Goal: Task Accomplishment & Management: Use online tool/utility

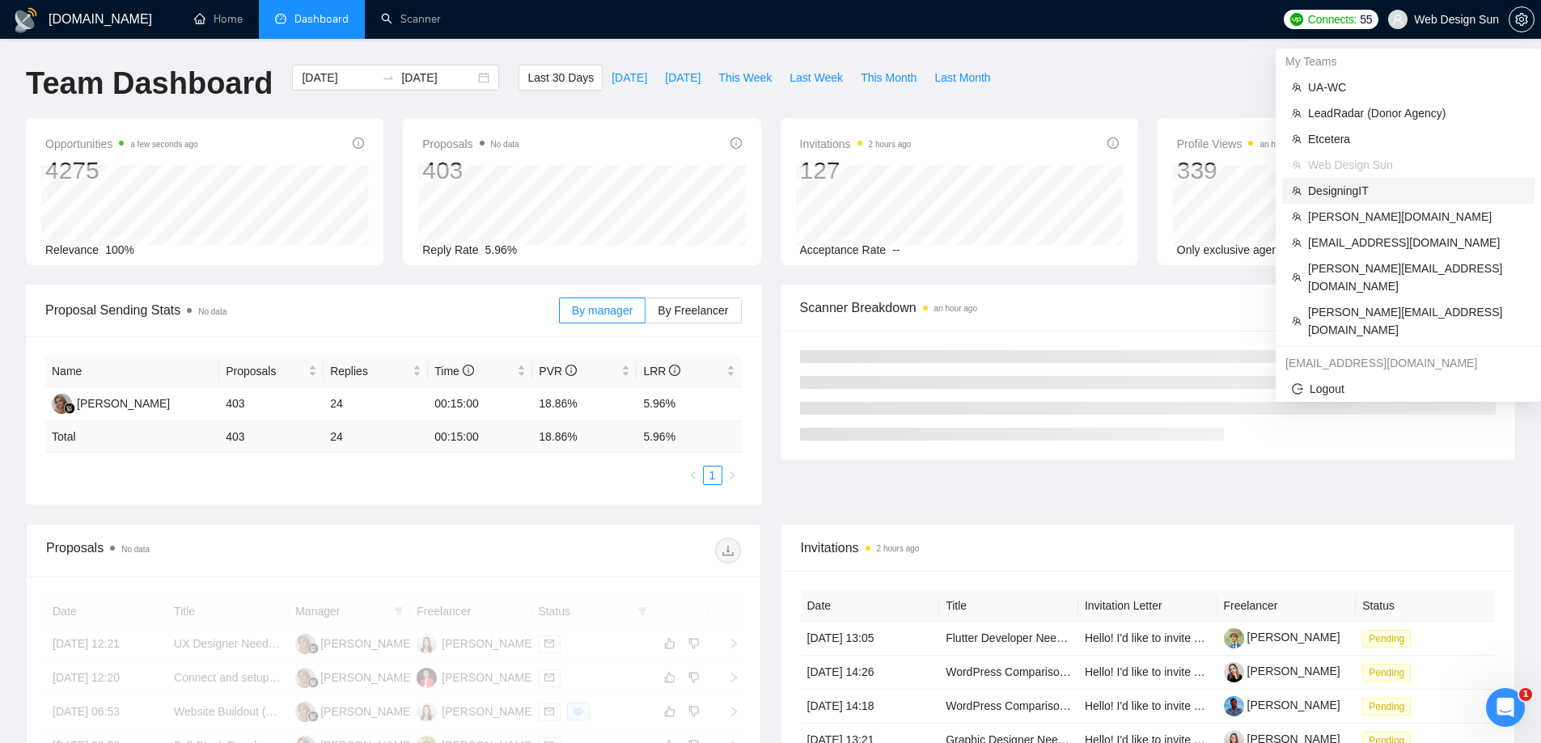
click at [1346, 192] on span "DesigningIT" at bounding box center [1416, 191] width 217 height 18
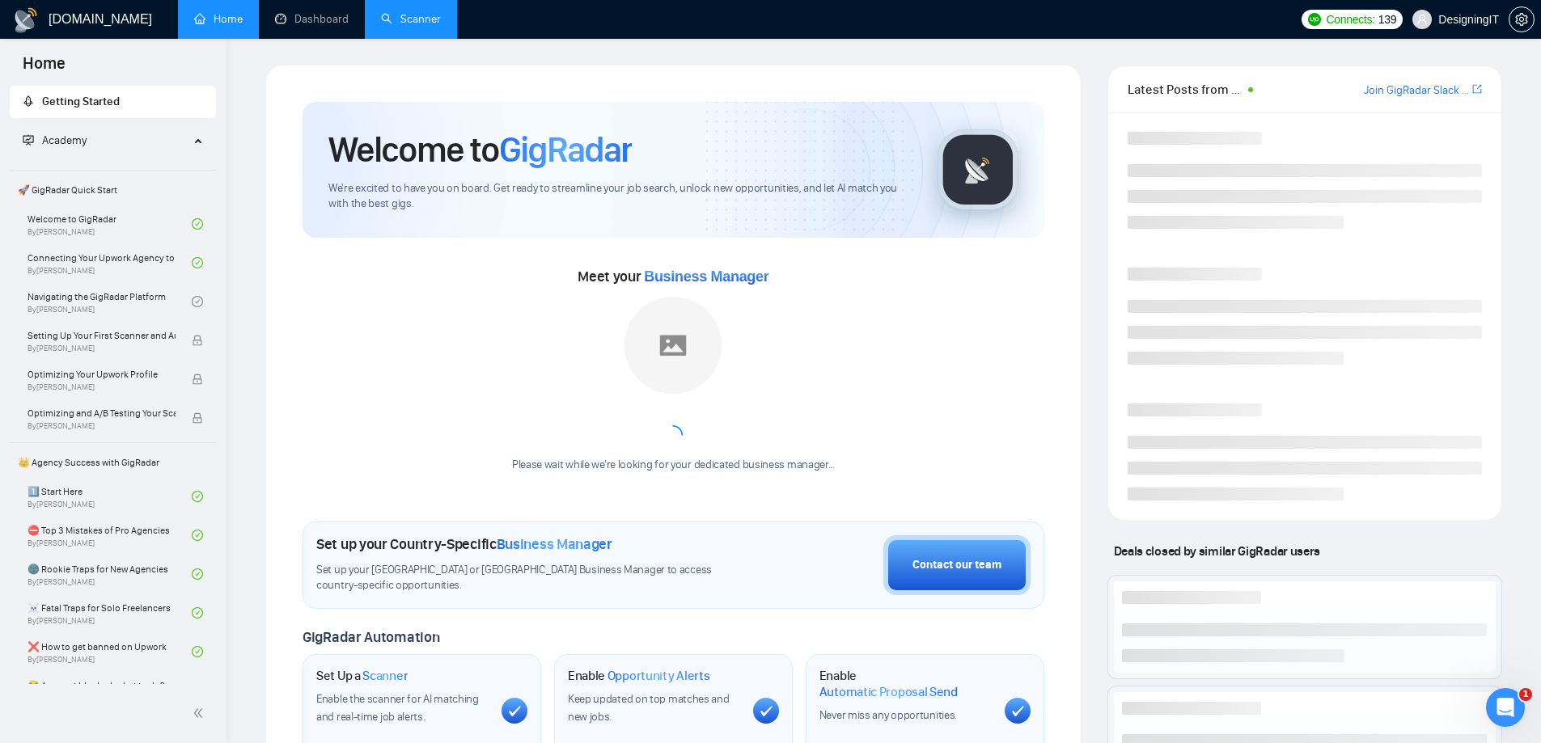
click at [420, 15] on link "Scanner" at bounding box center [411, 19] width 60 height 14
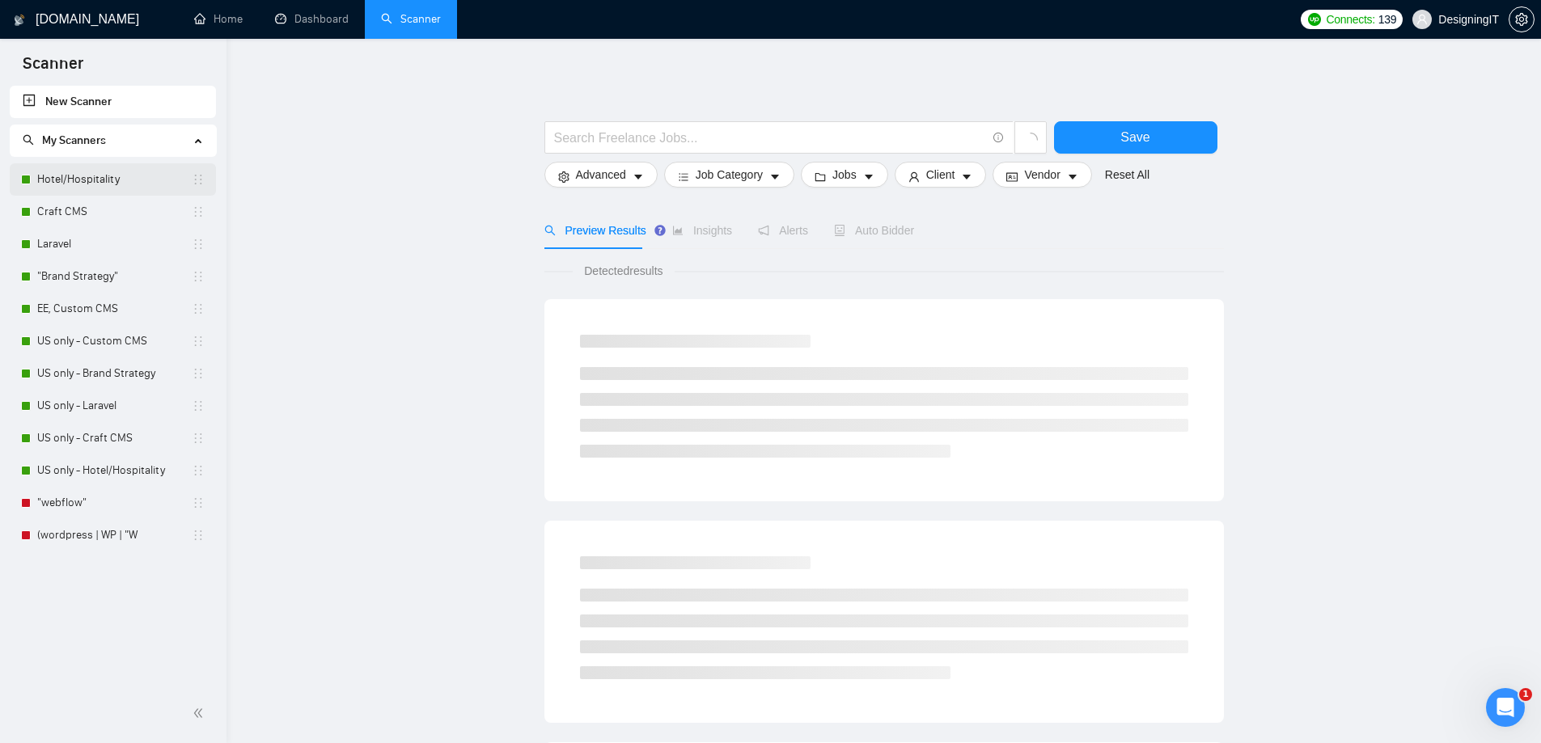
click at [82, 181] on link "Hotel/Hospitality" at bounding box center [114, 179] width 154 height 32
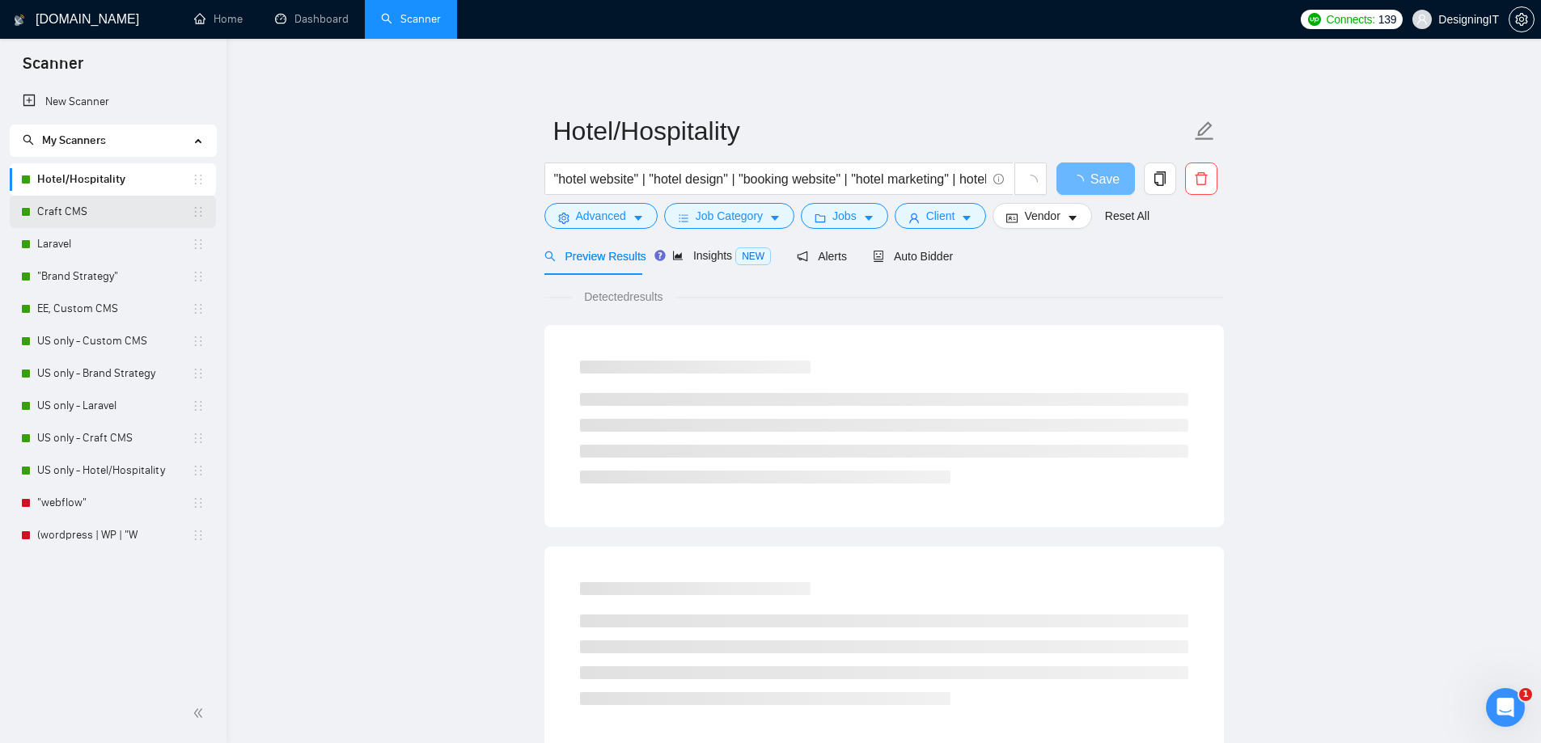
click at [88, 215] on link "Craft CMS" at bounding box center [114, 212] width 154 height 32
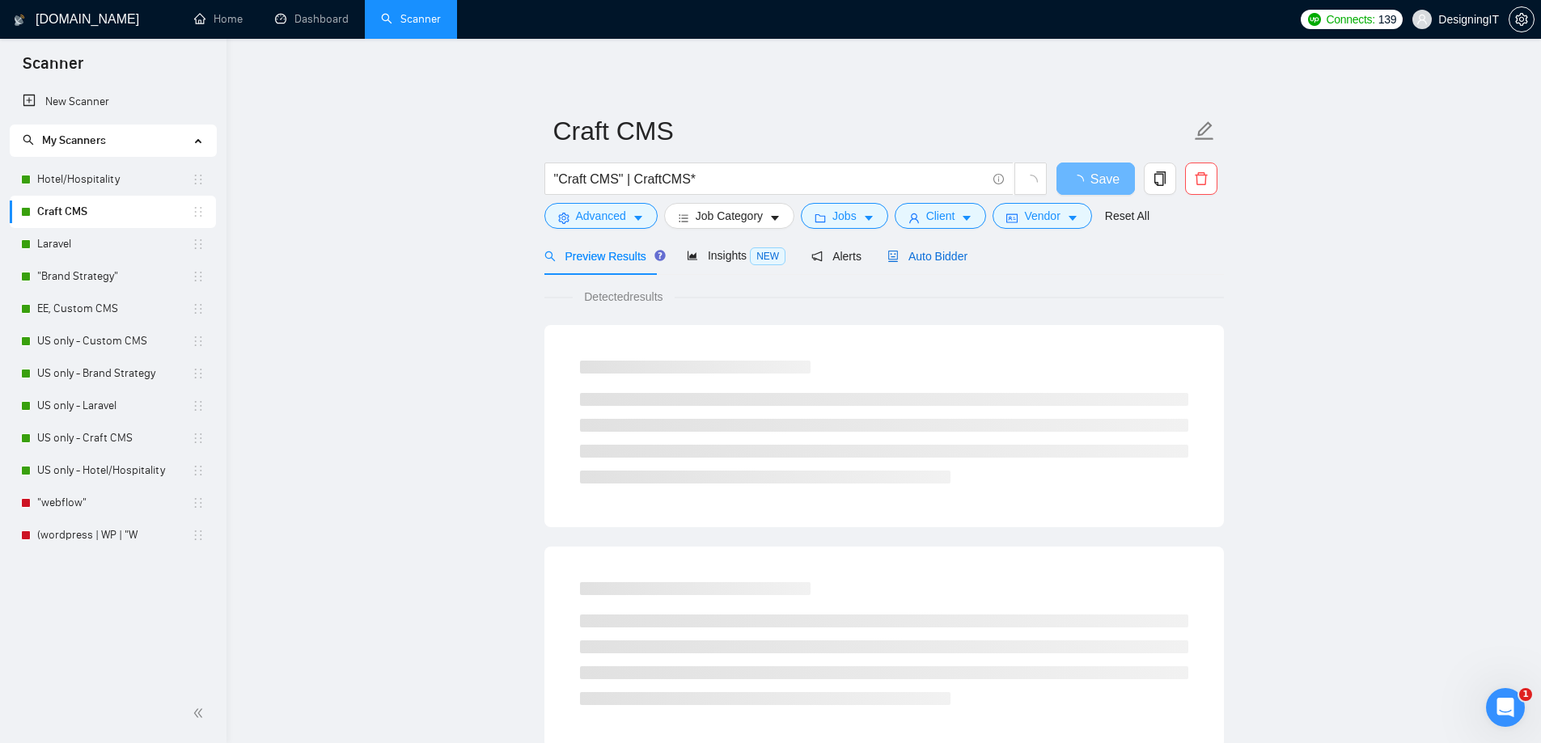
click at [905, 262] on span "Auto Bidder" at bounding box center [927, 256] width 80 height 13
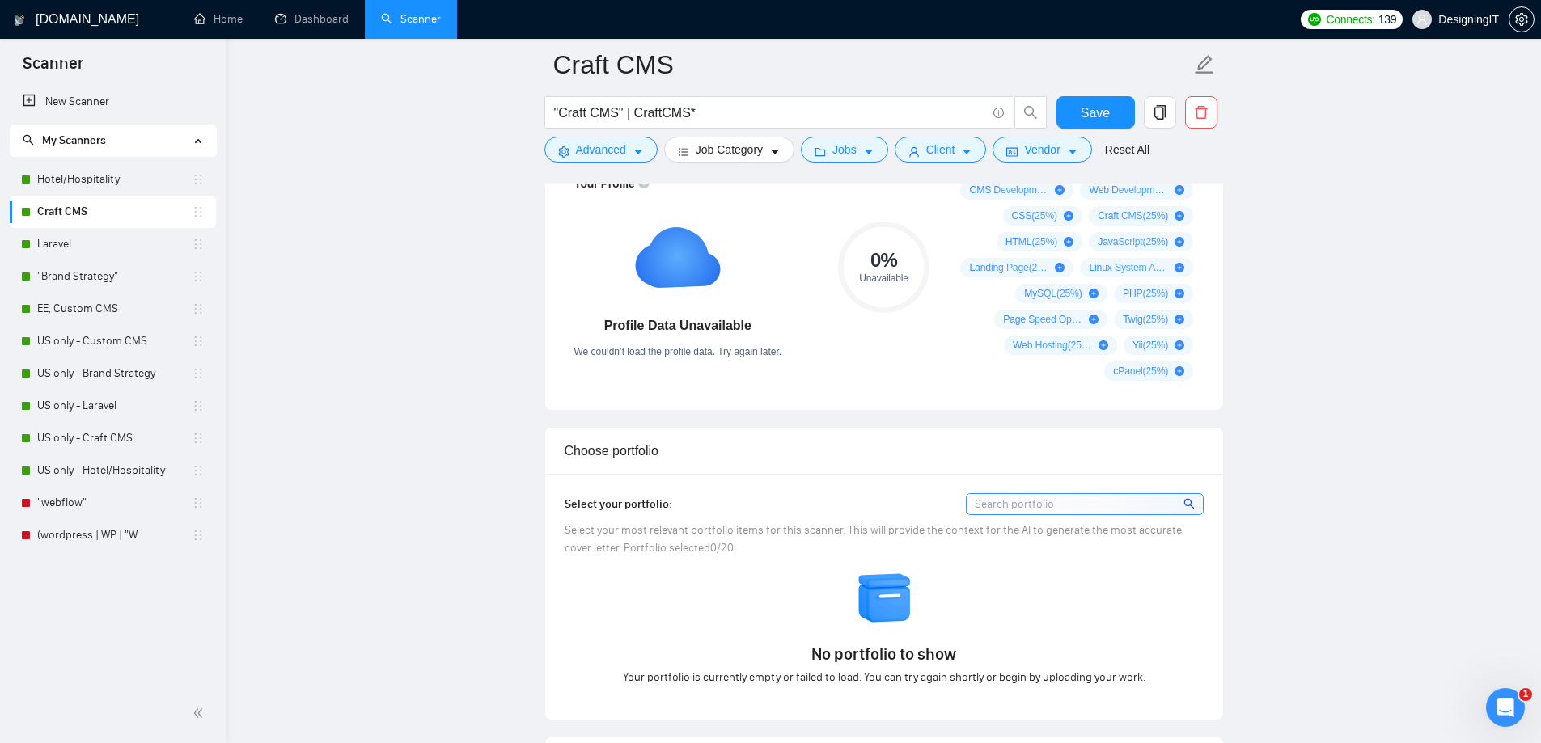
scroll to position [971, 0]
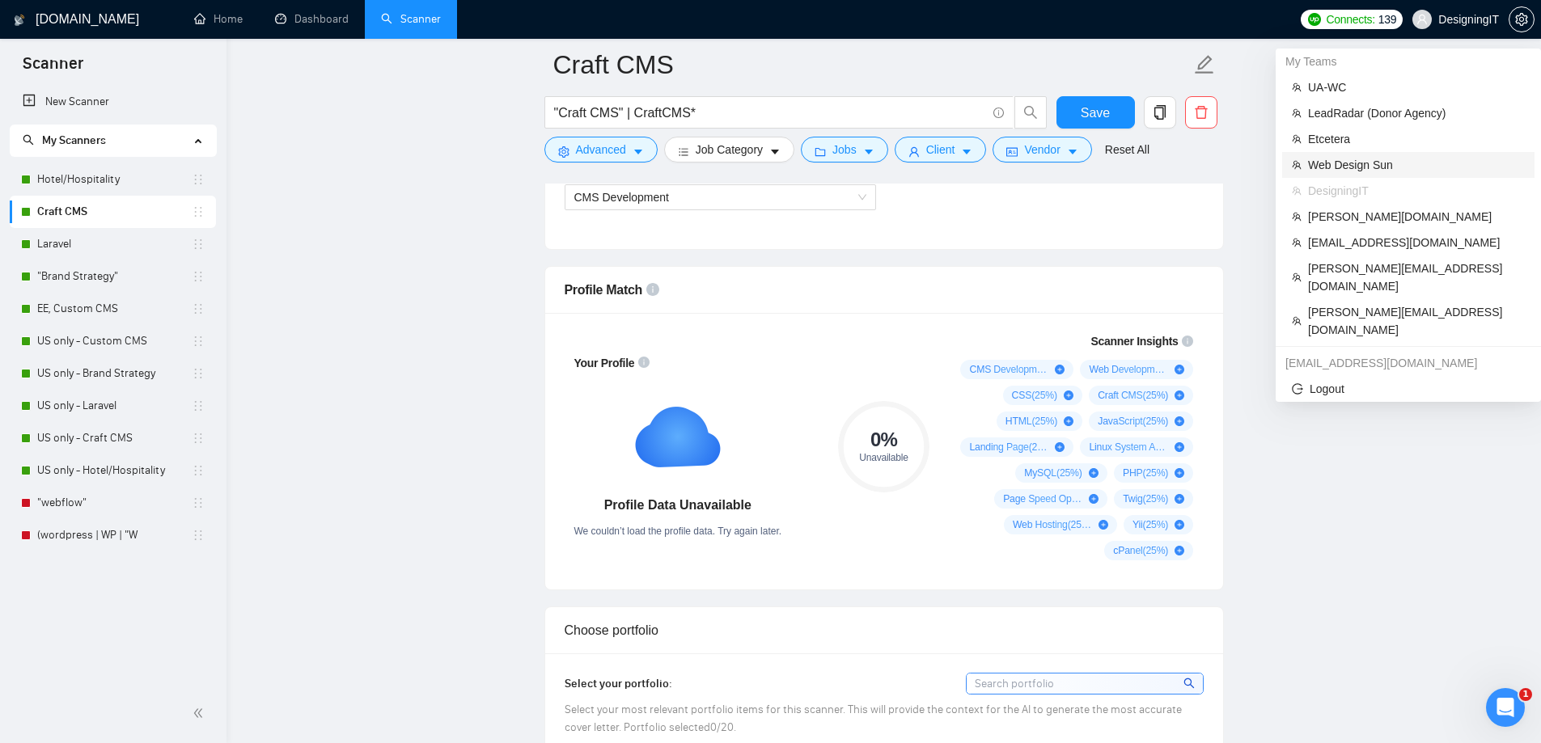
click at [1345, 163] on span "Web Design Sun" at bounding box center [1416, 165] width 217 height 18
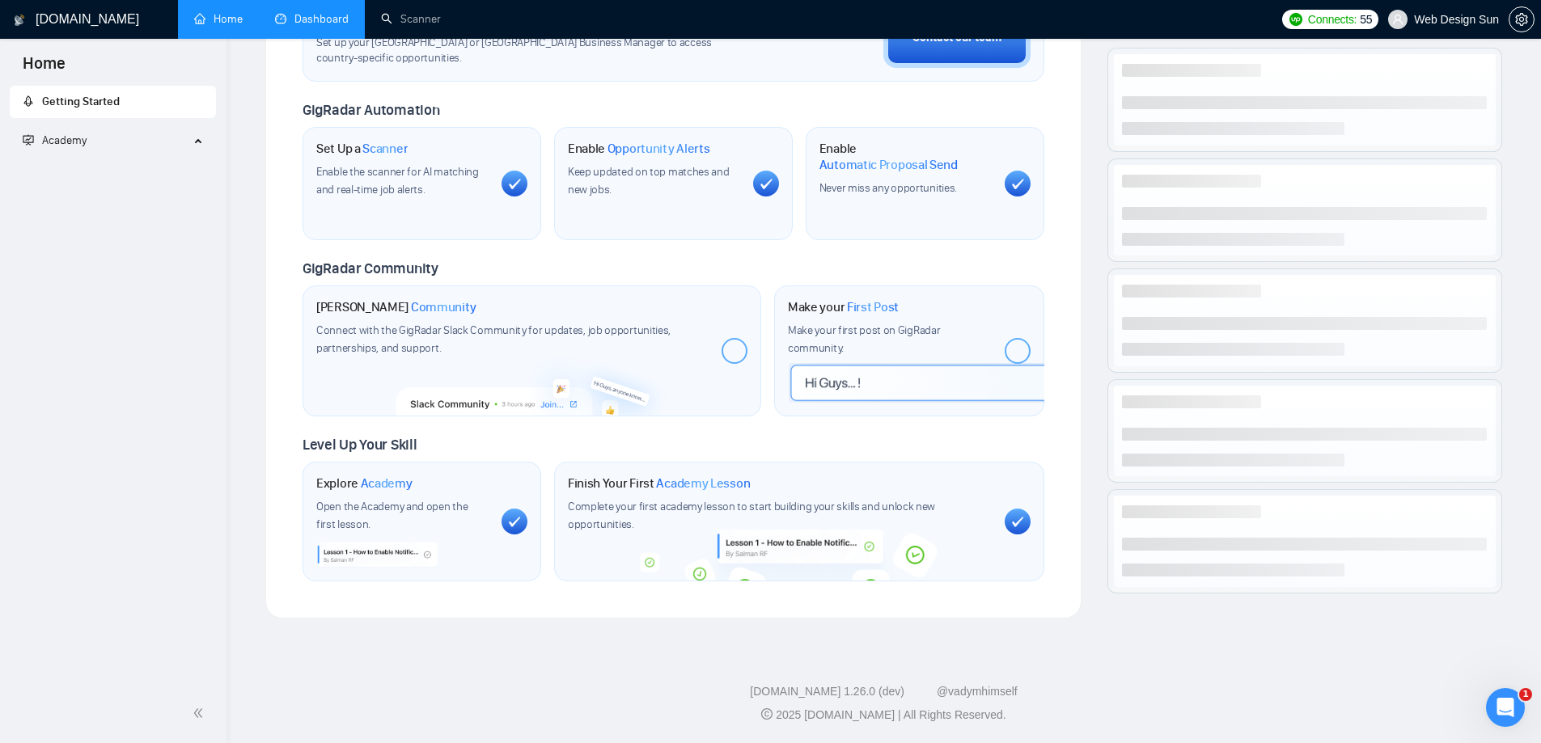
click at [316, 23] on link "Dashboard" at bounding box center [312, 19] width 74 height 14
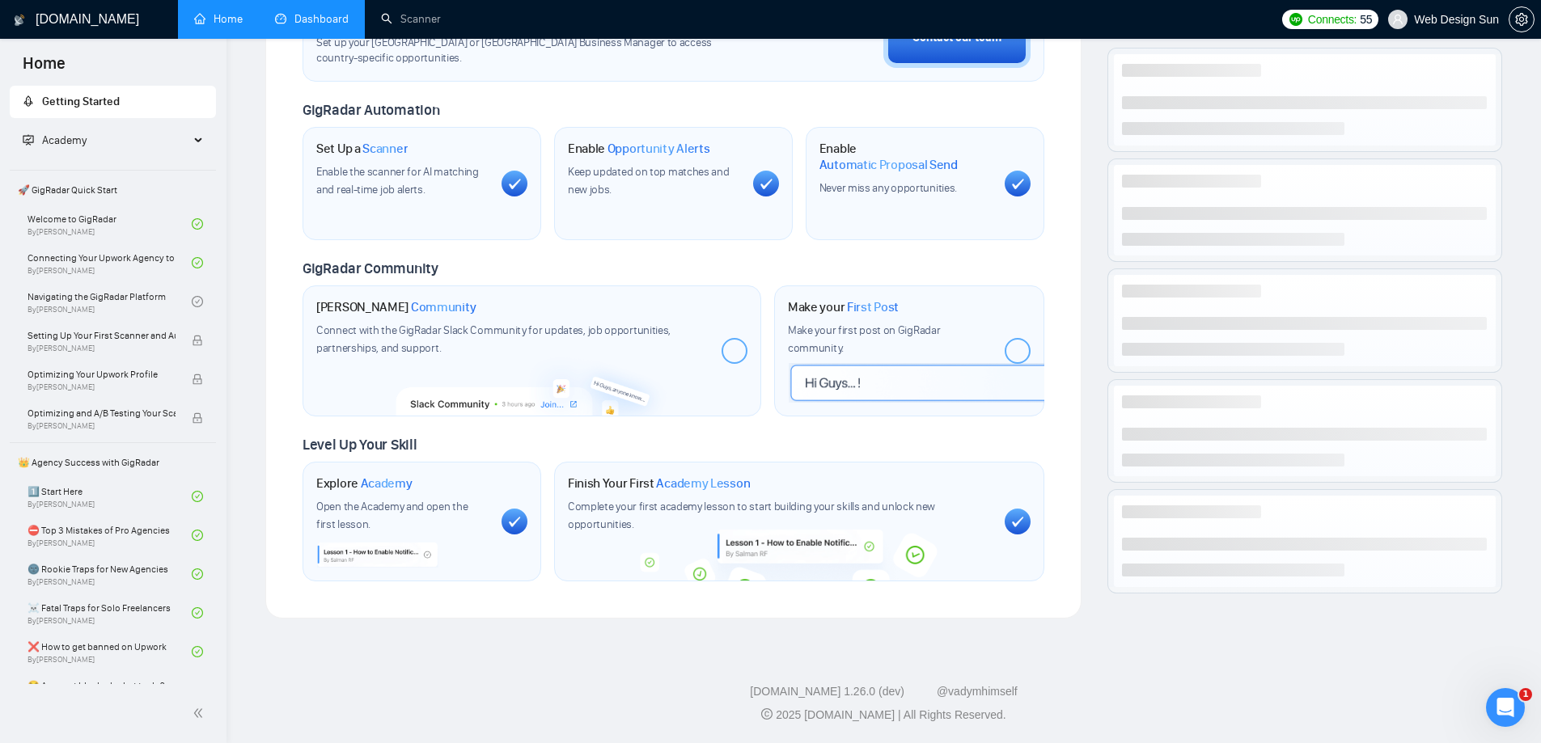
scroll to position [226, 0]
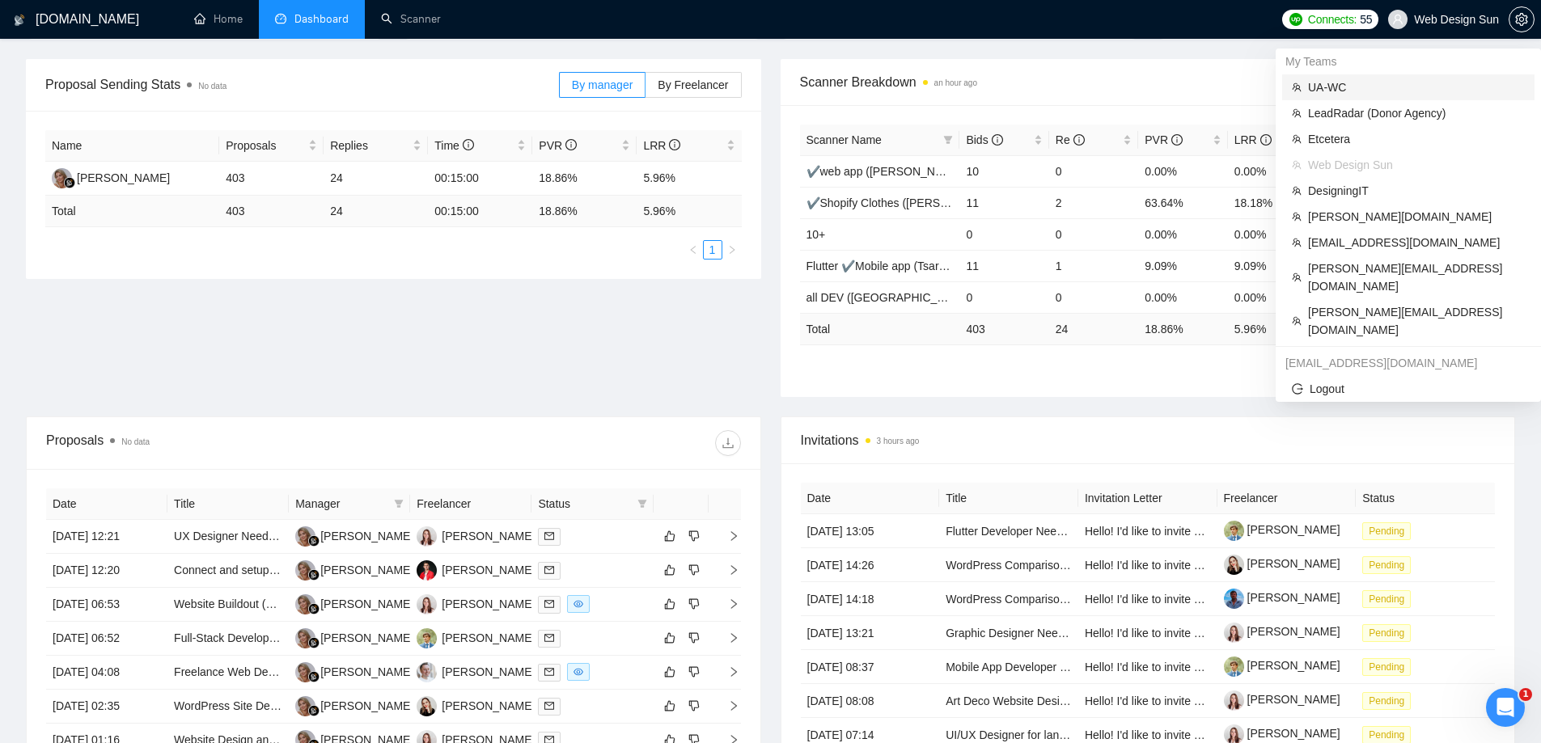
click at [1360, 90] on span "UA-WC" at bounding box center [1416, 87] width 217 height 18
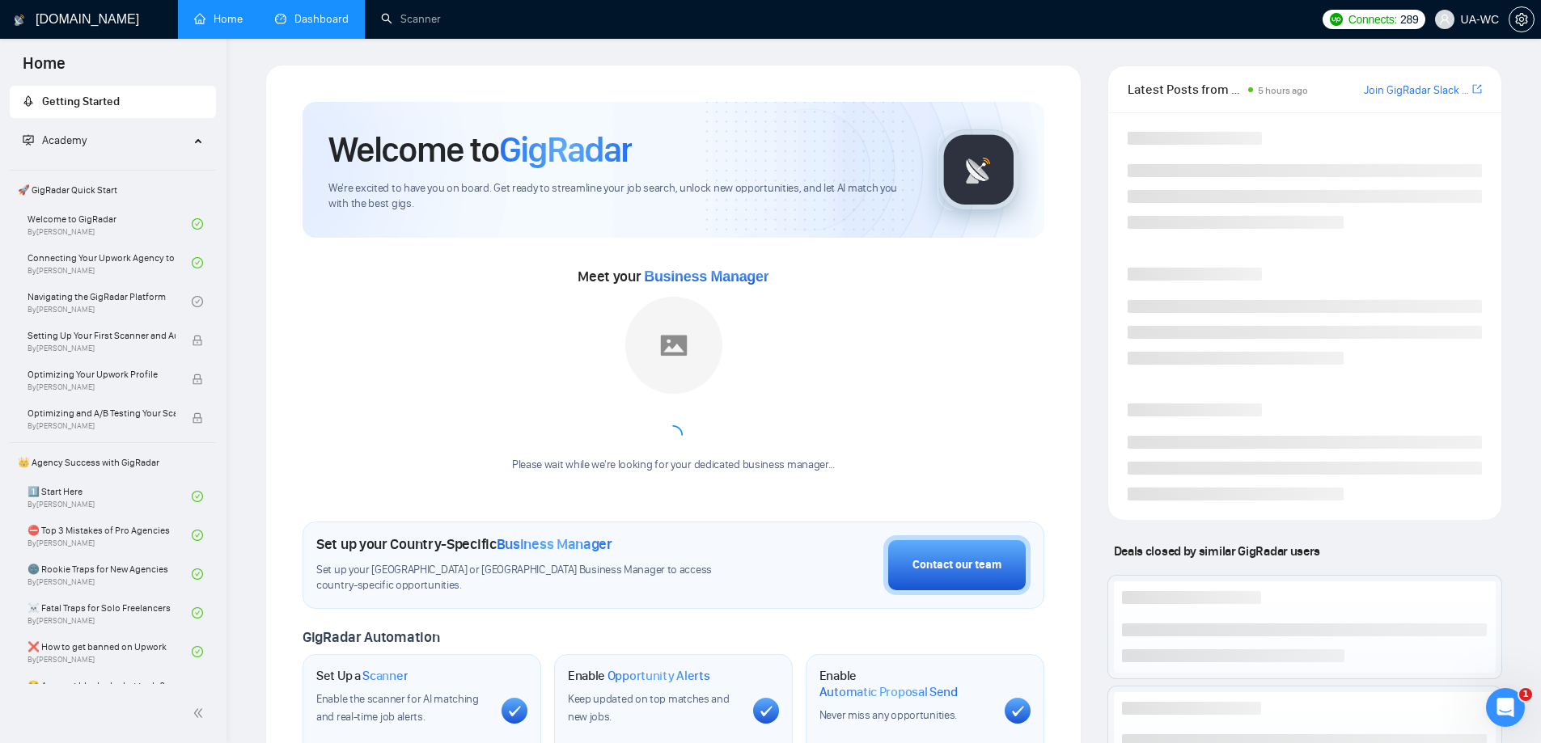
click at [322, 25] on link "Dashboard" at bounding box center [312, 19] width 74 height 14
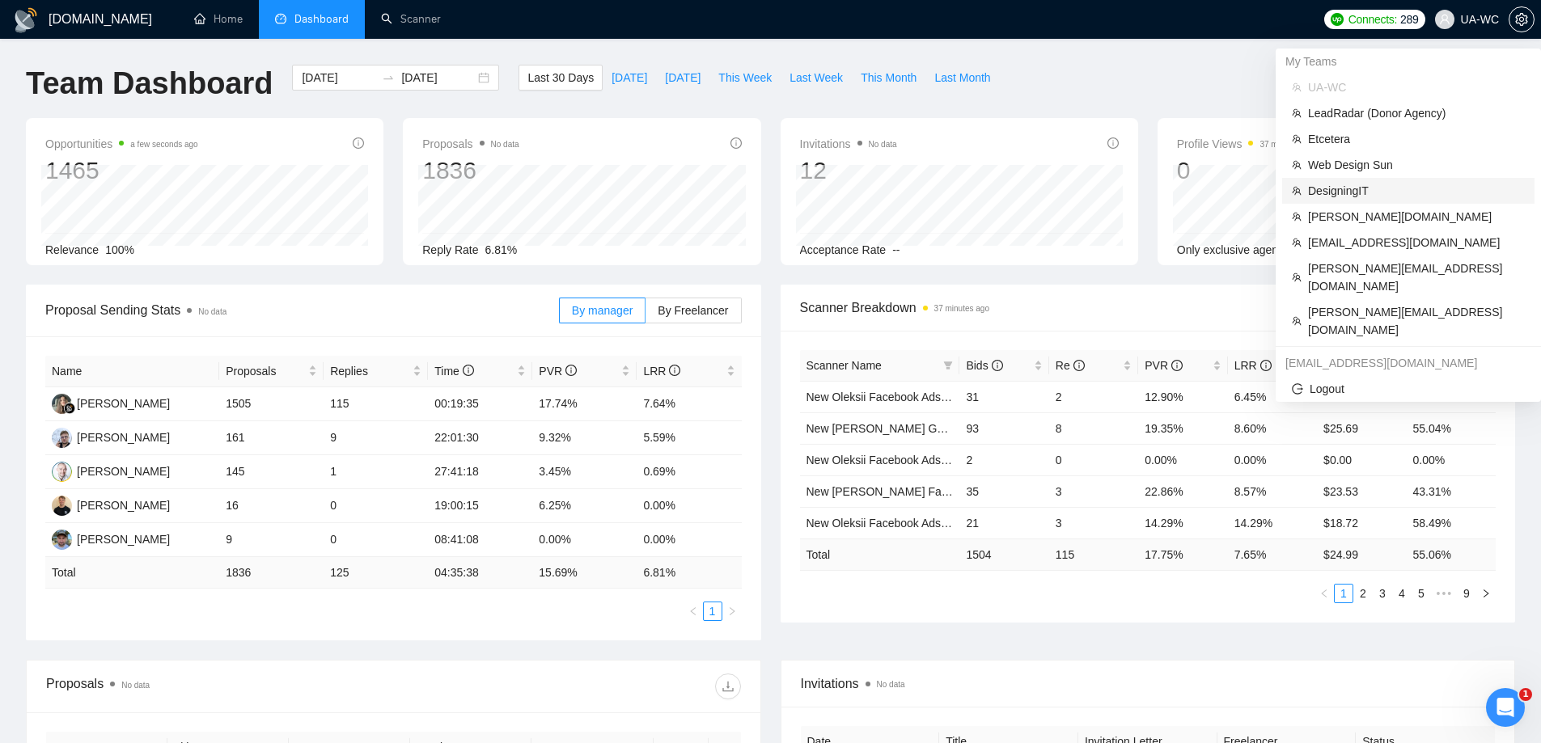
click at [1340, 184] on span "DesigningIT" at bounding box center [1416, 191] width 217 height 18
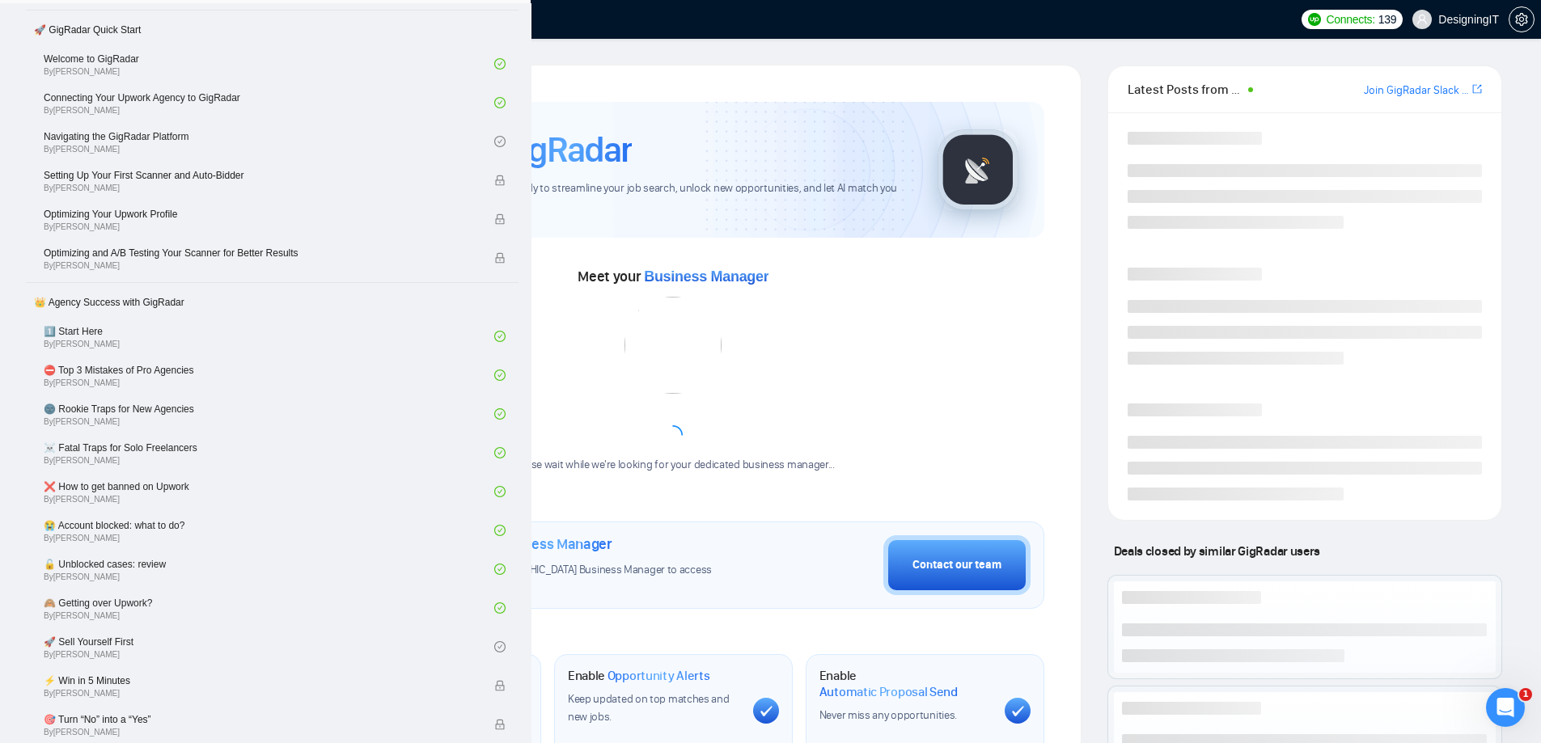
click at [434, 20] on link "Scanner" at bounding box center [411, 19] width 60 height 14
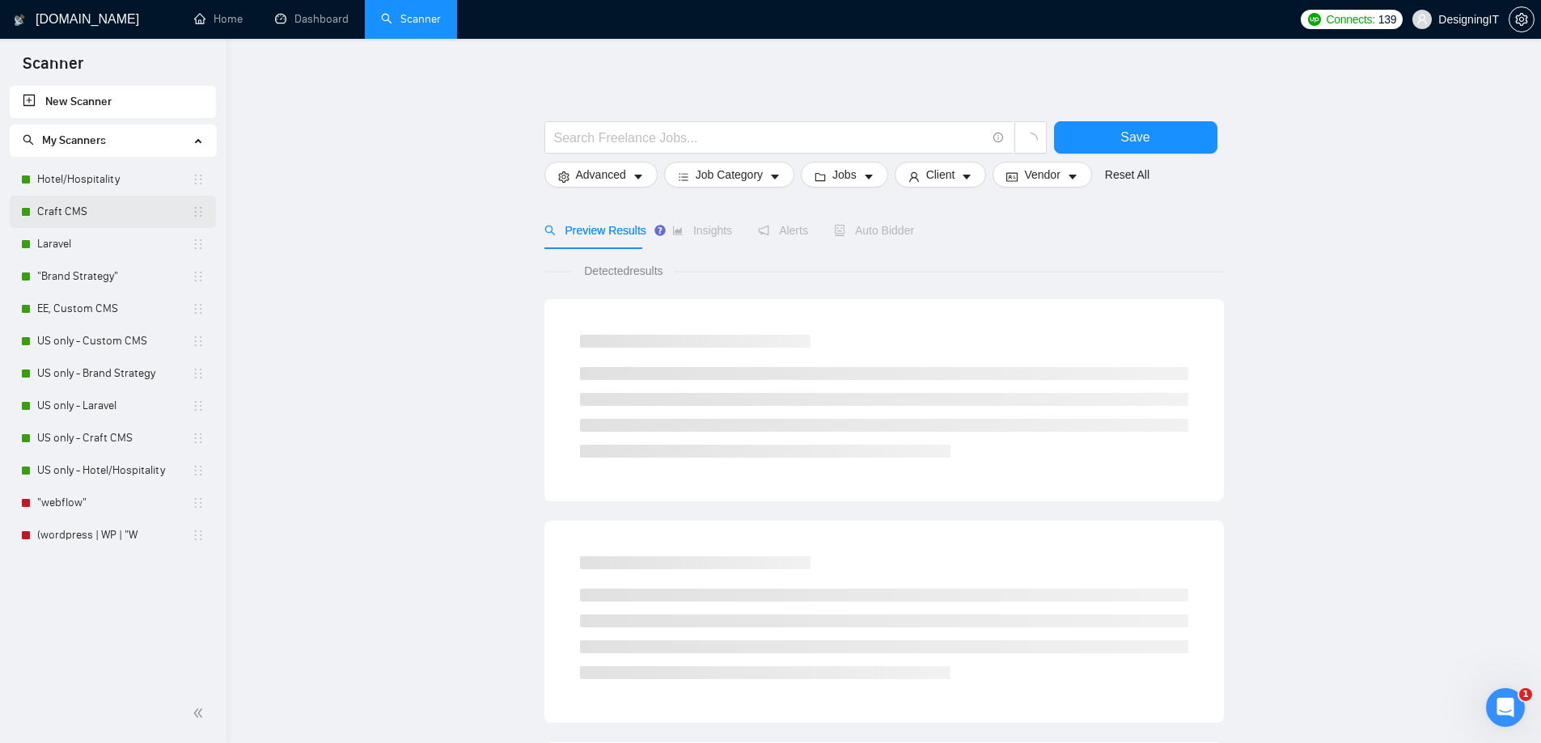
click at [80, 202] on link "Craft CMS" at bounding box center [114, 212] width 154 height 32
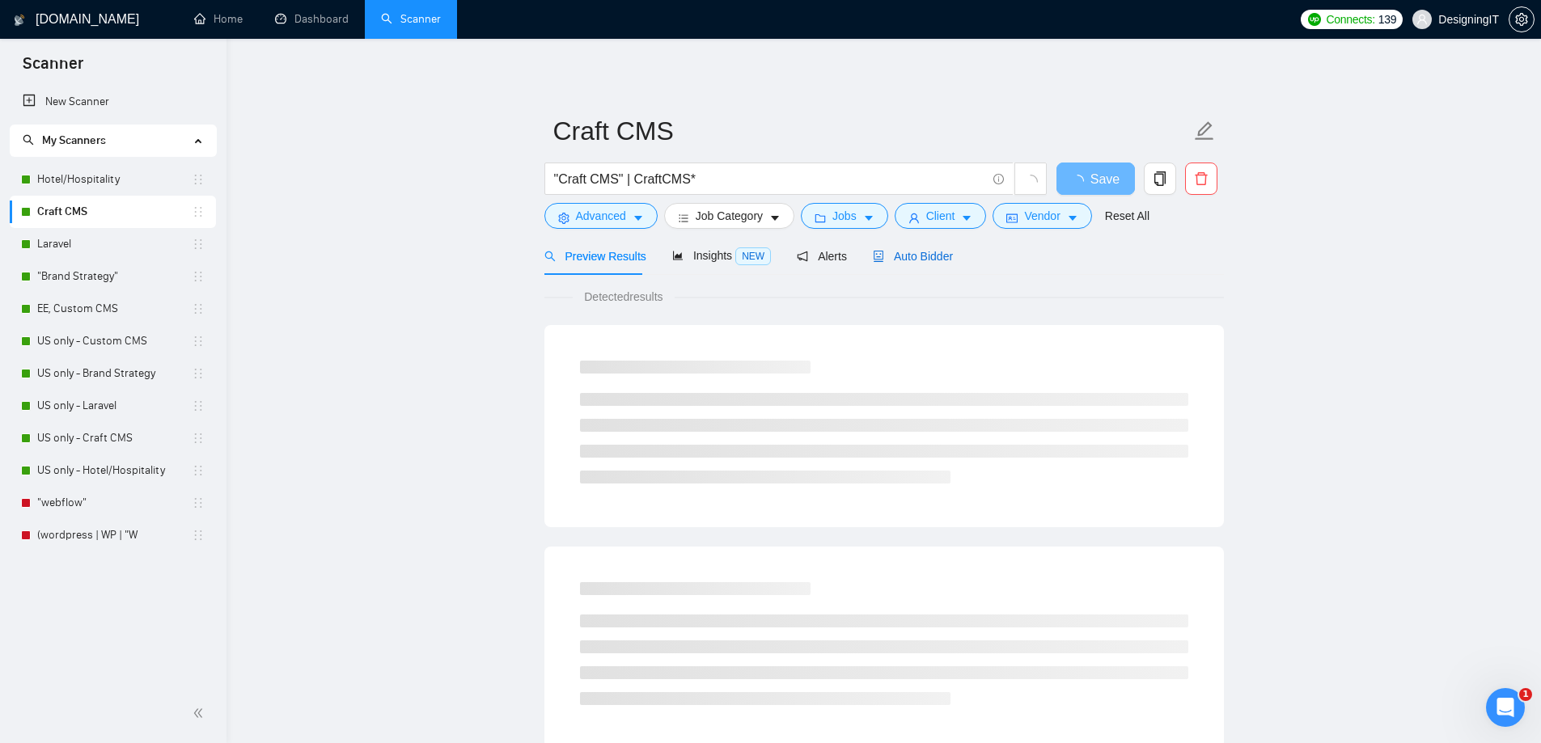
click at [933, 262] on span "Auto Bidder" at bounding box center [913, 256] width 80 height 13
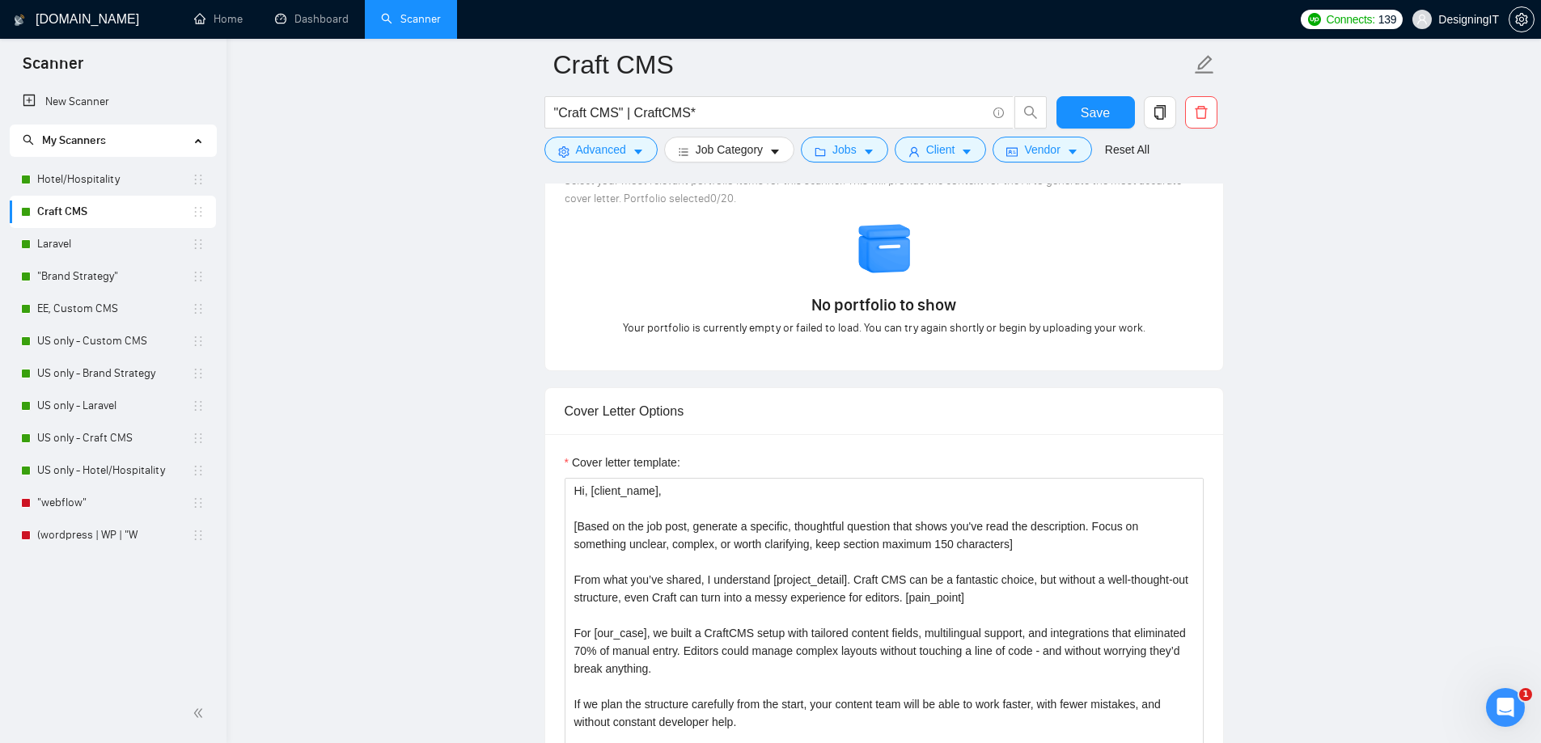
scroll to position [1294, 0]
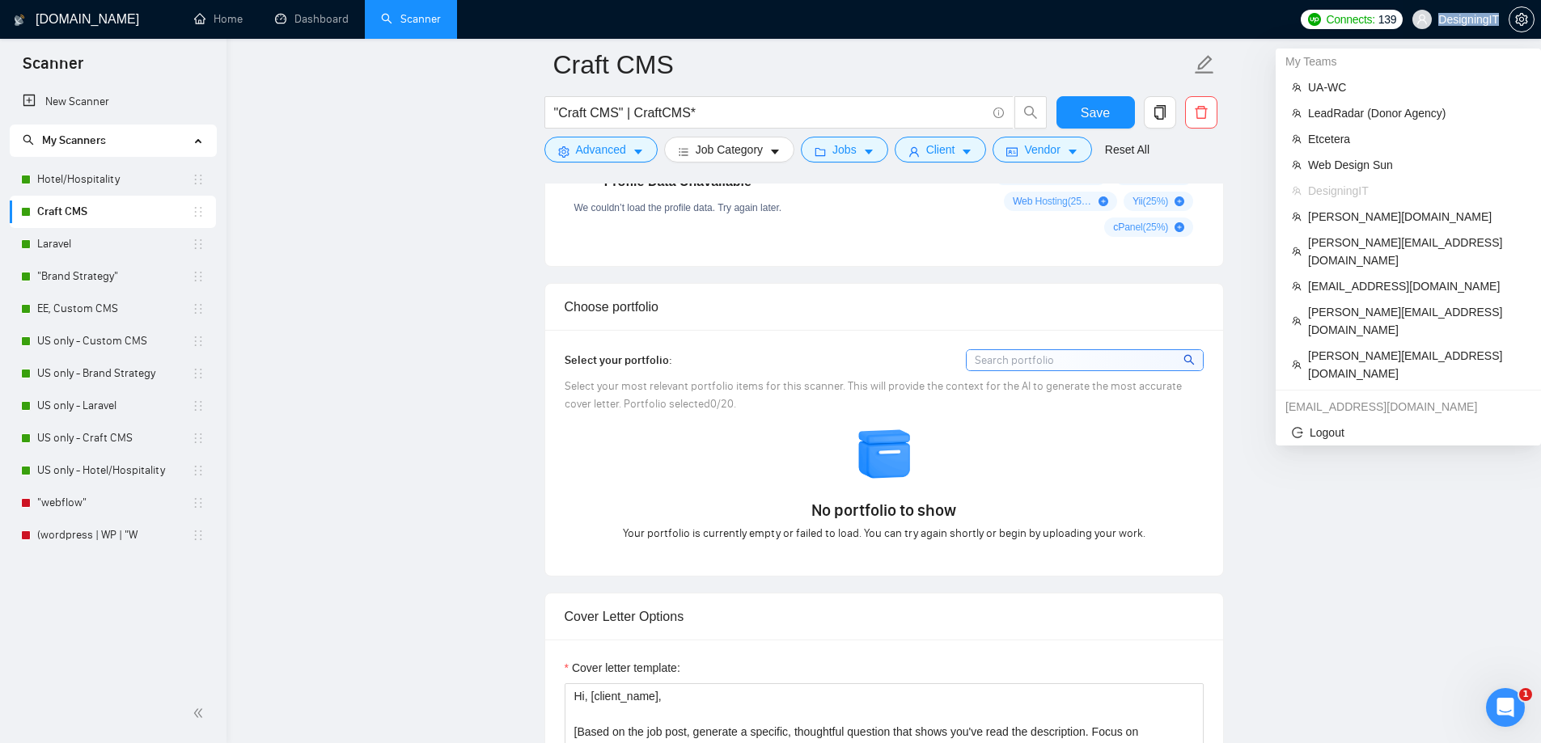
drag, startPoint x: 1441, startPoint y: 19, endPoint x: 1498, endPoint y: 21, distance: 56.6
click at [1498, 19] on span "DesigningIT" at bounding box center [1468, 19] width 61 height 0
copy span "DesigningIT"
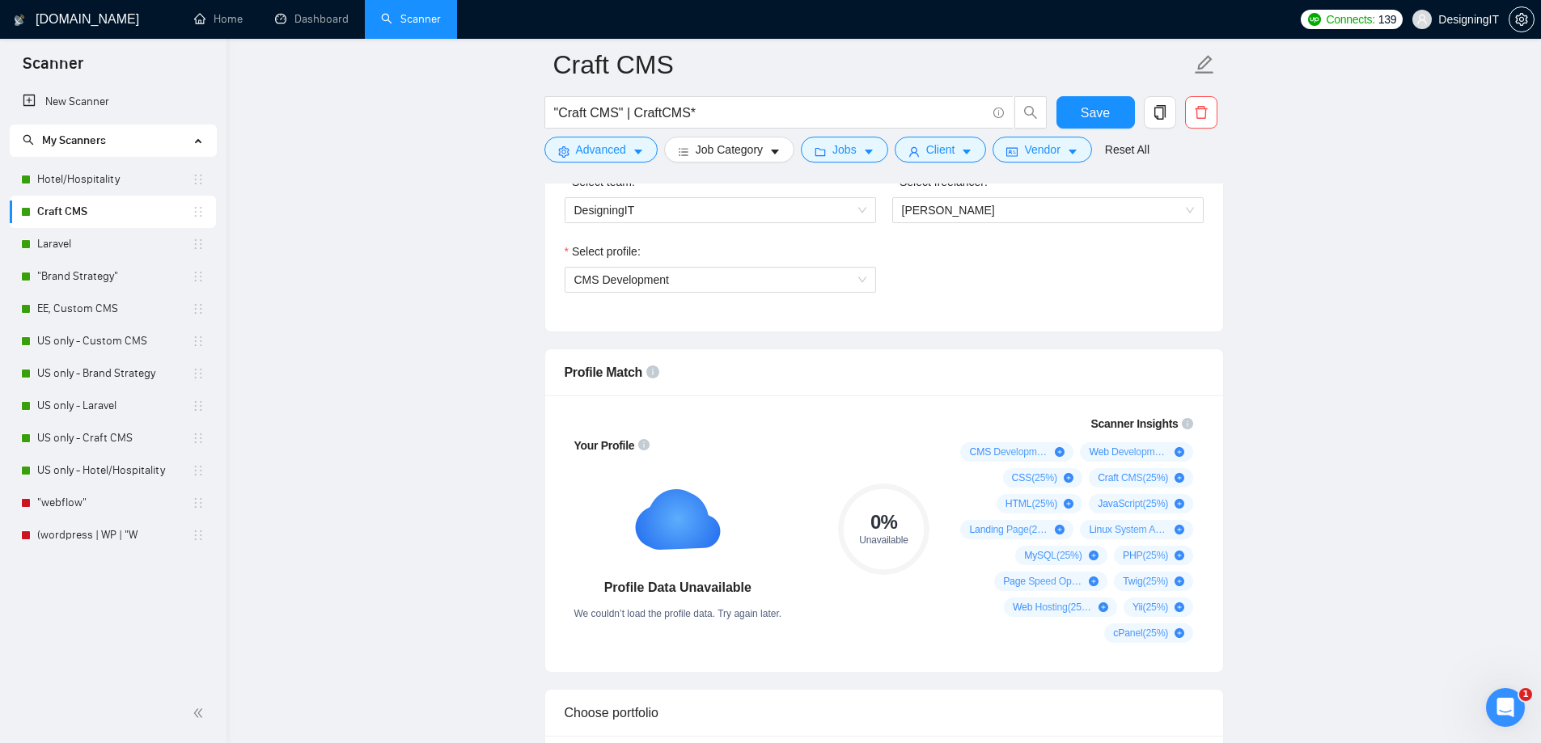
scroll to position [728, 0]
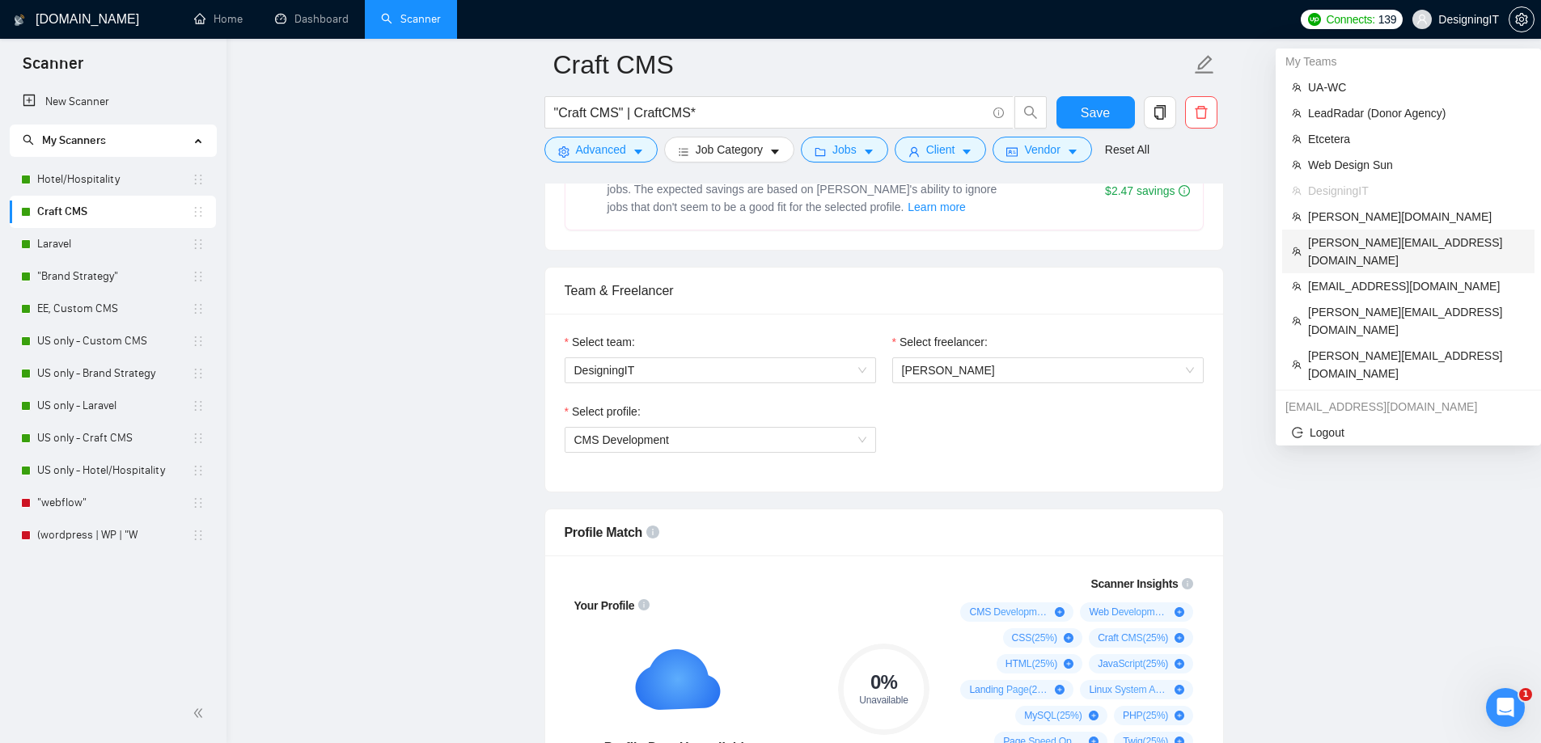
click at [1397, 234] on span "[PERSON_NAME][EMAIL_ADDRESS][DOMAIN_NAME]" at bounding box center [1416, 252] width 217 height 36
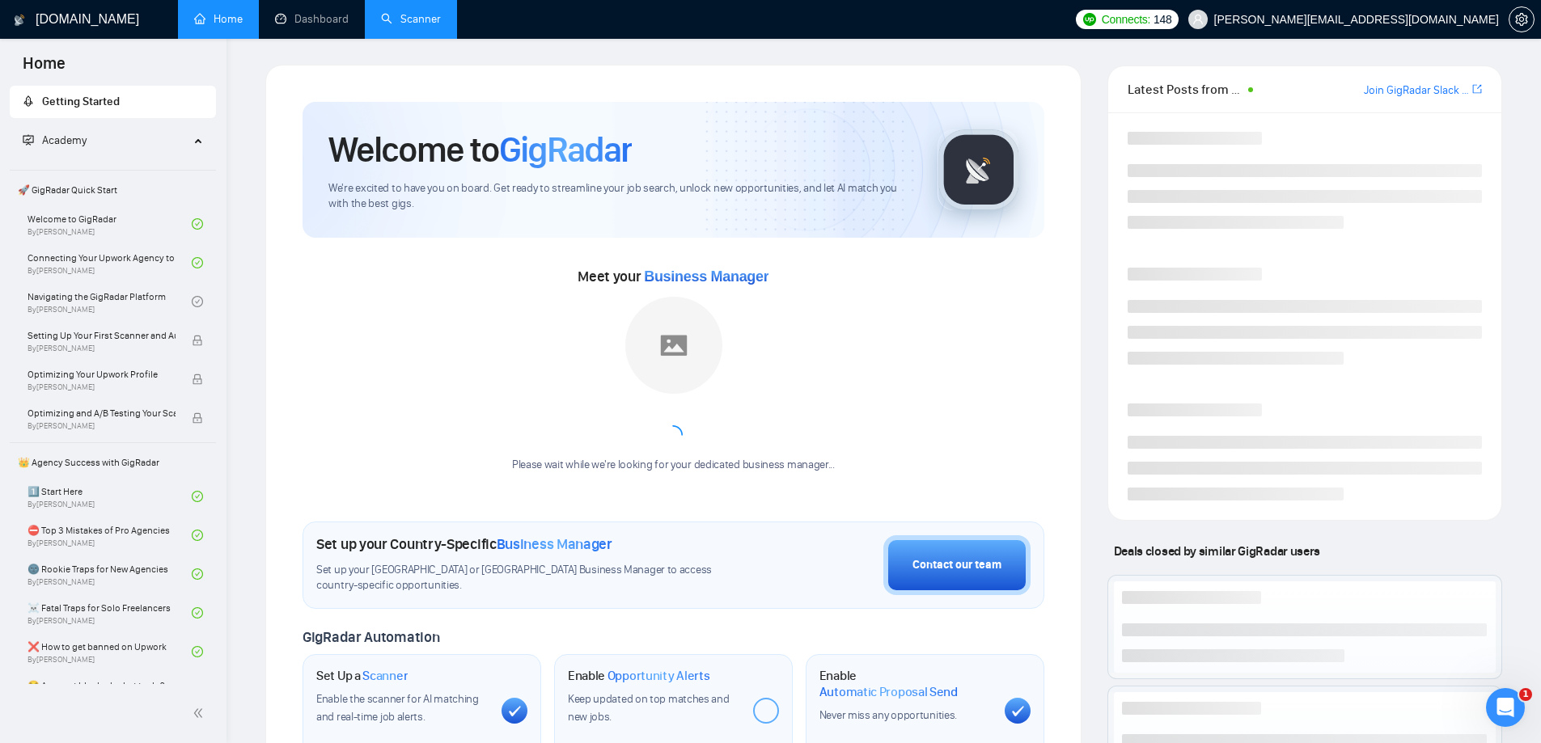
click at [424, 12] on link "Scanner" at bounding box center [411, 19] width 60 height 14
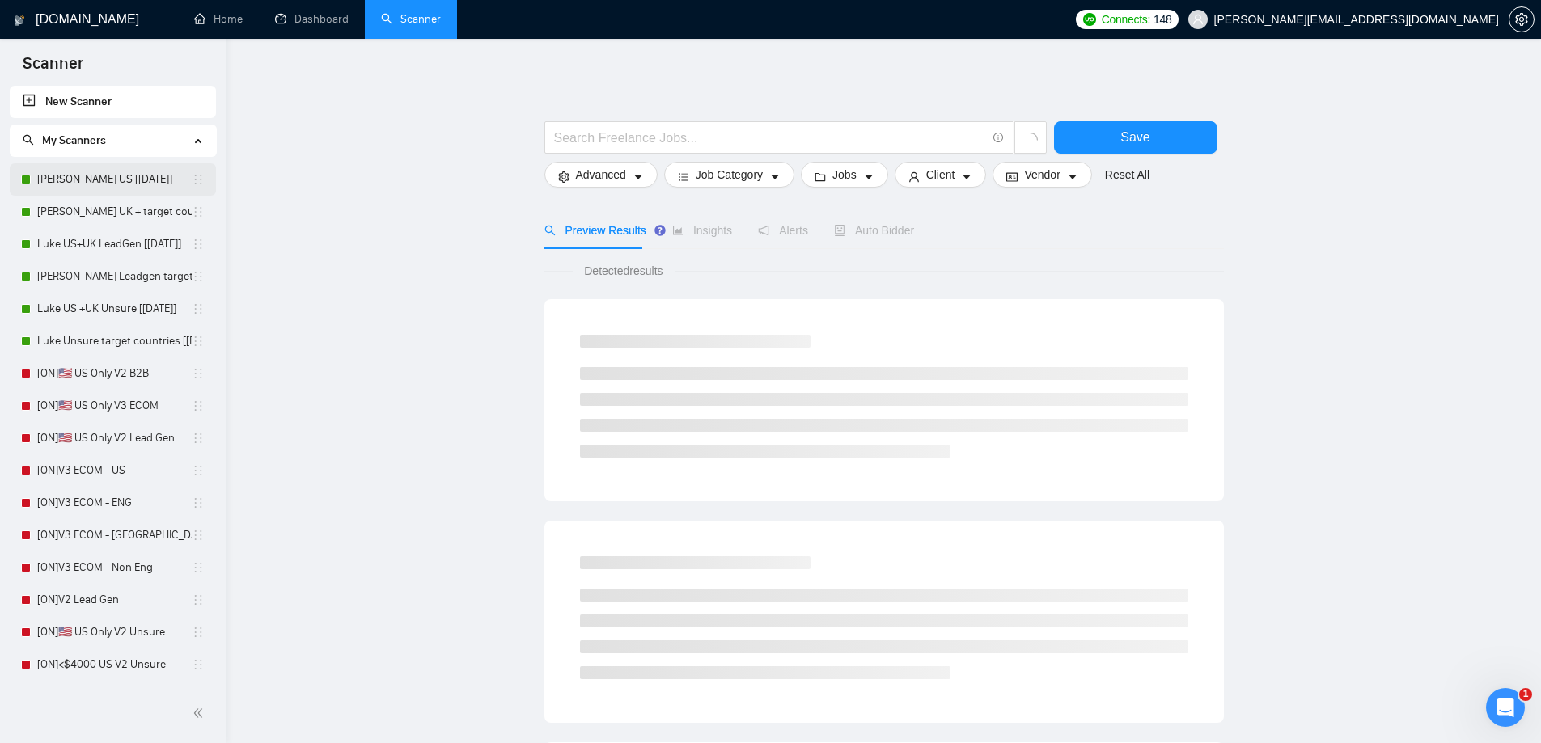
click at [94, 184] on link "Luke Ecom US [Aug24]" at bounding box center [114, 179] width 154 height 32
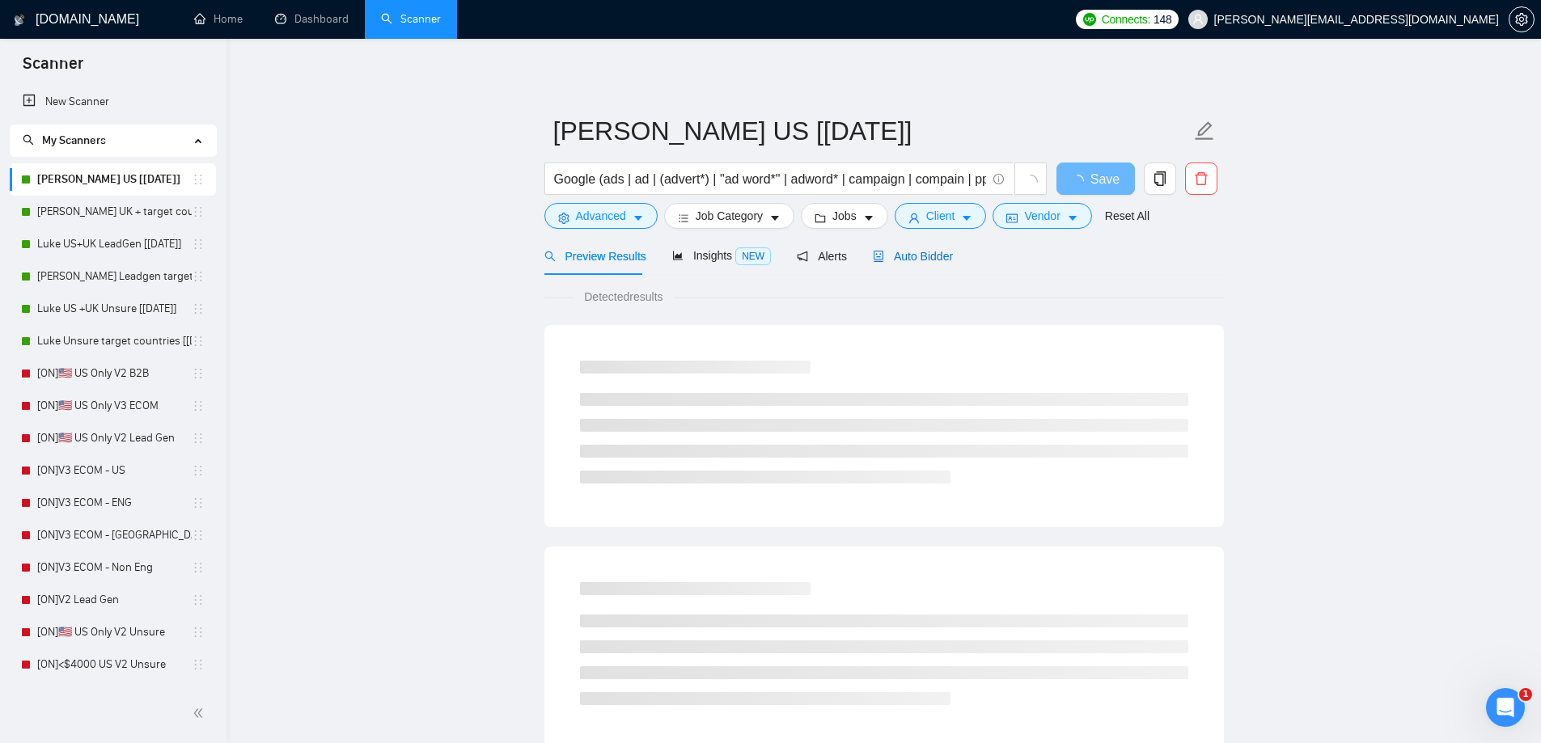
click at [908, 255] on span "Auto Bidder" at bounding box center [913, 256] width 80 height 13
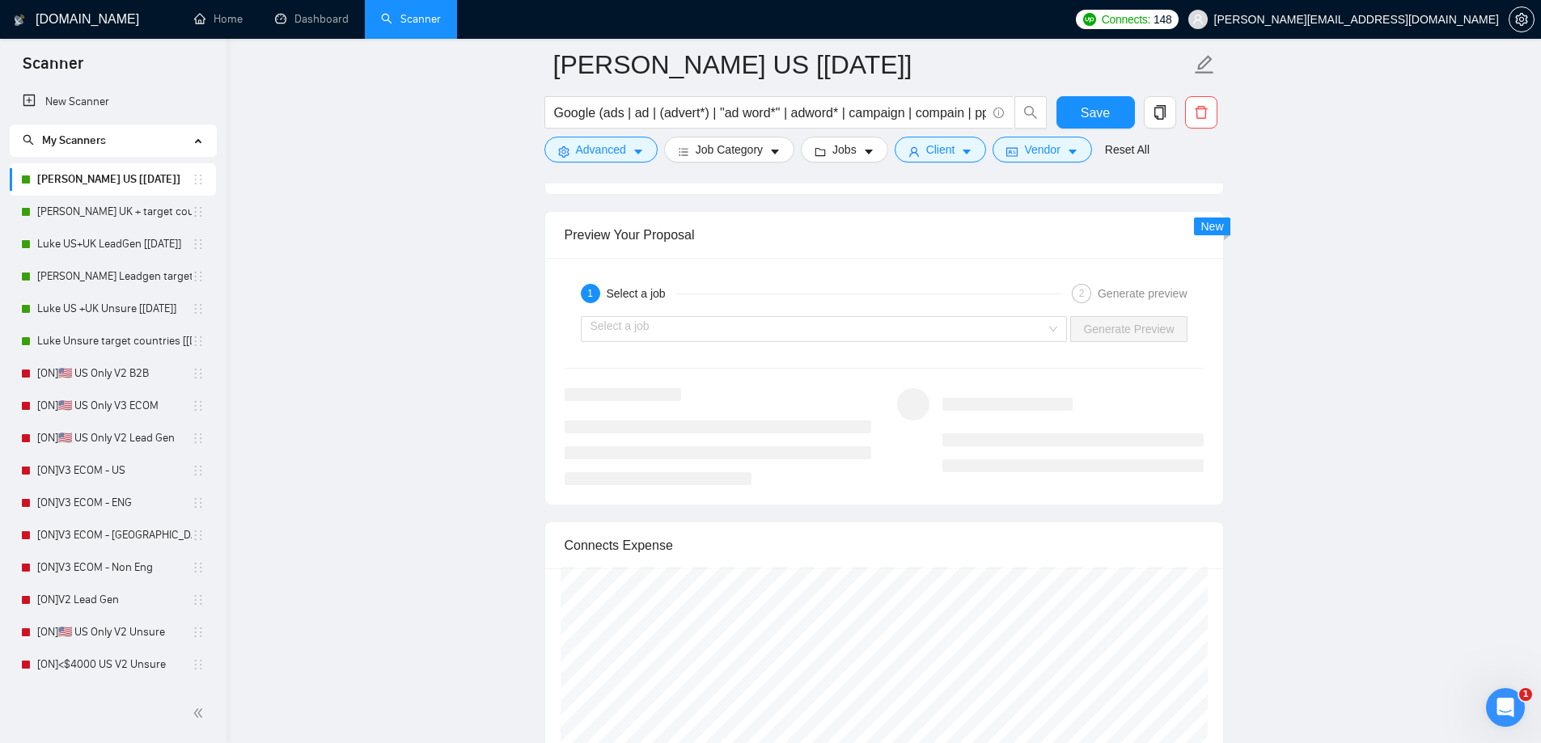
scroll to position [2103, 0]
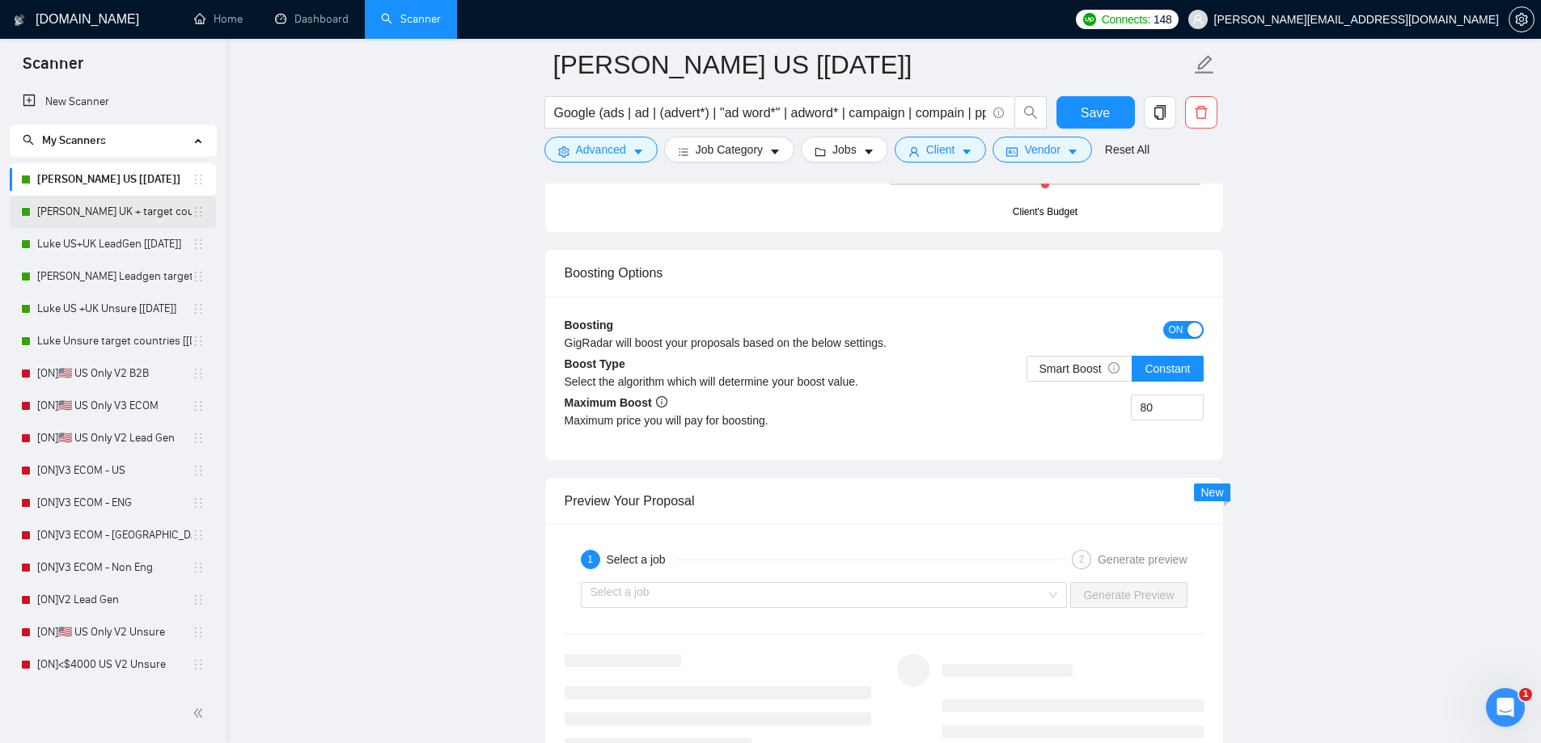
click at [107, 208] on link "Luke Ecom UK + target countries [Aug24]" at bounding box center [114, 212] width 154 height 32
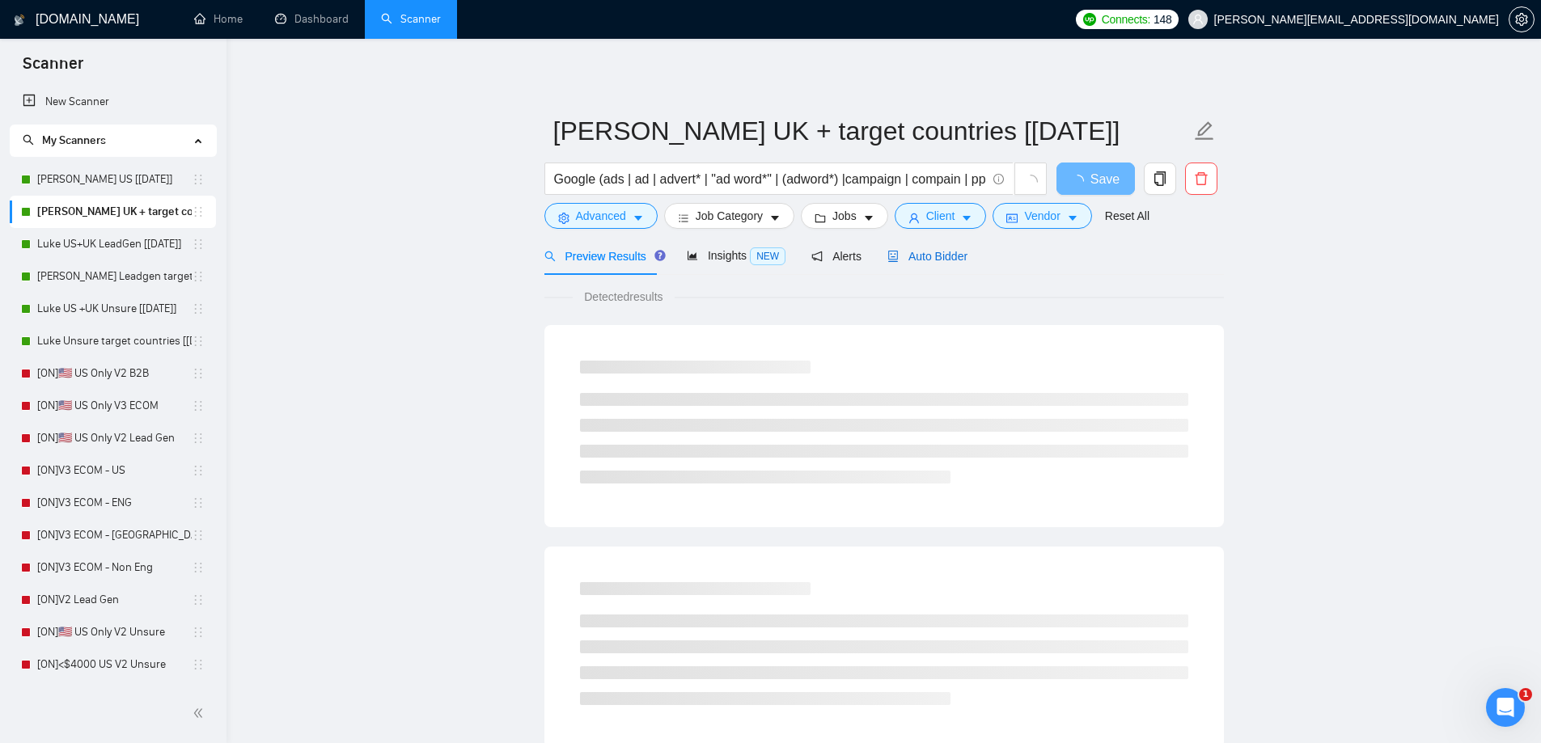
click at [945, 257] on span "Auto Bidder" at bounding box center [927, 256] width 80 height 13
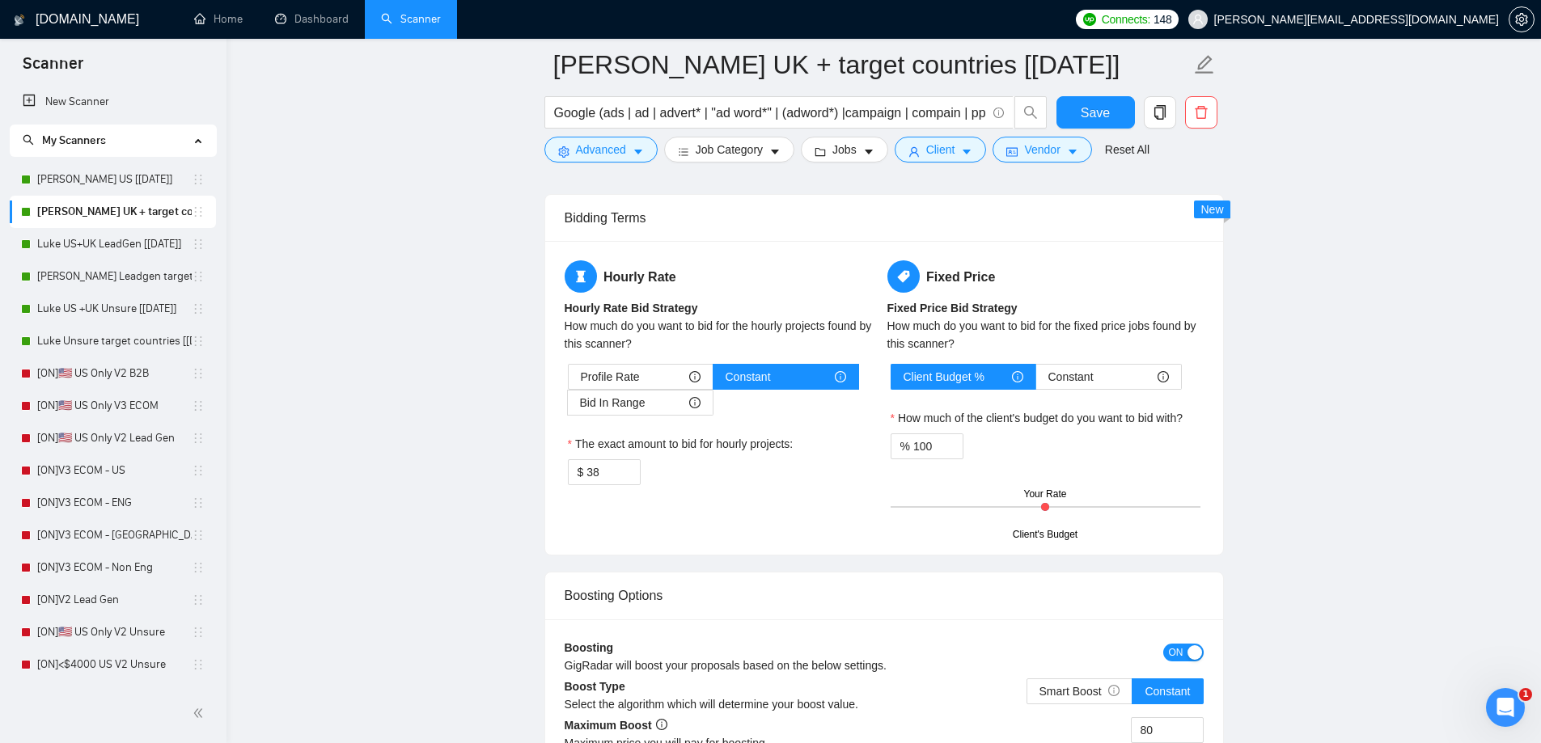
scroll to position [2022, 0]
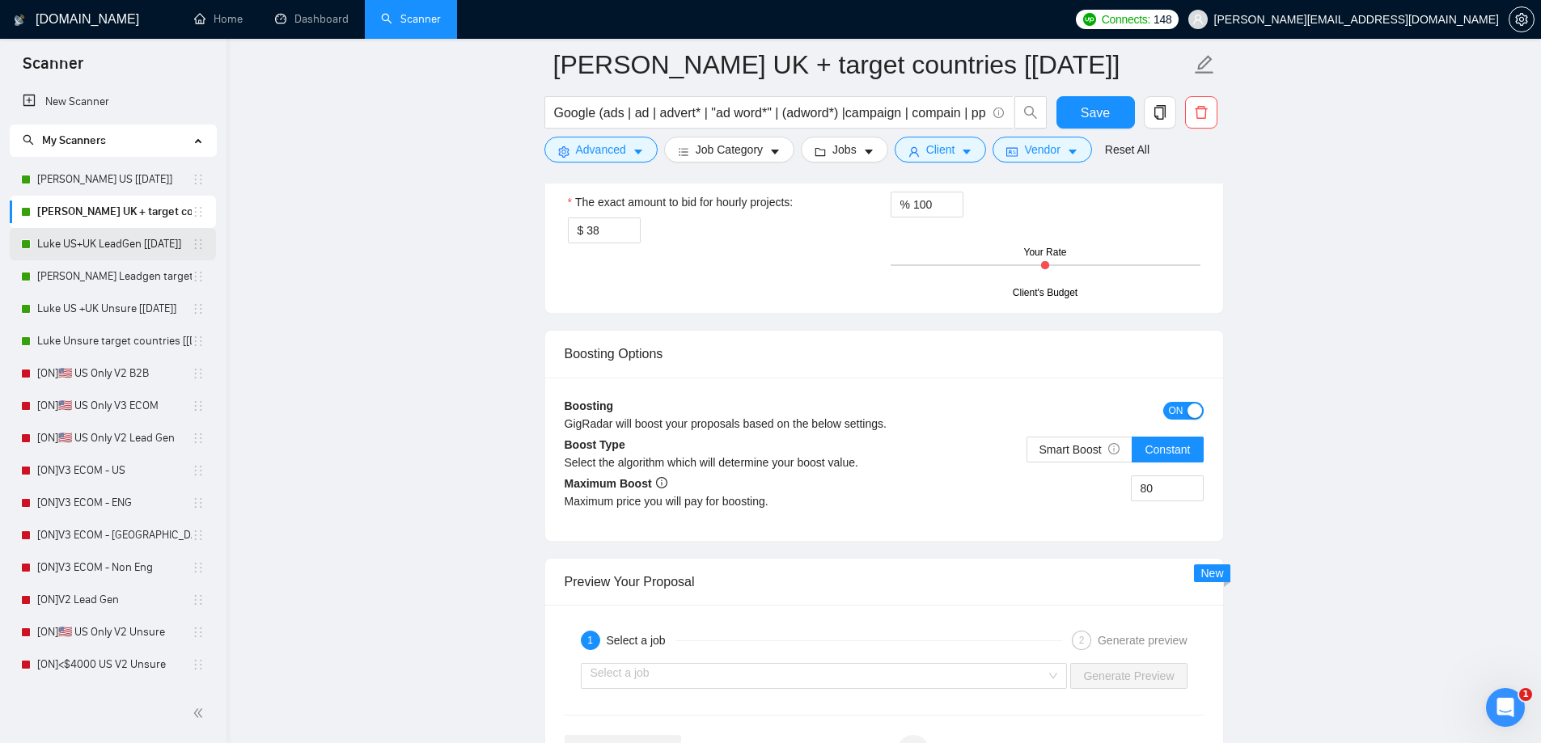
click at [66, 237] on link "Luke US+UK LeadGen [Aug24]" at bounding box center [114, 244] width 154 height 32
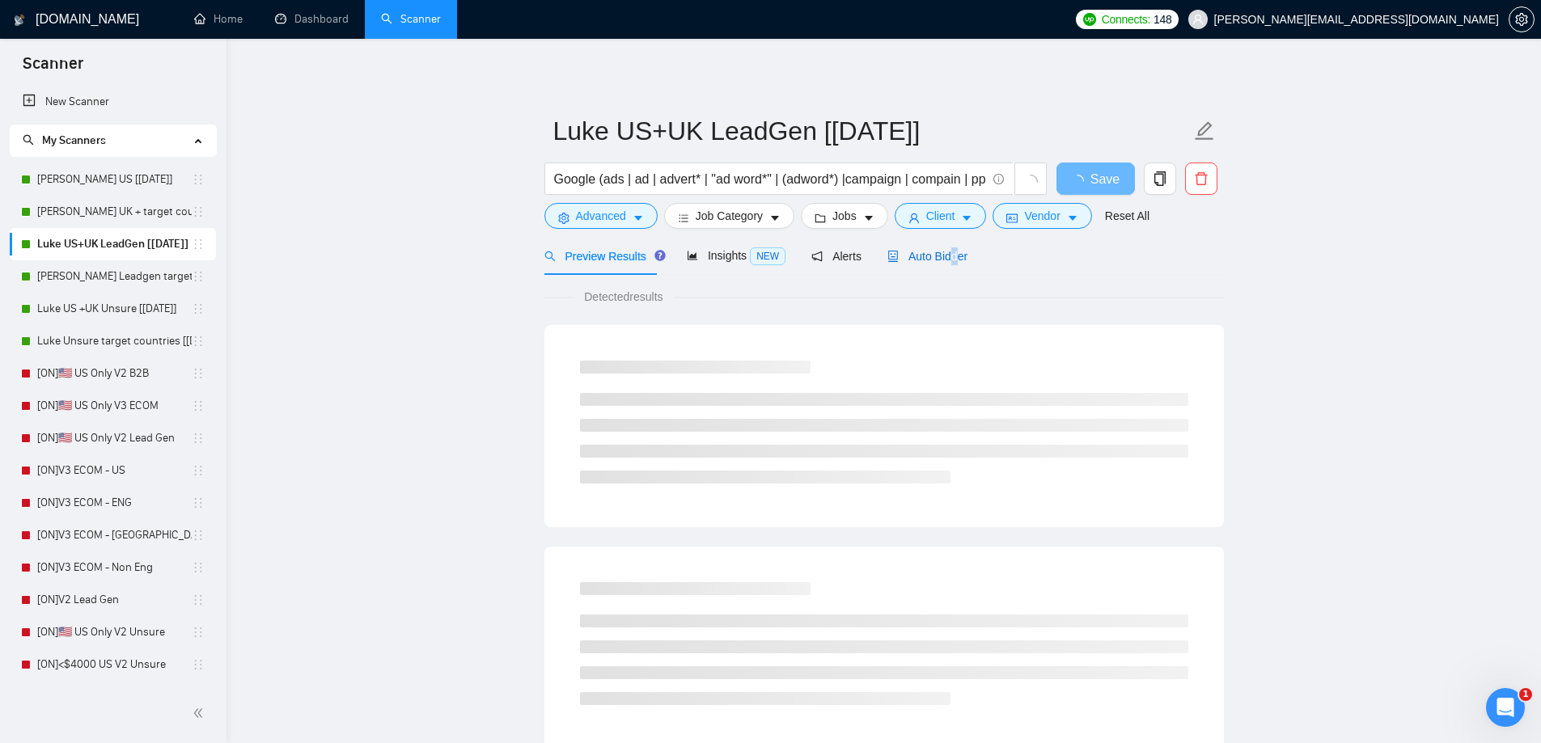
drag, startPoint x: 948, startPoint y: 256, endPoint x: 1478, endPoint y: 360, distance: 539.9
click at [946, 256] on span "Auto Bidder" at bounding box center [927, 256] width 80 height 13
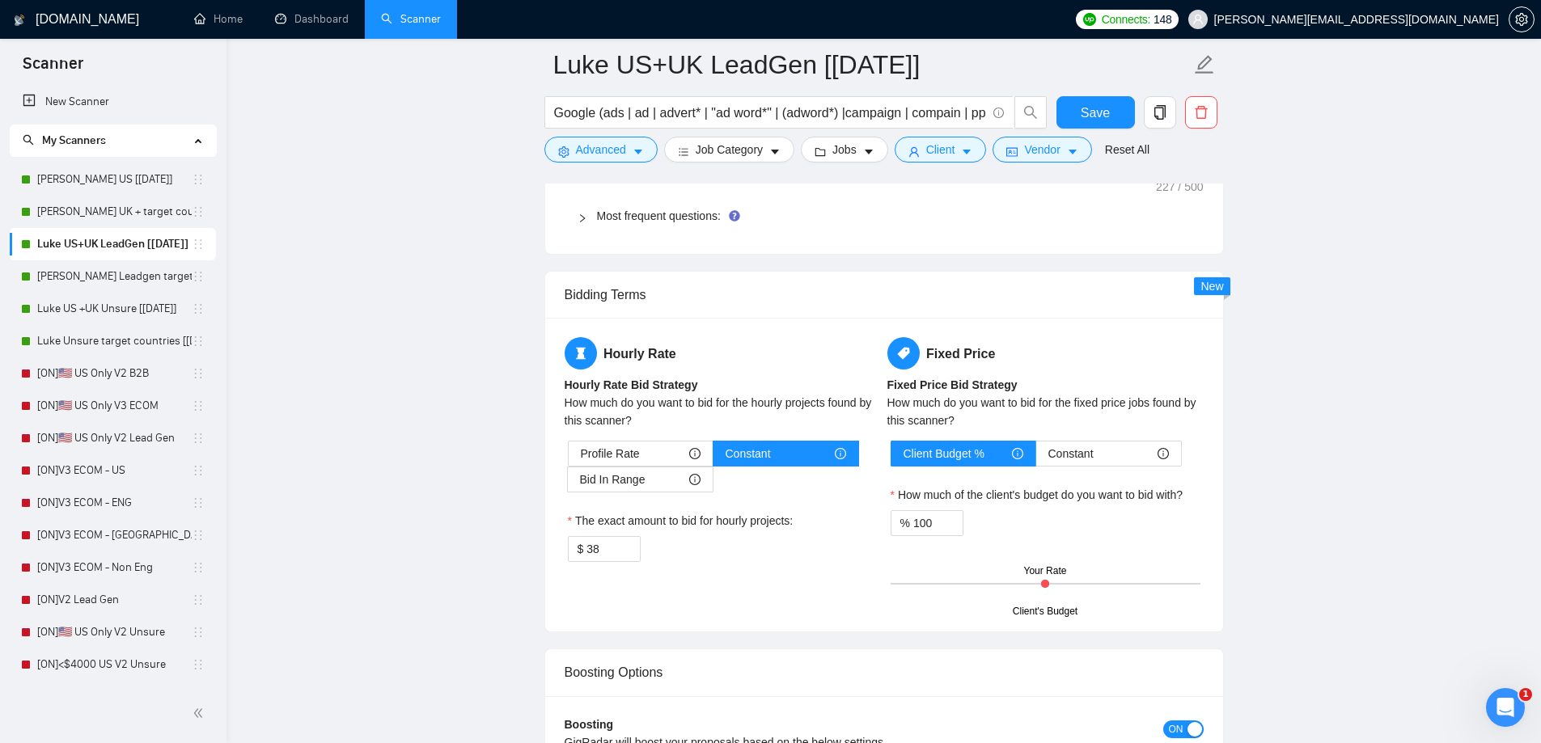
scroll to position [1860, 0]
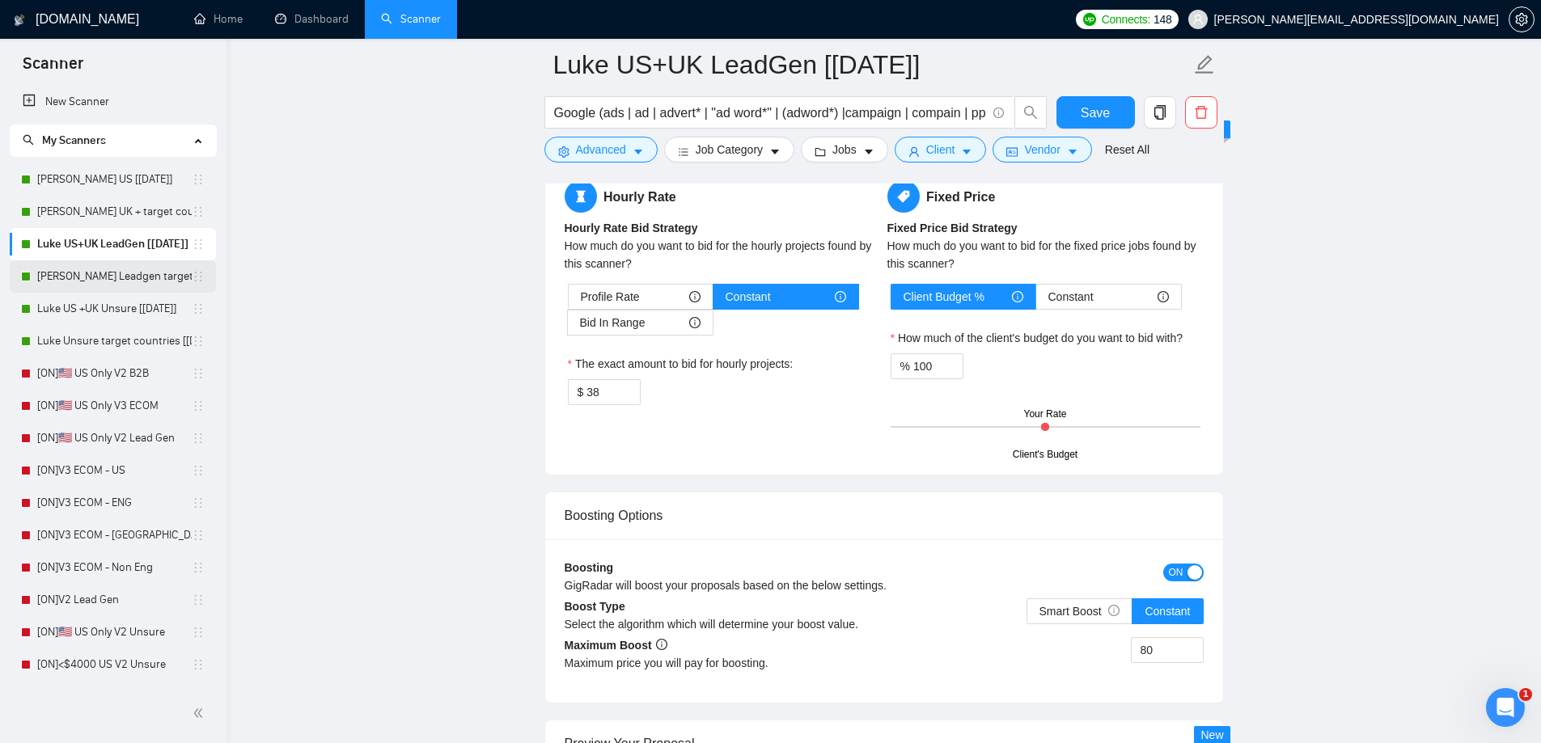
click at [80, 273] on link "Luke Leadgen target countries [Aug24]" at bounding box center [114, 276] width 154 height 32
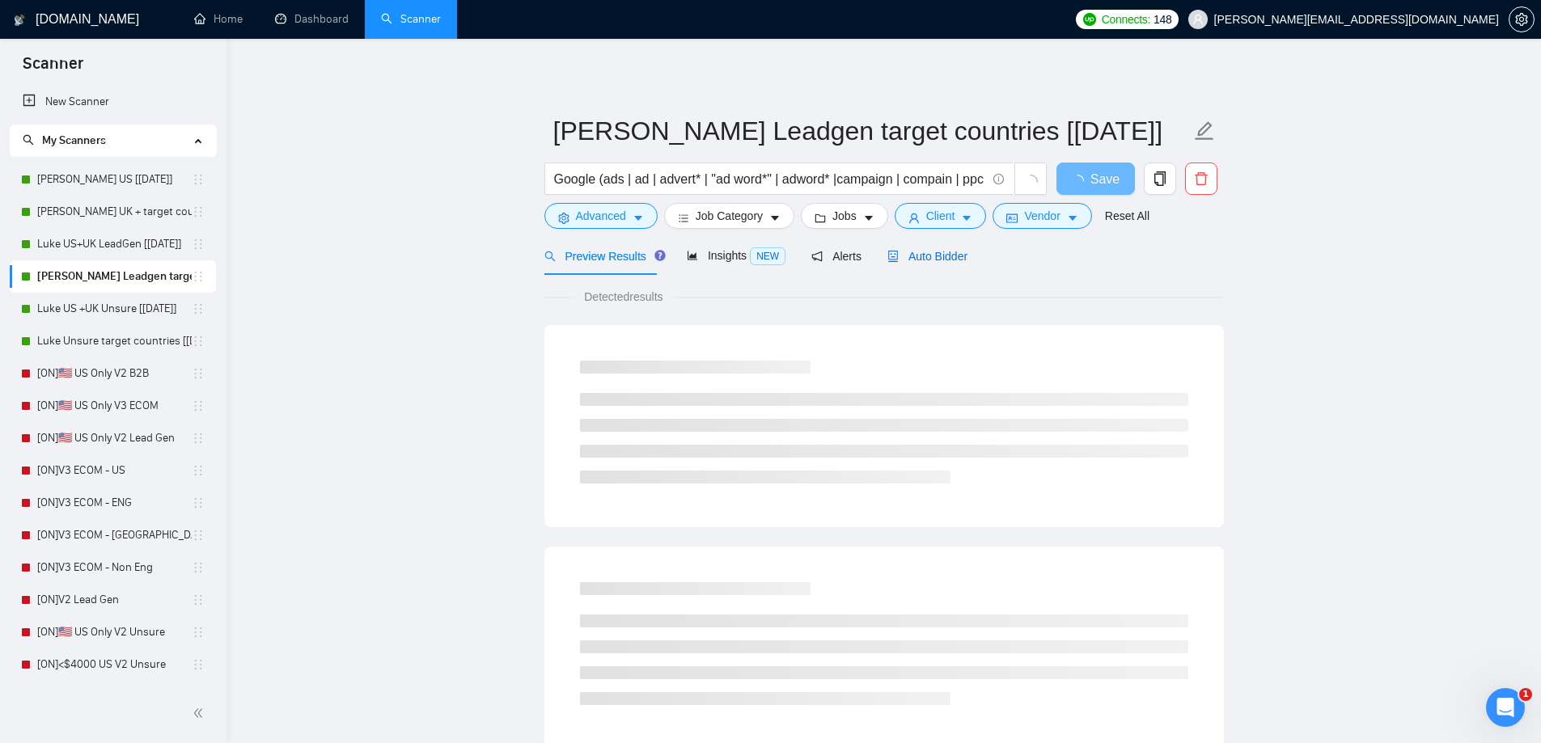
click at [934, 260] on span "Auto Bidder" at bounding box center [927, 256] width 80 height 13
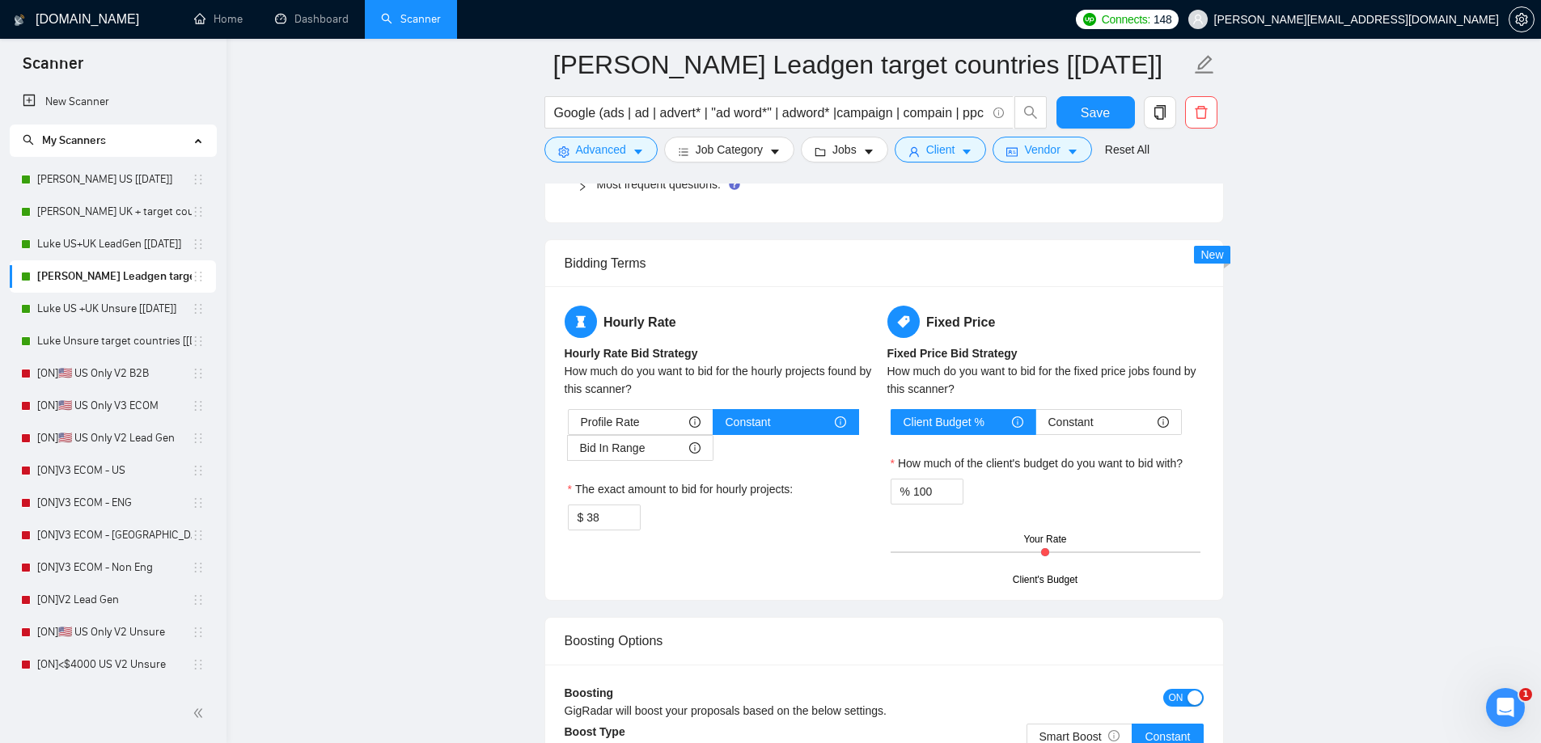
scroll to position [1860, 0]
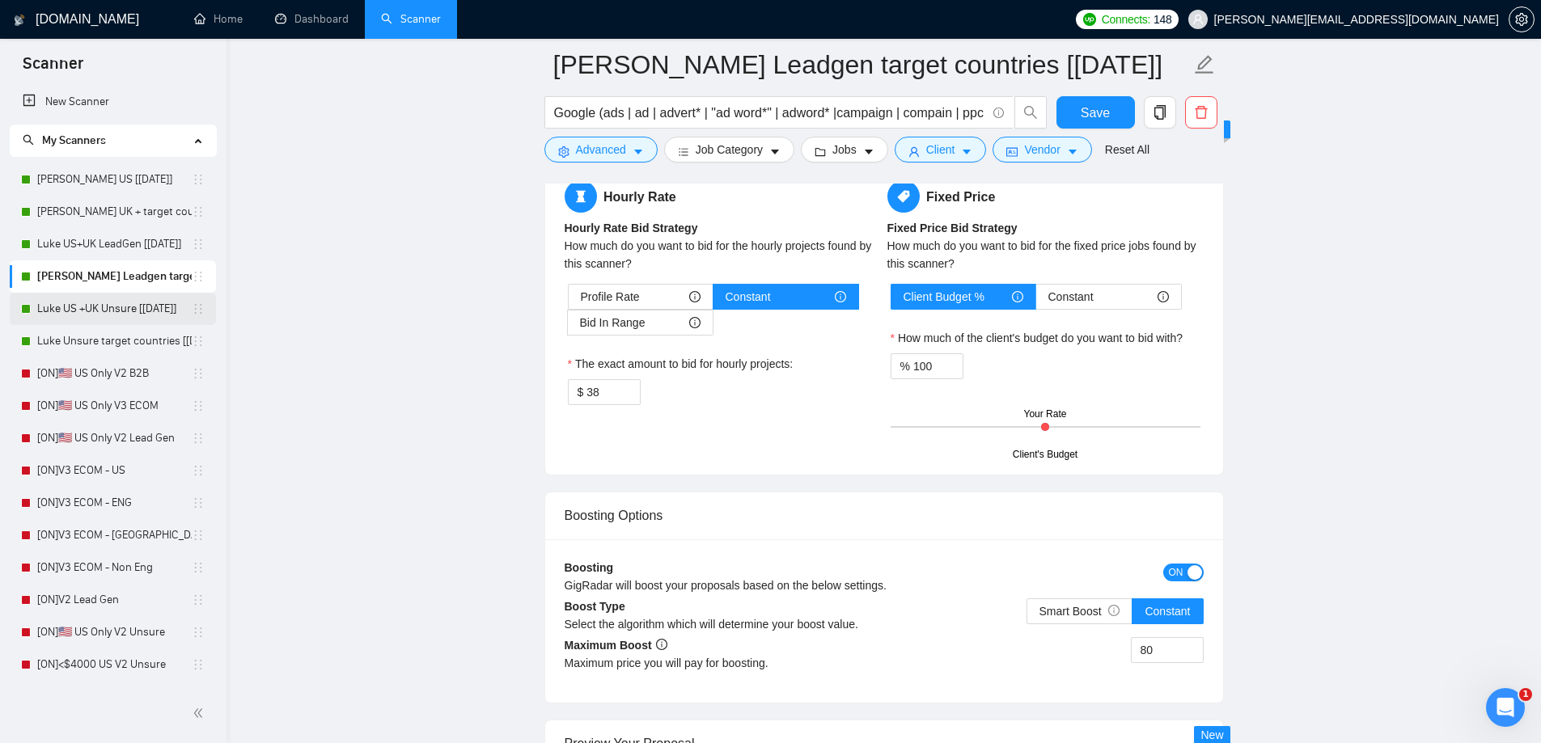
click at [89, 319] on link "Luke US +UK Unsure [Aug24]" at bounding box center [114, 309] width 154 height 32
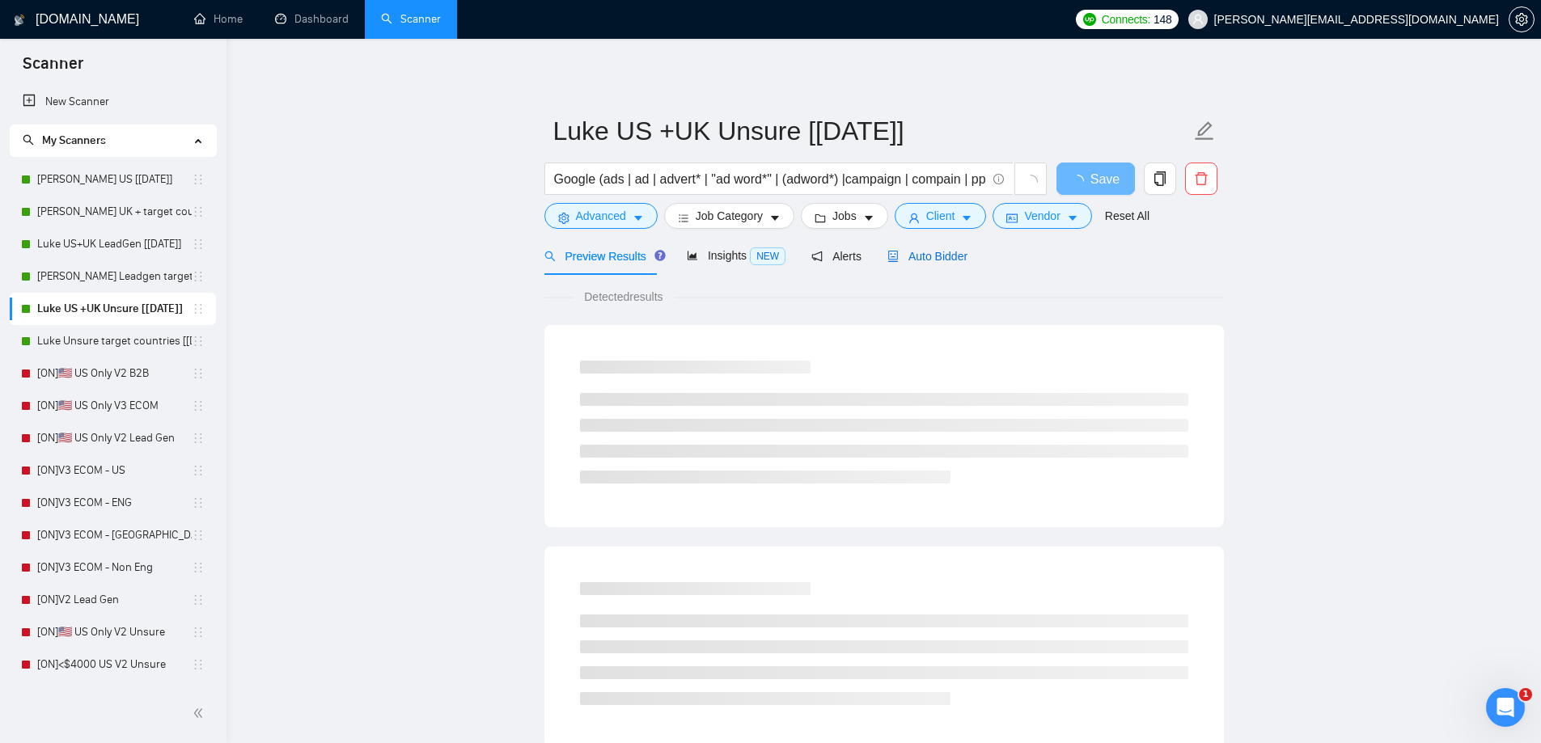
click at [941, 252] on span "Auto Bidder" at bounding box center [927, 256] width 80 height 13
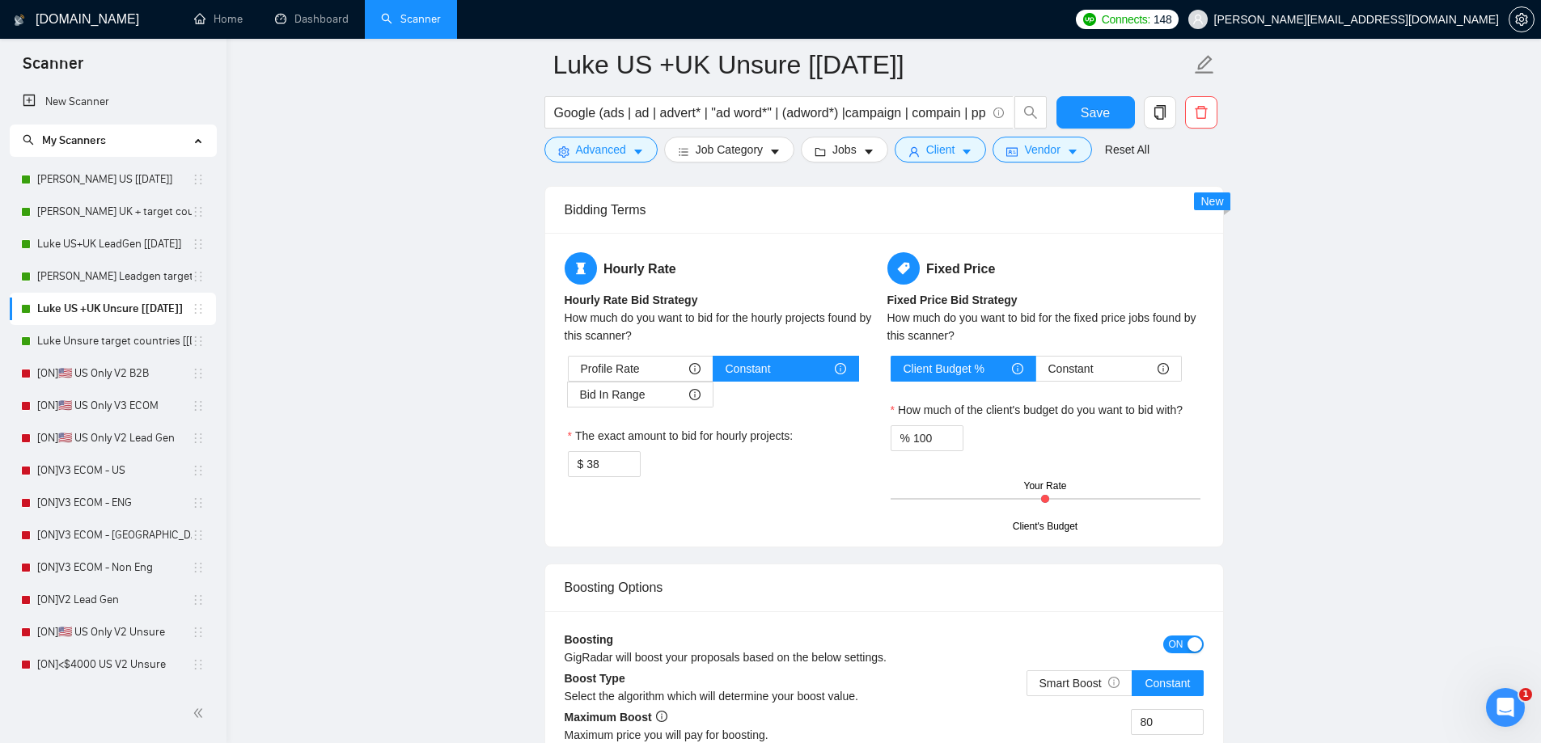
scroll to position [1941, 0]
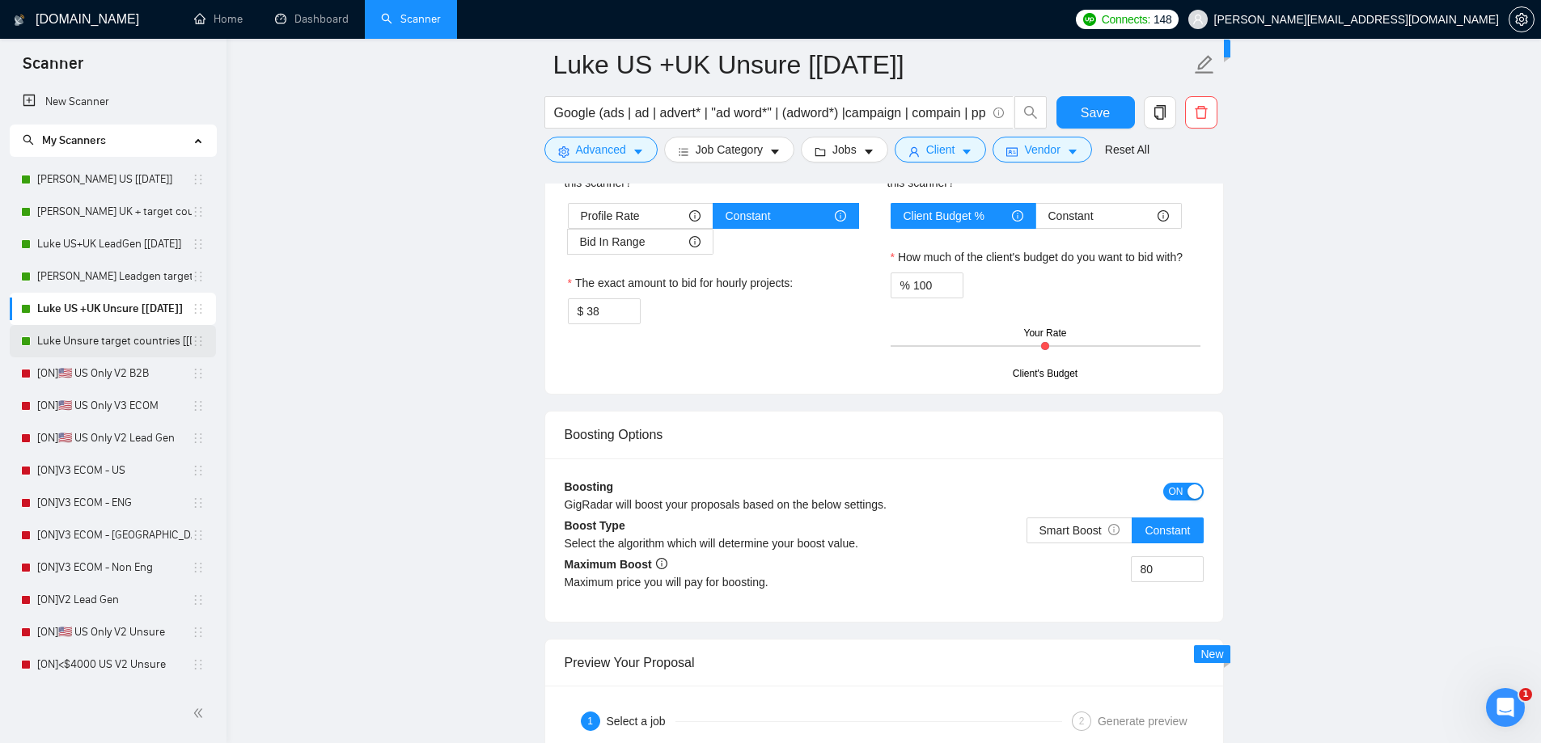
click at [87, 336] on link "Luke Unsure target countries [[DATE]]" at bounding box center [114, 341] width 154 height 32
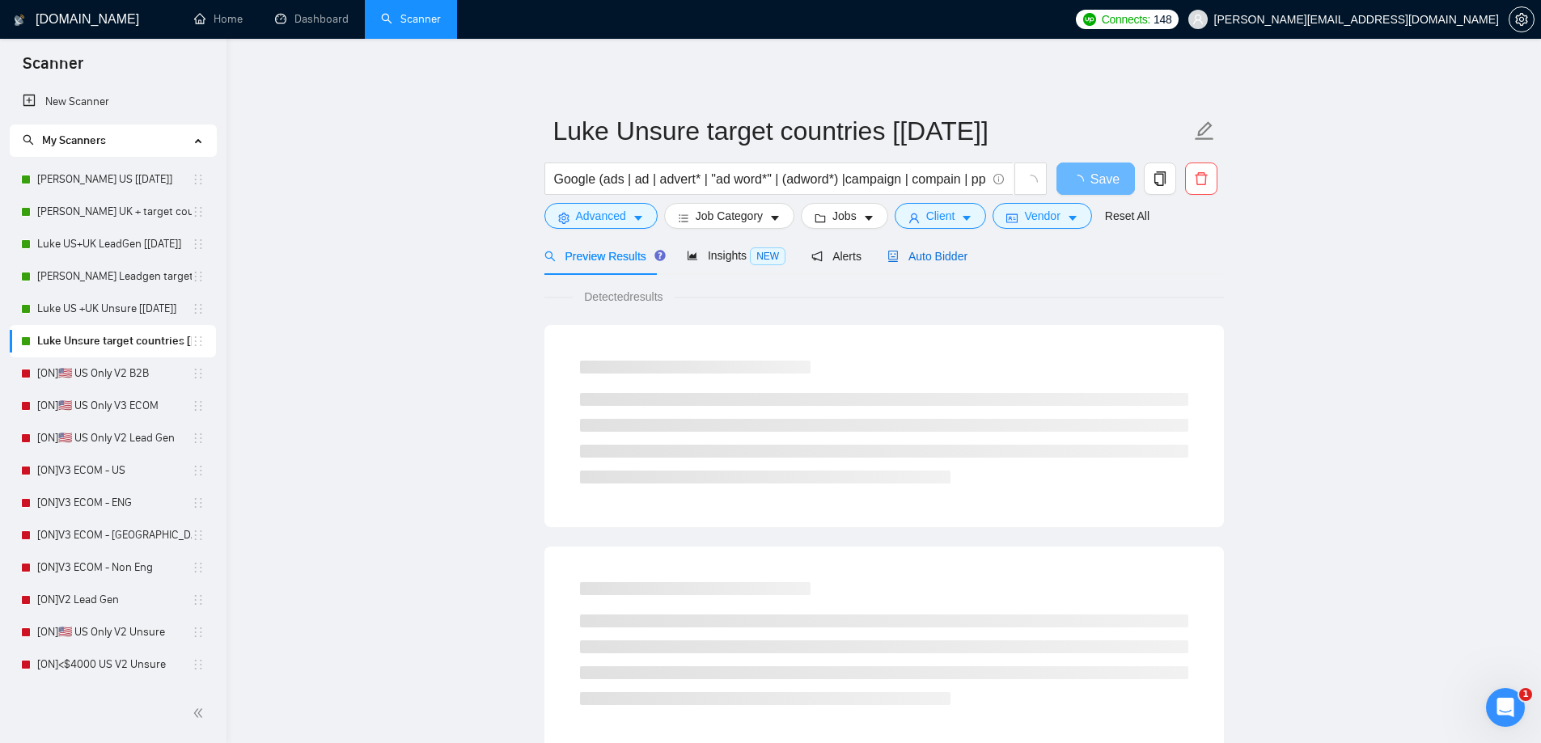
click at [941, 258] on span "Auto Bidder" at bounding box center [927, 256] width 80 height 13
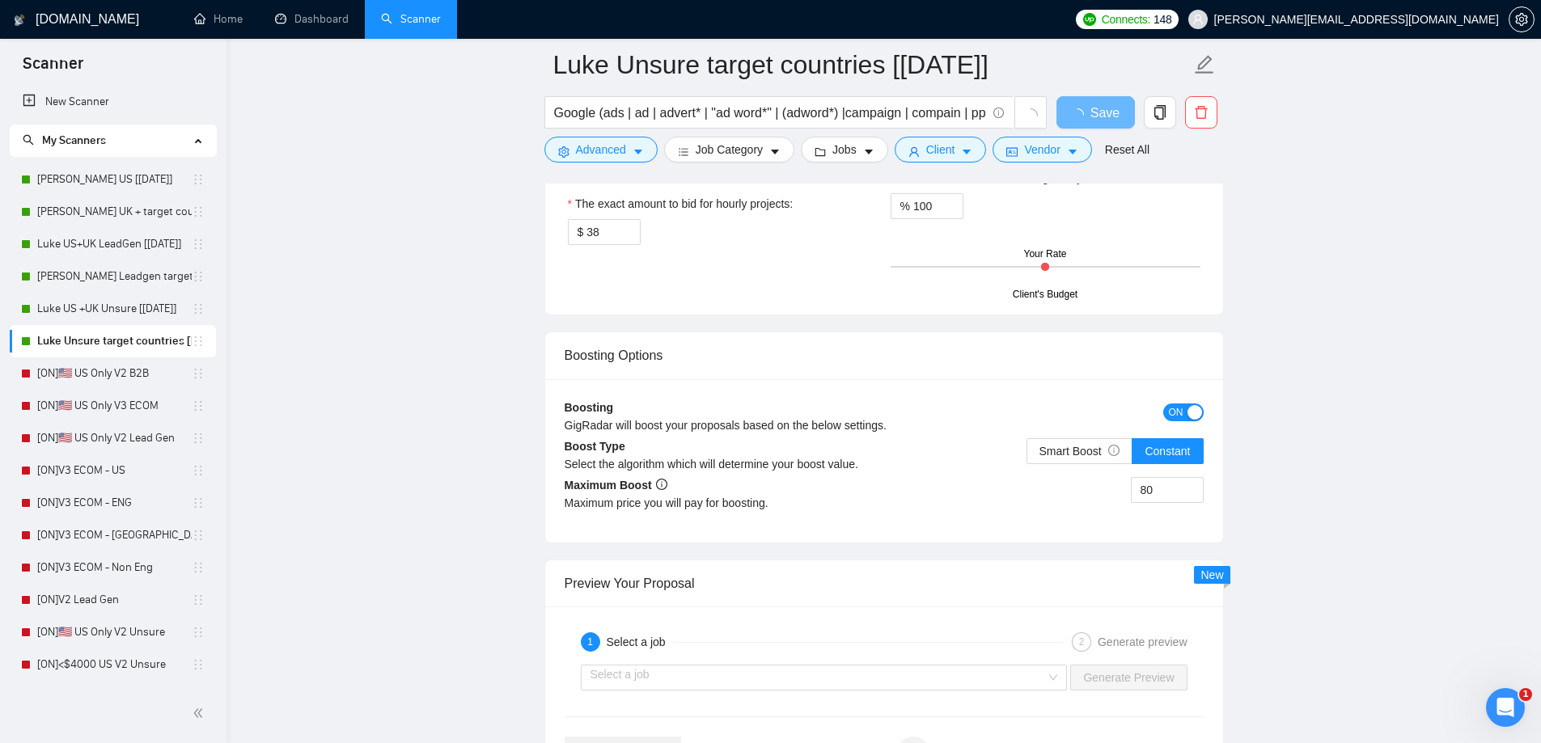
scroll to position [2022, 0]
click at [313, 26] on link "Dashboard" at bounding box center [312, 19] width 74 height 14
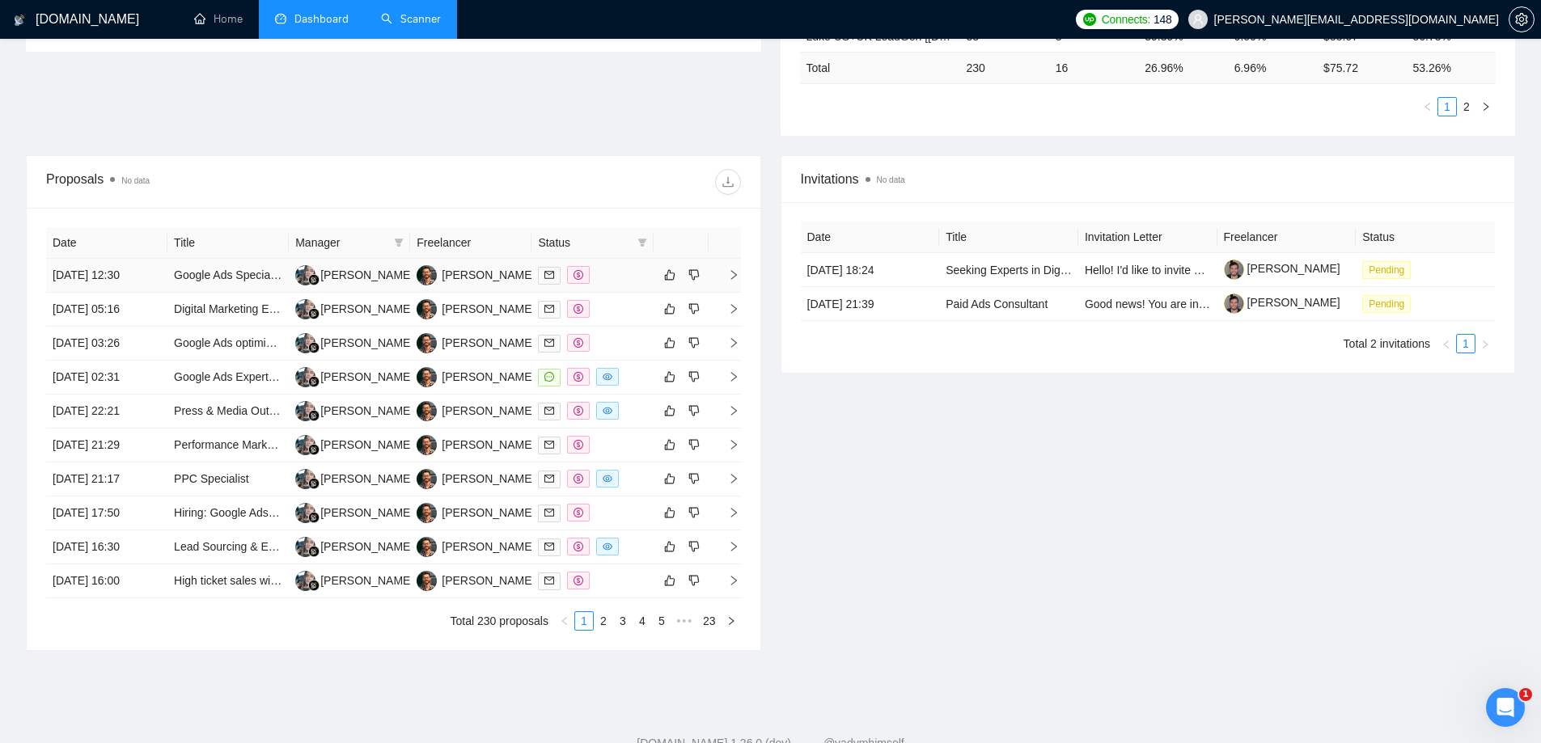
scroll to position [458, 0]
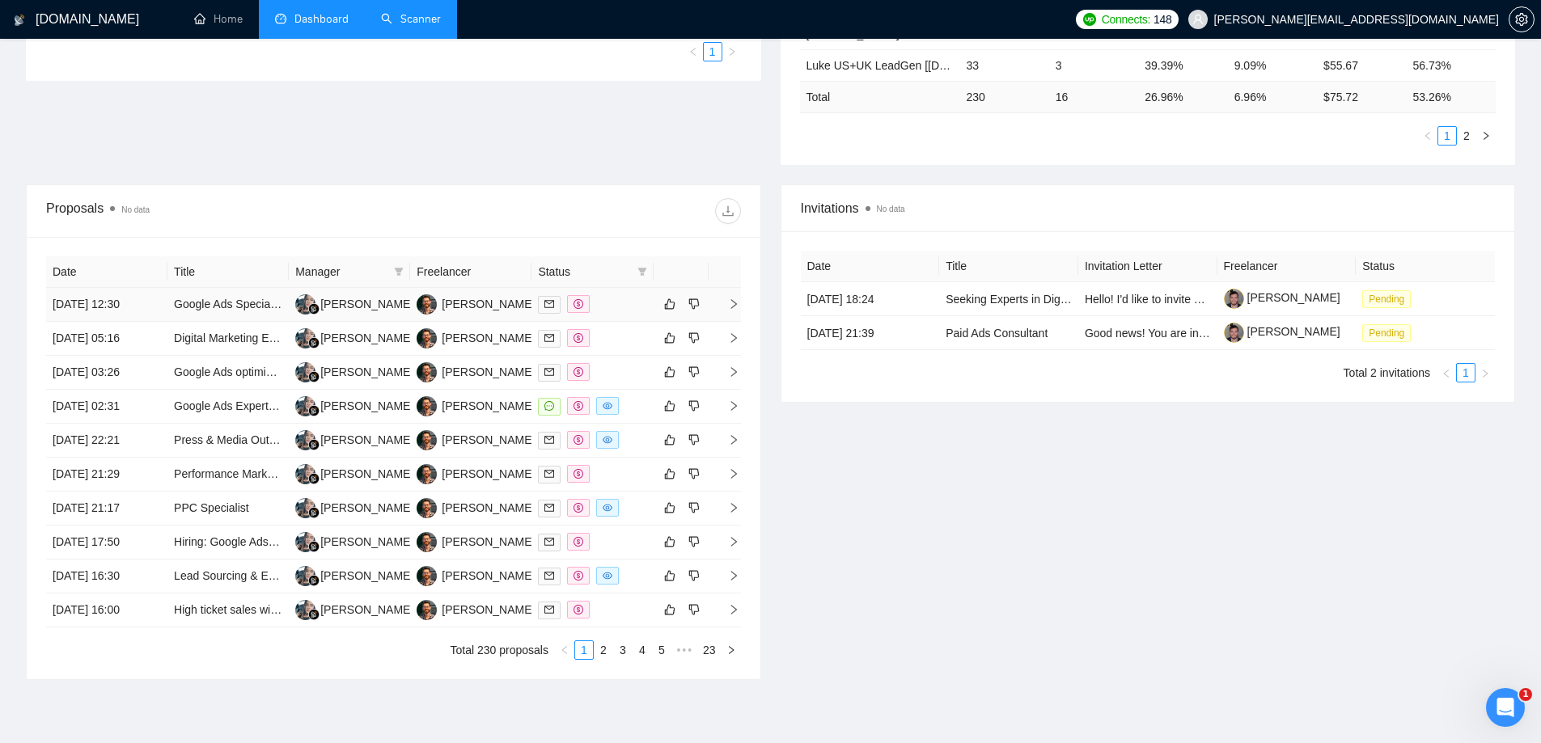
click at [108, 305] on td "19 Aug, 2025 12:30" at bounding box center [106, 305] width 121 height 34
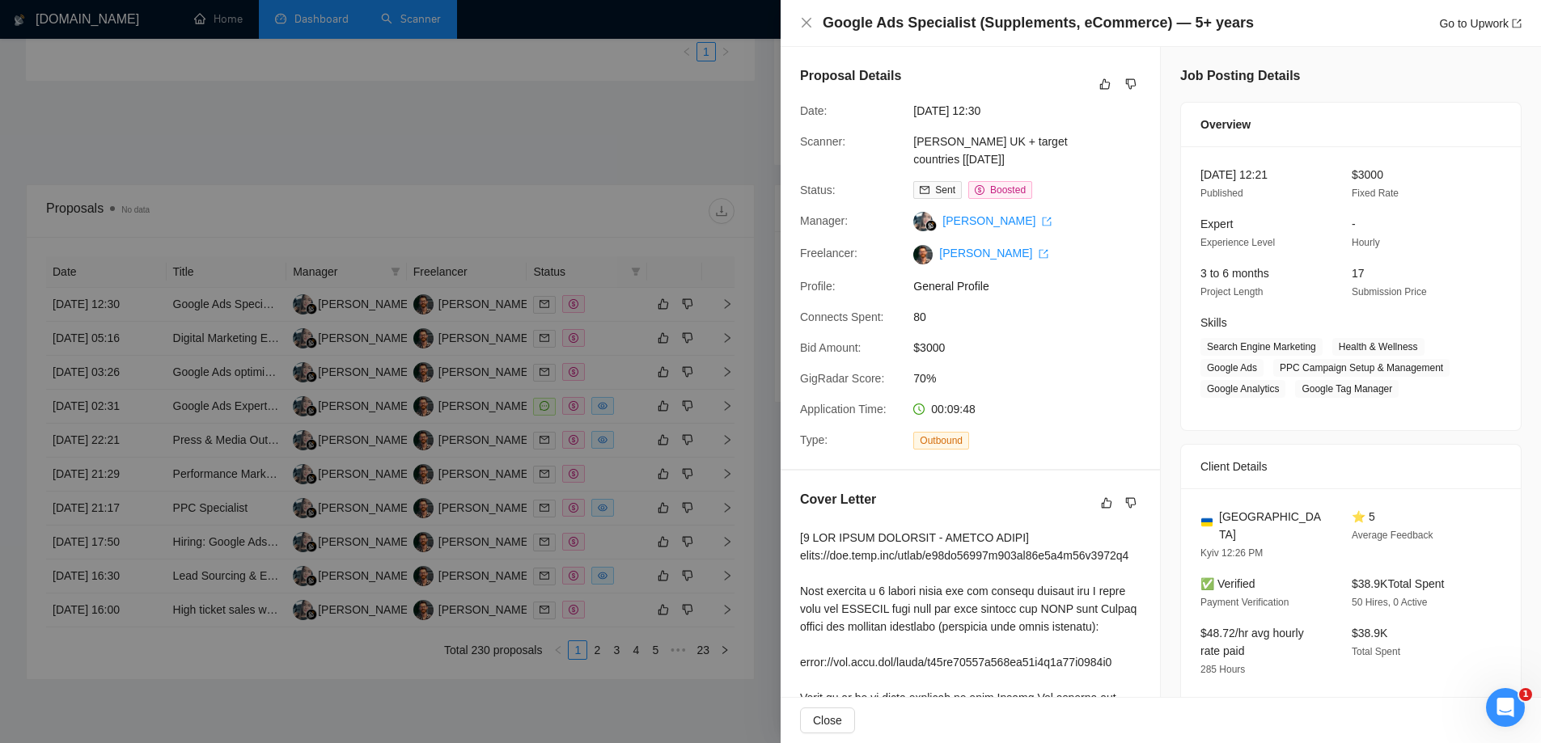
click at [277, 176] on div at bounding box center [770, 371] width 1541 height 743
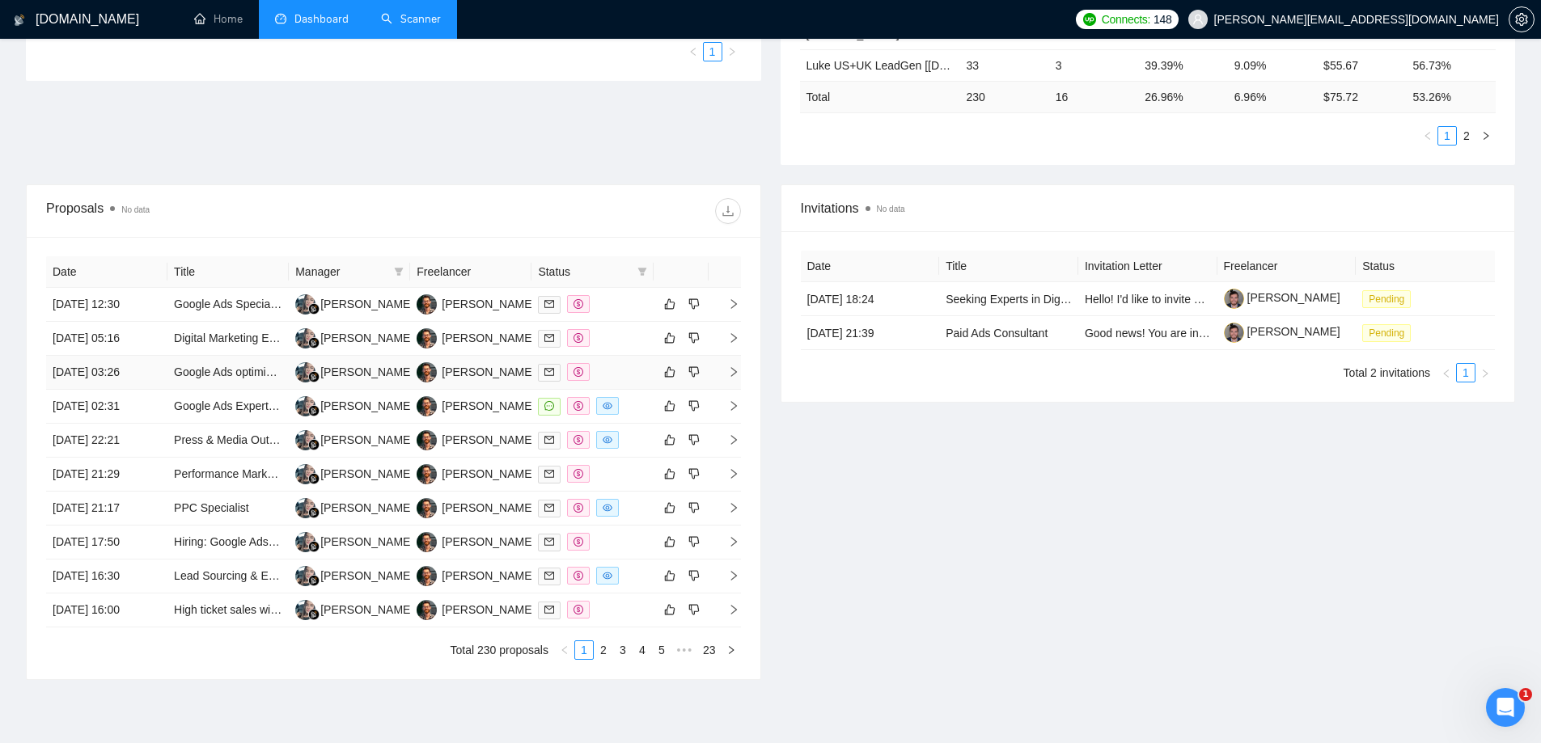
click at [103, 368] on td "19 Aug, 2025 03:26" at bounding box center [106, 373] width 121 height 34
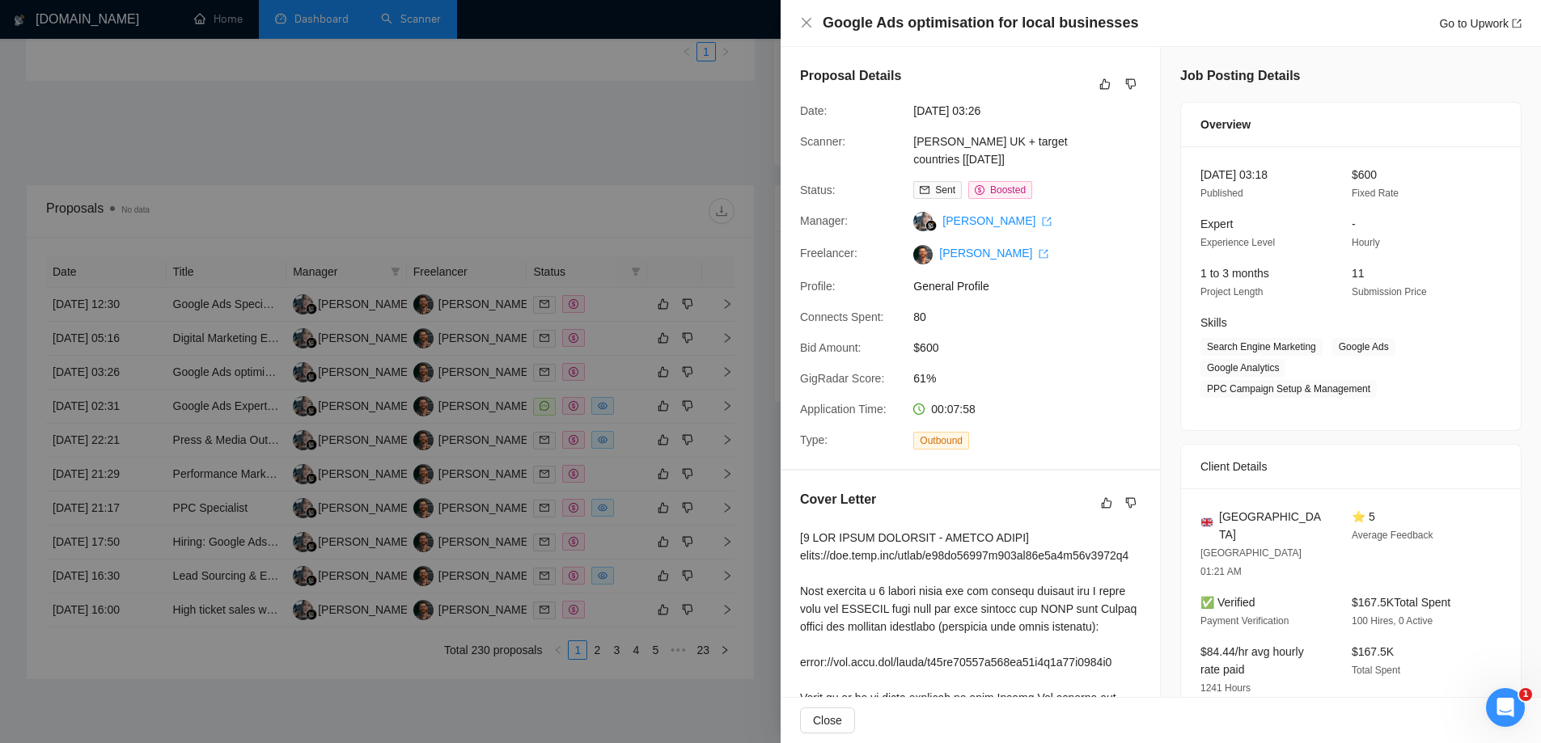
click at [99, 338] on div at bounding box center [770, 371] width 1541 height 743
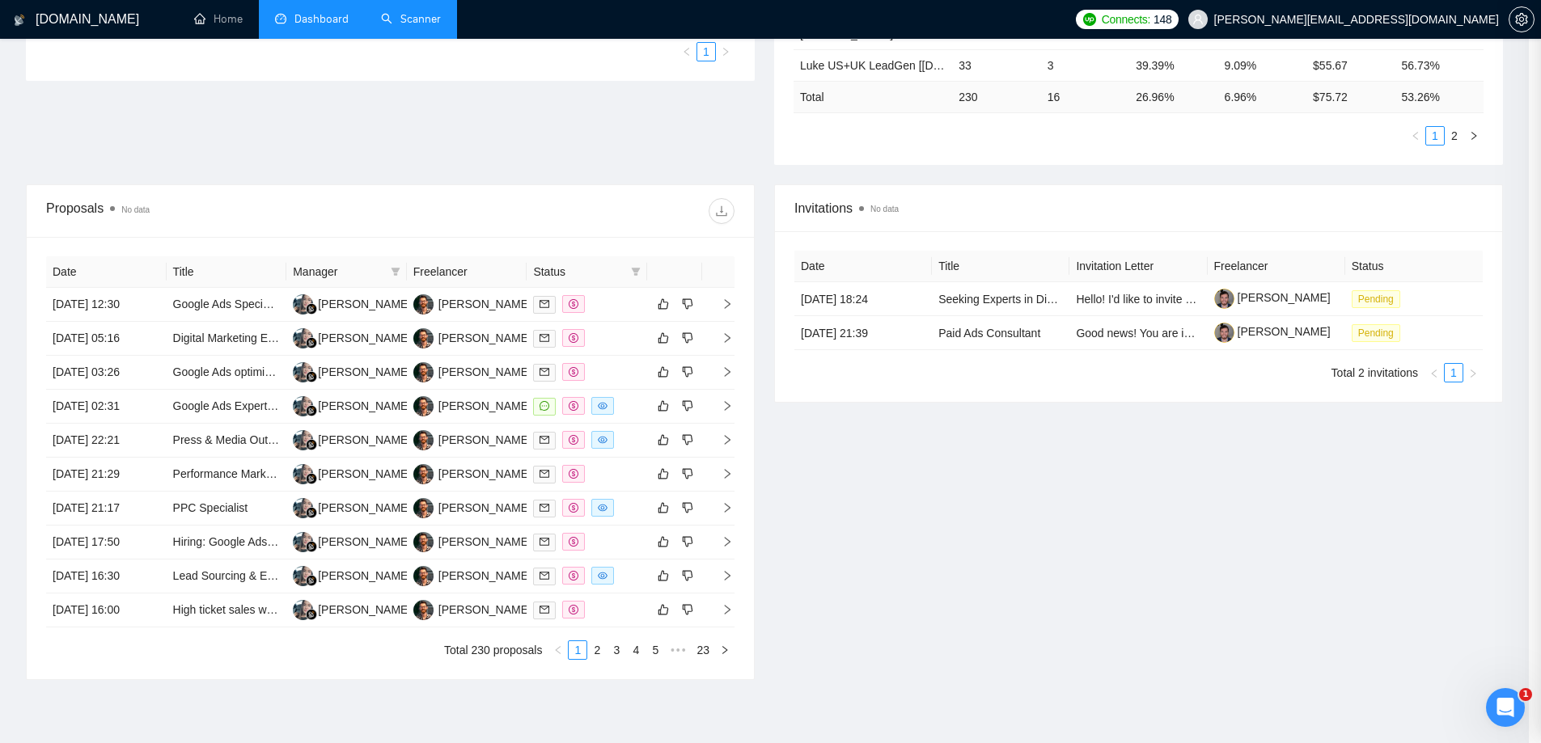
click at [99, 338] on div at bounding box center [770, 371] width 1541 height 743
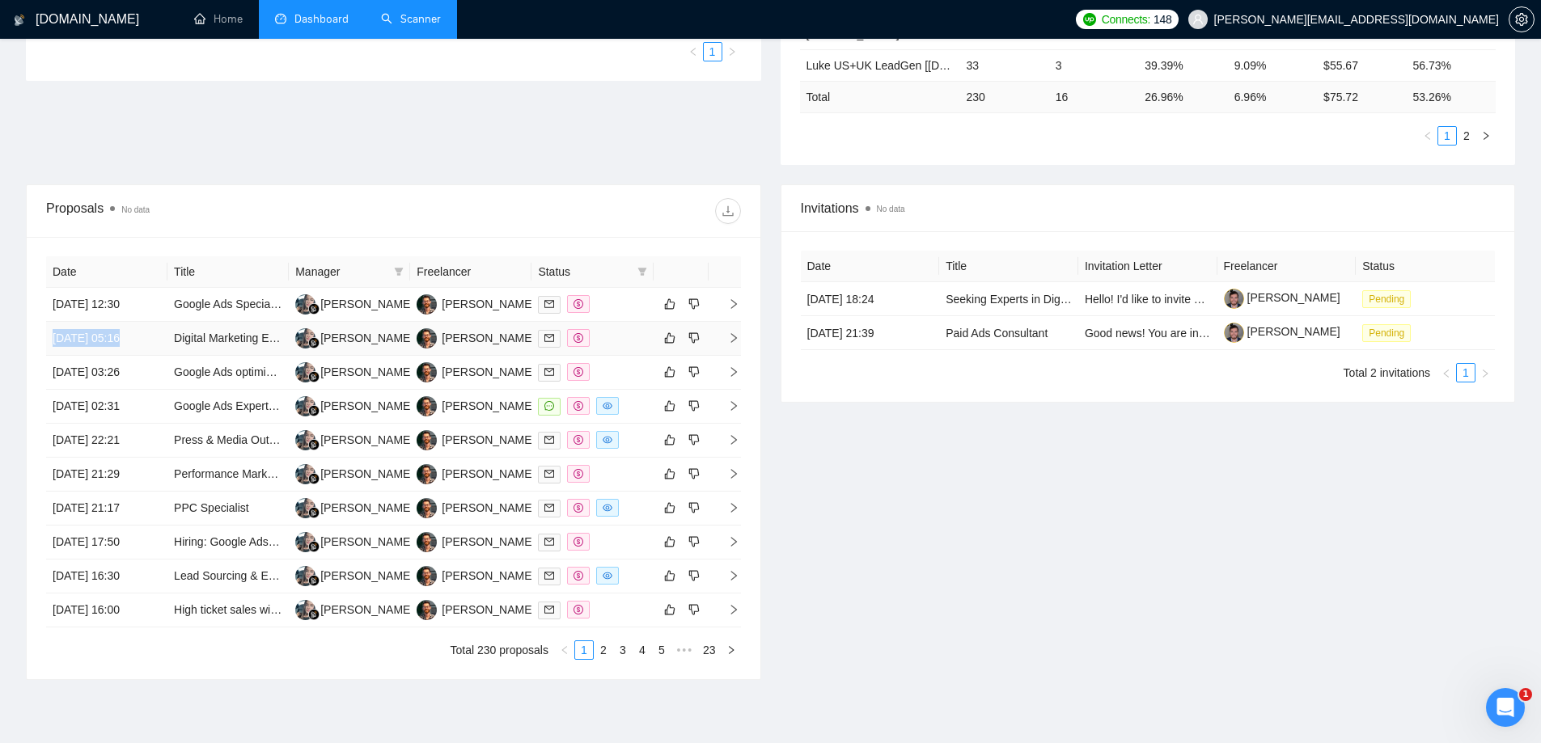
click at [99, 338] on td "19 Aug, 2025 05:16" at bounding box center [106, 339] width 121 height 34
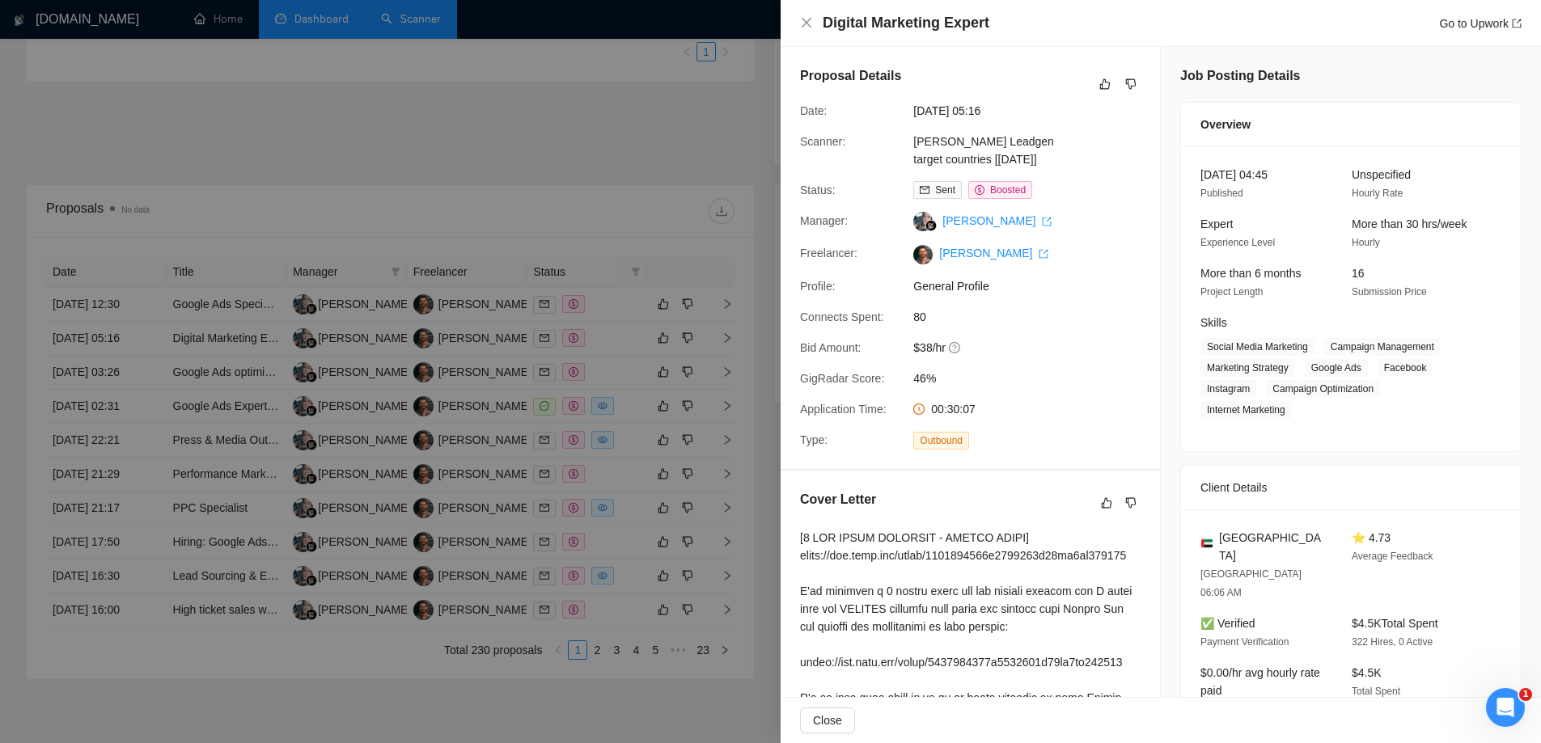
click at [116, 410] on div at bounding box center [770, 371] width 1541 height 743
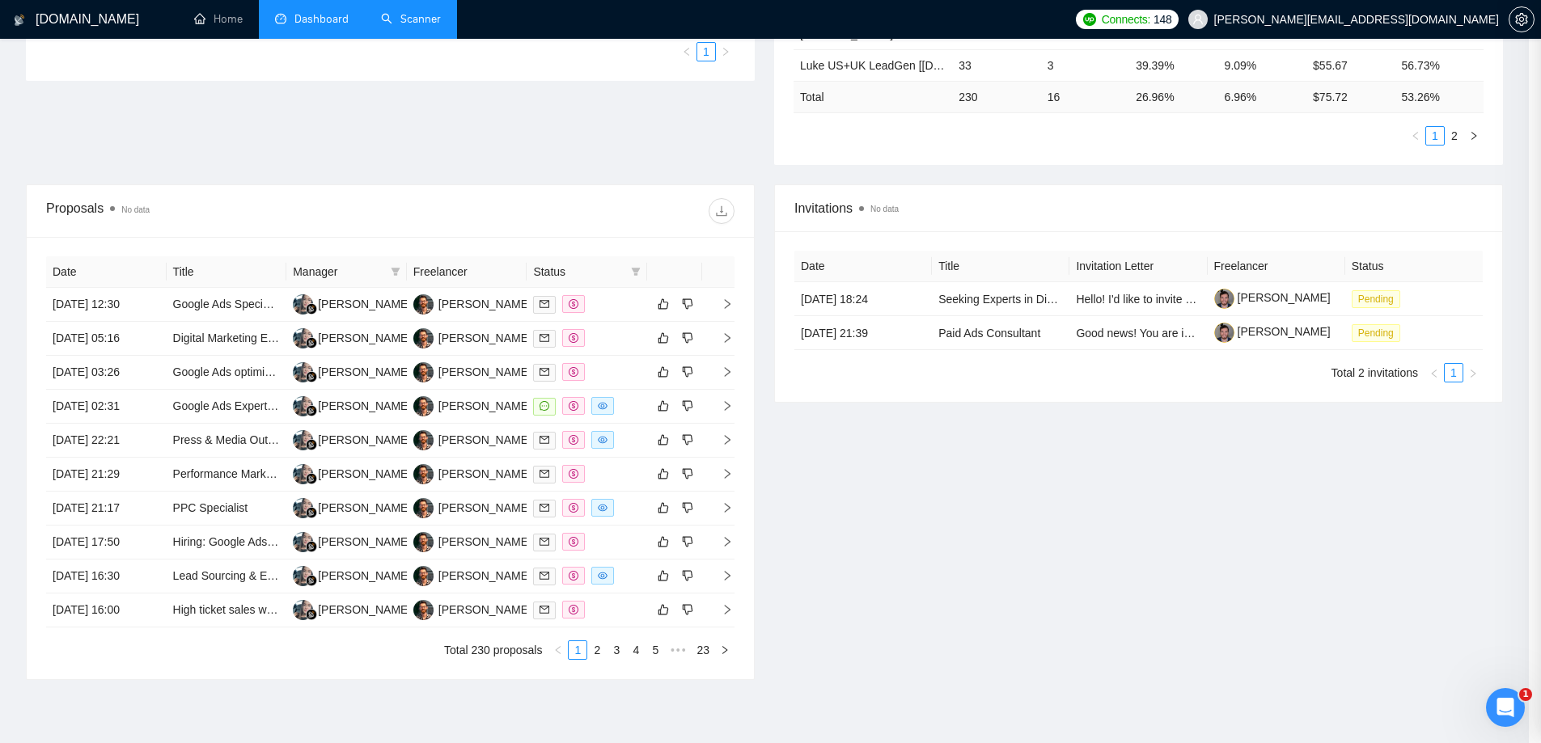
click at [116, 410] on div at bounding box center [770, 371] width 1541 height 743
click at [116, 410] on td "19 Aug, 2025 02:31" at bounding box center [106, 407] width 121 height 34
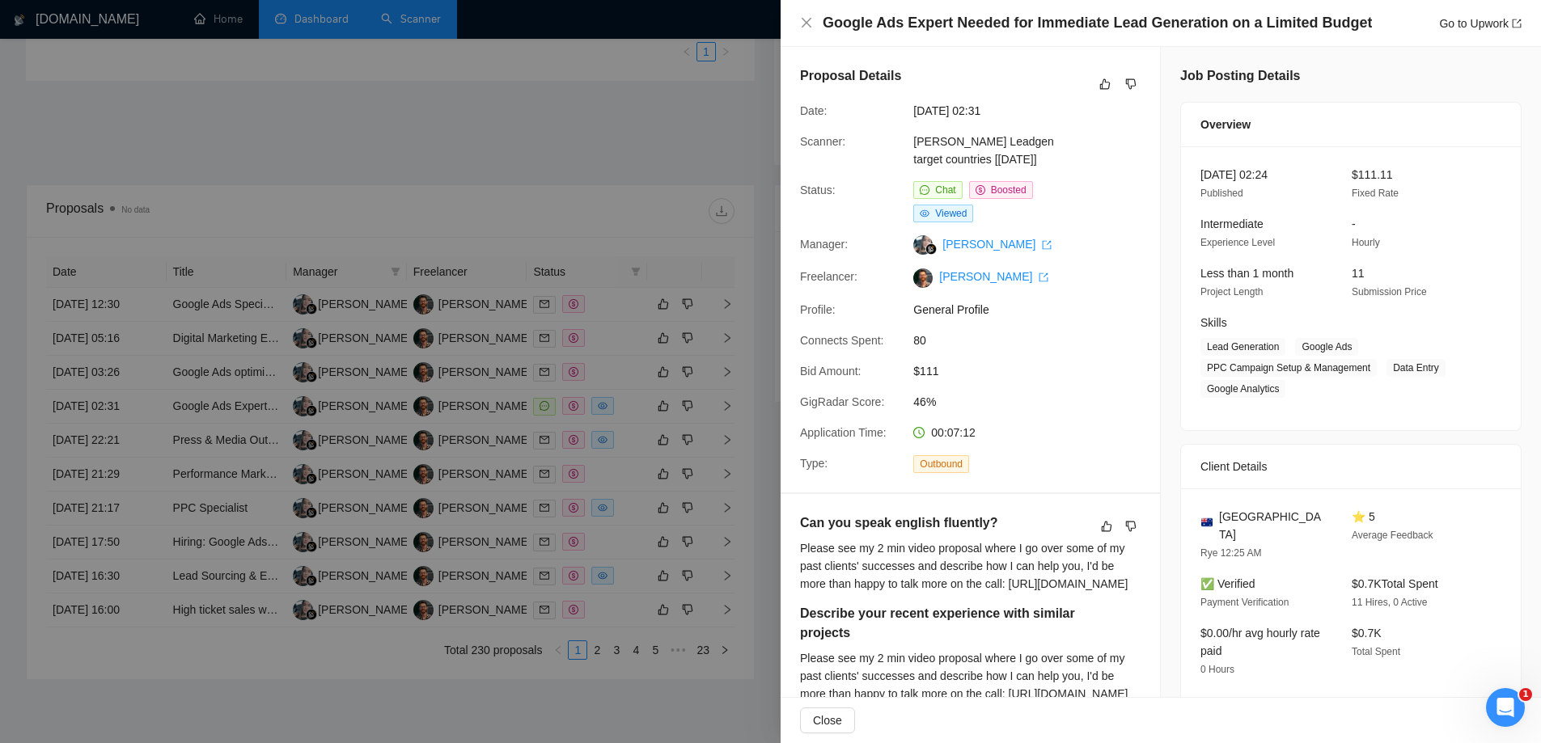
click at [116, 442] on div at bounding box center [770, 371] width 1541 height 743
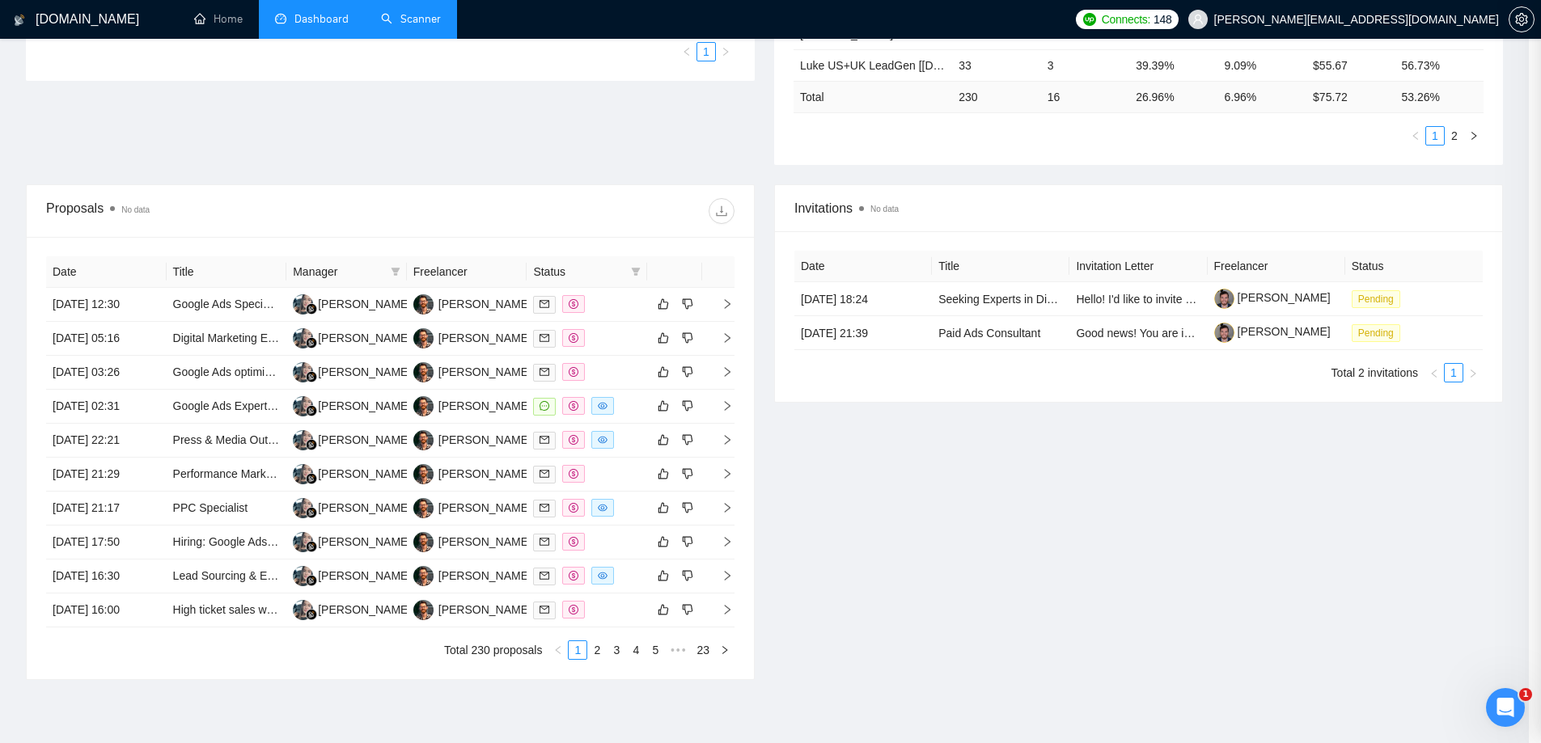
click at [116, 442] on div at bounding box center [770, 371] width 1541 height 743
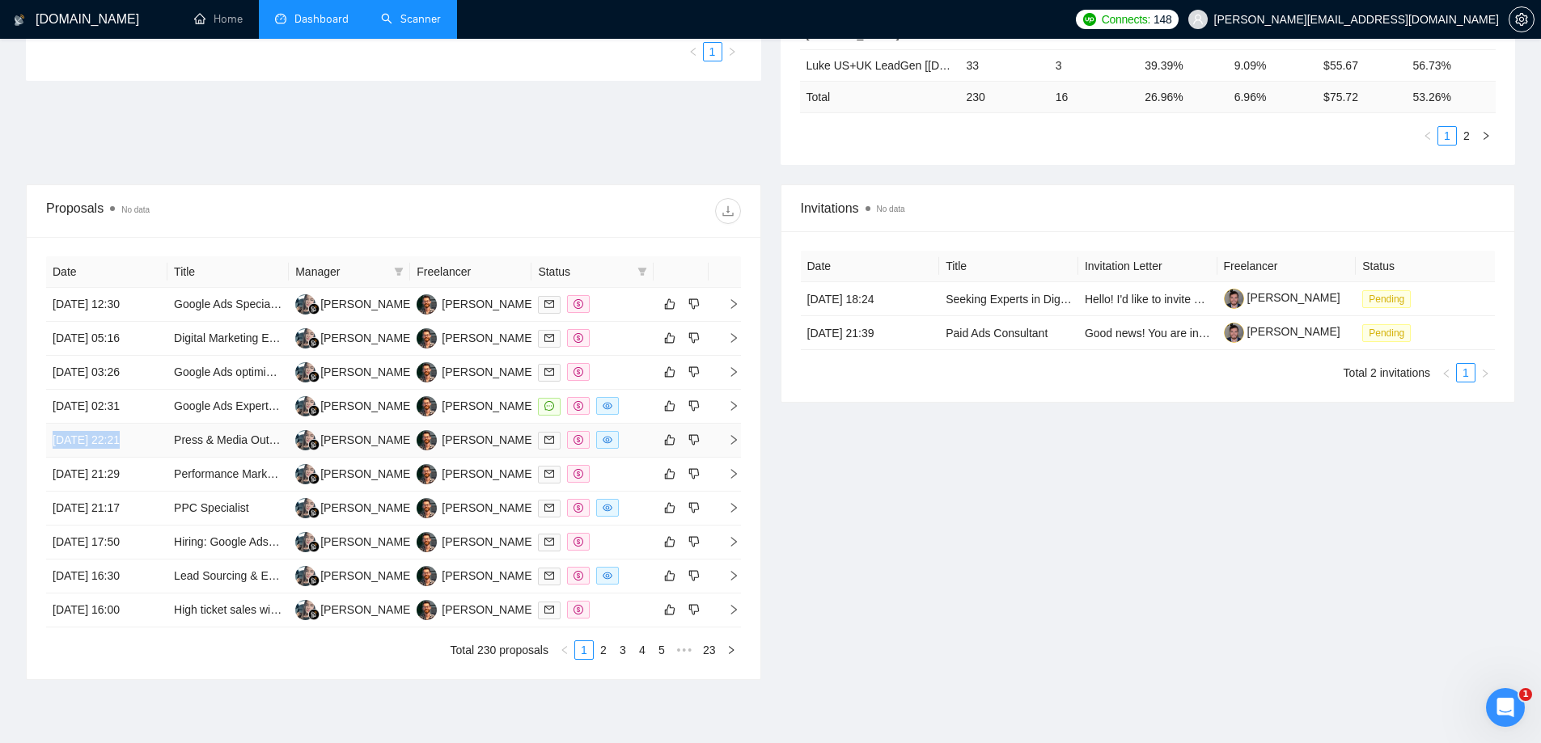
click at [116, 442] on td "18 Aug, 2025 22:21" at bounding box center [106, 441] width 121 height 34
click at [106, 450] on td "18 Aug, 2025 22:21" at bounding box center [106, 441] width 121 height 34
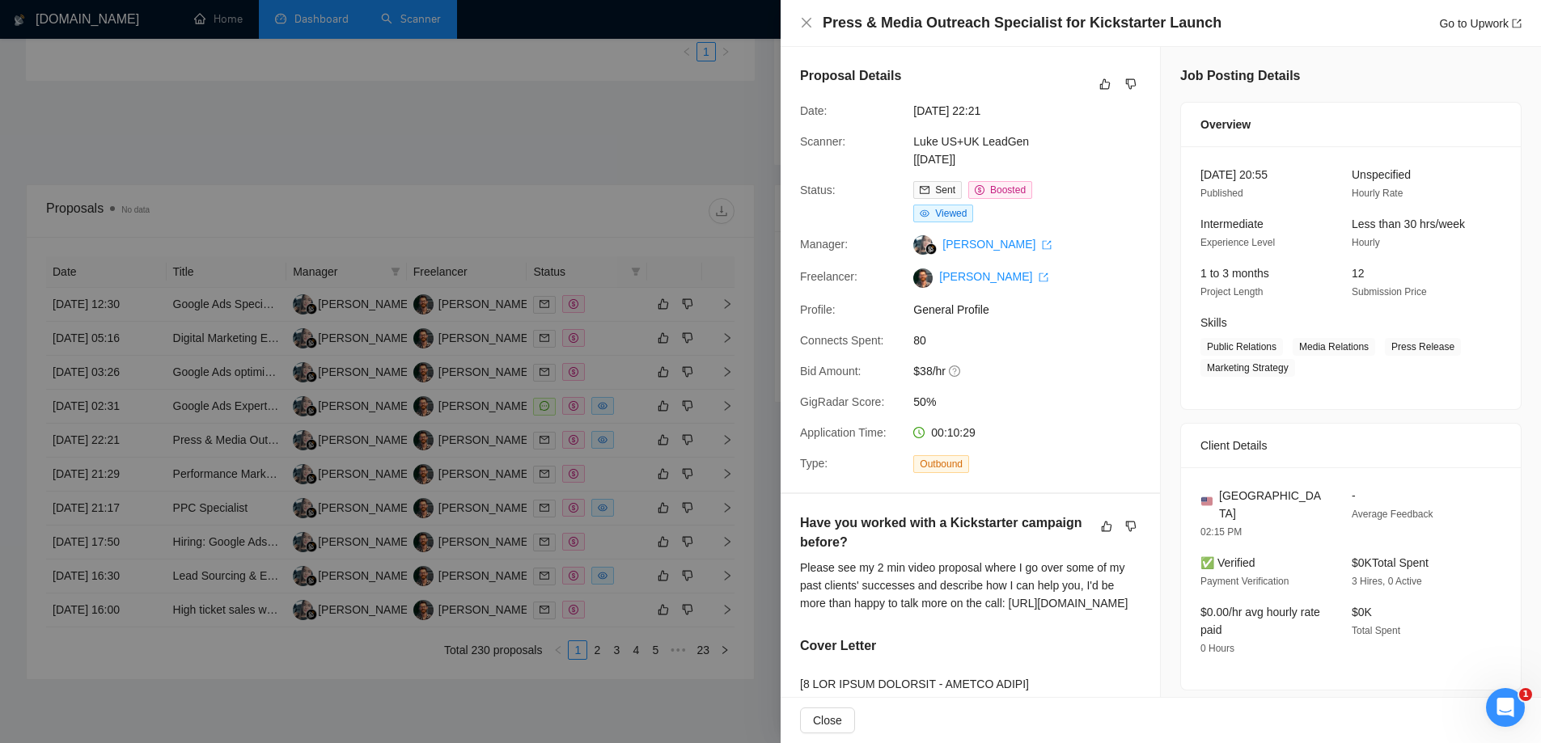
click at [115, 470] on div at bounding box center [770, 371] width 1541 height 743
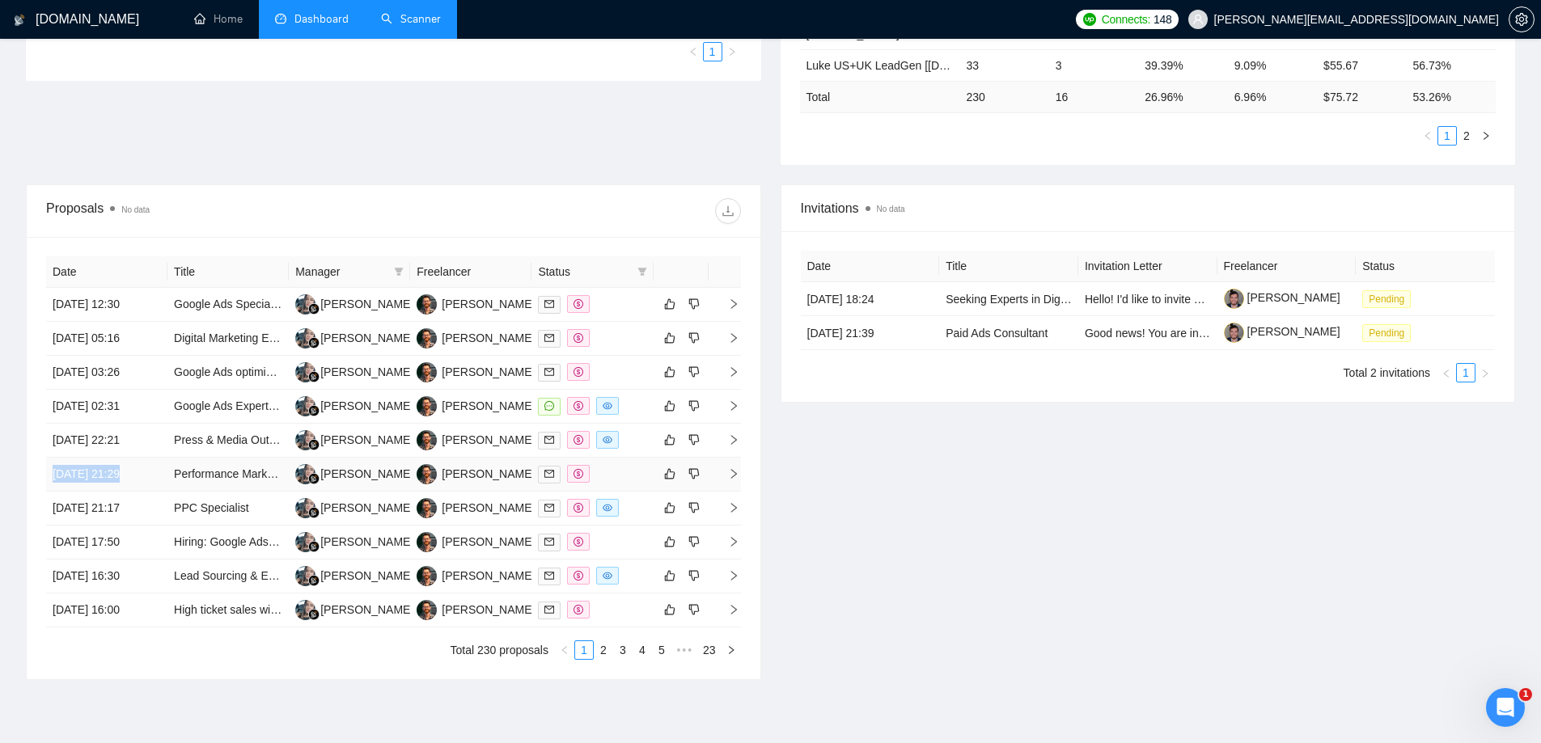
click at [115, 470] on td "18 Aug, 2025 21:29" at bounding box center [106, 475] width 121 height 34
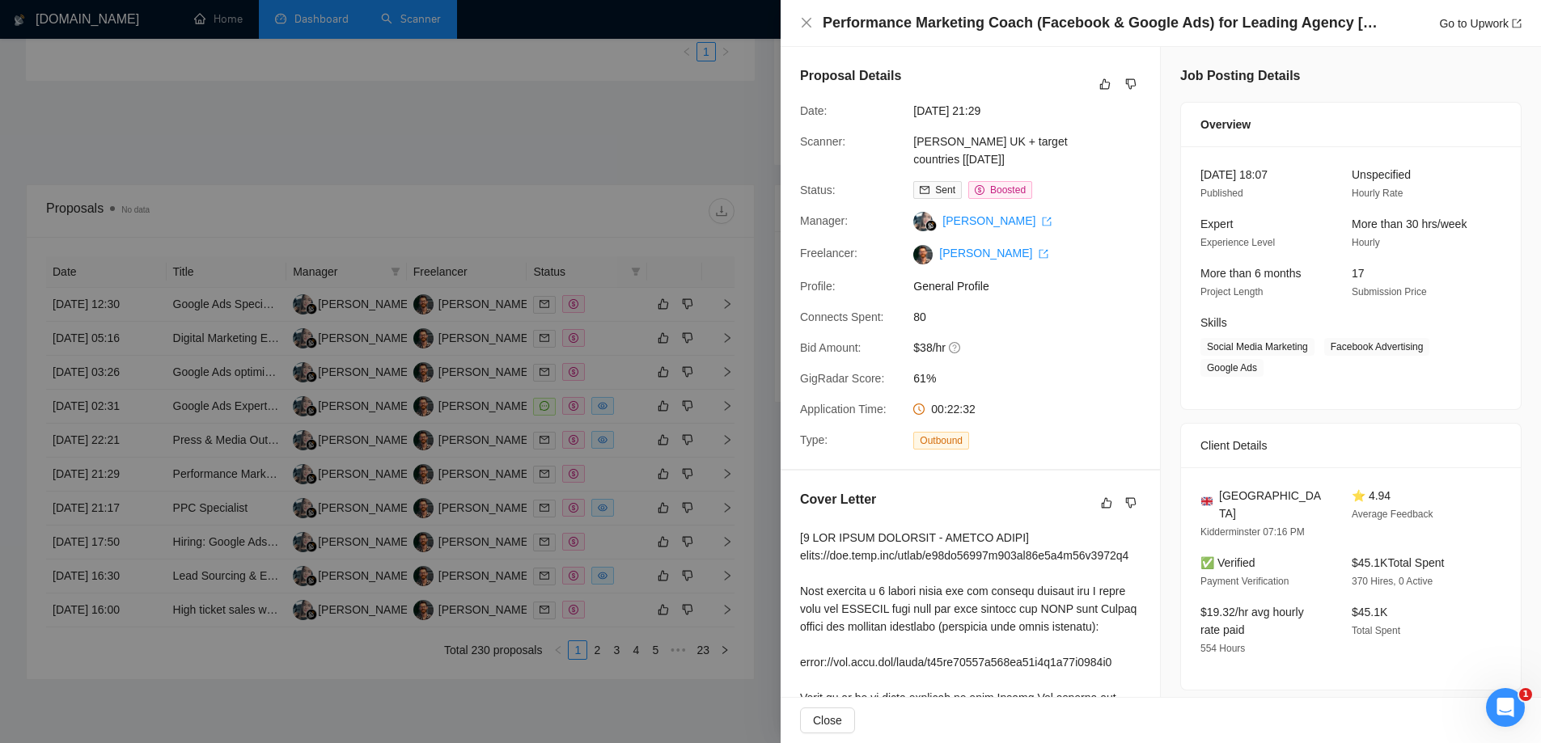
click at [113, 503] on div at bounding box center [770, 371] width 1541 height 743
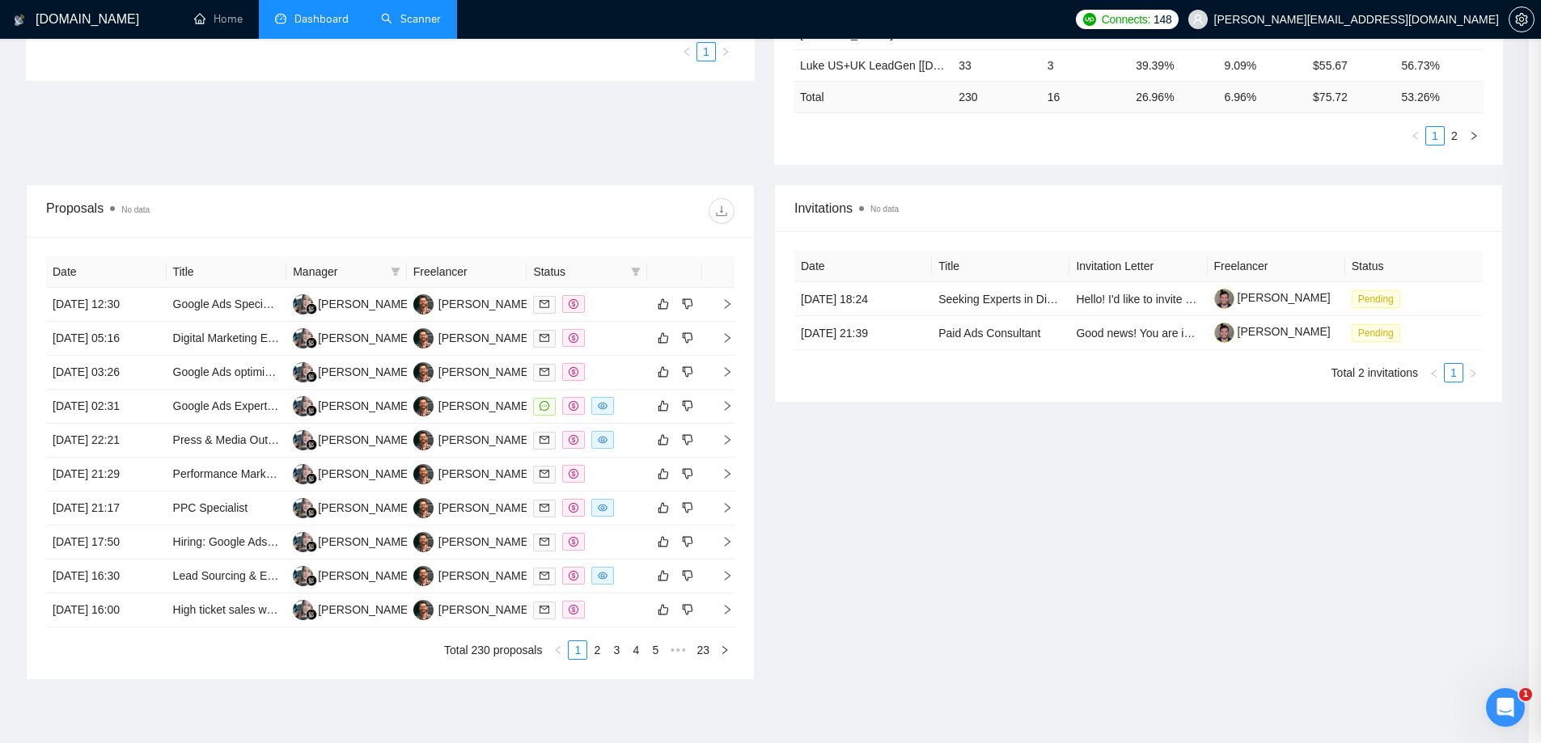
click at [113, 503] on div at bounding box center [770, 371] width 1541 height 743
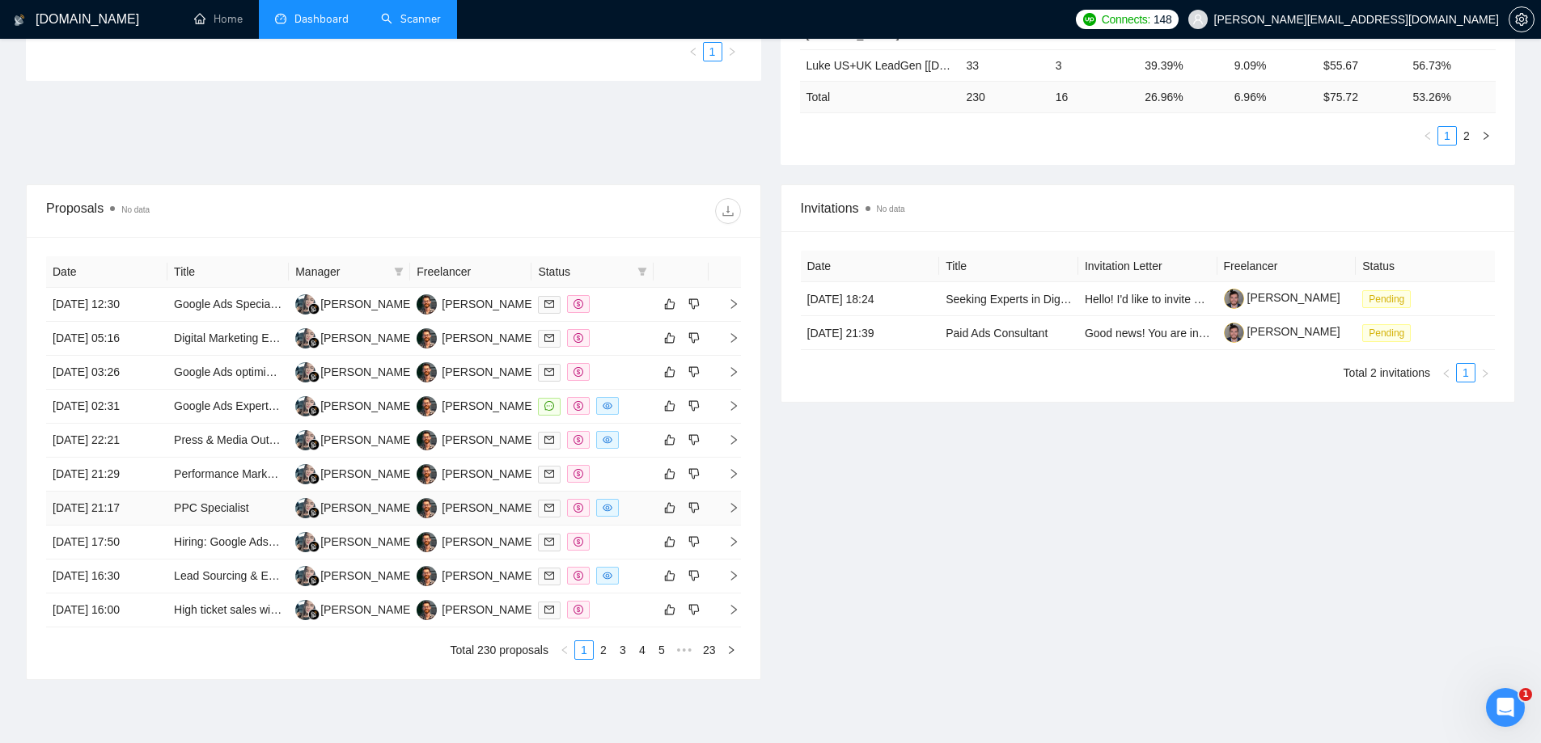
click at [112, 503] on td "18 Aug, 2025 21:17" at bounding box center [106, 509] width 121 height 34
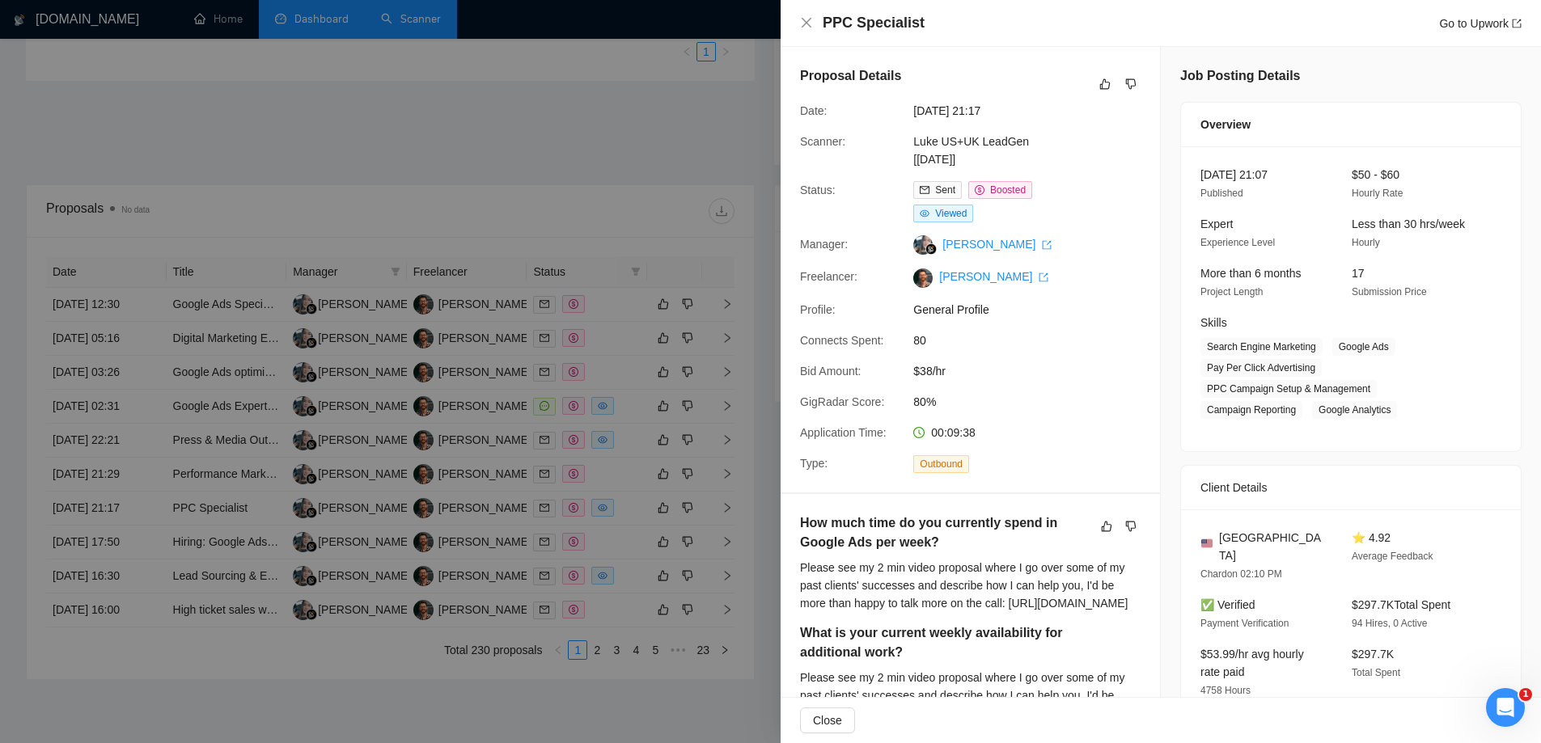
click at [104, 548] on div at bounding box center [770, 371] width 1541 height 743
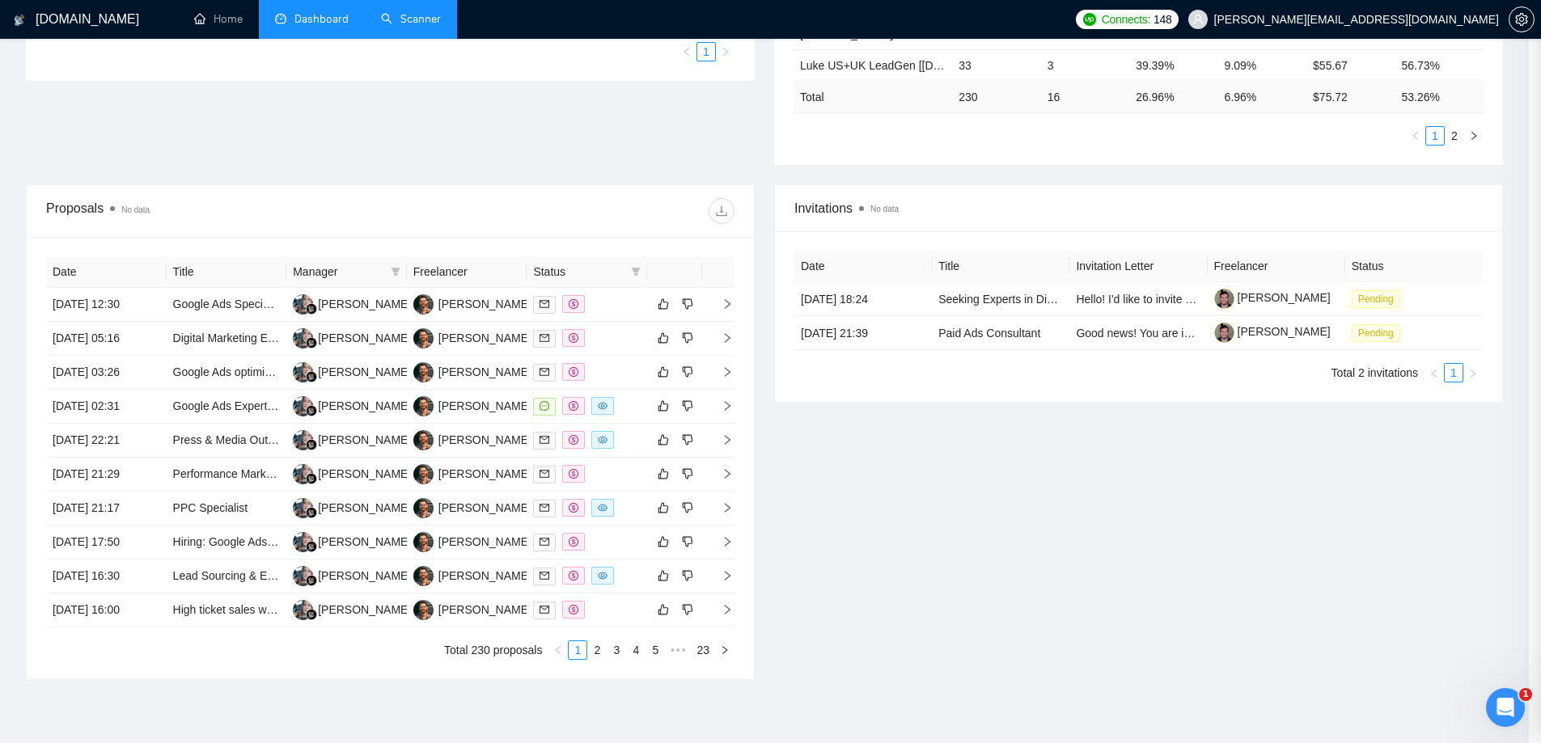
click at [104, 548] on div at bounding box center [770, 371] width 1541 height 743
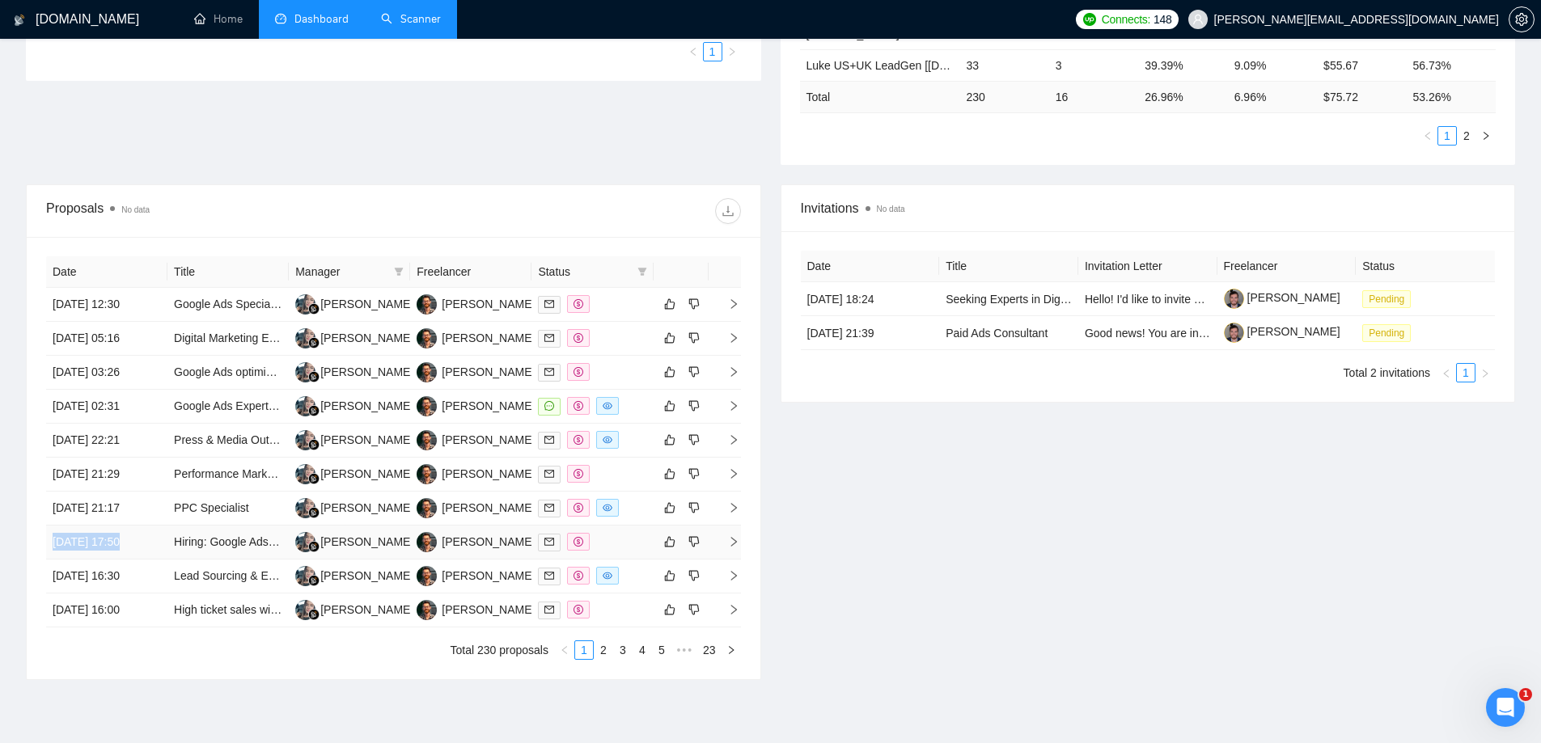
click at [104, 548] on td "18 Aug, 2025 17:50" at bounding box center [106, 543] width 121 height 34
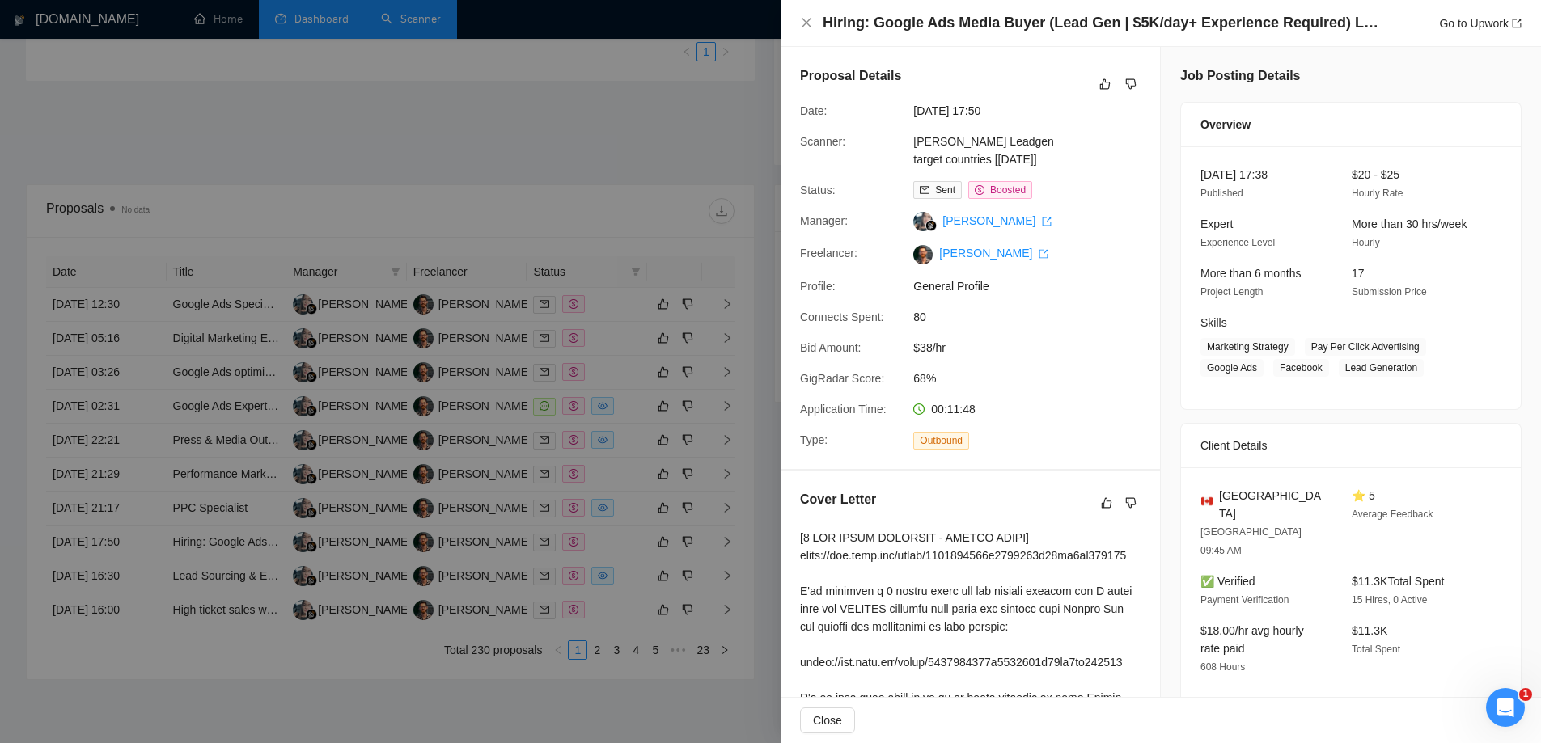
click at [103, 570] on div at bounding box center [770, 371] width 1541 height 743
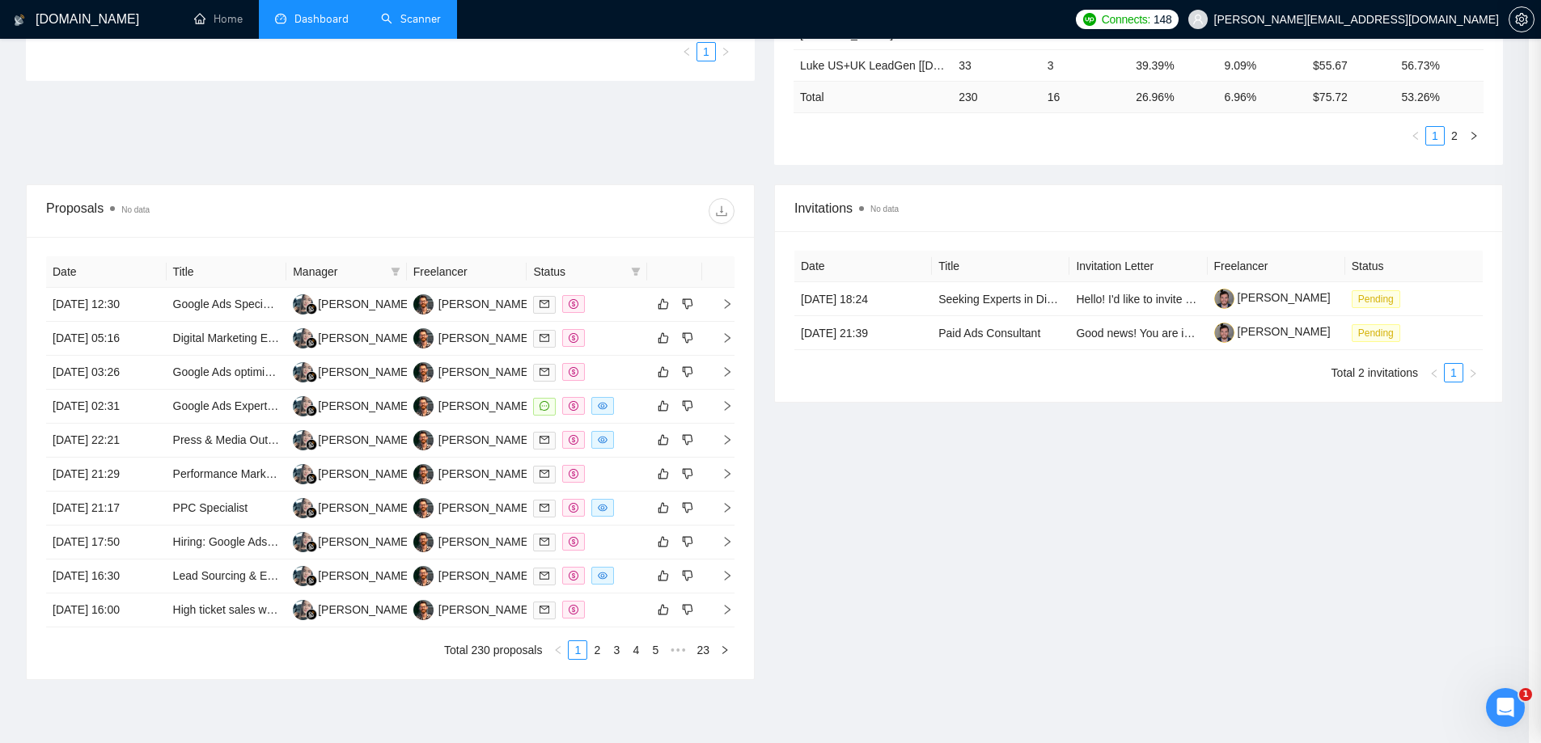
click at [103, 570] on div at bounding box center [770, 371] width 1541 height 743
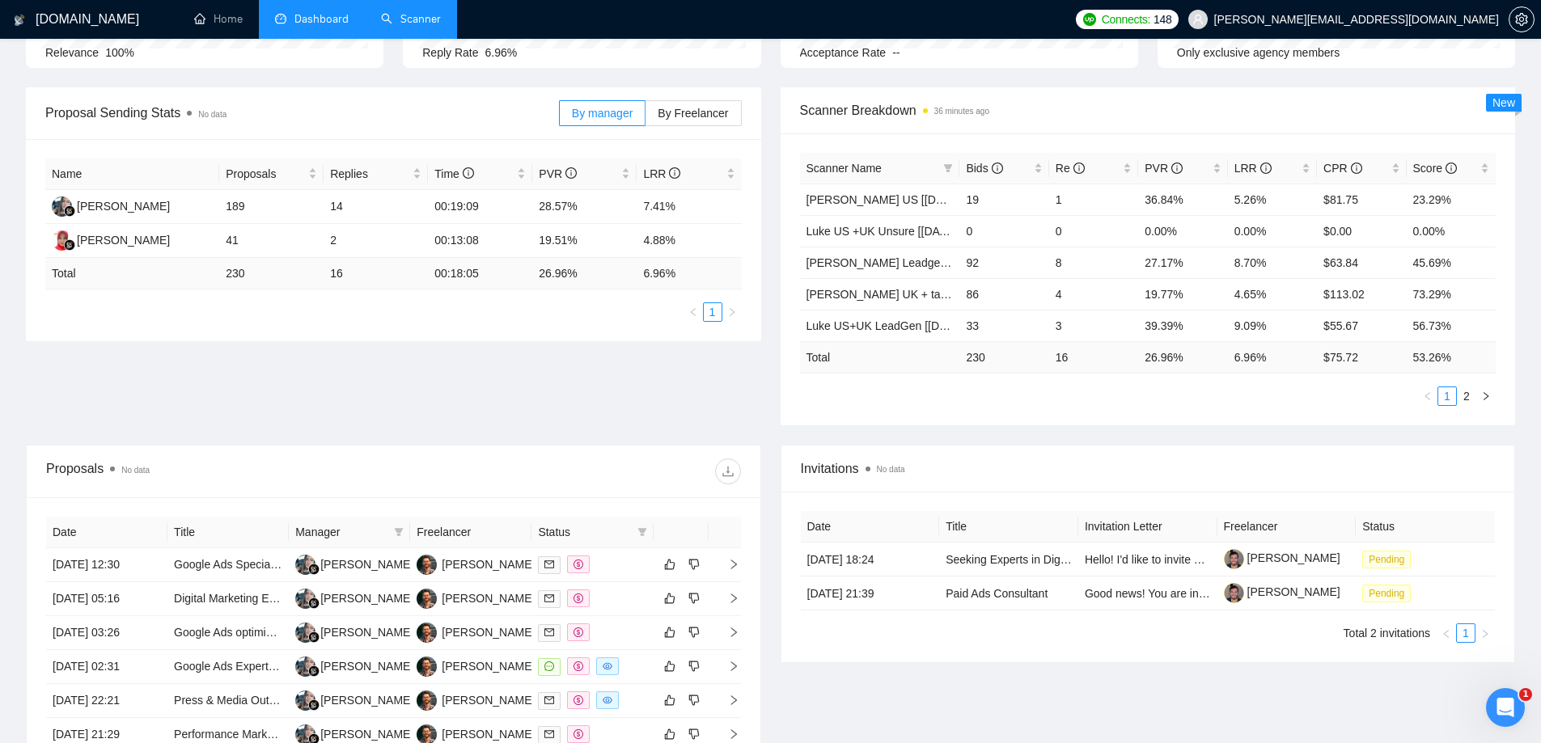
scroll to position [0, 0]
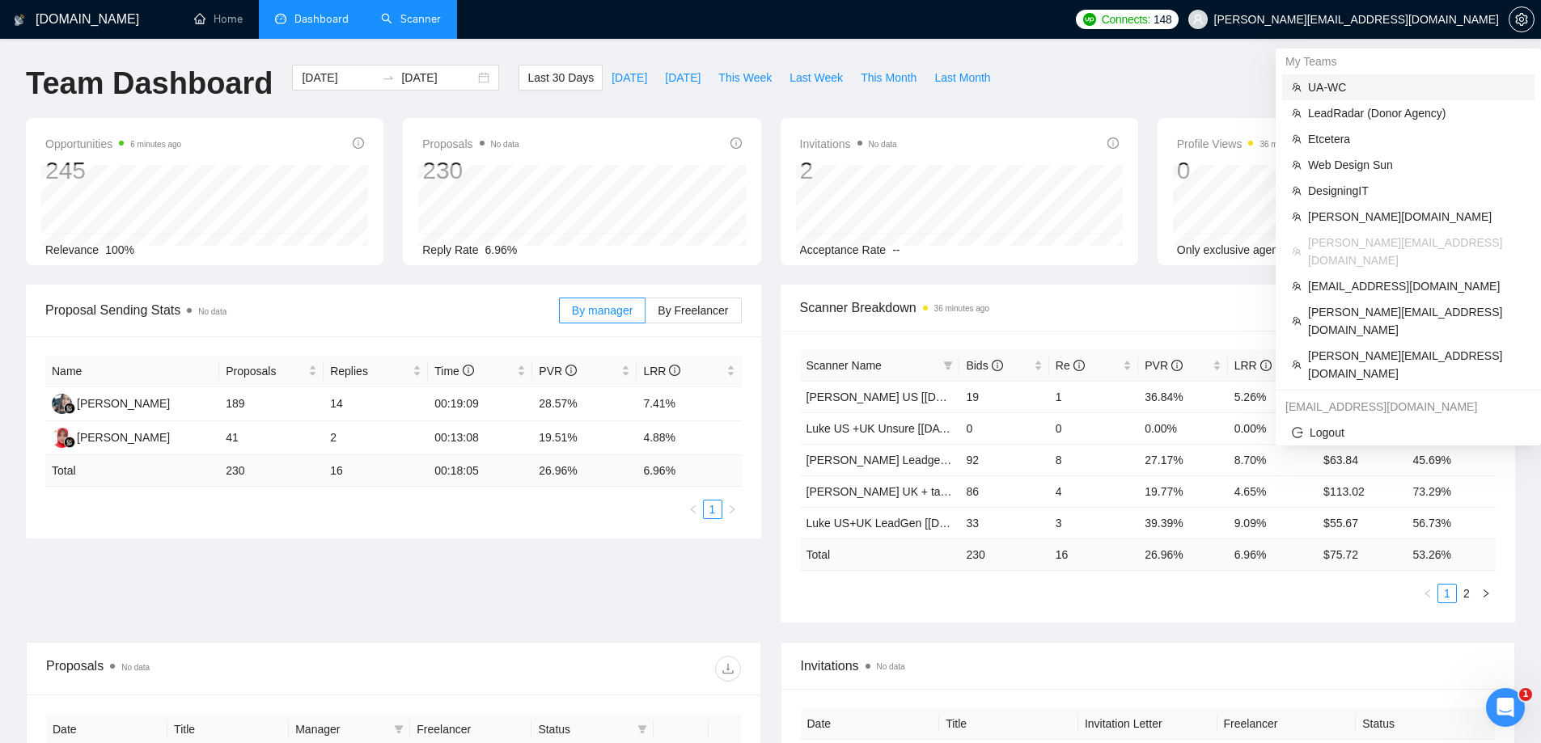
click at [1345, 86] on span "UA-WC" at bounding box center [1416, 87] width 217 height 18
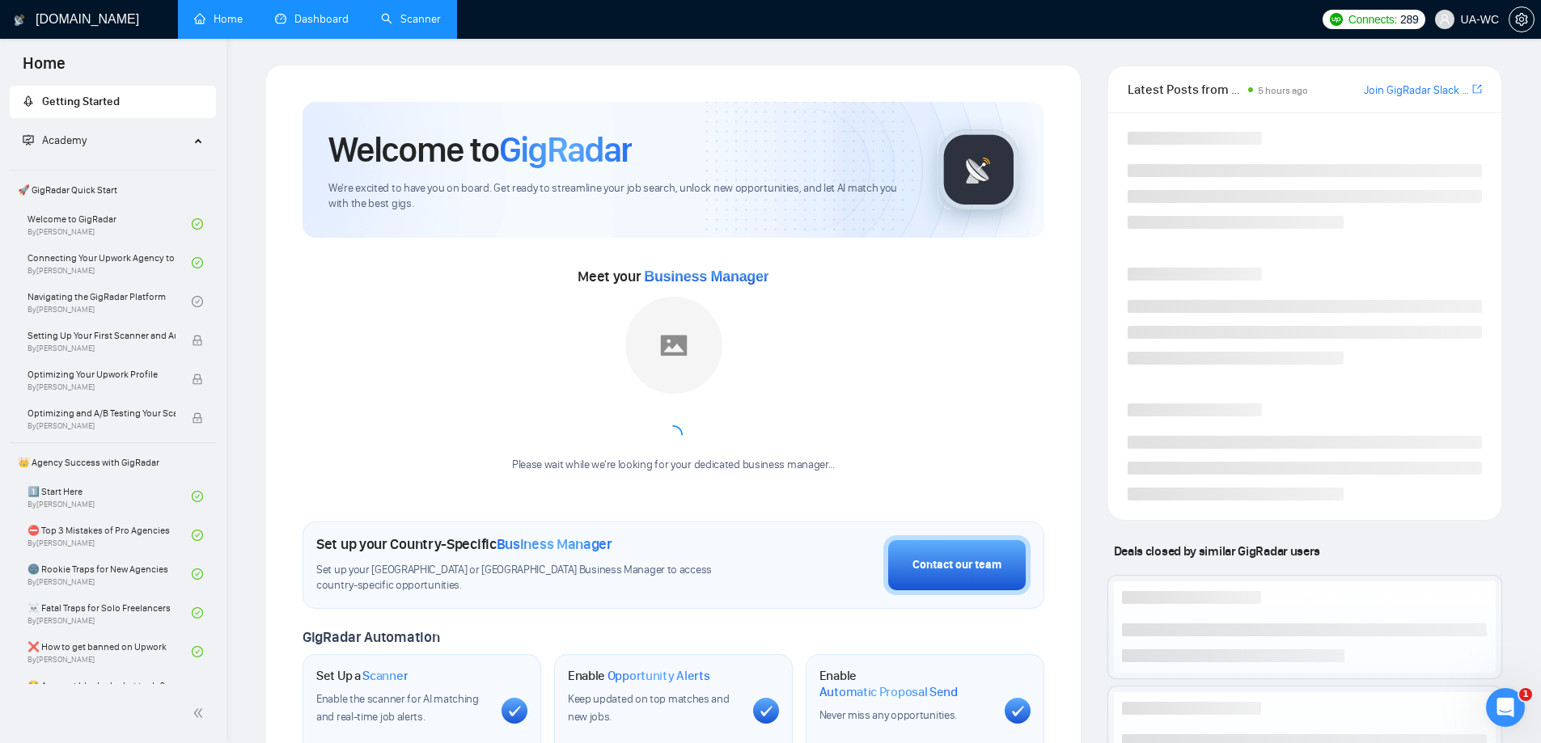
click at [322, 17] on link "Dashboard" at bounding box center [312, 19] width 74 height 14
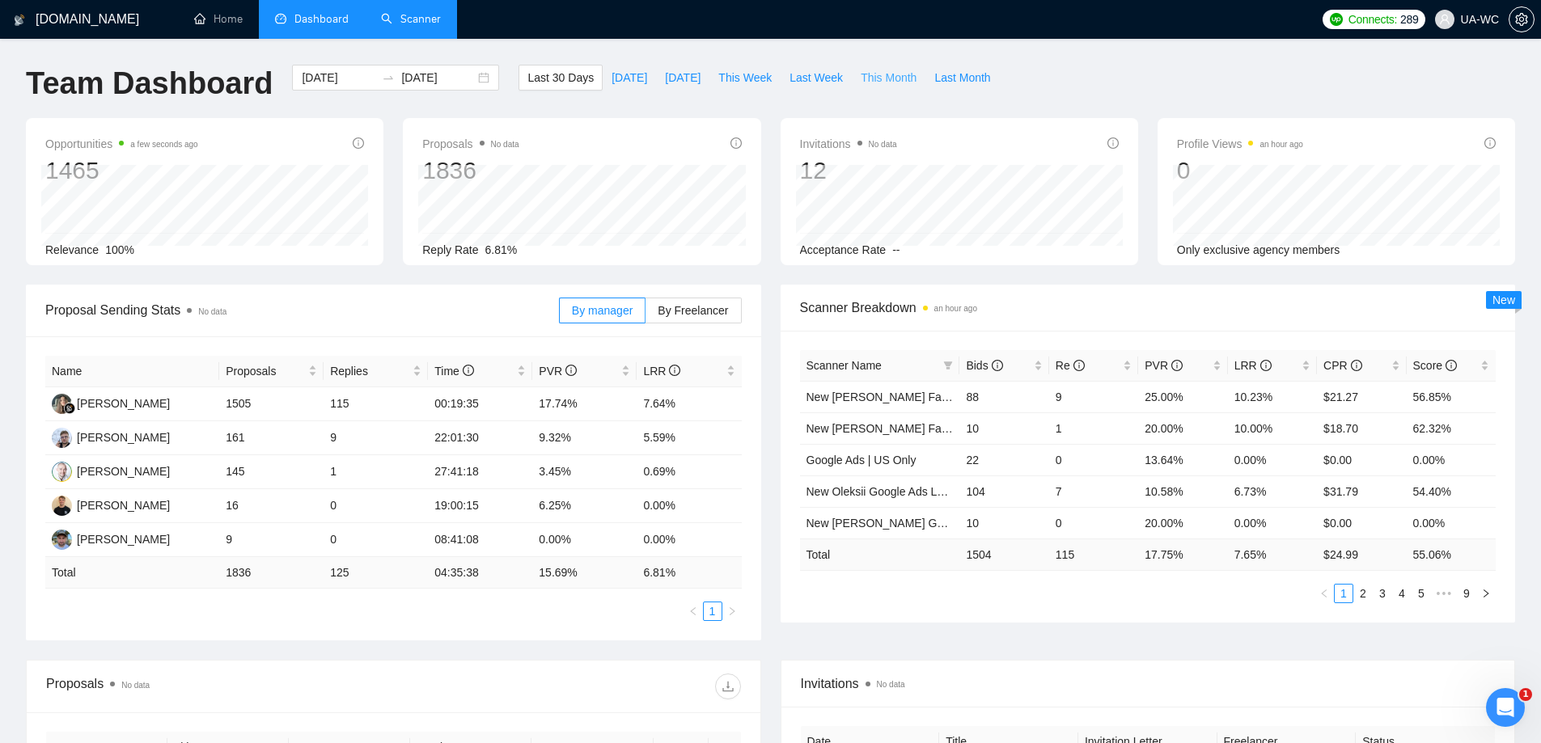
click at [873, 80] on span "This Month" at bounding box center [889, 78] width 56 height 18
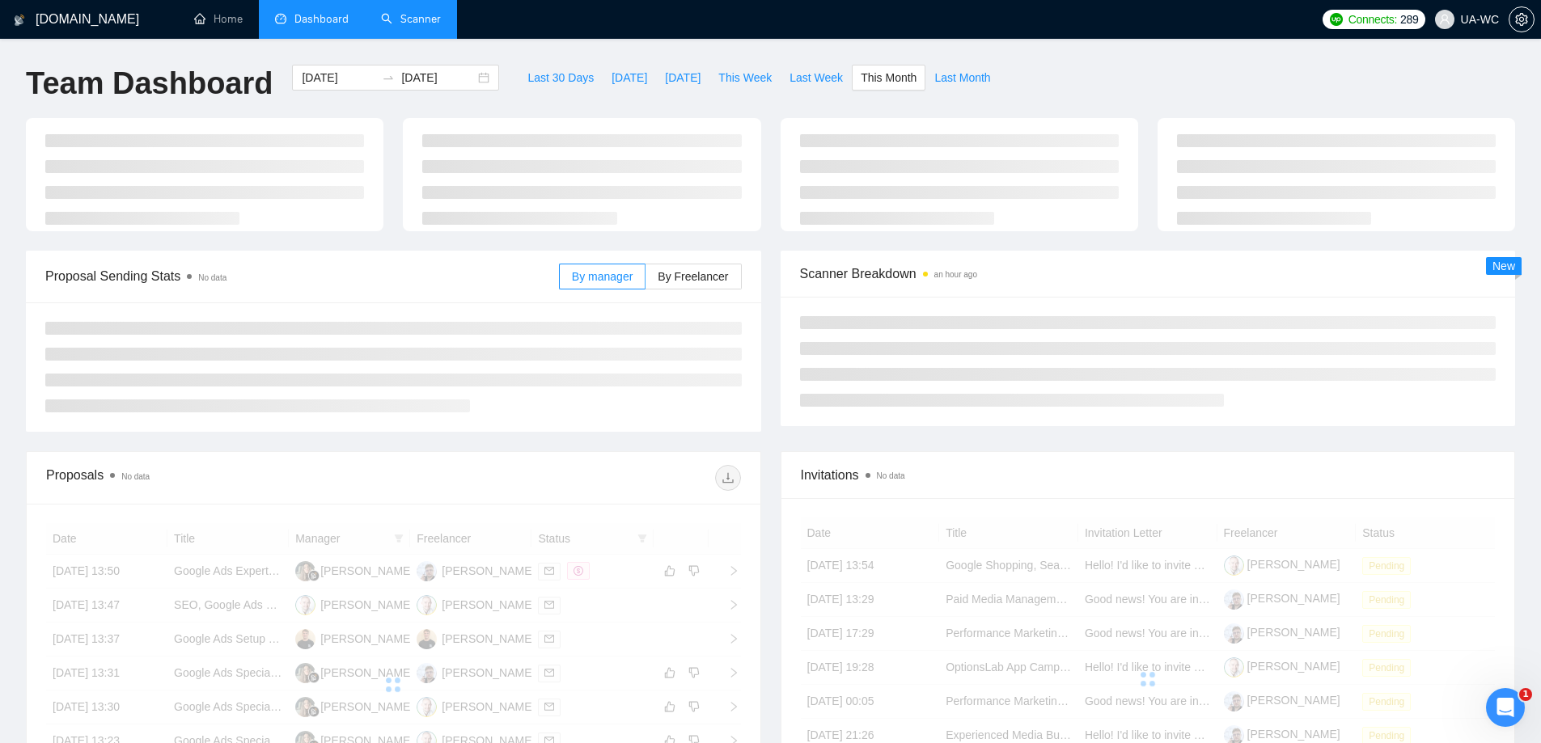
type input "2025-08-01"
type input "2025-08-31"
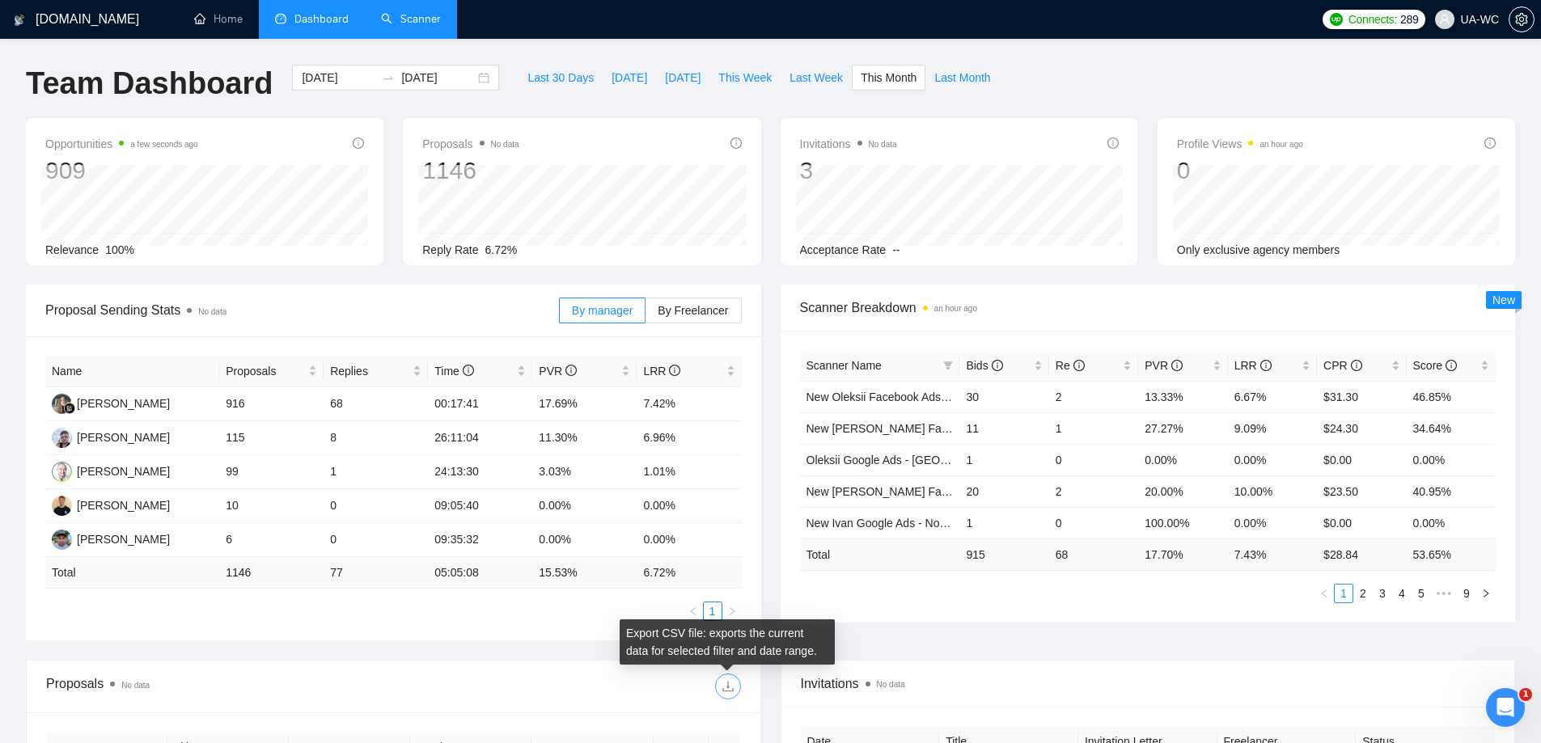
click at [731, 689] on icon "download" at bounding box center [727, 686] width 13 height 13
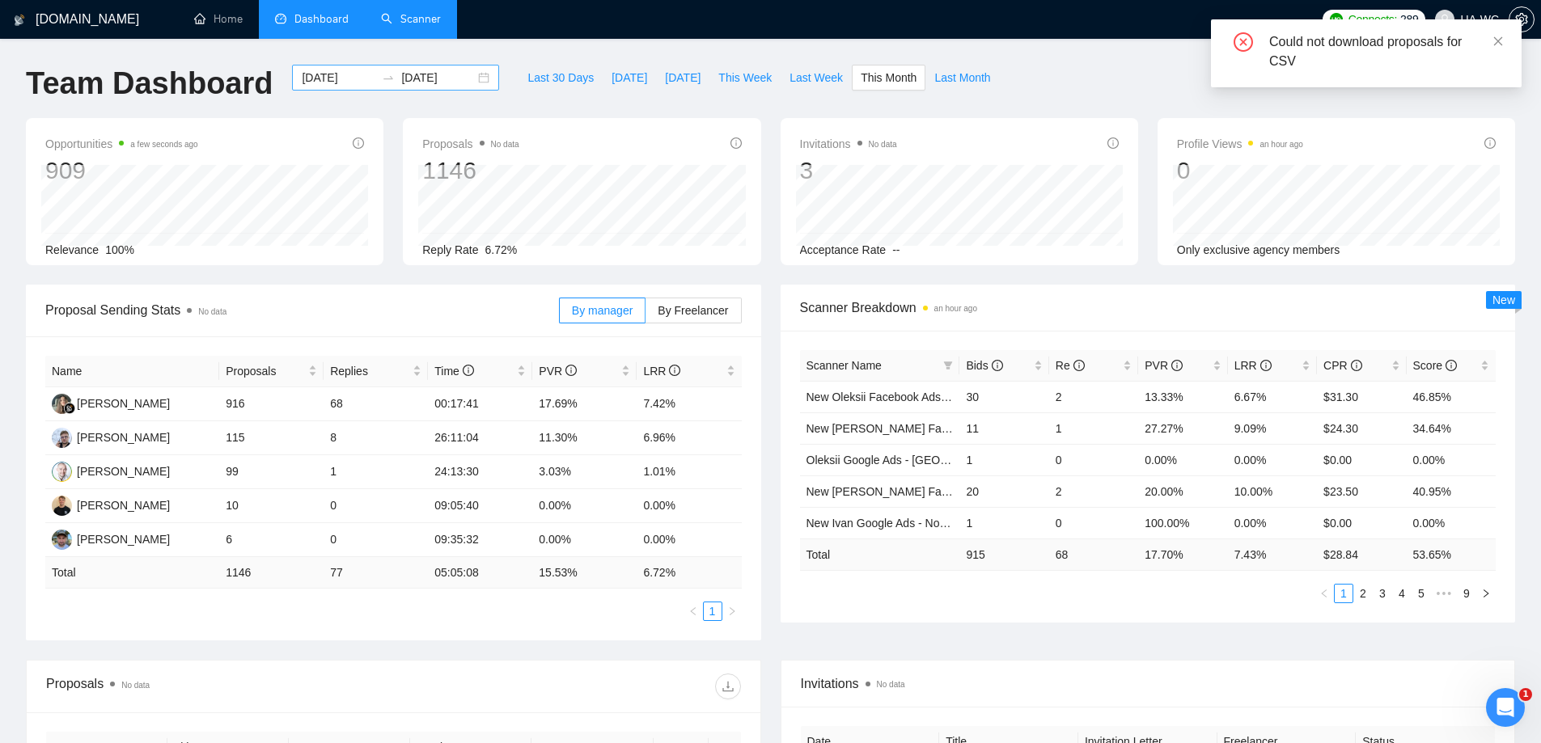
click at [309, 81] on input "2025-08-01" at bounding box center [339, 78] width 74 height 18
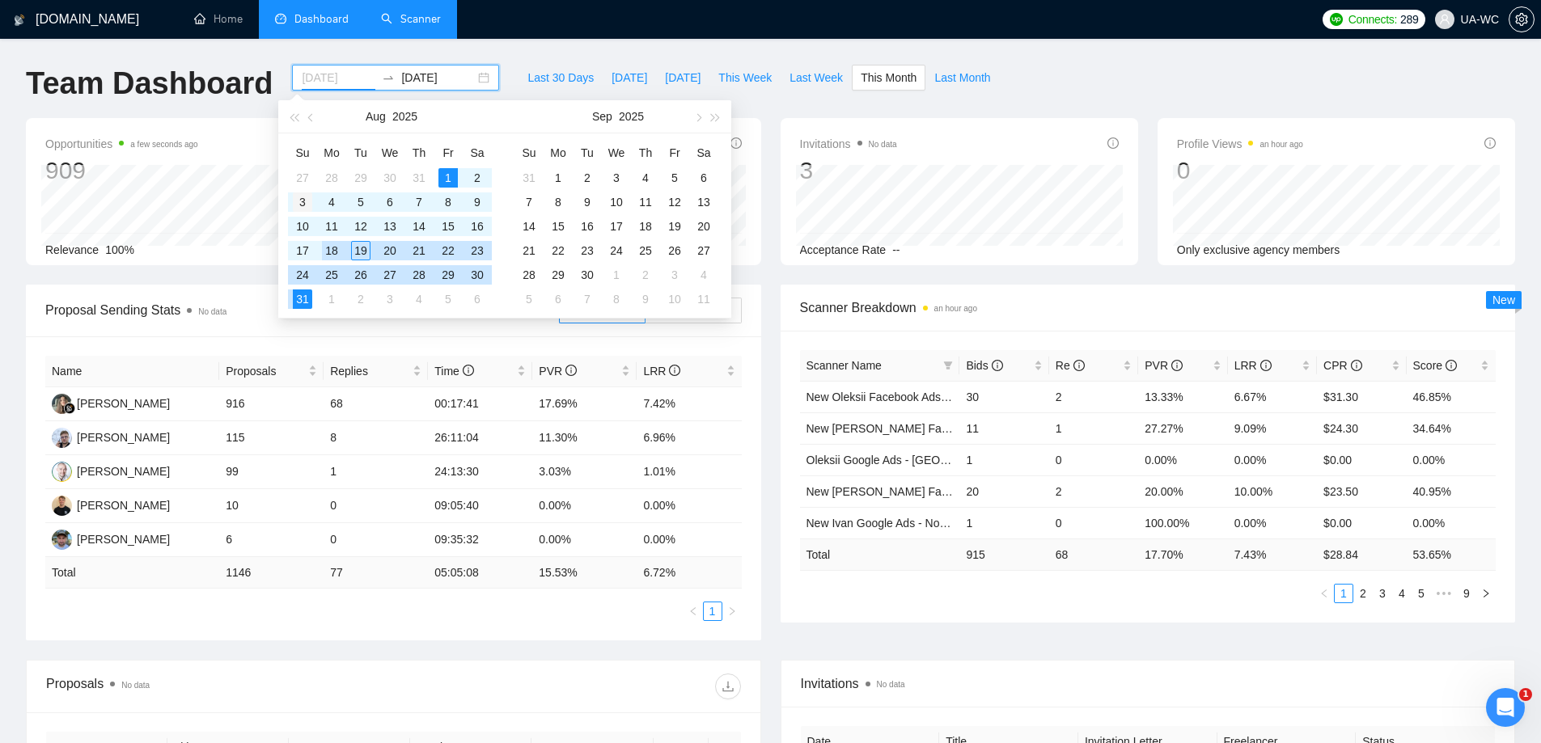
type input "2025-08-03"
click at [306, 205] on div "3" at bounding box center [302, 201] width 19 height 19
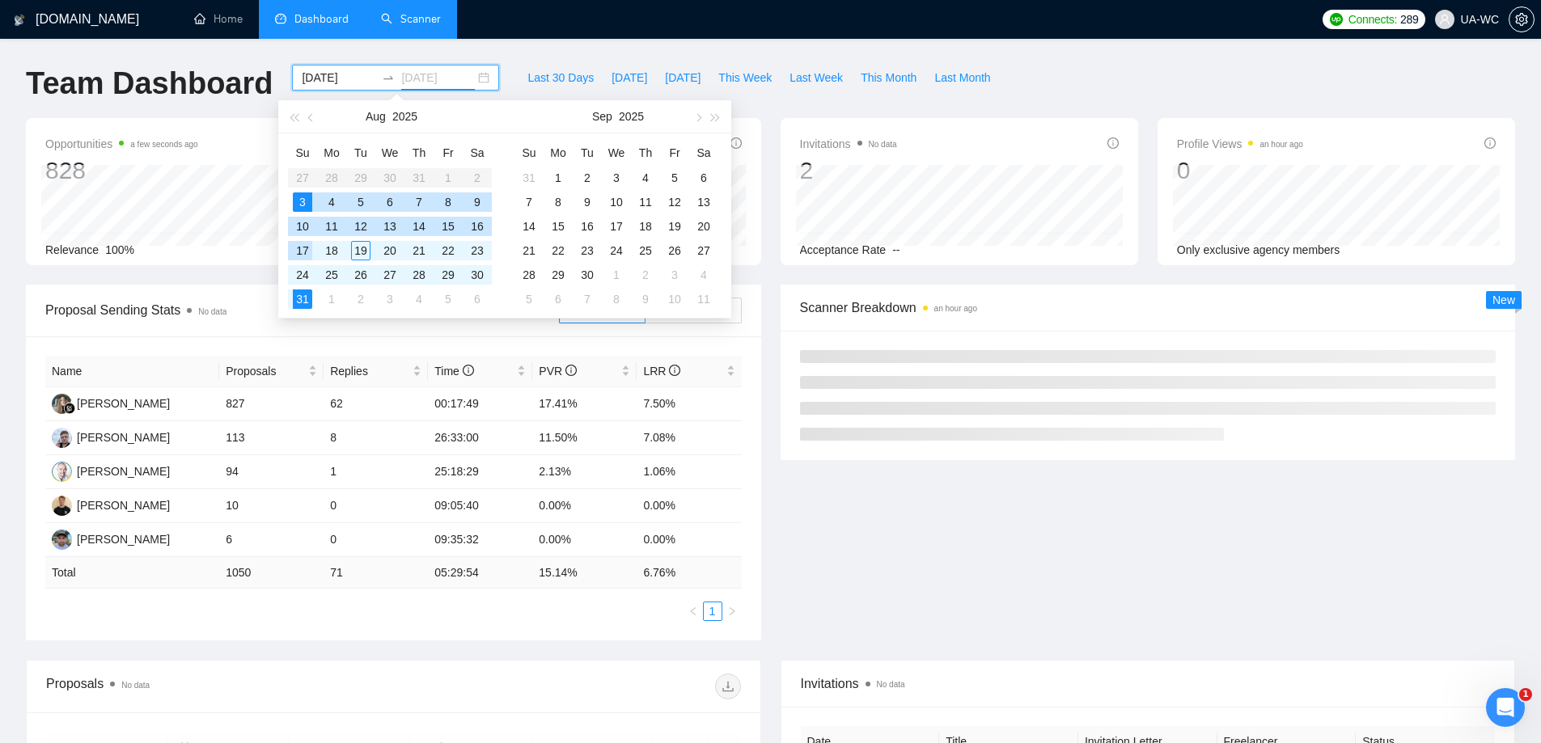
click at [298, 252] on div "17" at bounding box center [302, 250] width 19 height 19
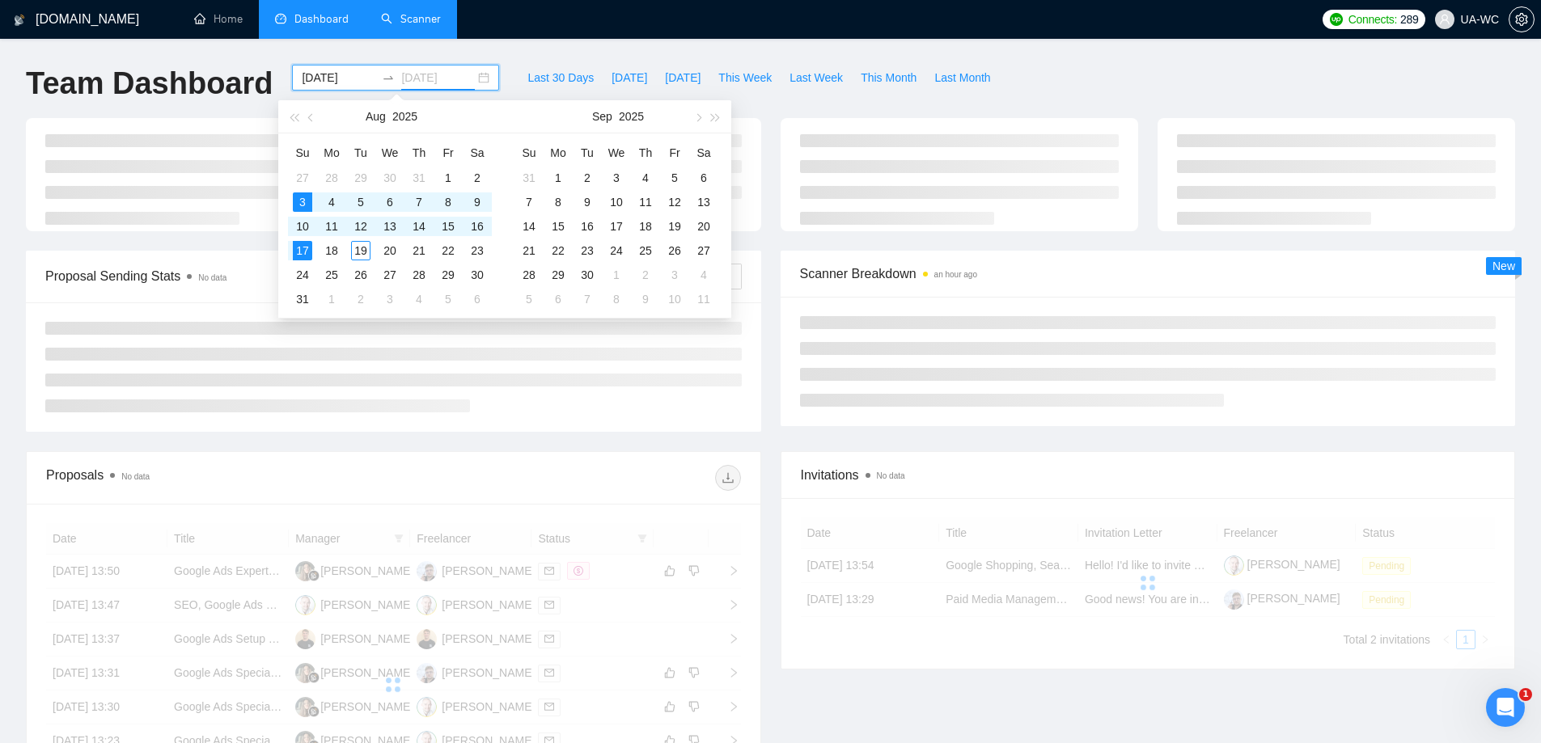
type input "2025-08-17"
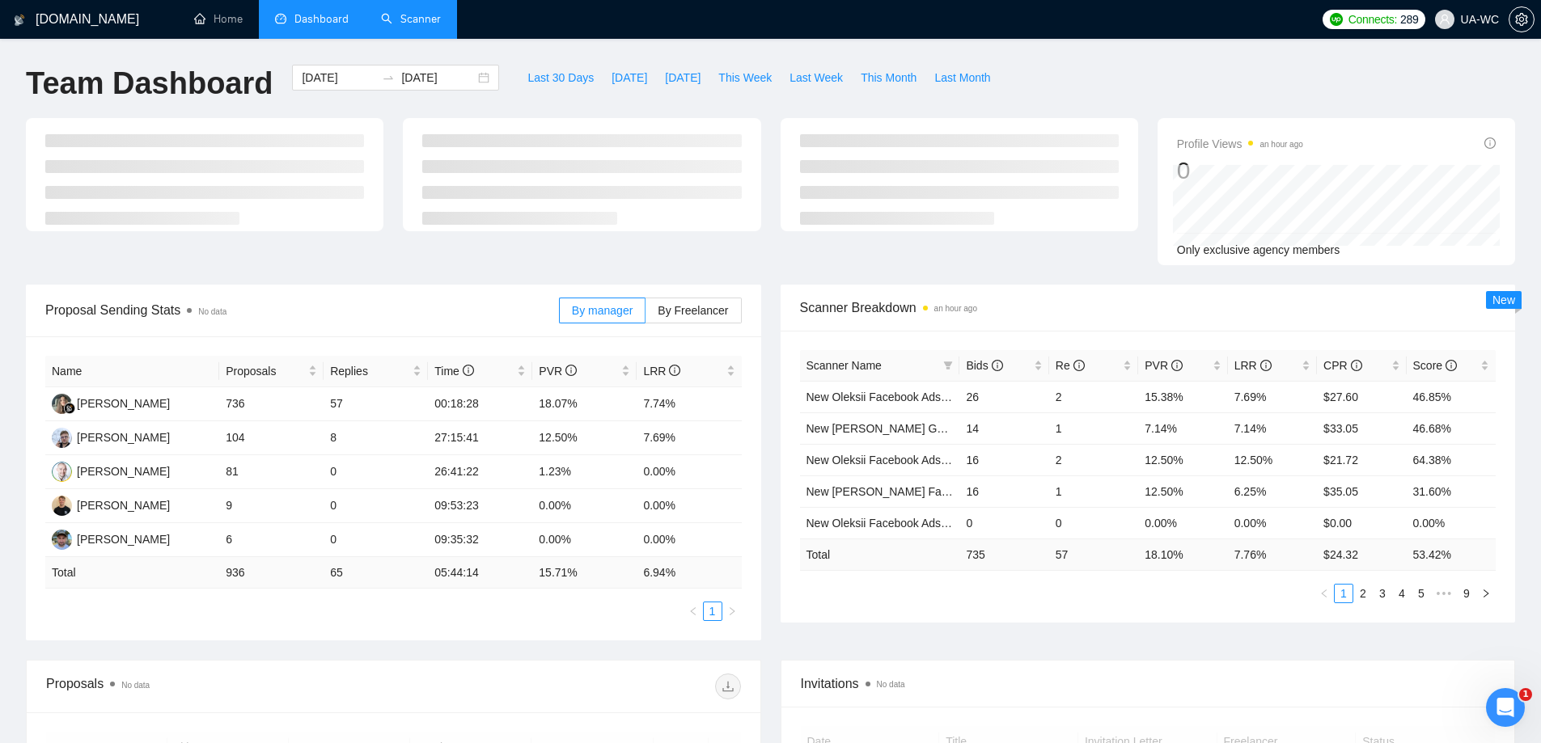
click at [844, 108] on div "Last 30 Days Today Yesterday This Week Last Week This Month Last Month" at bounding box center [759, 91] width 500 height 53
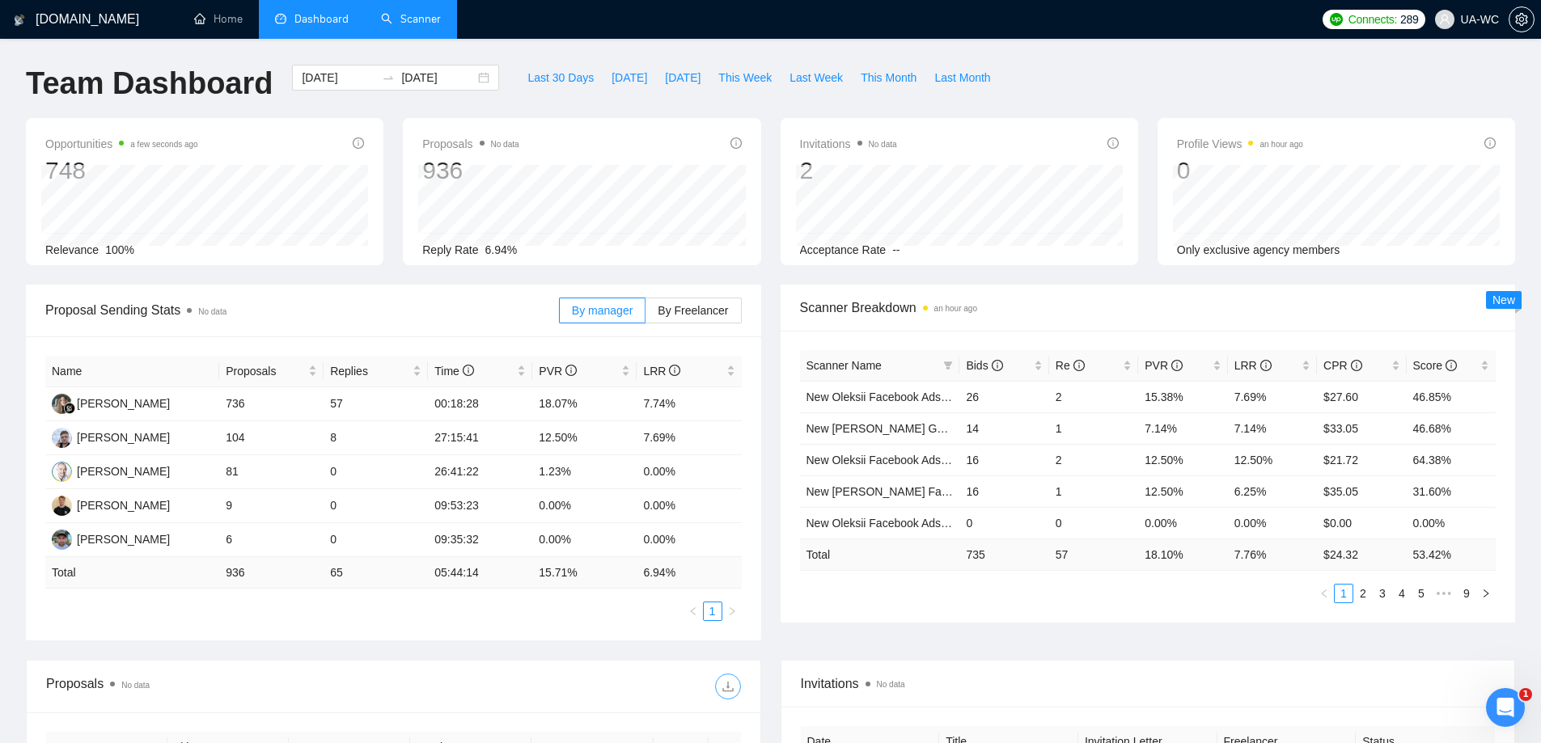
click at [730, 679] on button "button" at bounding box center [728, 687] width 26 height 26
click at [320, 71] on input "2025-08-03" at bounding box center [339, 78] width 74 height 18
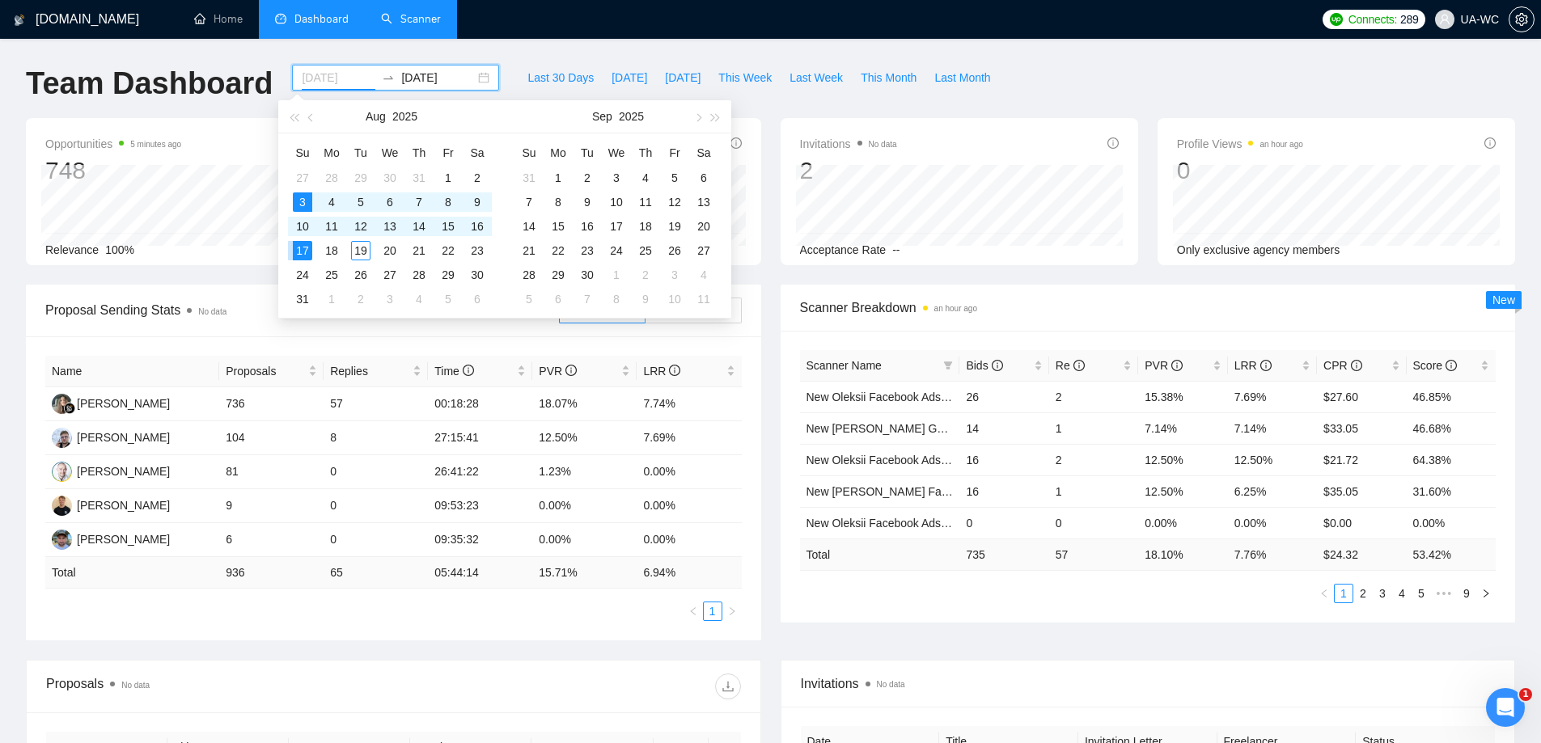
type input "2025-08-03"
click at [303, 203] on div "3" at bounding box center [302, 201] width 19 height 19
type input "2025-08-13"
click at [391, 225] on div "13" at bounding box center [389, 226] width 19 height 19
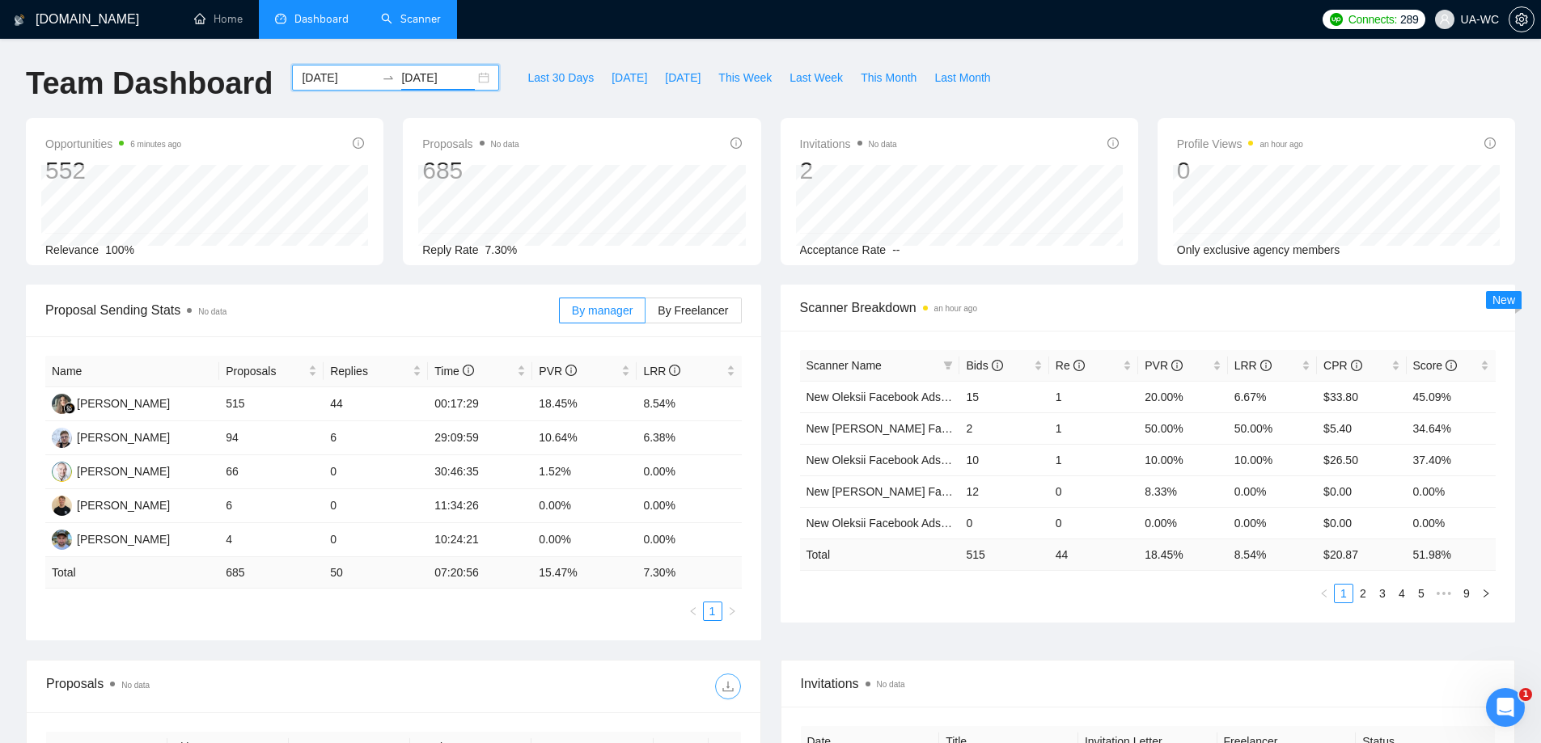
click at [729, 685] on icon "download" at bounding box center [727, 686] width 13 height 13
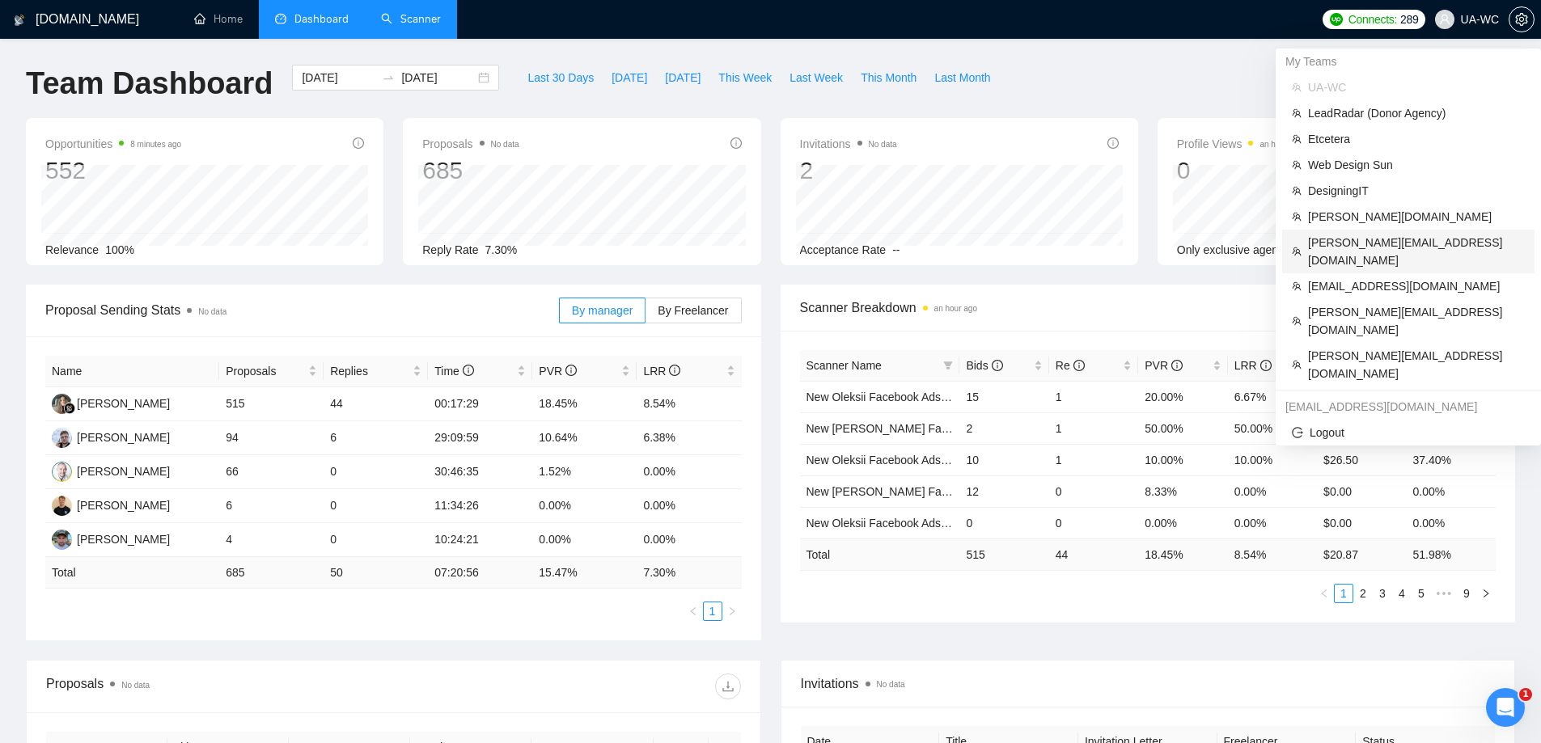
click at [1345, 239] on span "alex@growmyads.com" at bounding box center [1416, 252] width 217 height 36
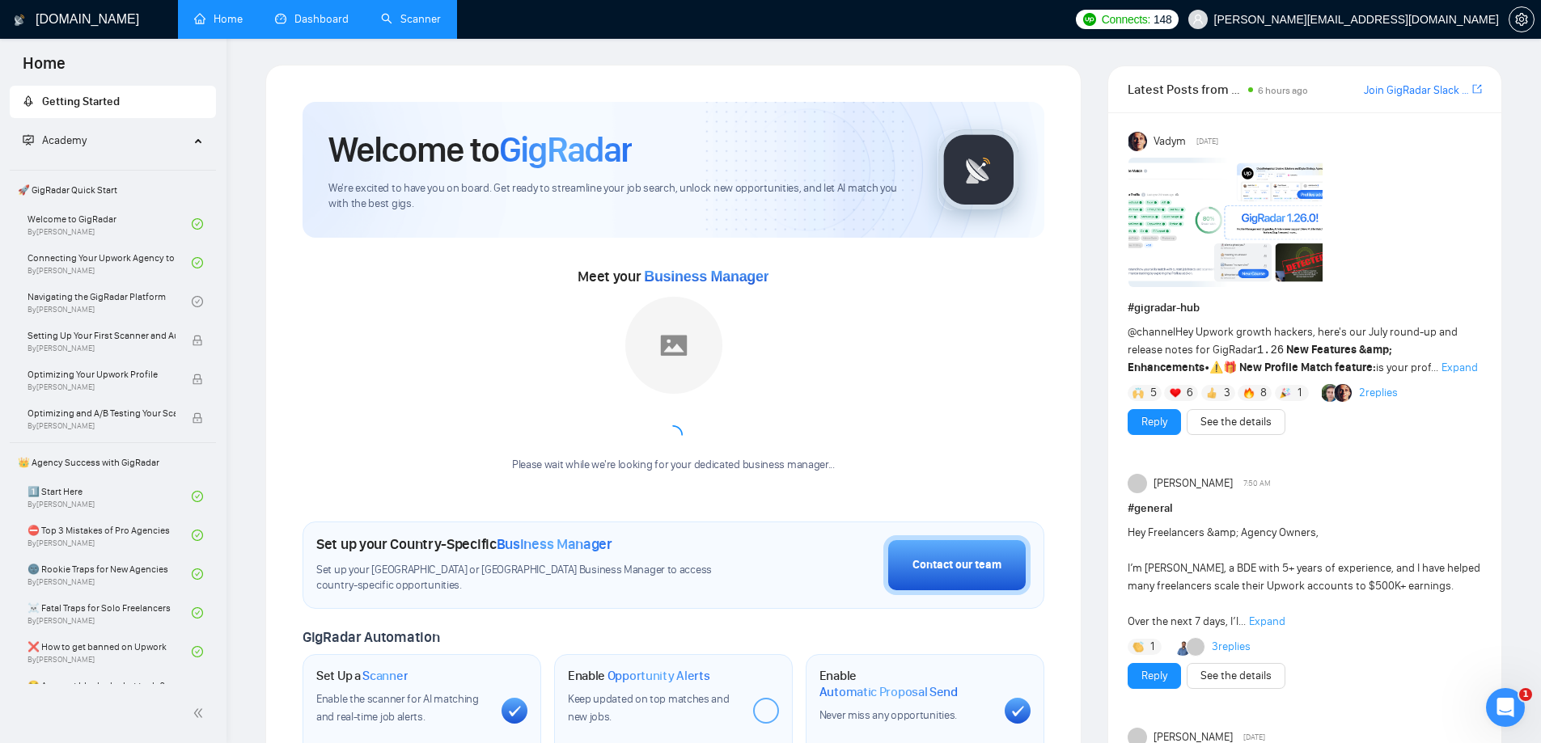
click at [328, 26] on link "Dashboard" at bounding box center [312, 19] width 74 height 14
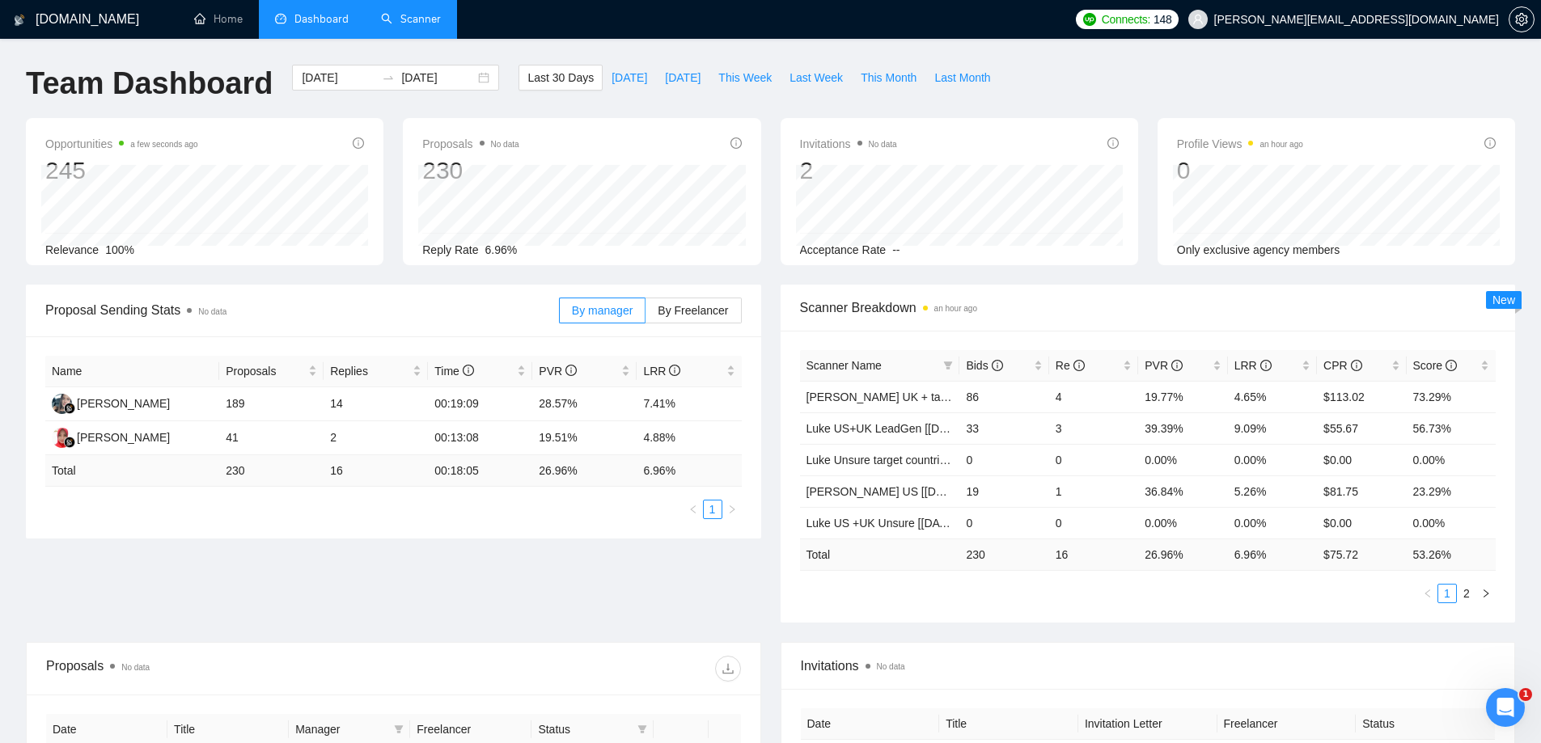
scroll to position [324, 0]
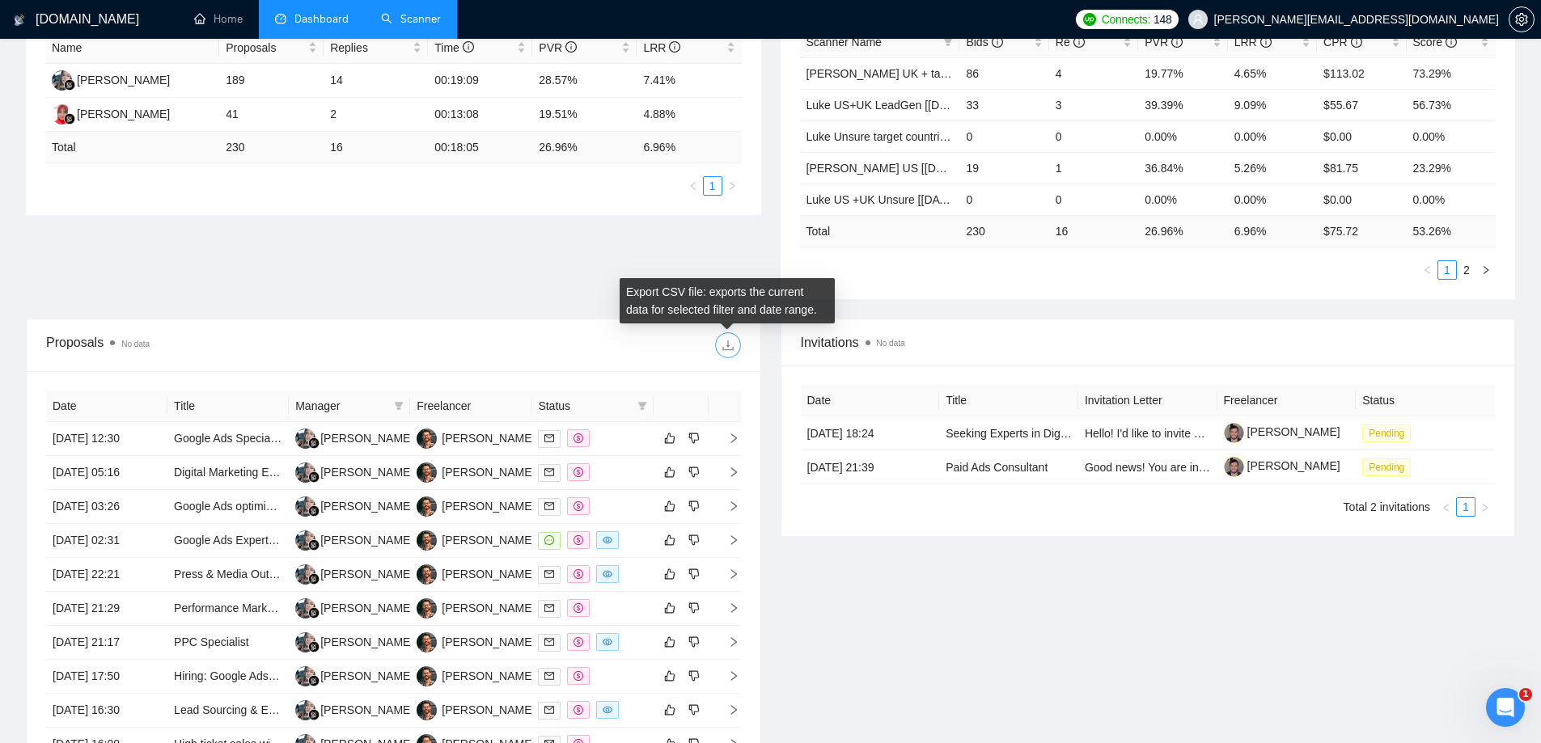
click at [716, 347] on span "download" at bounding box center [728, 345] width 24 height 13
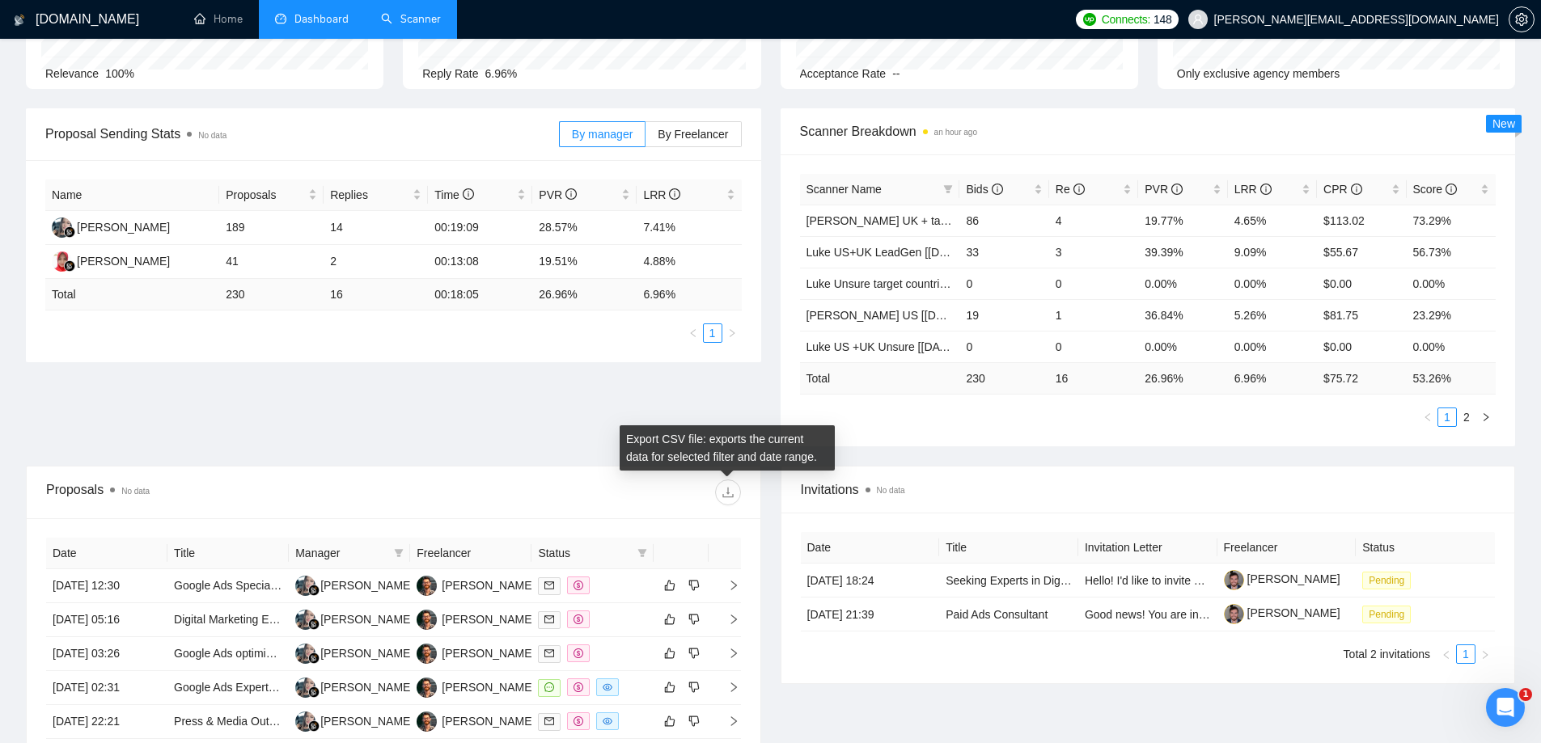
scroll to position [0, 0]
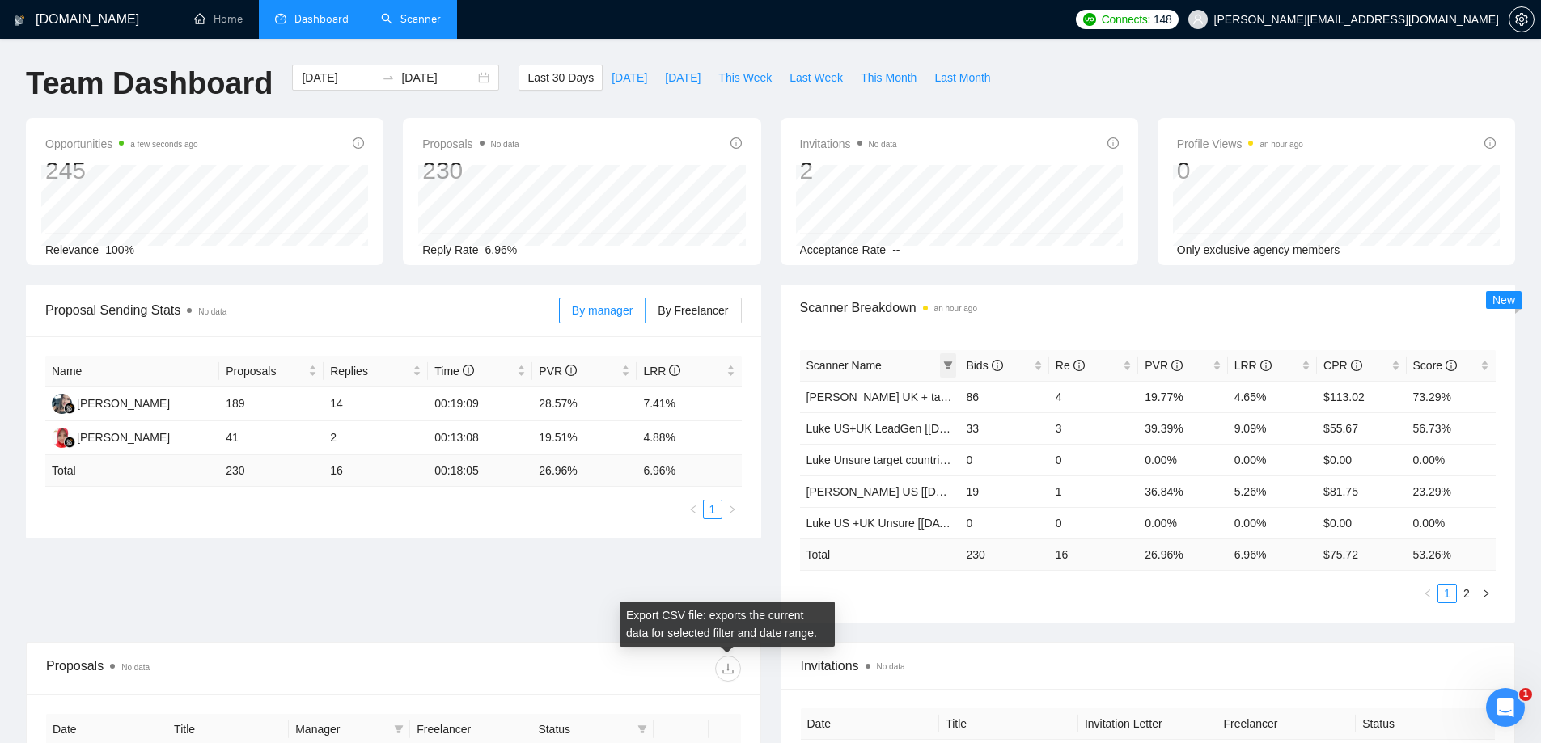
click at [948, 366] on icon "filter" at bounding box center [948, 366] width 9 height 8
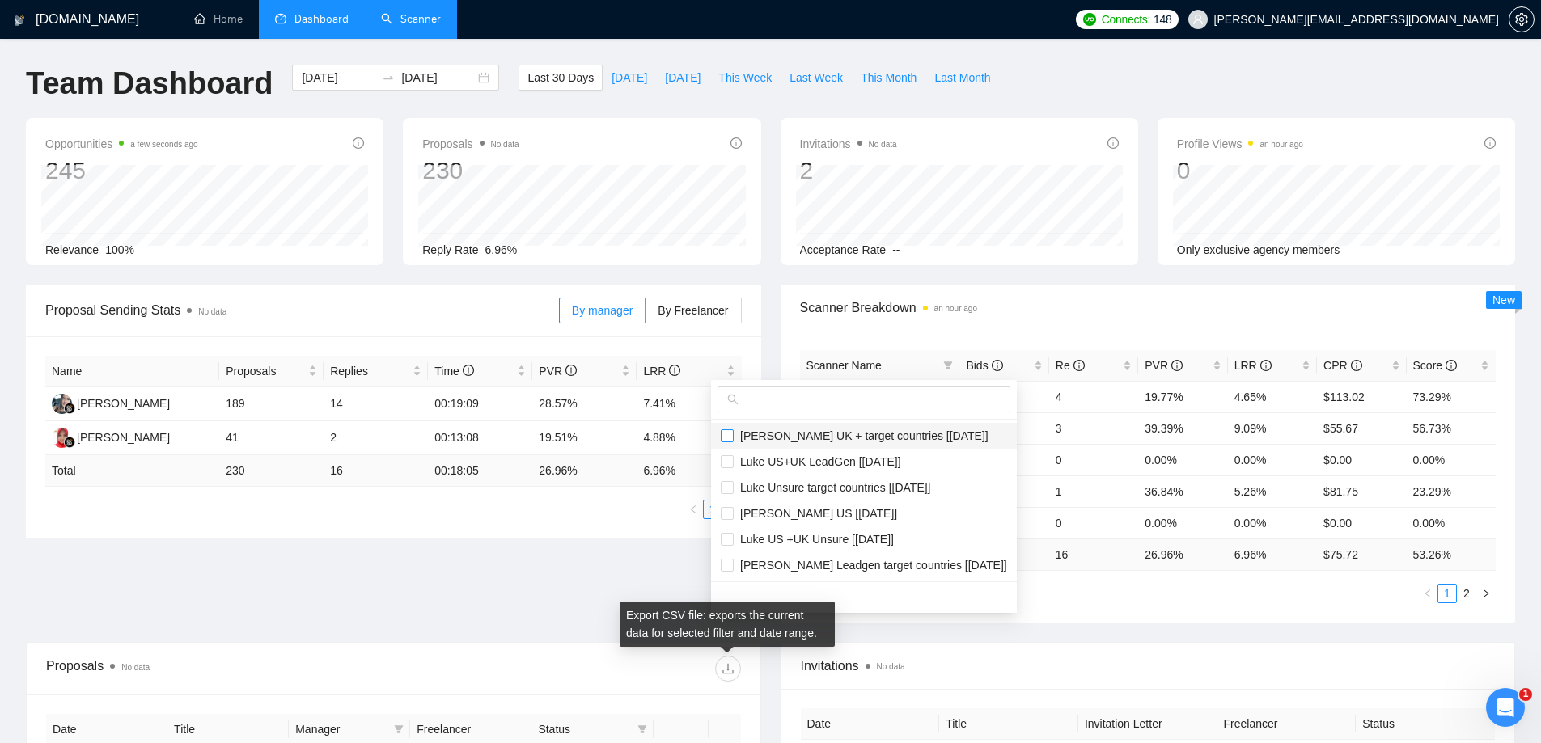
click at [728, 437] on input "checkbox" at bounding box center [727, 435] width 13 height 13
checkbox input "true"
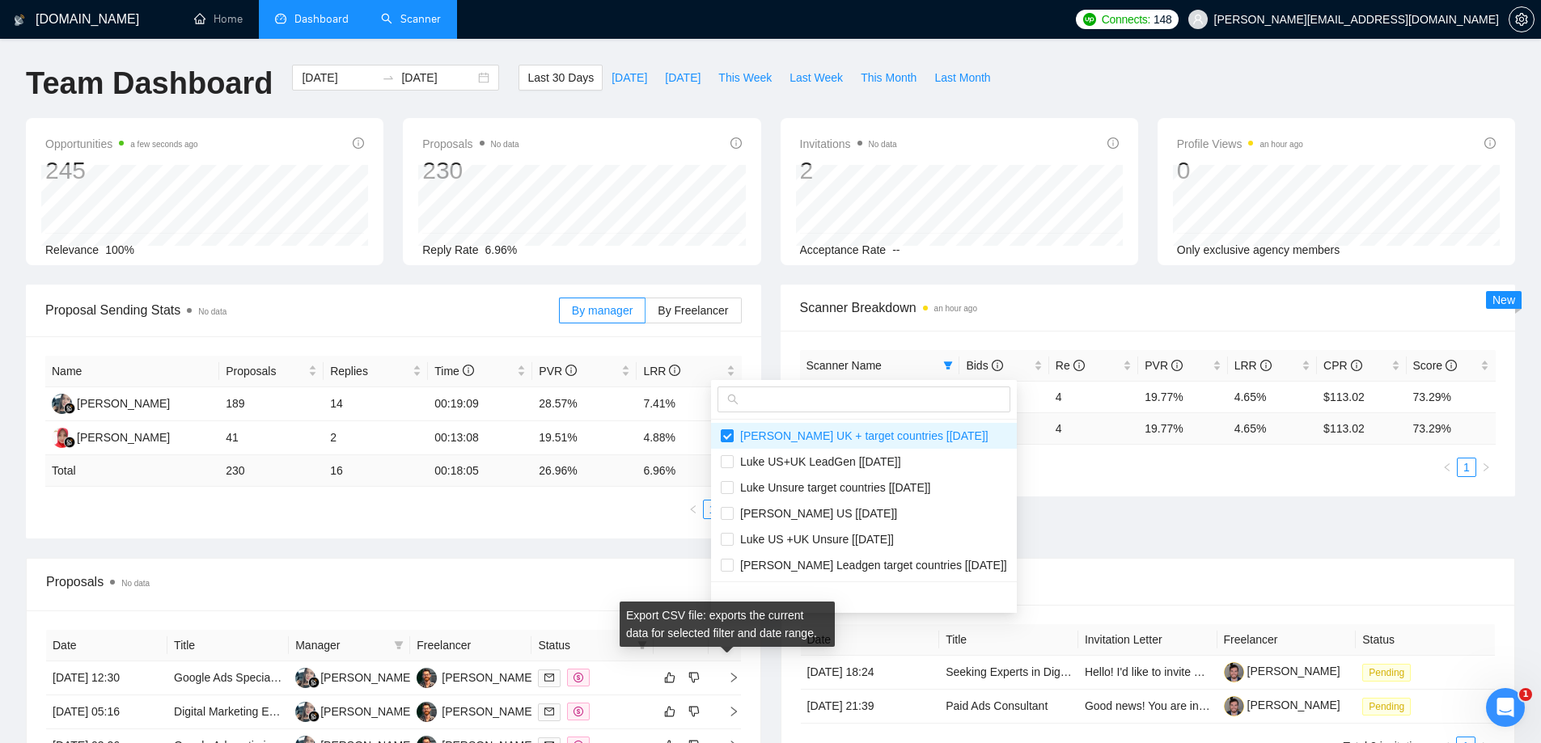
click at [1059, 316] on span "Scanner Breakdown an hour ago" at bounding box center [1148, 308] width 696 height 20
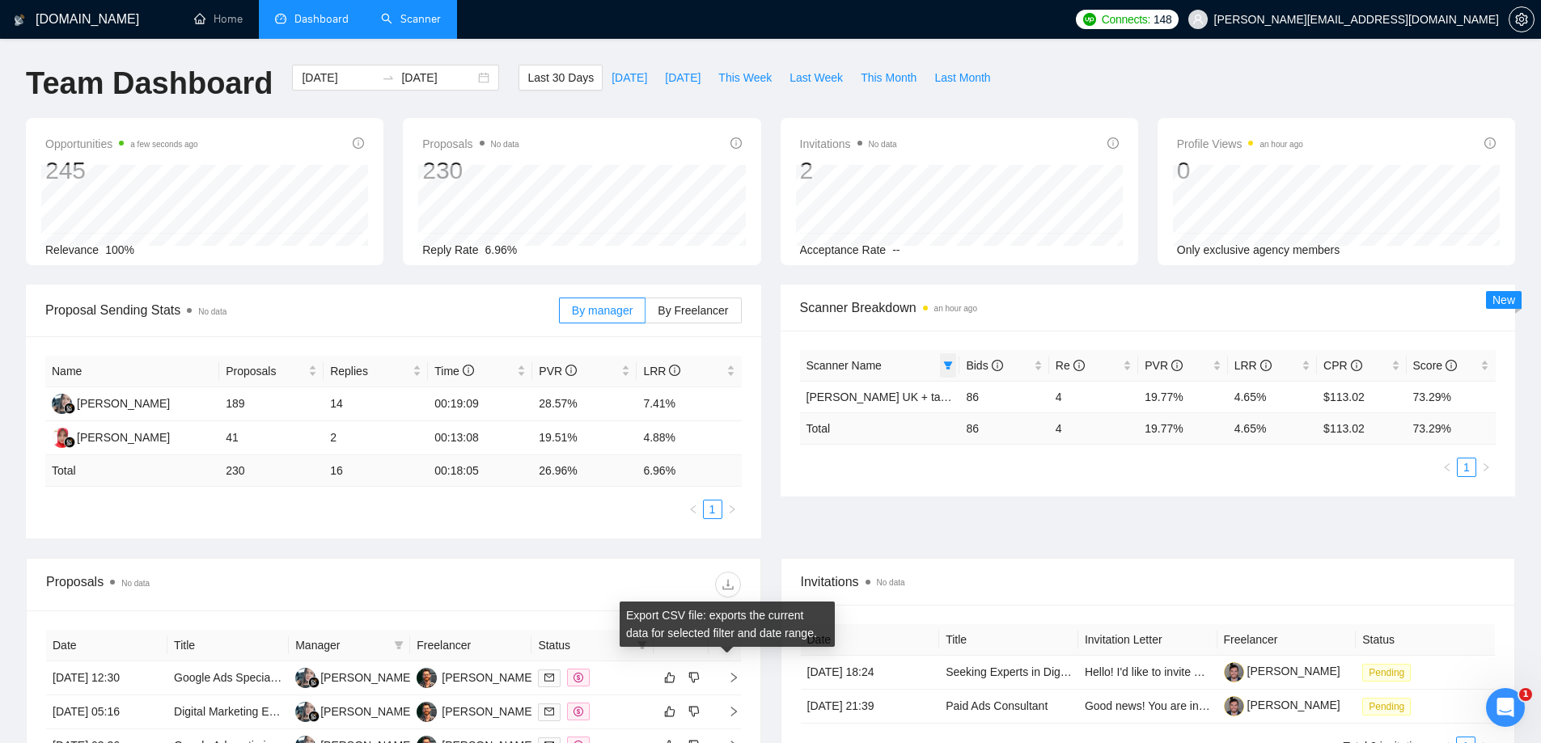
click at [953, 365] on icon "filter" at bounding box center [948, 366] width 10 height 10
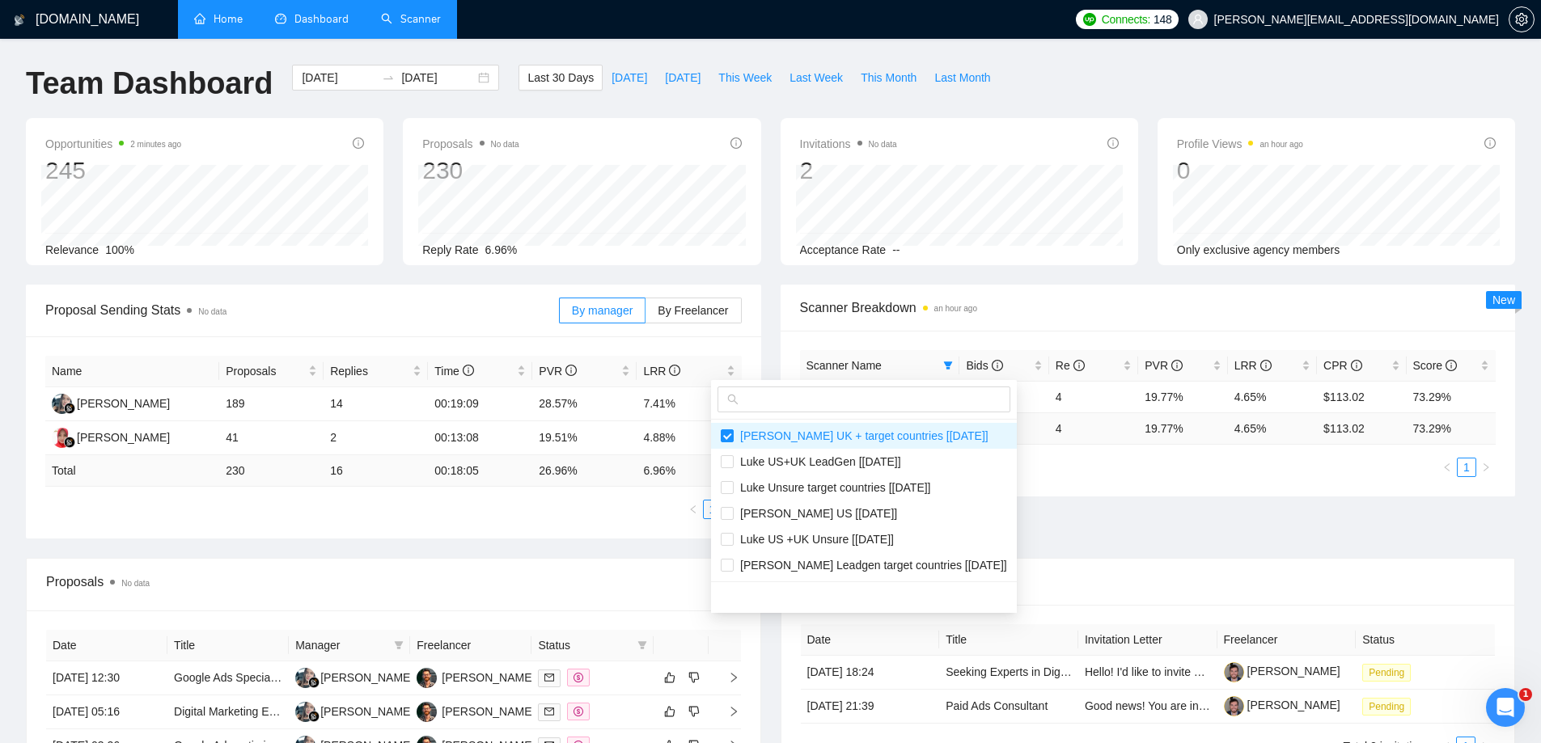
click at [236, 23] on link "Home" at bounding box center [218, 19] width 49 height 14
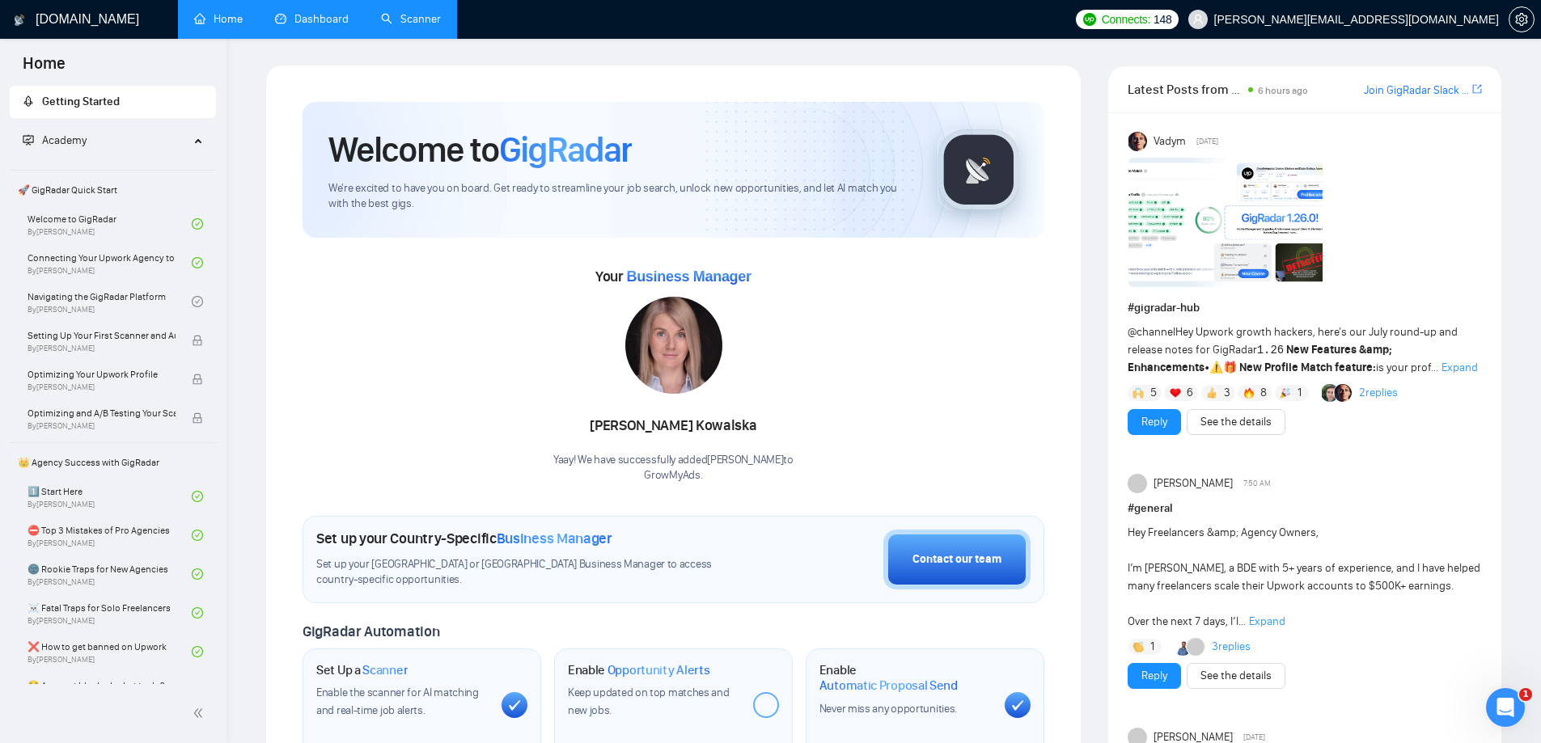
click at [318, 22] on link "Dashboard" at bounding box center [312, 19] width 74 height 14
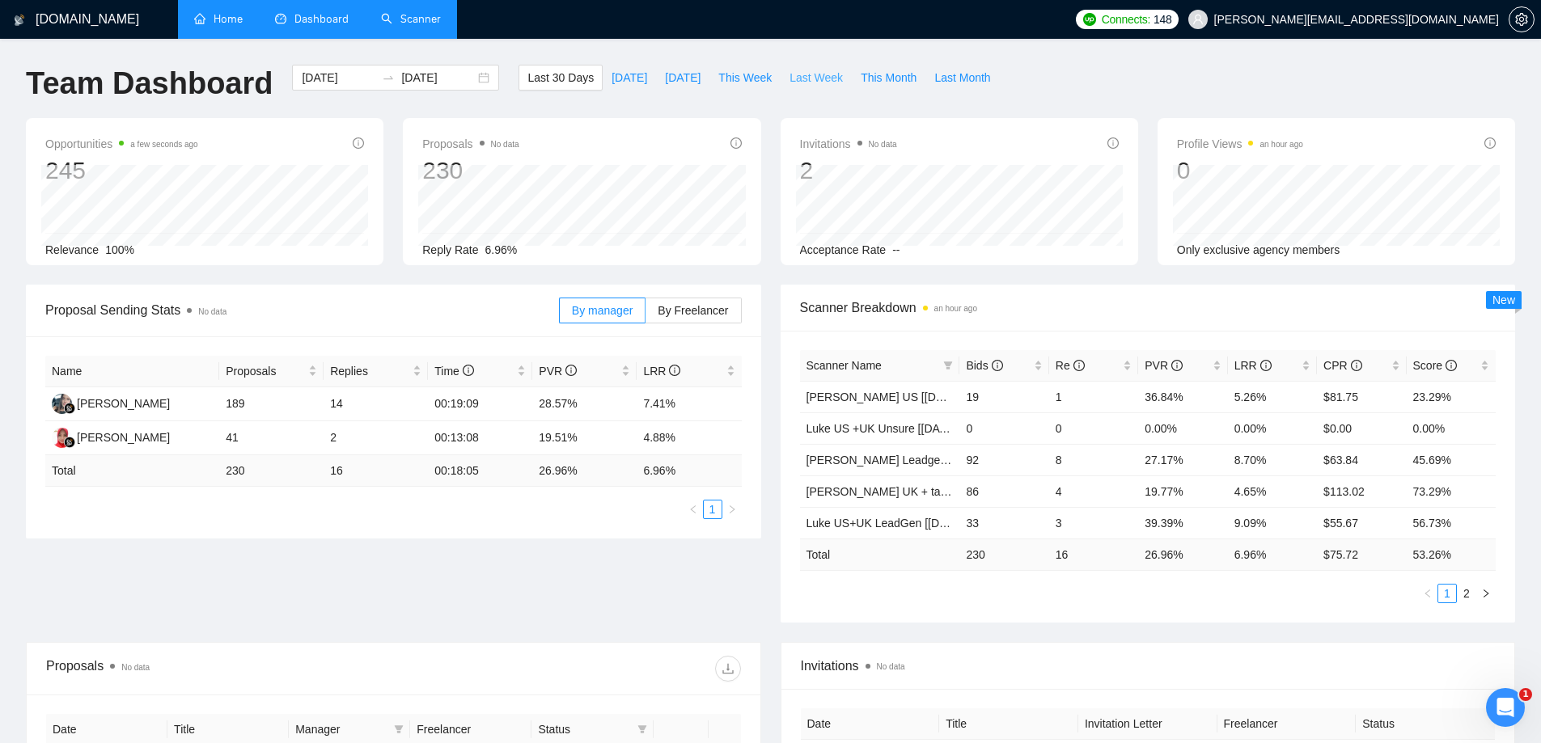
click at [816, 80] on span "Last Week" at bounding box center [815, 78] width 53 height 18
type input "2025-08-11"
type input "2025-08-17"
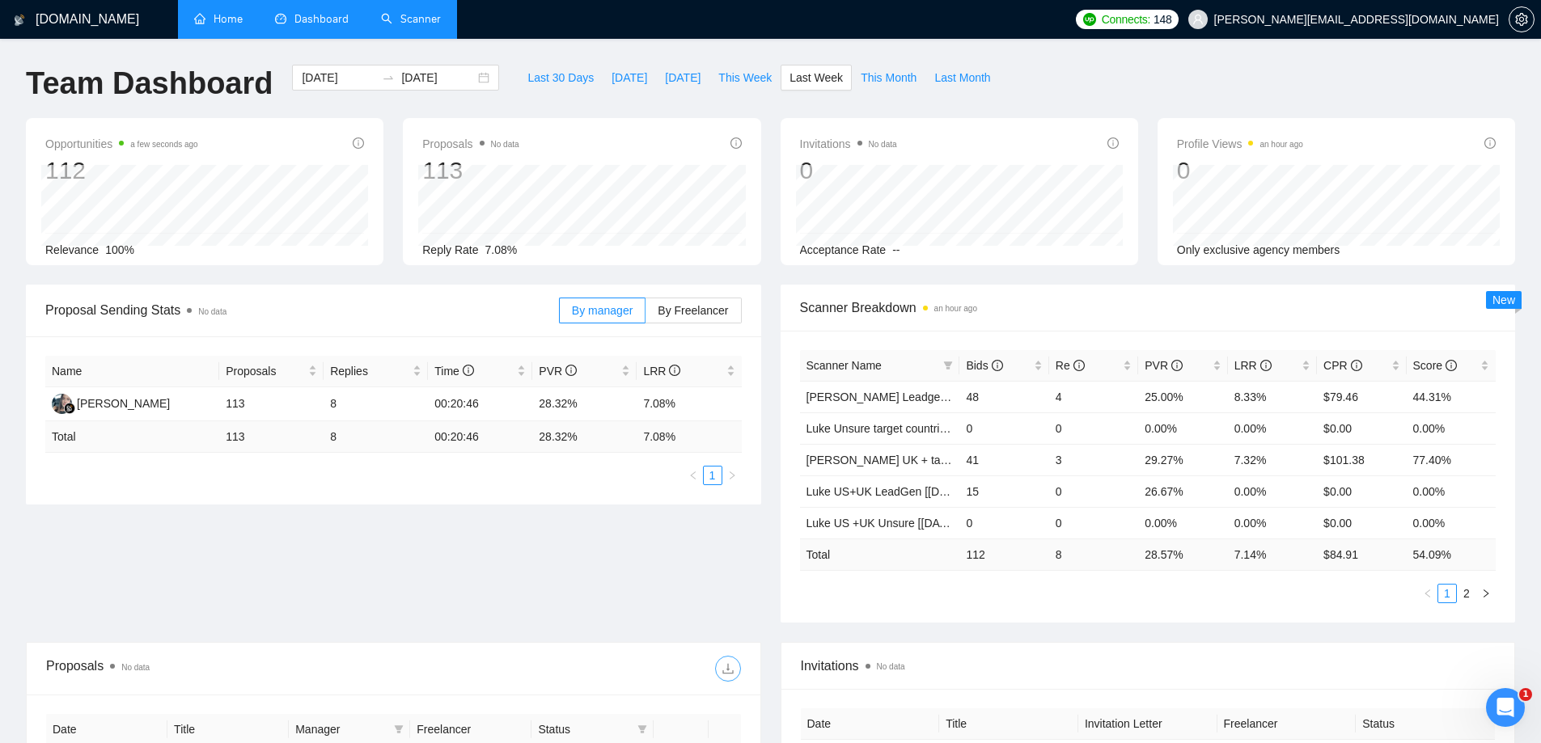
click at [733, 665] on icon "download" at bounding box center [727, 668] width 13 height 13
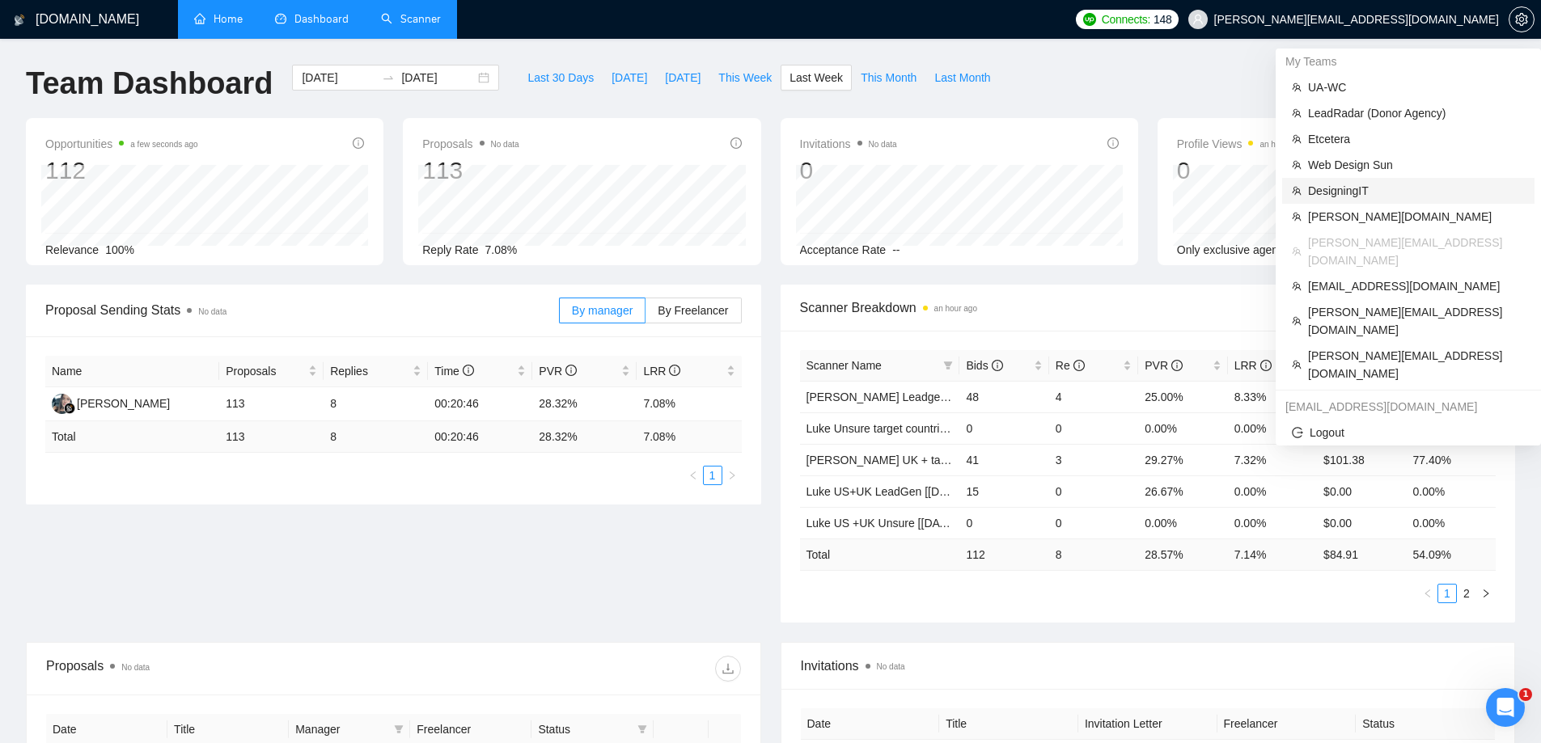
click at [1352, 188] on span "DesigningIT" at bounding box center [1416, 191] width 217 height 18
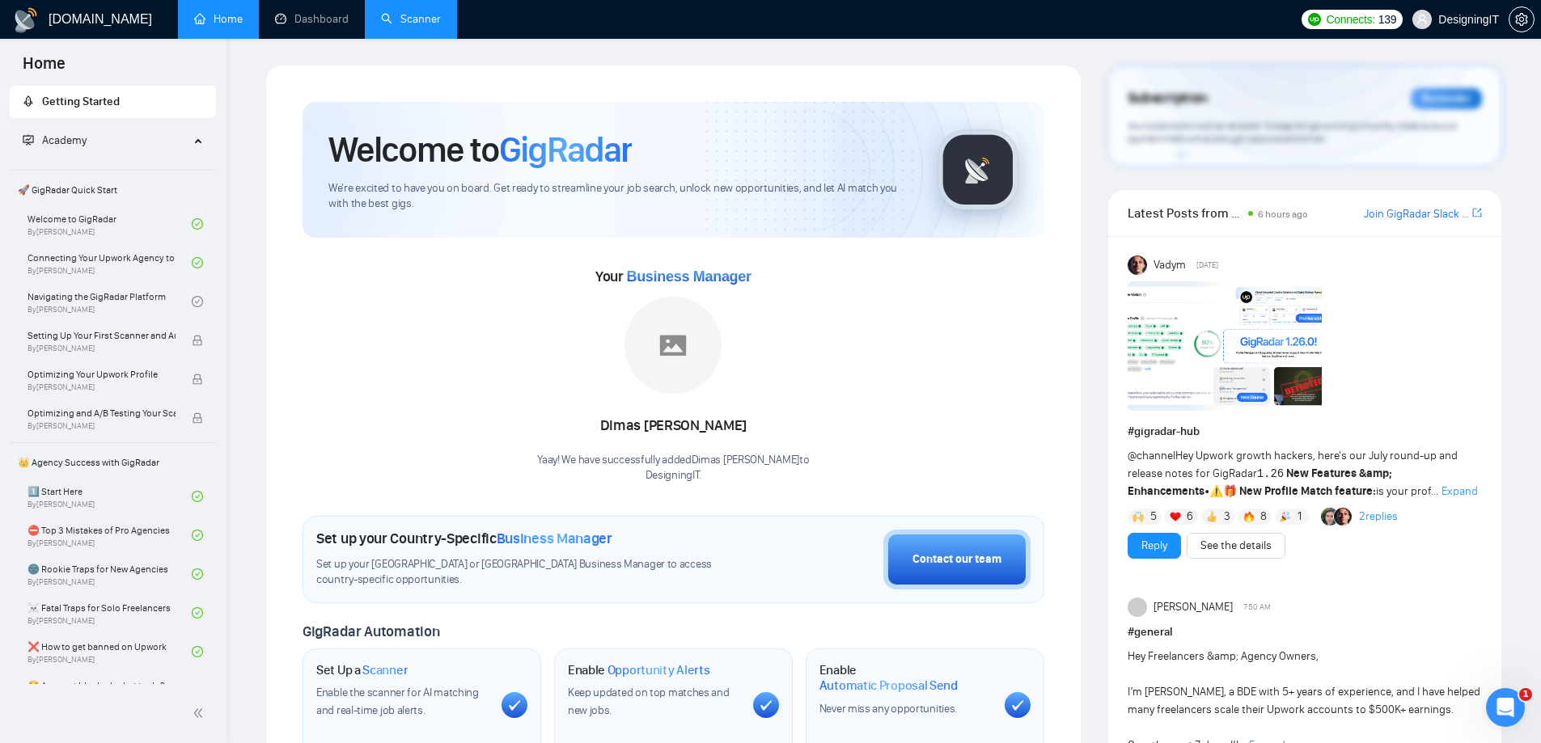
click at [421, 26] on link "Scanner" at bounding box center [411, 19] width 60 height 14
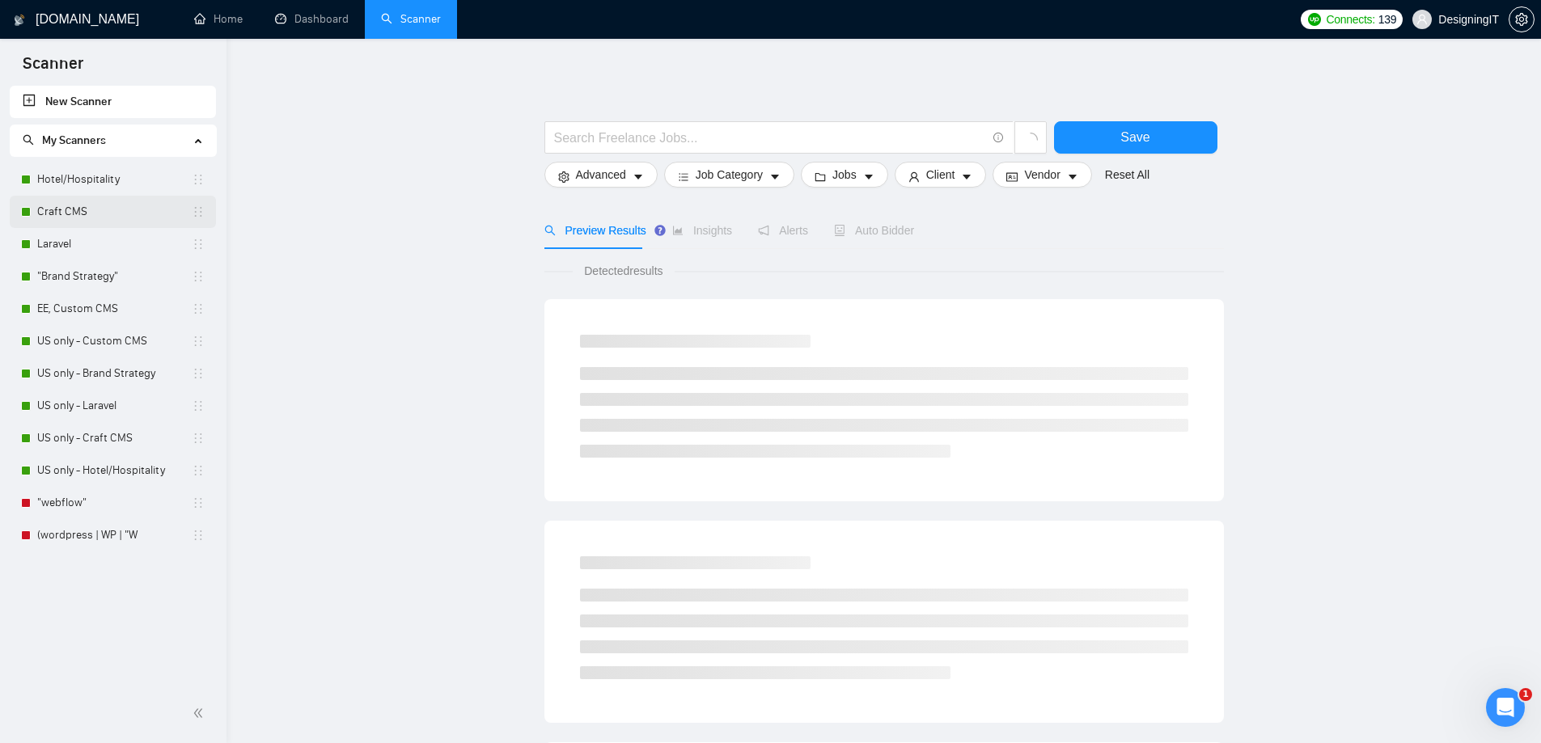
click at [96, 213] on link "Craft CMS" at bounding box center [114, 212] width 154 height 32
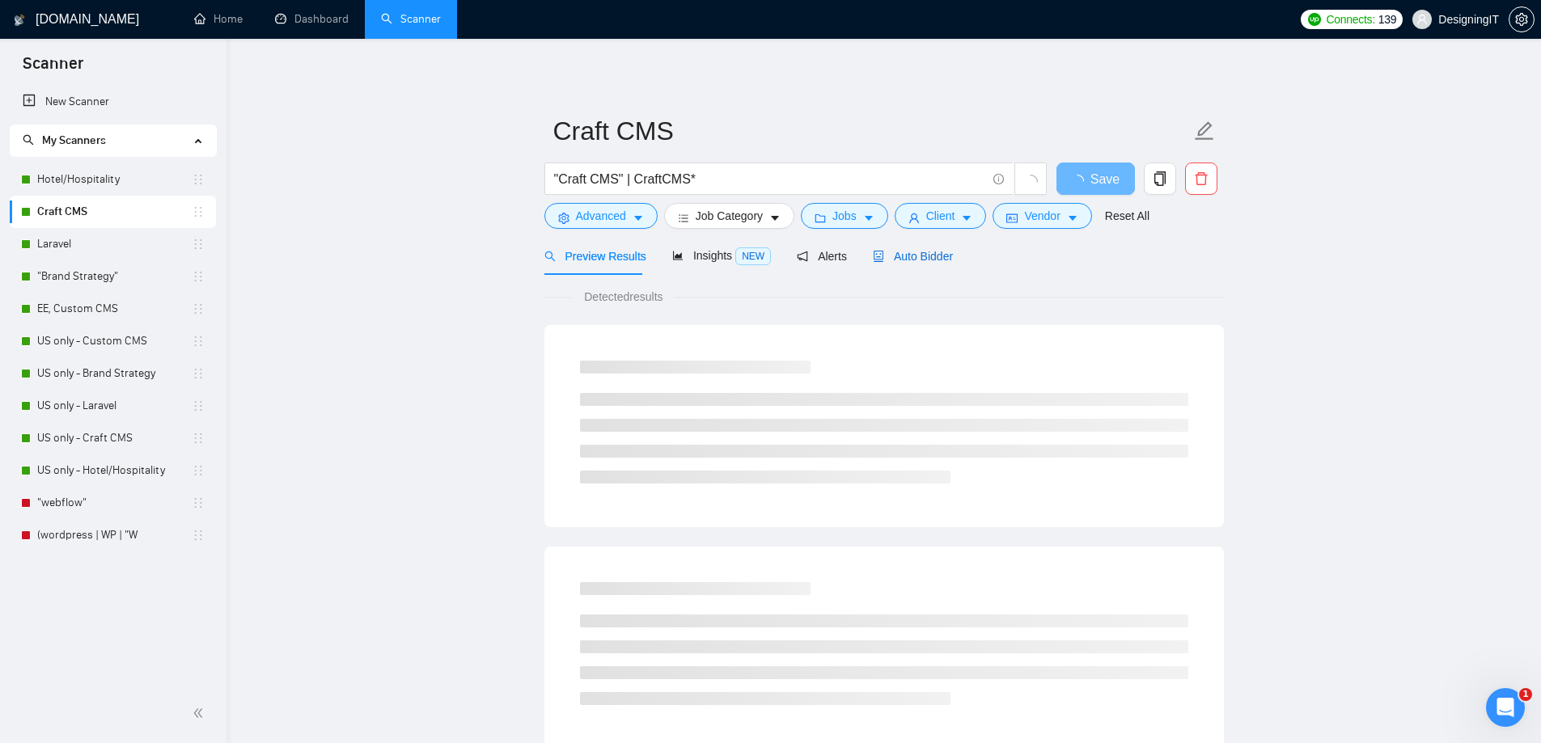
click at [930, 256] on span "Auto Bidder" at bounding box center [913, 256] width 80 height 13
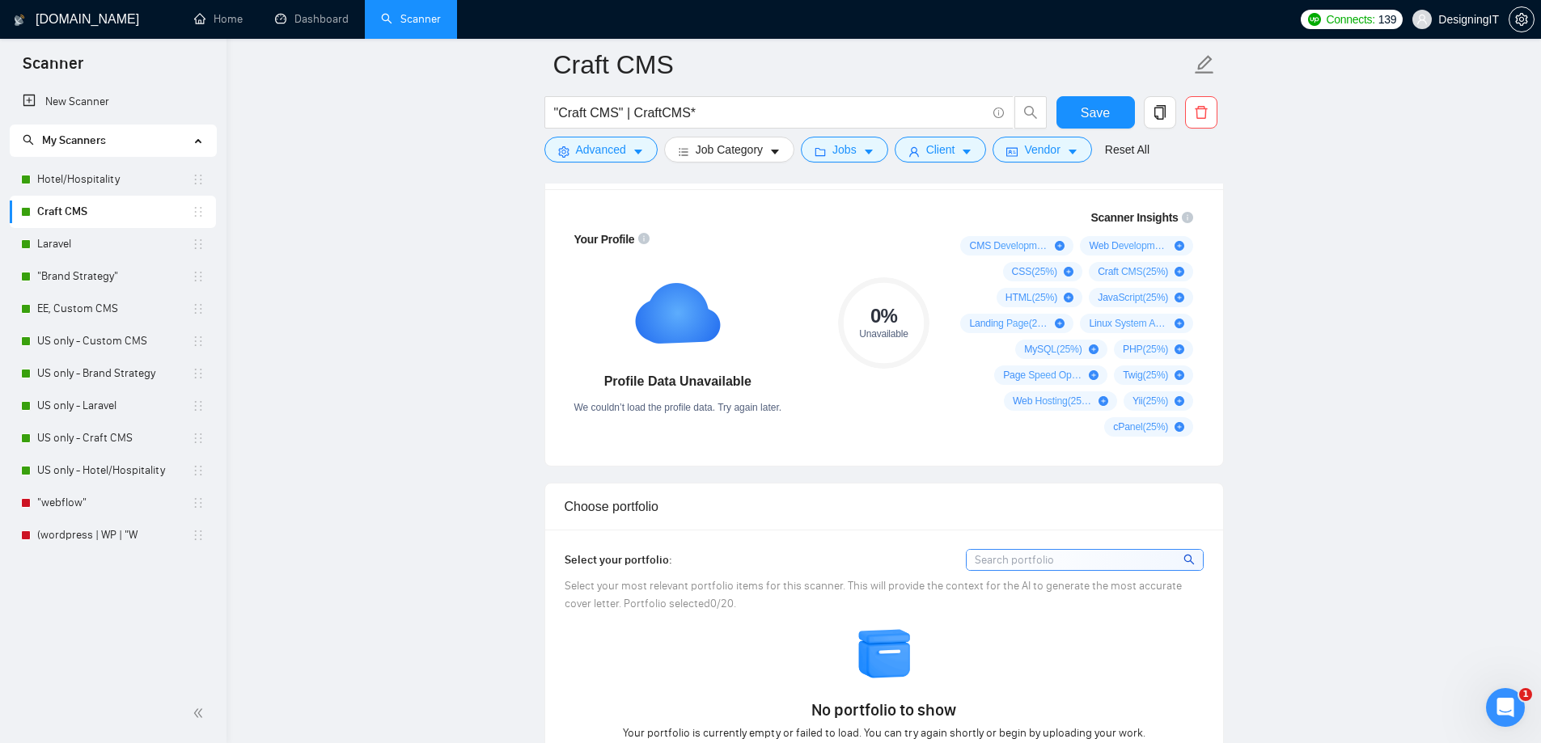
scroll to position [890, 0]
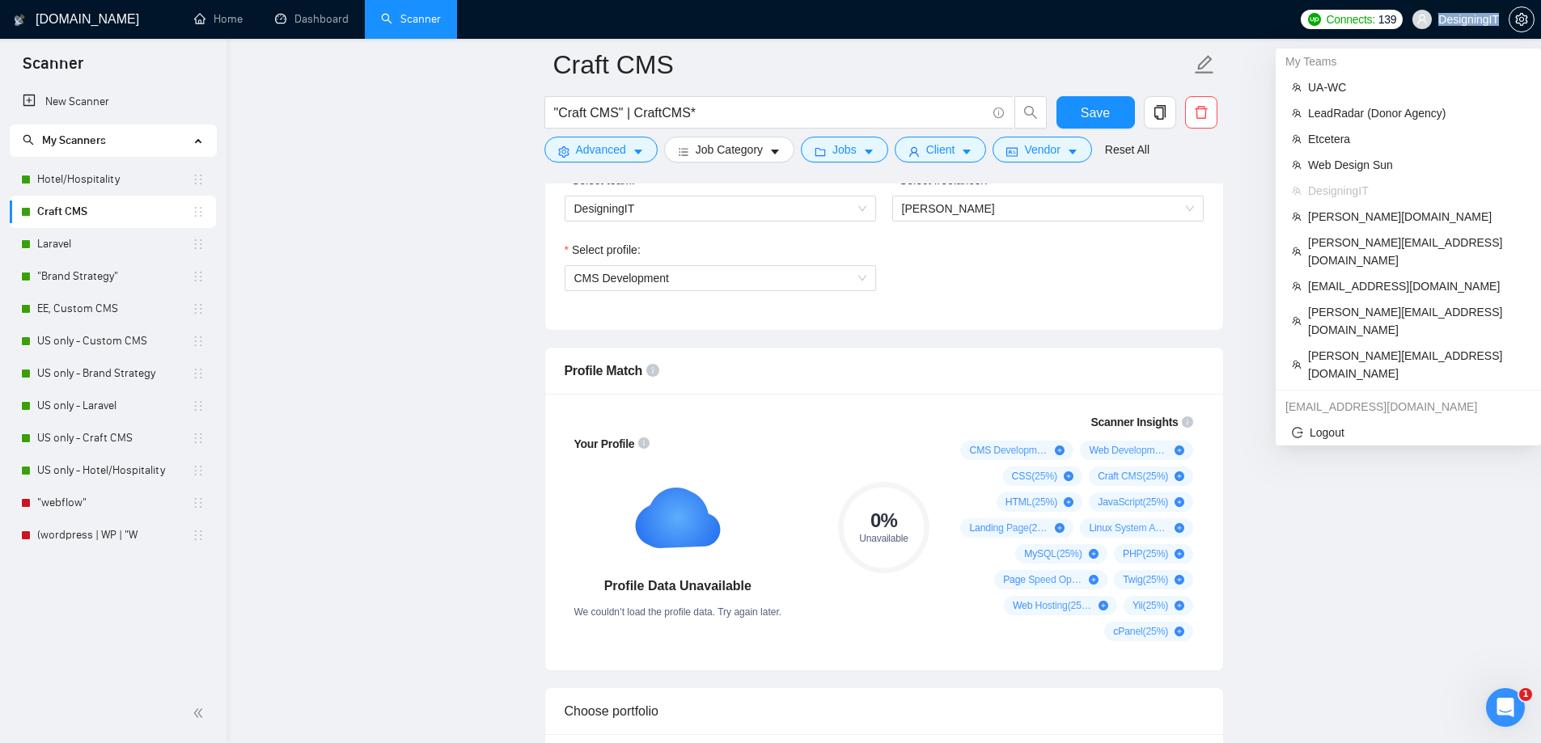
drag, startPoint x: 1440, startPoint y: 20, endPoint x: 1496, endPoint y: 19, distance: 55.8
click at [1496, 19] on span "DesigningIT" at bounding box center [1468, 19] width 61 height 0
copy span "DesigningIT"
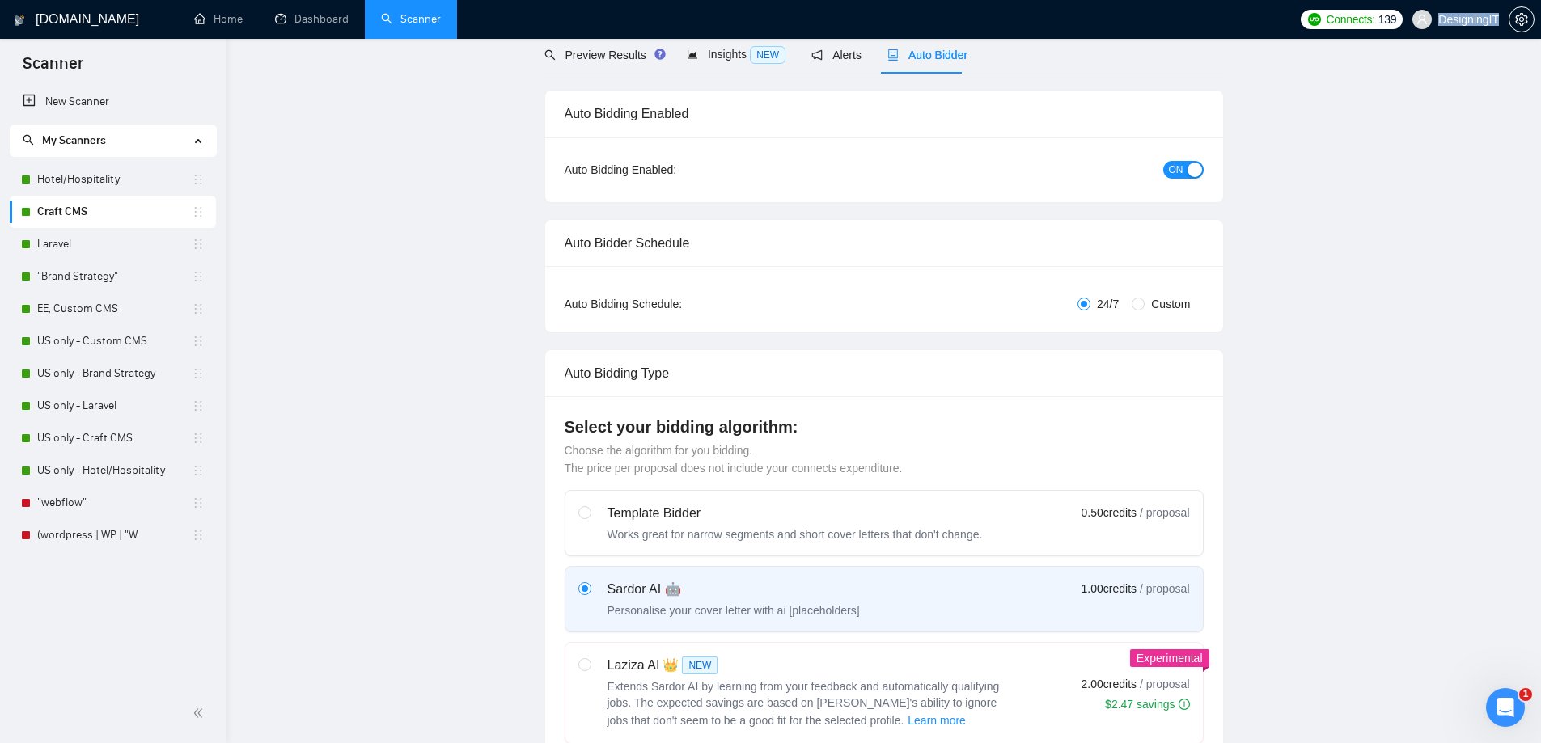
scroll to position [0, 0]
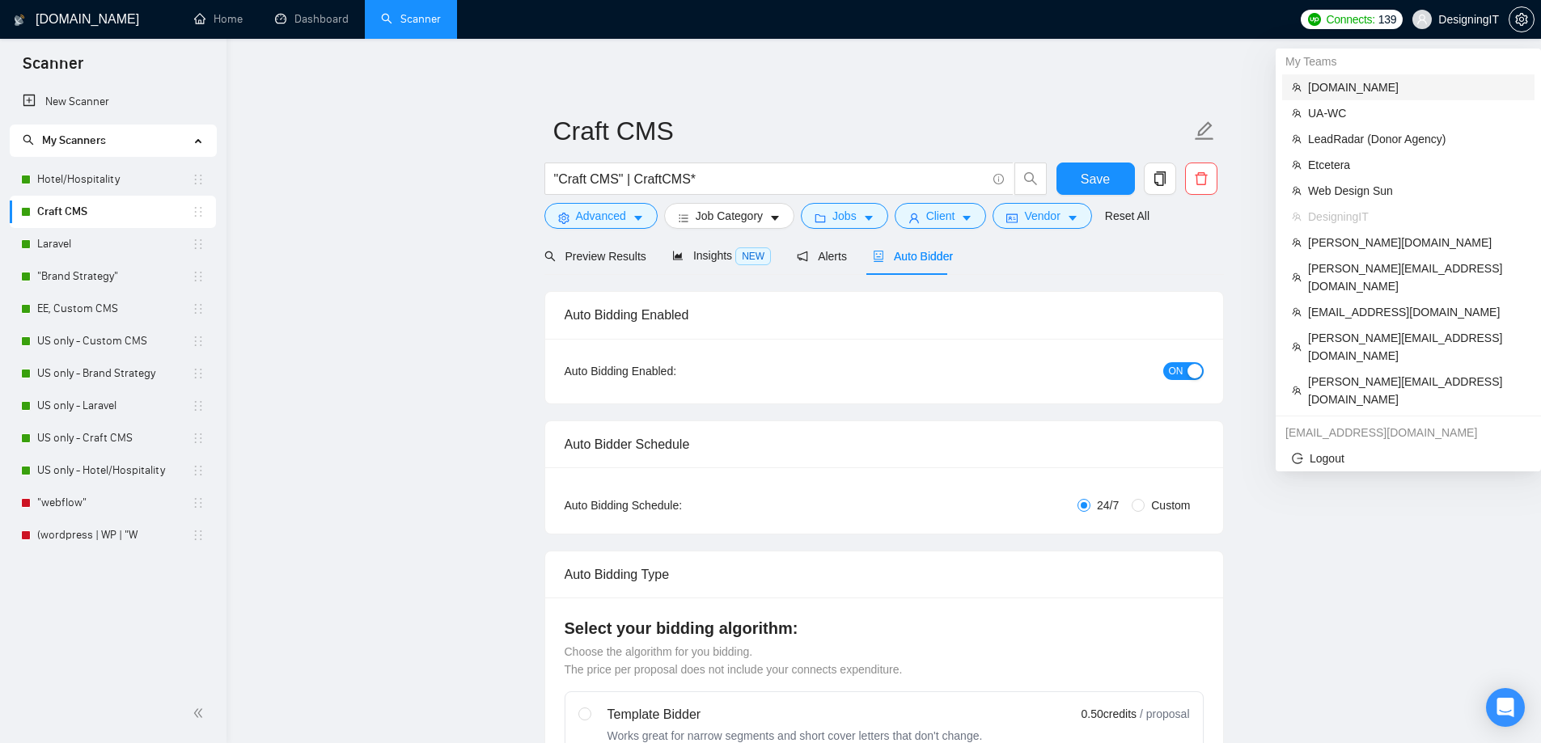
click at [1338, 92] on span "[DOMAIN_NAME]" at bounding box center [1416, 87] width 217 height 18
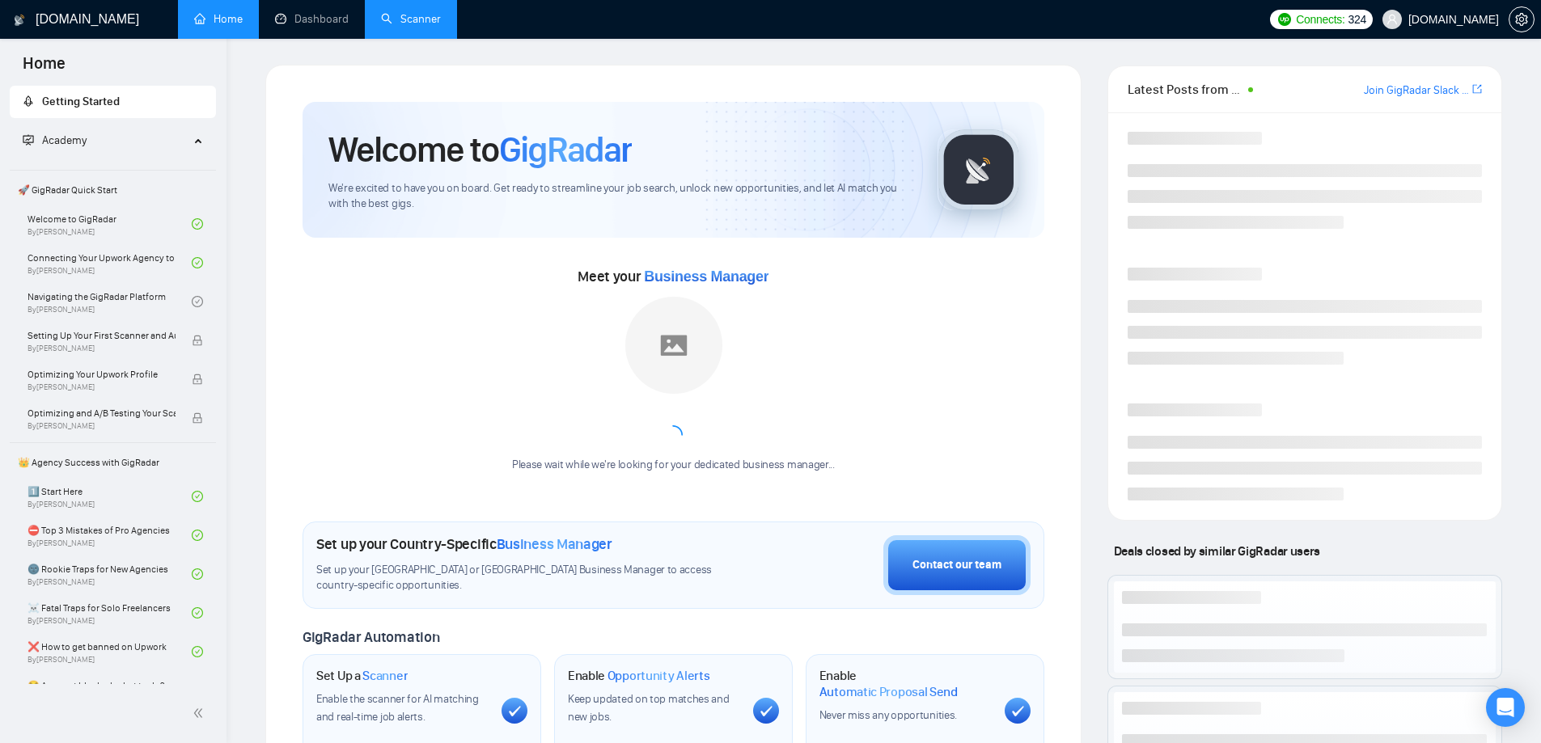
click at [441, 12] on link "Scanner" at bounding box center [411, 19] width 60 height 14
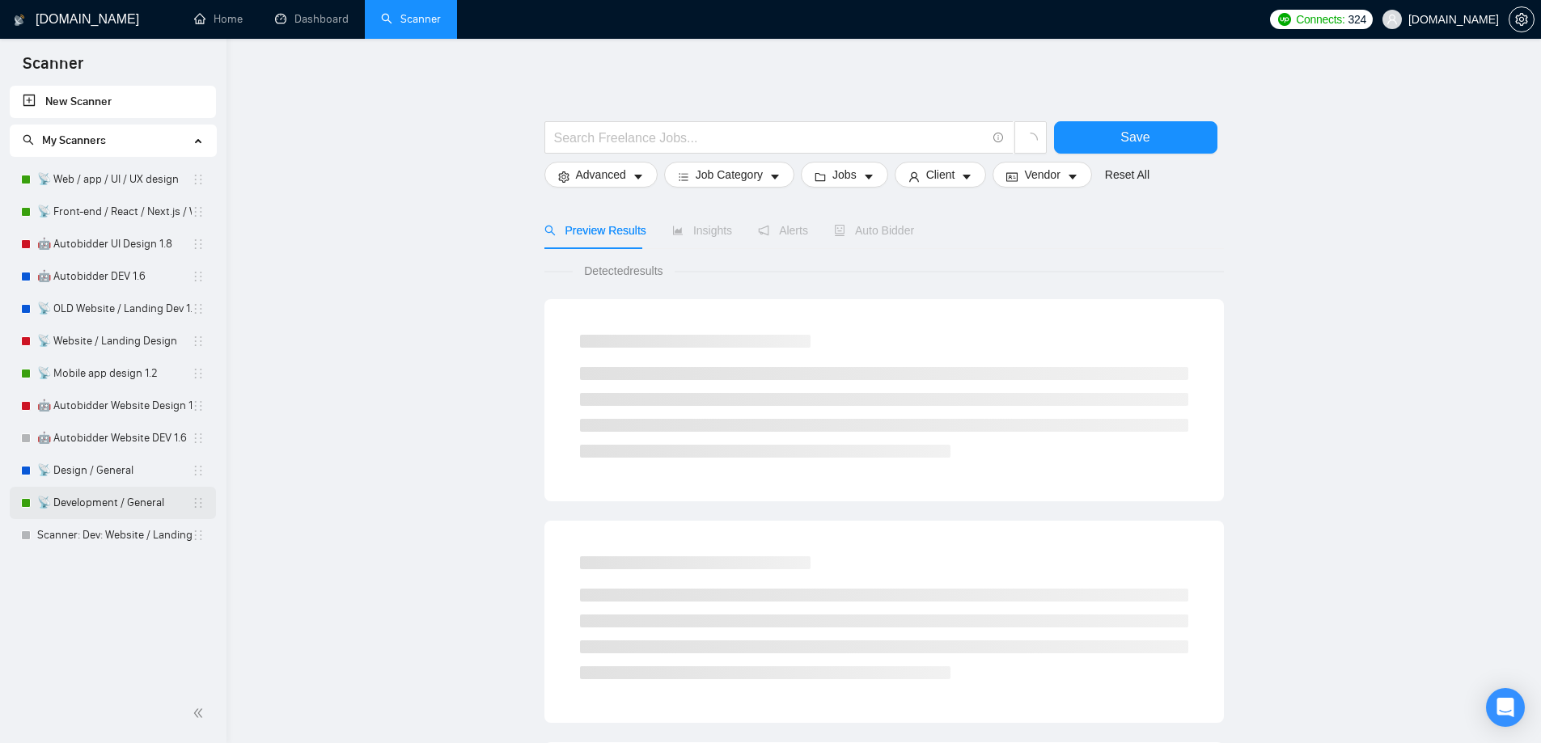
click at [96, 497] on link "📡 Development / General" at bounding box center [114, 503] width 154 height 32
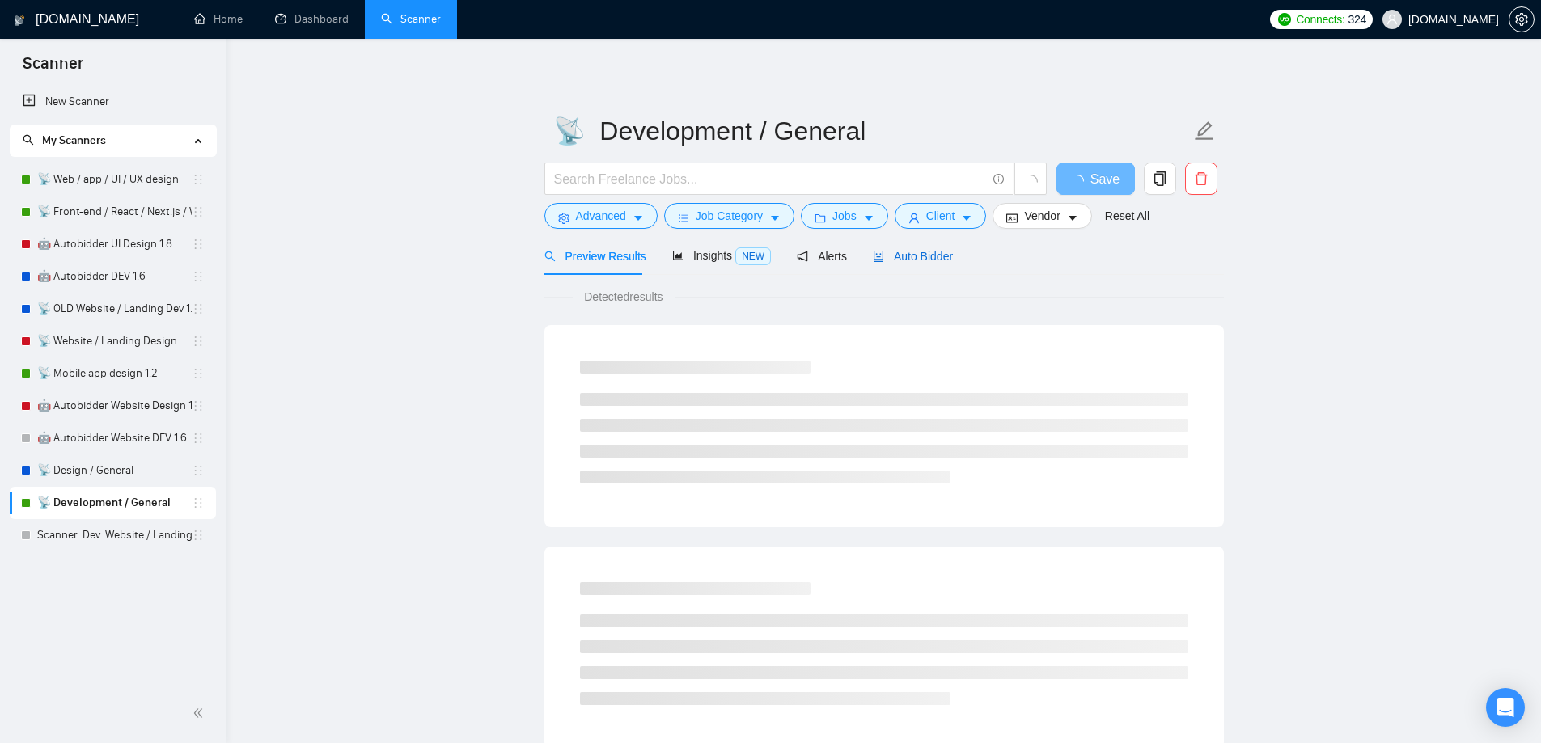
click at [913, 251] on span "Auto Bidder" at bounding box center [913, 256] width 80 height 13
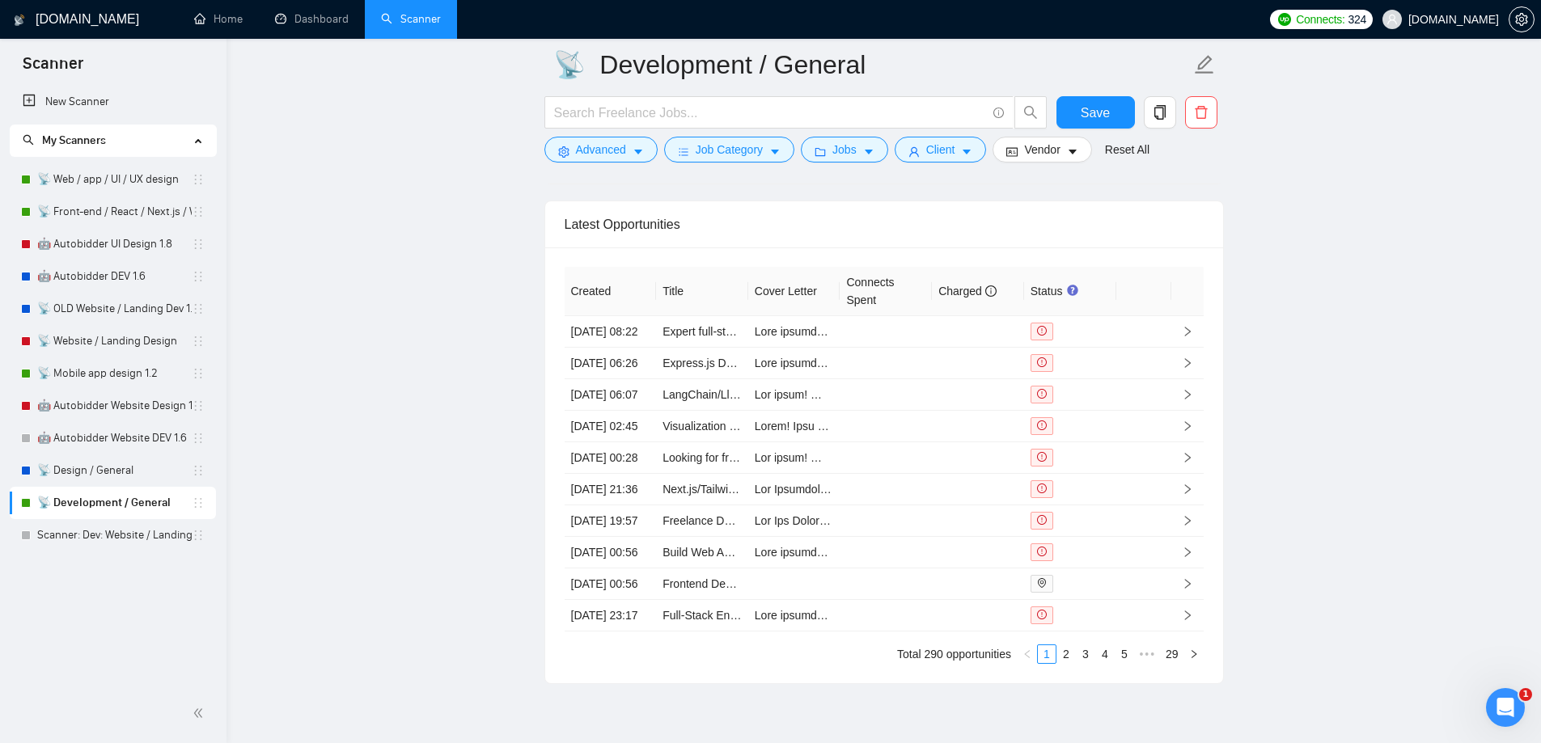
scroll to position [4198, 0]
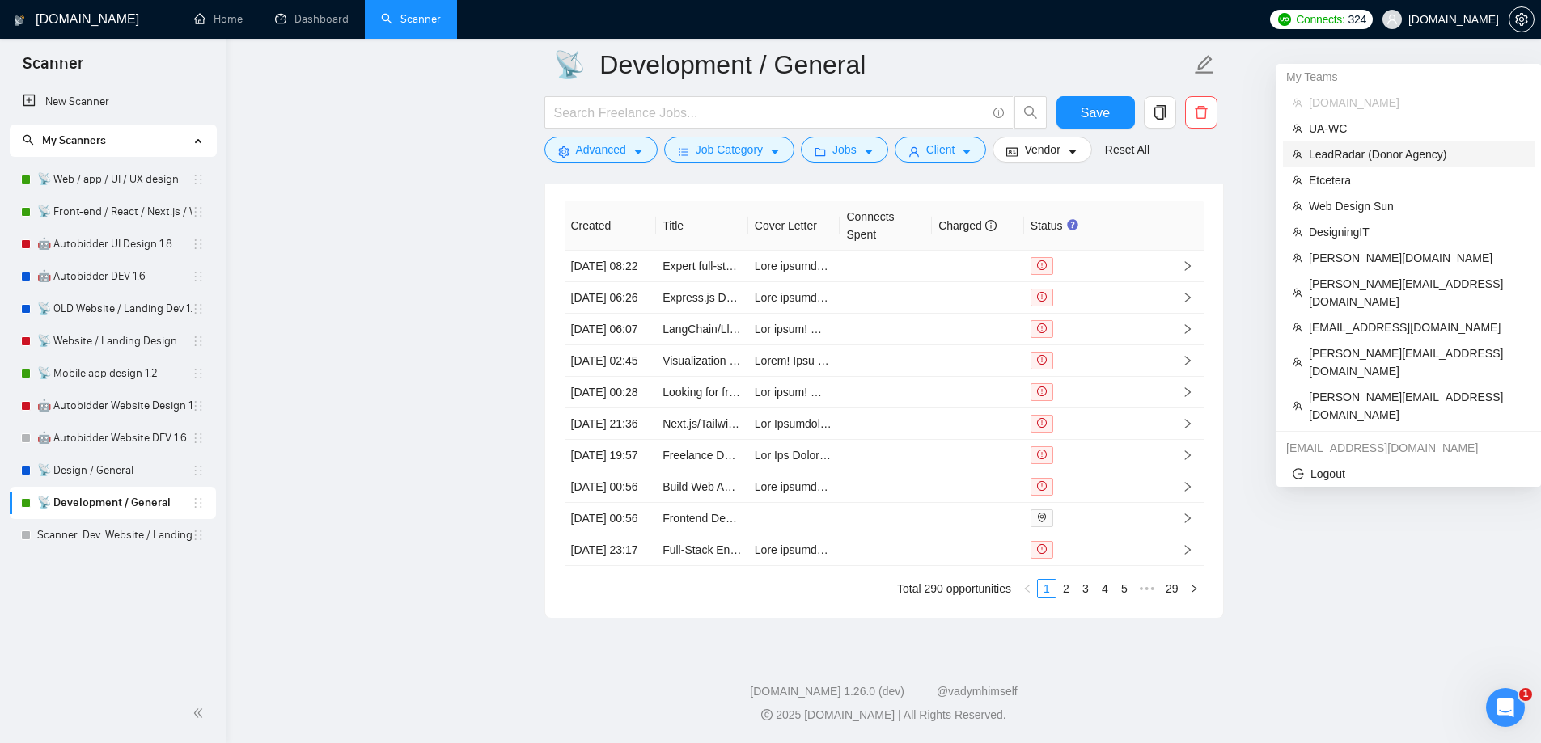
click at [1390, 146] on span "LeadRadar (Donor Agency)" at bounding box center [1417, 155] width 216 height 18
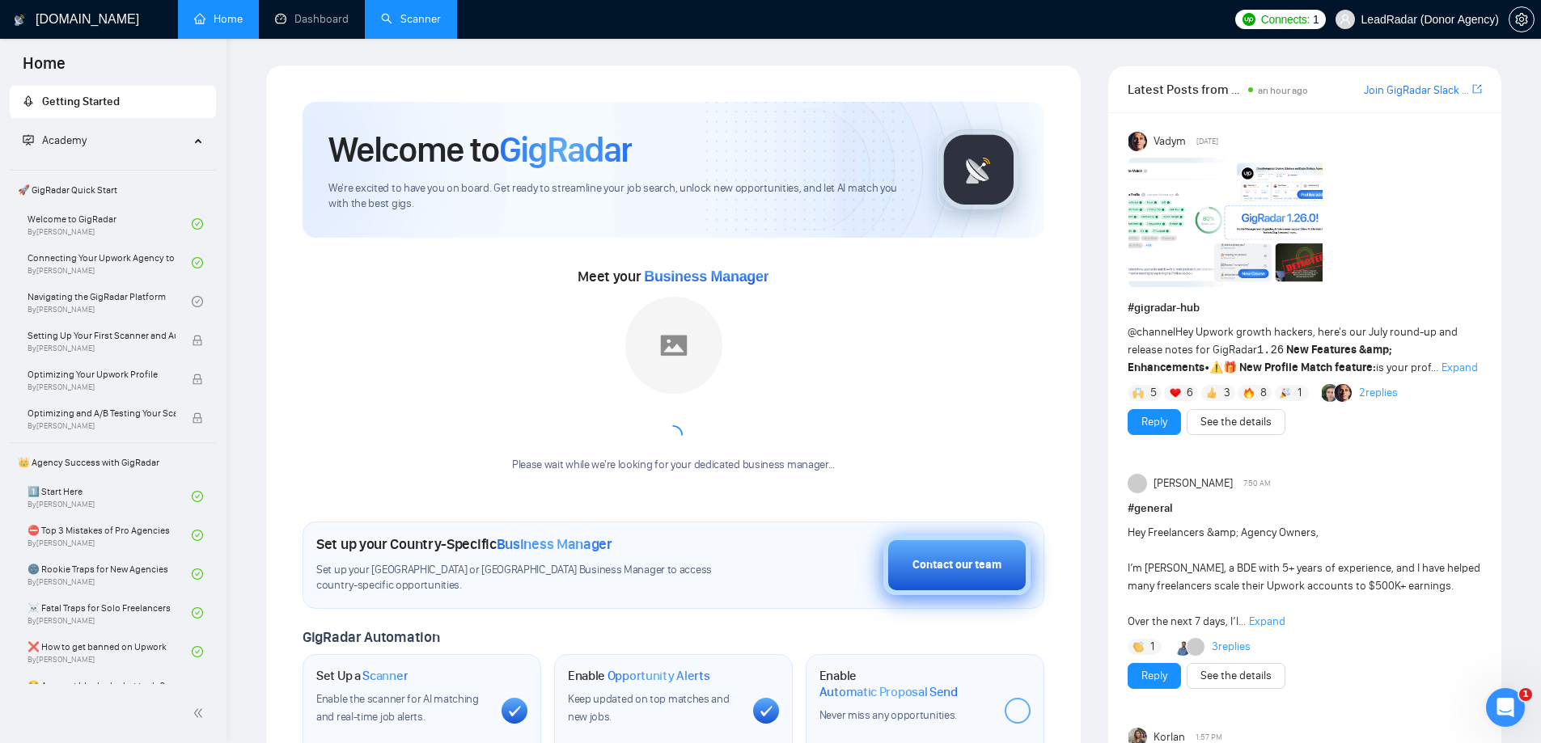
click at [934, 560] on div "Contact our team" at bounding box center [956, 565] width 89 height 18
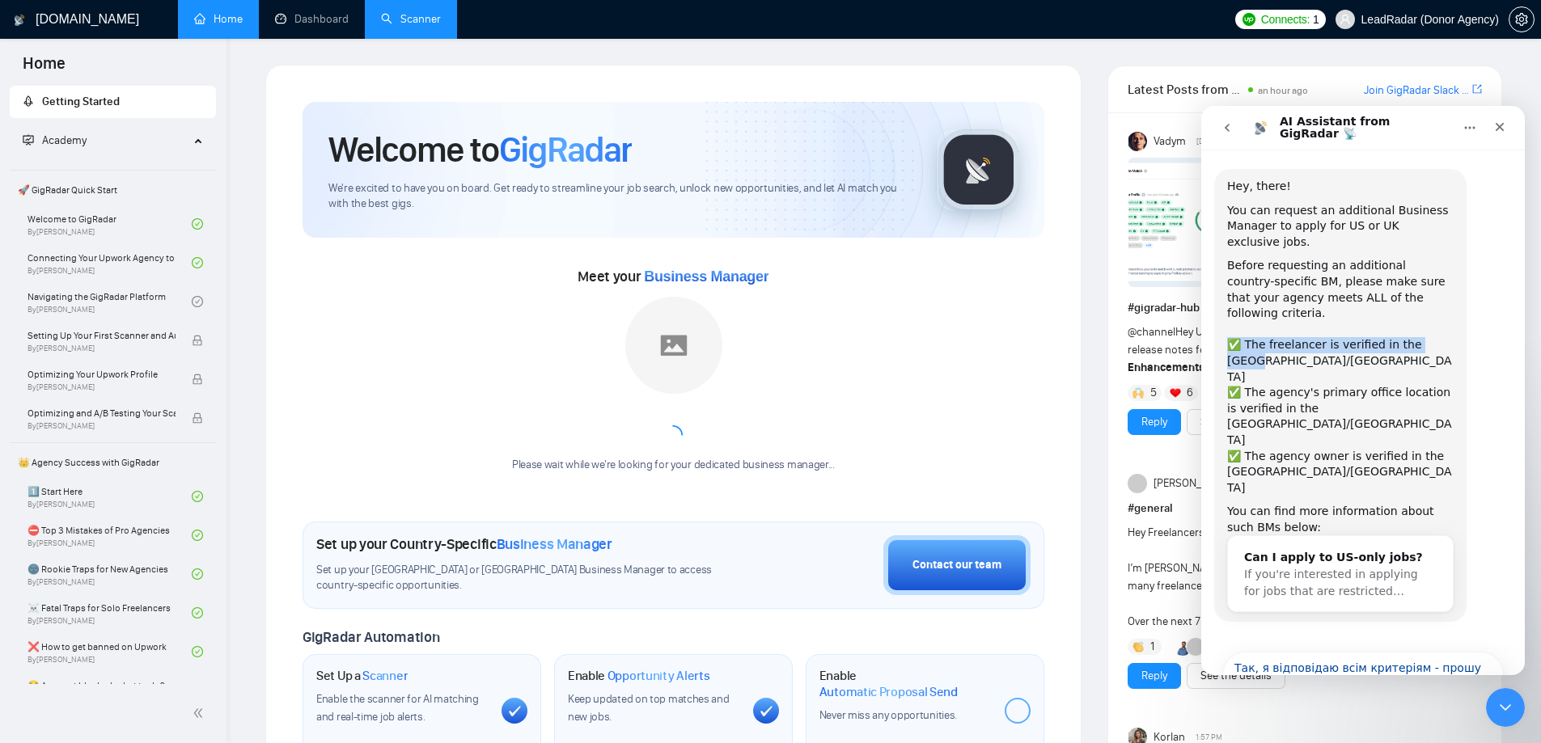
drag, startPoint x: 1436, startPoint y: 328, endPoint x: 1225, endPoint y: 328, distance: 211.1
click at [1225, 328] on div "Hey, there! You can request an additional Business Manager to apply for US or U…" at bounding box center [1340, 395] width 252 height 453
copy div "✅ The freelancer is verified in the US/UK"
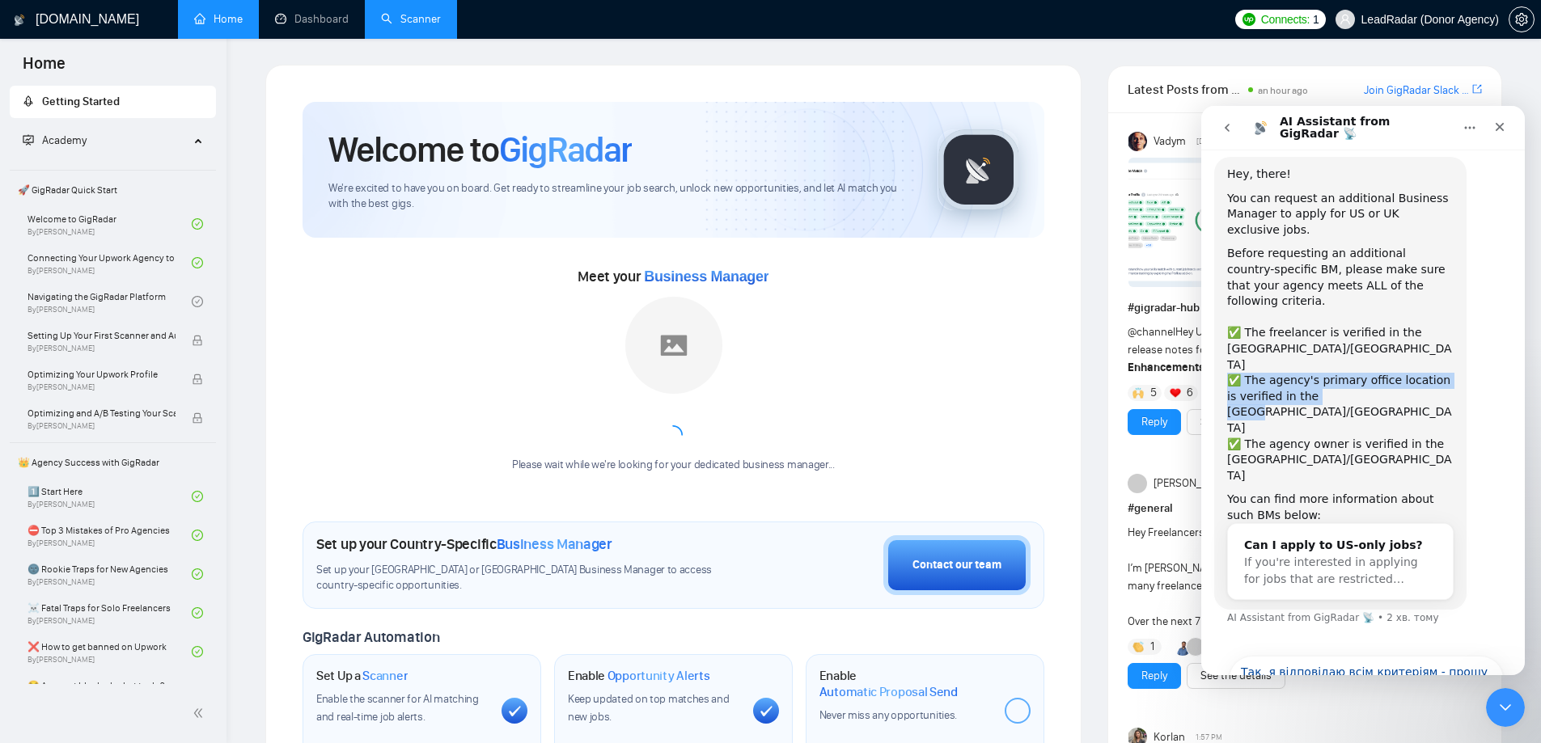
drag, startPoint x: 1344, startPoint y: 349, endPoint x: 1215, endPoint y: 334, distance: 130.2
click at [1215, 334] on div "Hey, there! You can request an additional Business Manager to apply for US or U…" at bounding box center [1340, 383] width 252 height 453
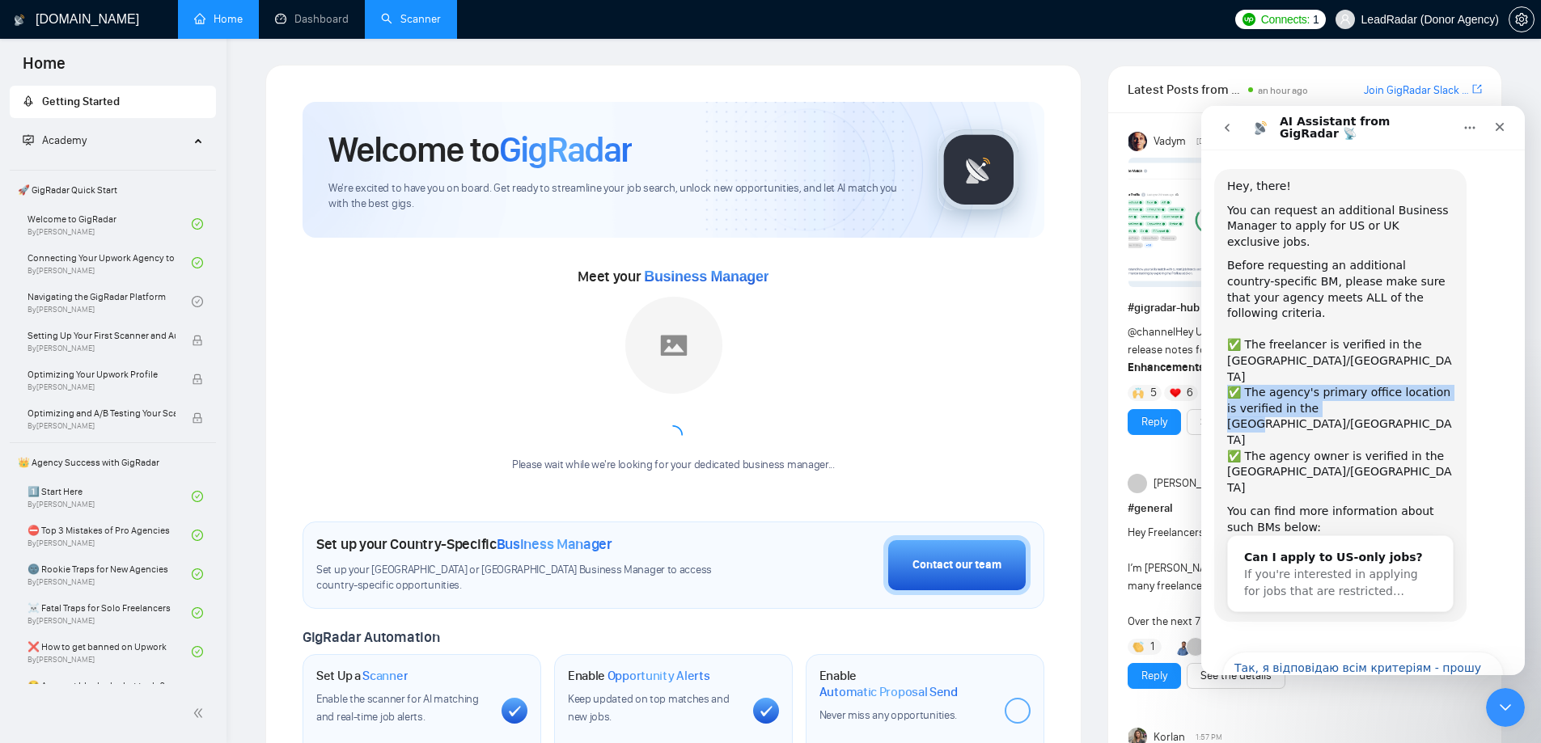
copy div "✅ The agency's primary office location is verified in the US/UK"
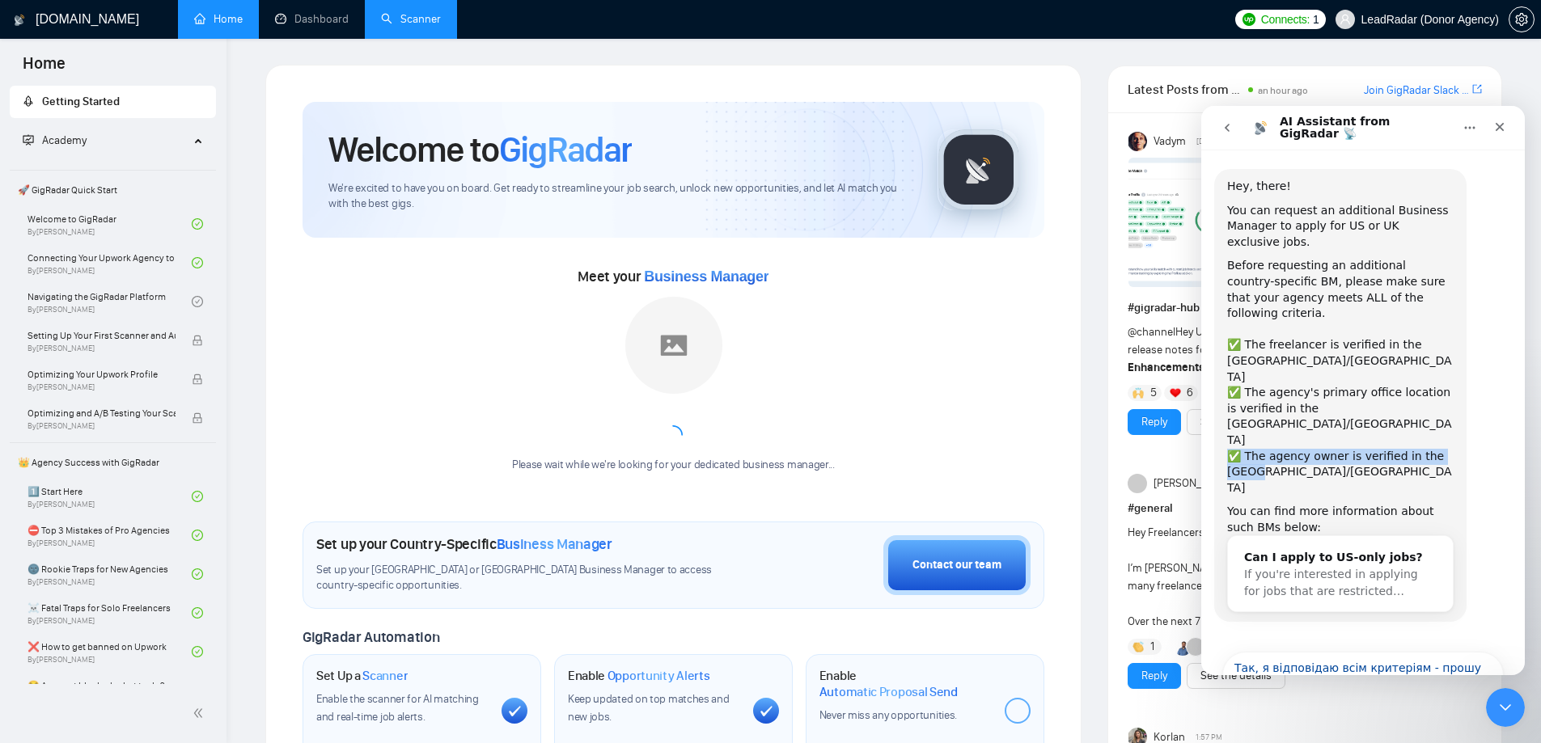
drag, startPoint x: 1258, startPoint y: 392, endPoint x: 1233, endPoint y: 381, distance: 27.5
click at [1233, 449] on div "✅ The agency owner is verified in the US/UK" at bounding box center [1340, 473] width 226 height 48
copy div "✅ The agency owner is verified in the US/UK"
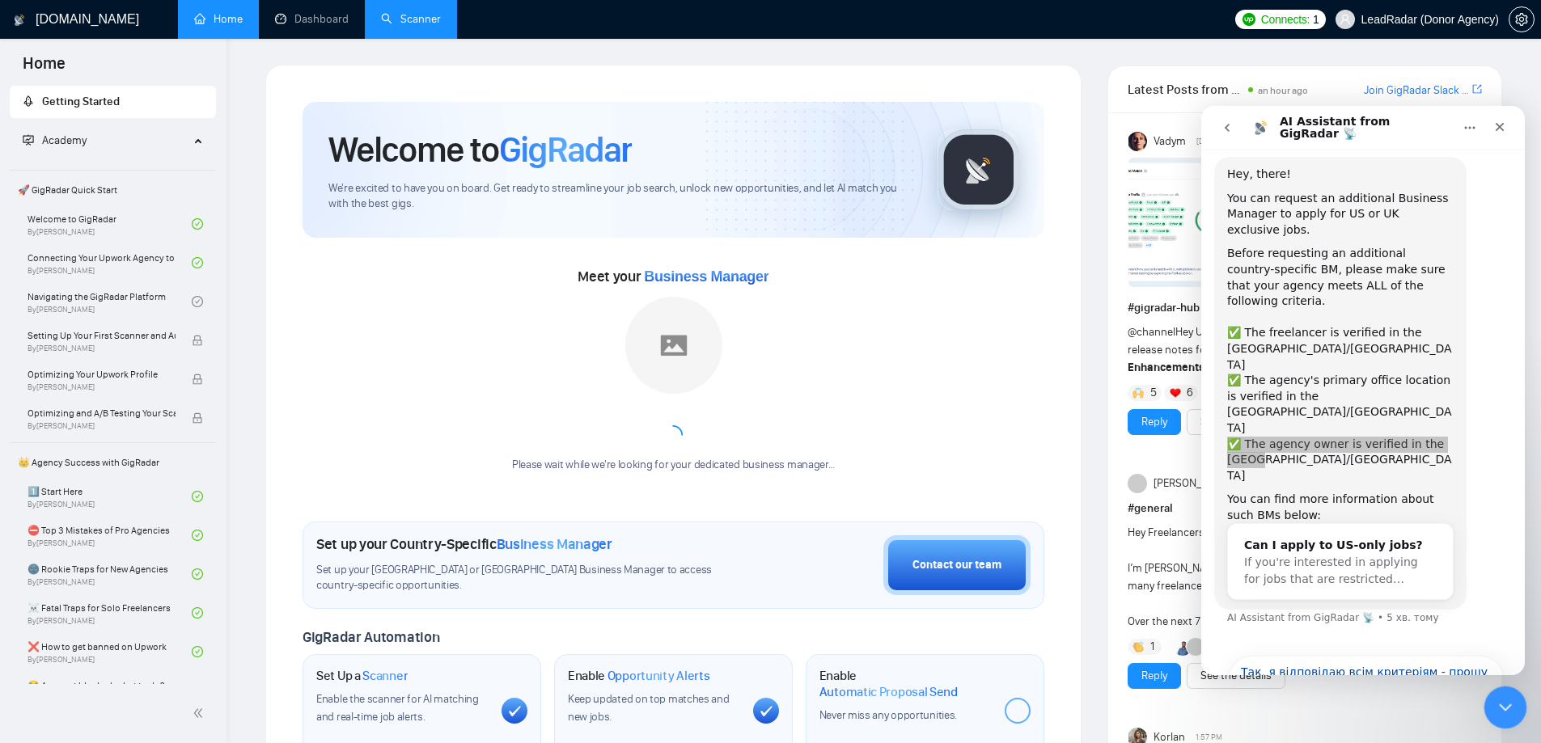
click at [1498, 704] on icon "Закрити програму для спілкування Intercom" at bounding box center [1502, 705] width 19 height 19
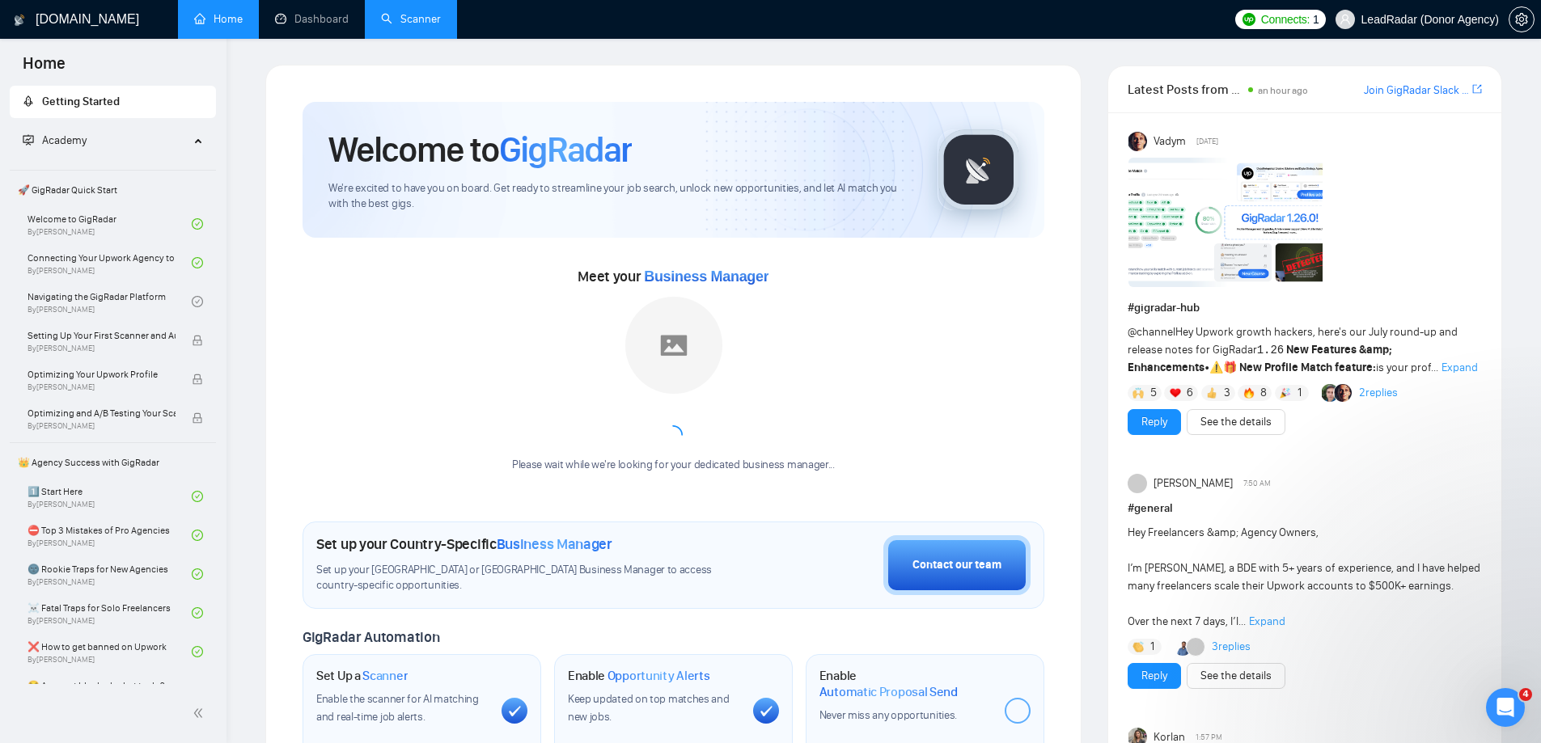
scroll to position [0, 0]
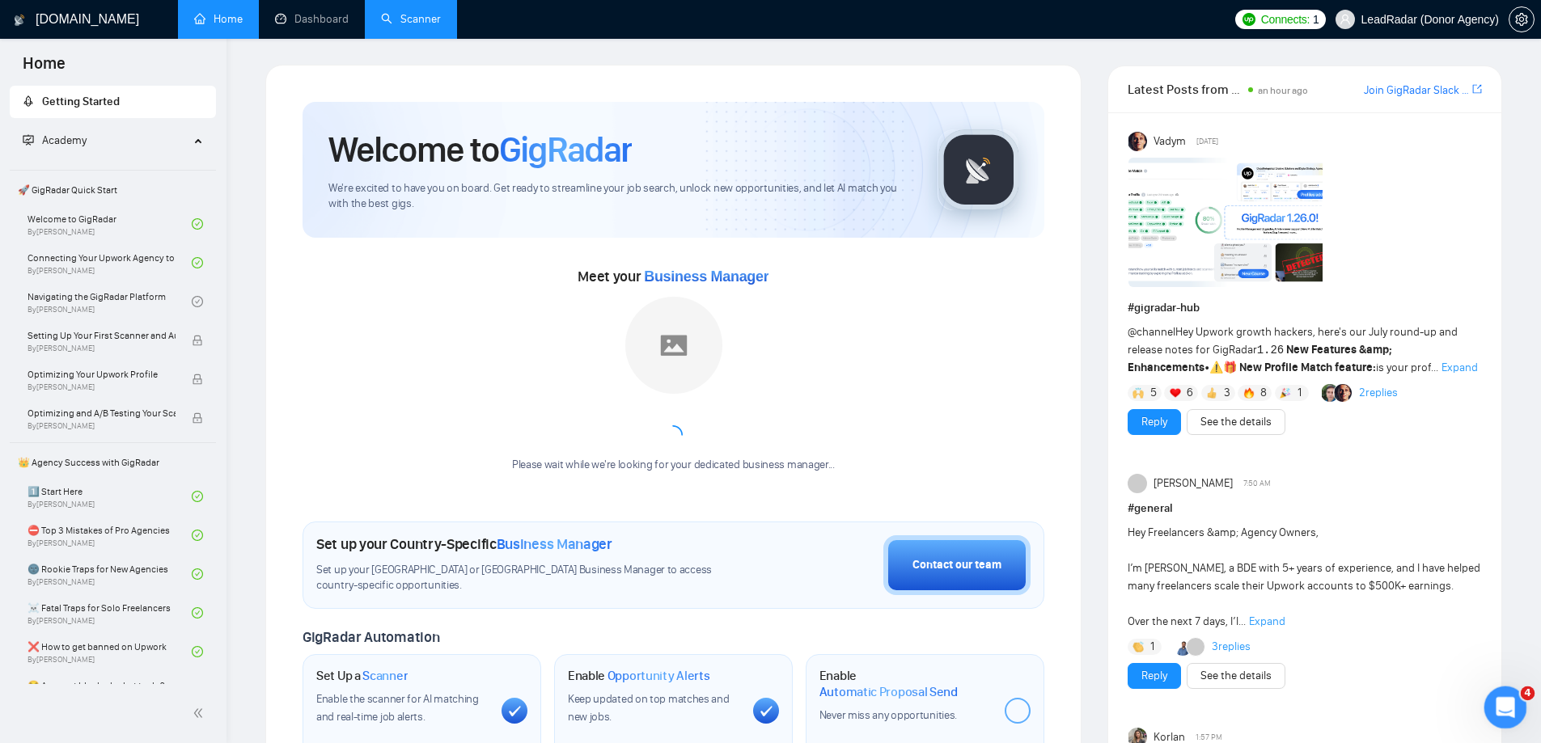
click at [1489, 705] on div "Відкрити програму для спілкування Intercom" at bounding box center [1502, 705] width 53 height 53
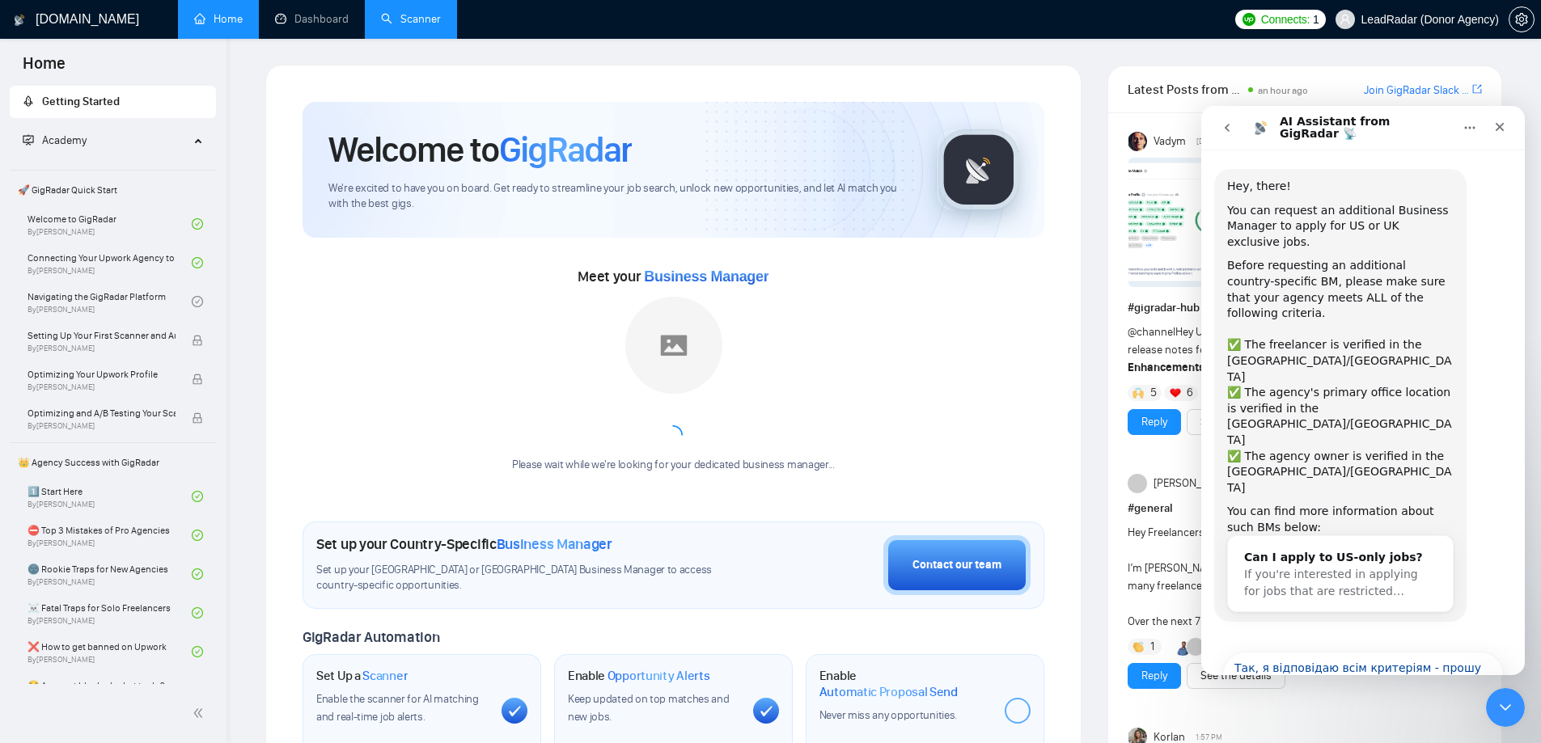
click at [1434, 707] on button "Можливо, наступного разу!" at bounding box center [1408, 723] width 190 height 32
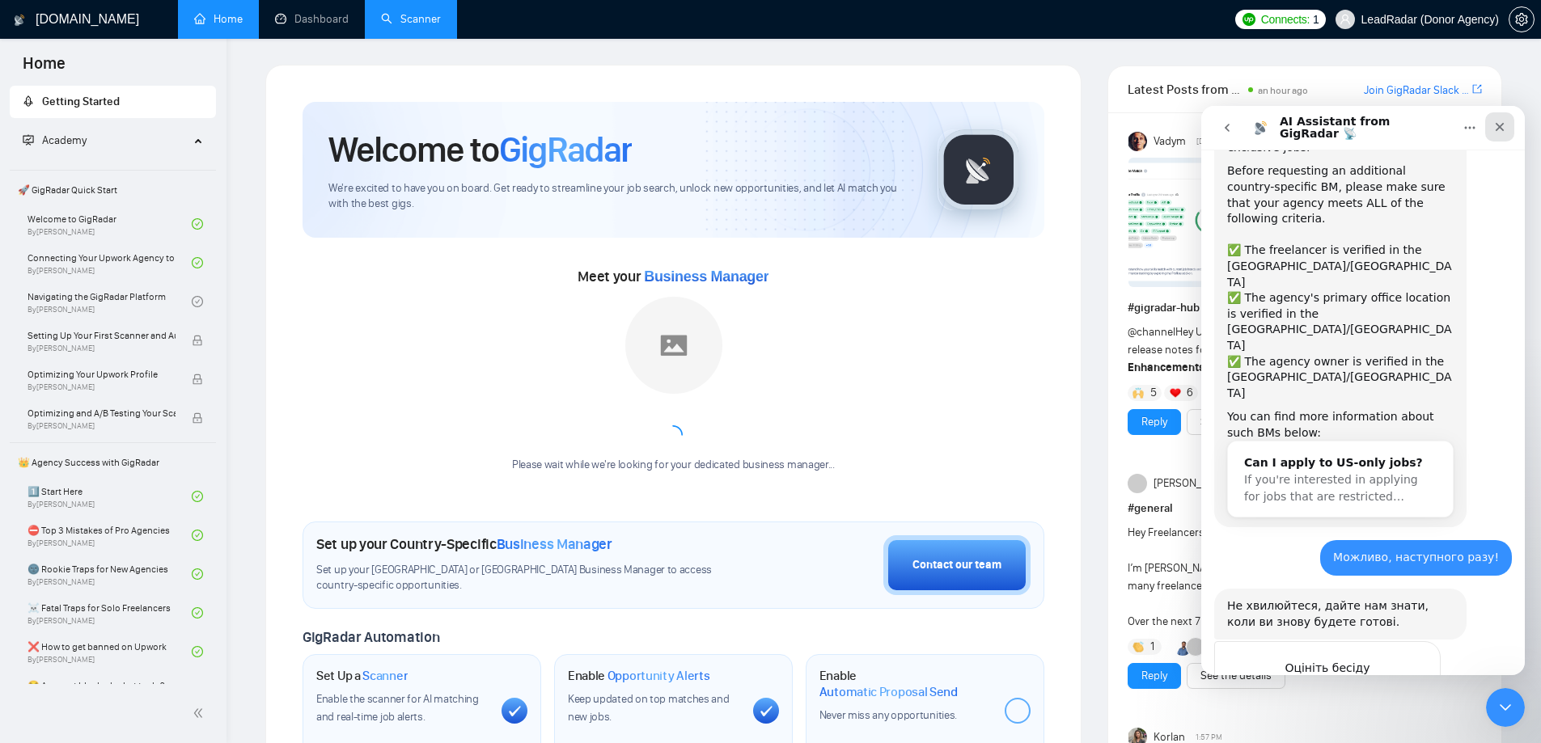
drag, startPoint x: 1502, startPoint y: 125, endPoint x: 2703, endPoint y: 269, distance: 1209.7
click at [1502, 125] on icon "Закрити" at bounding box center [1499, 127] width 9 height 9
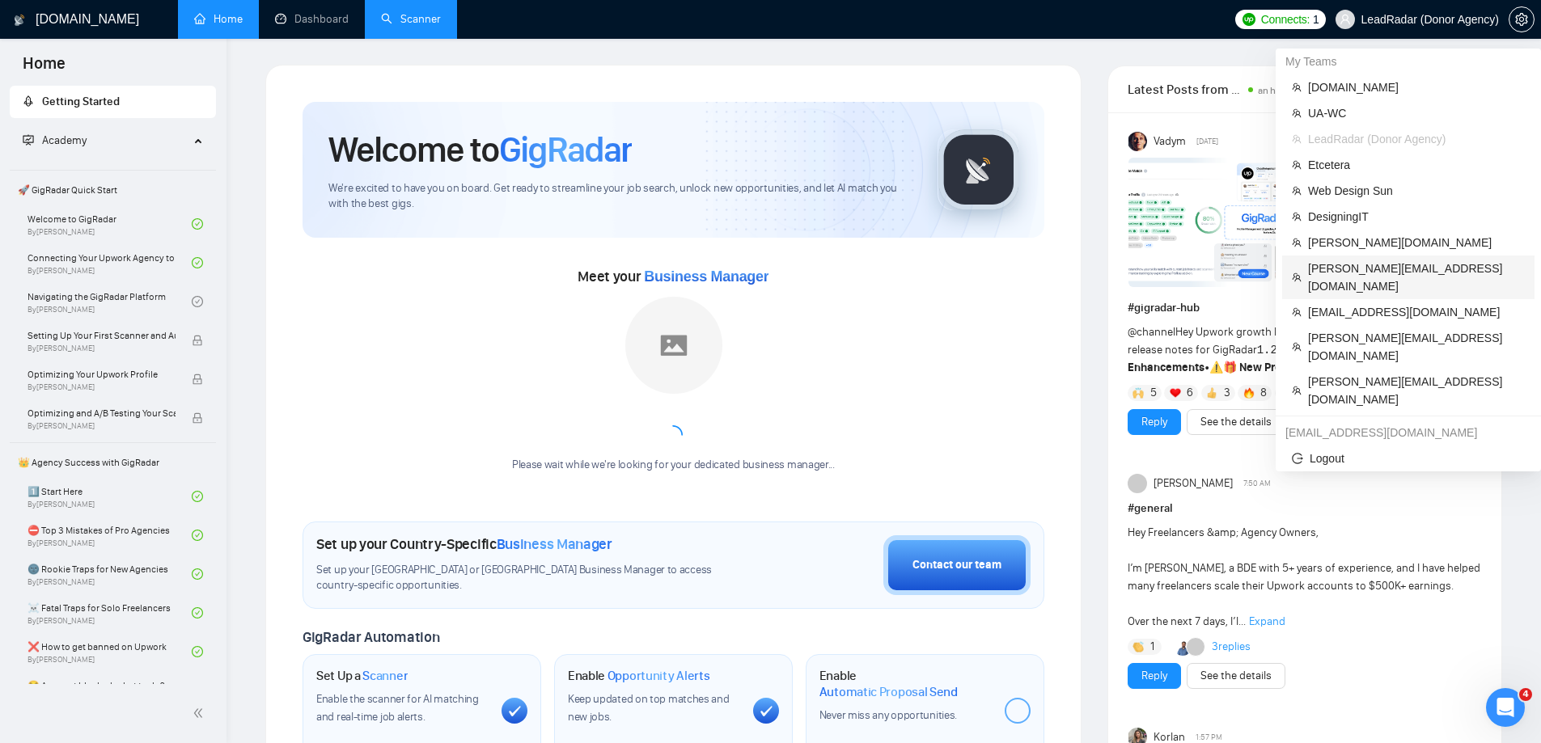
click at [1369, 269] on span "alex@growmyads.com" at bounding box center [1416, 278] width 217 height 36
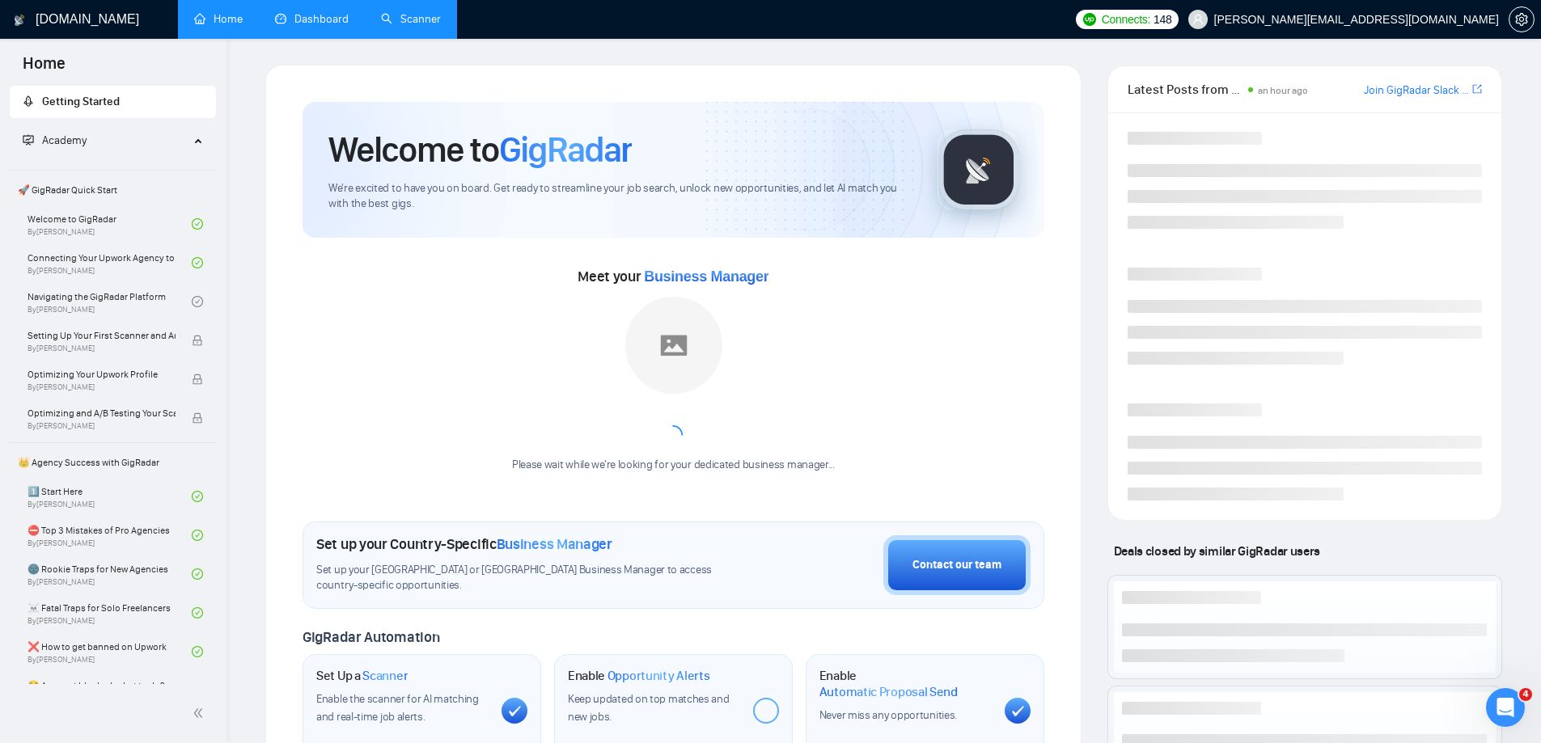
click at [323, 15] on link "Dashboard" at bounding box center [312, 19] width 74 height 14
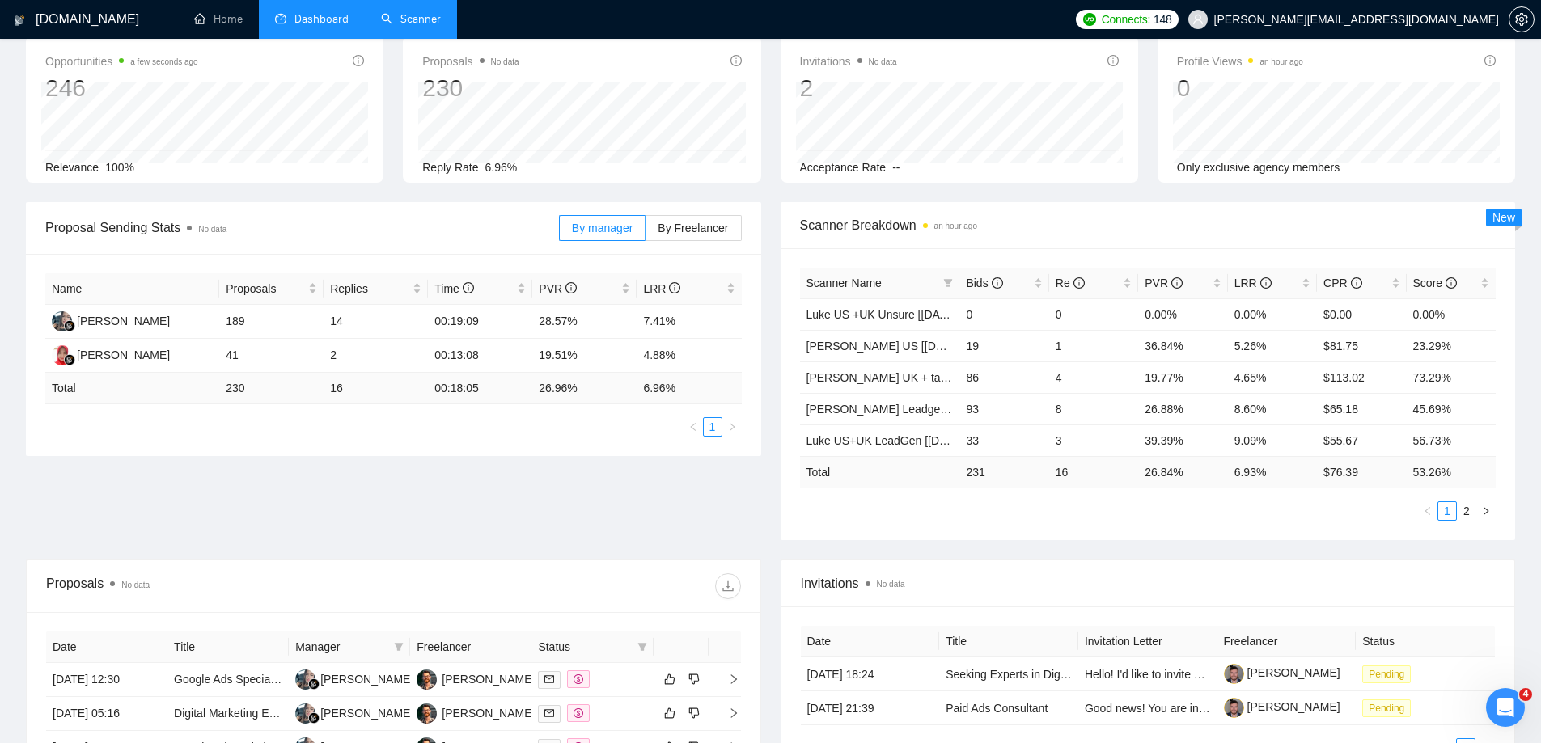
scroll to position [81, 0]
click at [121, 325] on div "Marina Cherepanova" at bounding box center [123, 323] width 93 height 18
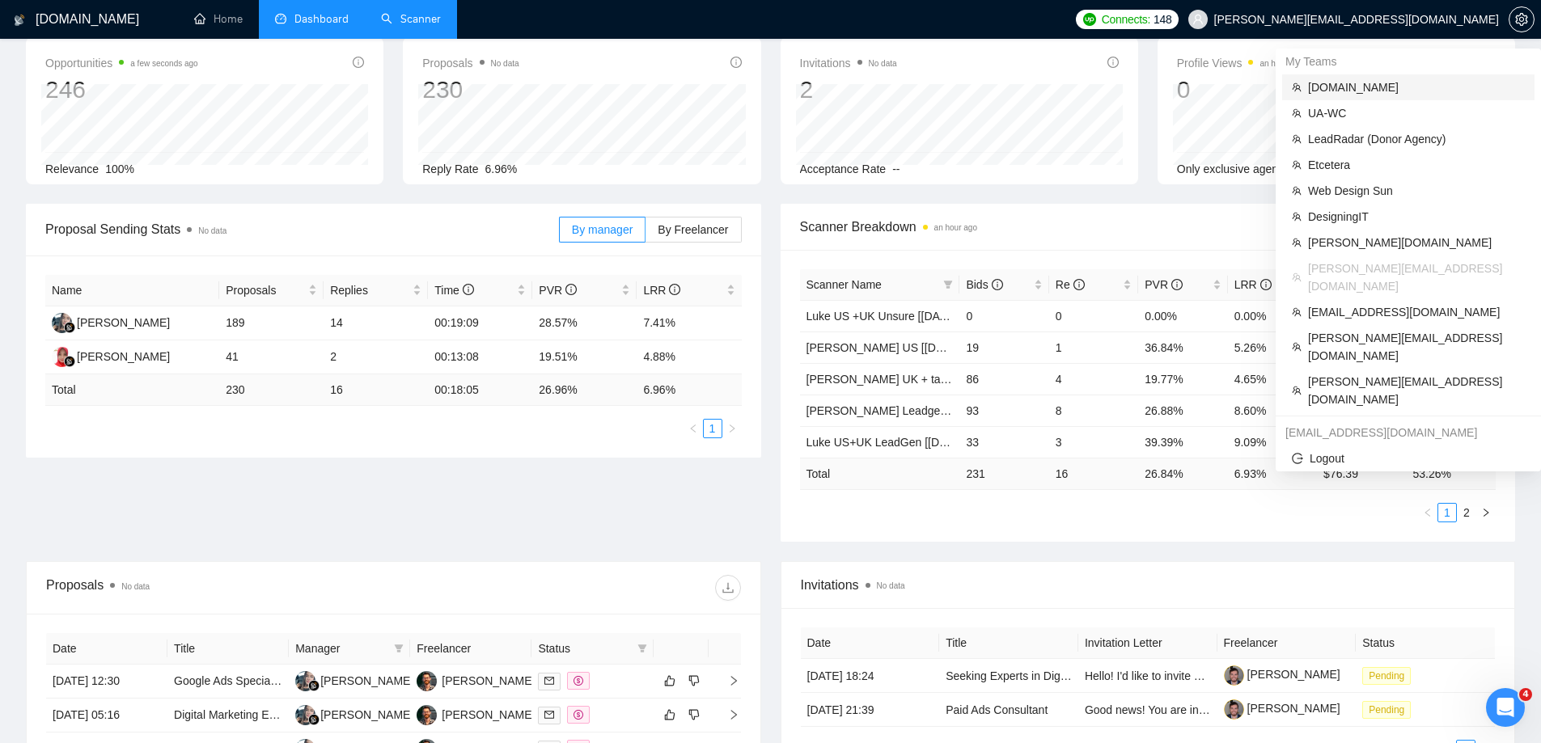
click at [1329, 89] on span "lynksen.com" at bounding box center [1416, 87] width 217 height 18
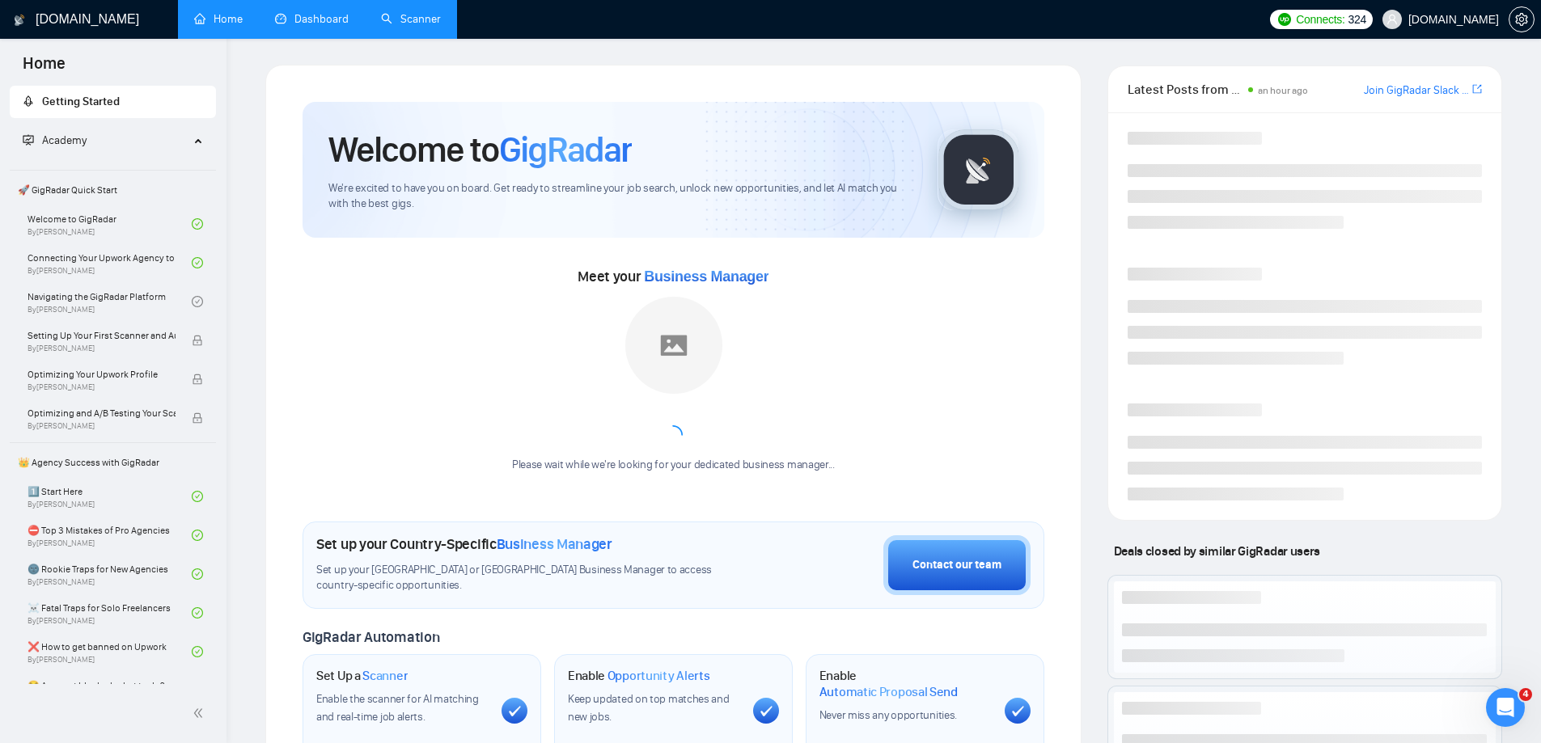
click at [413, 12] on link "Scanner" at bounding box center [411, 19] width 60 height 14
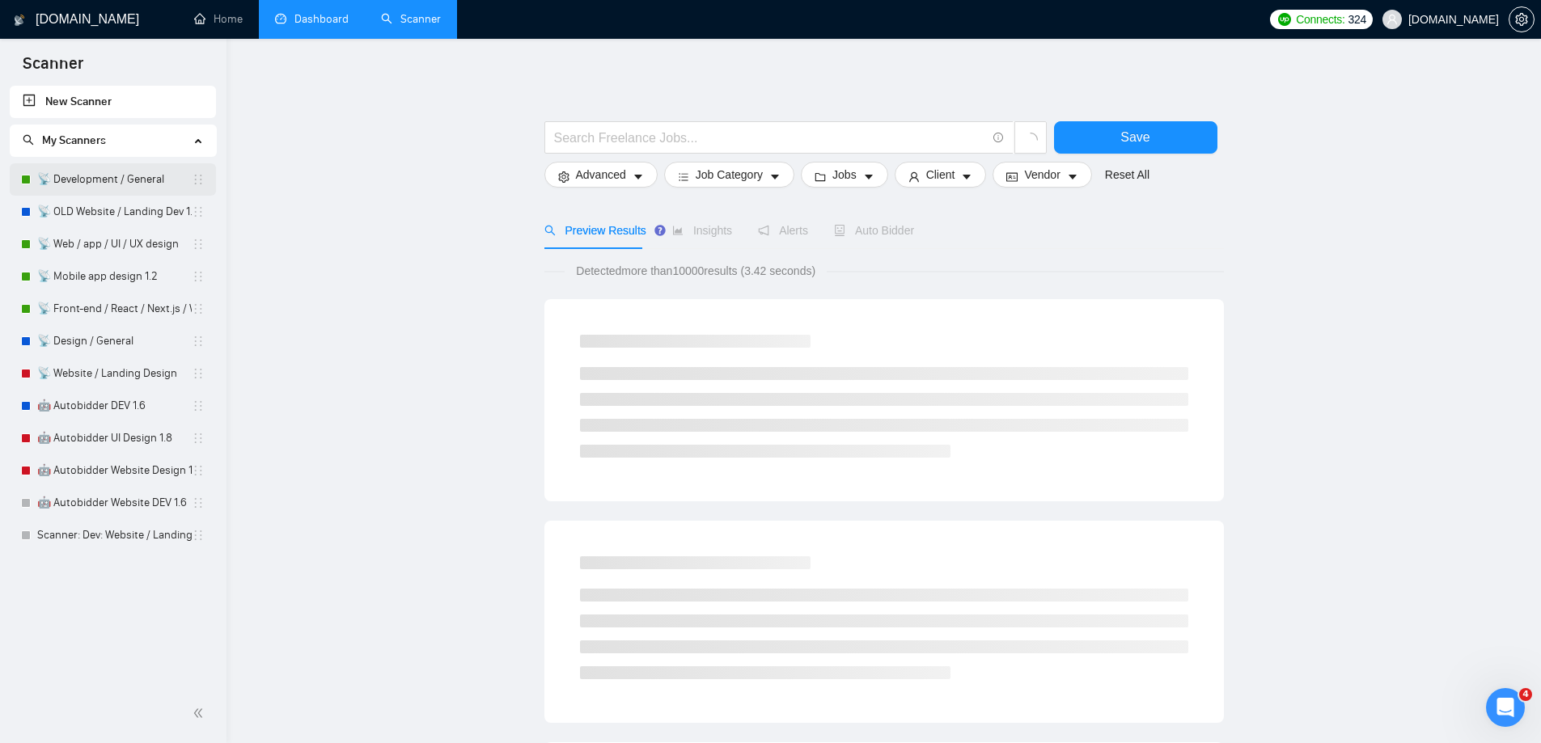
click at [116, 184] on link "📡 Development / General" at bounding box center [114, 179] width 154 height 32
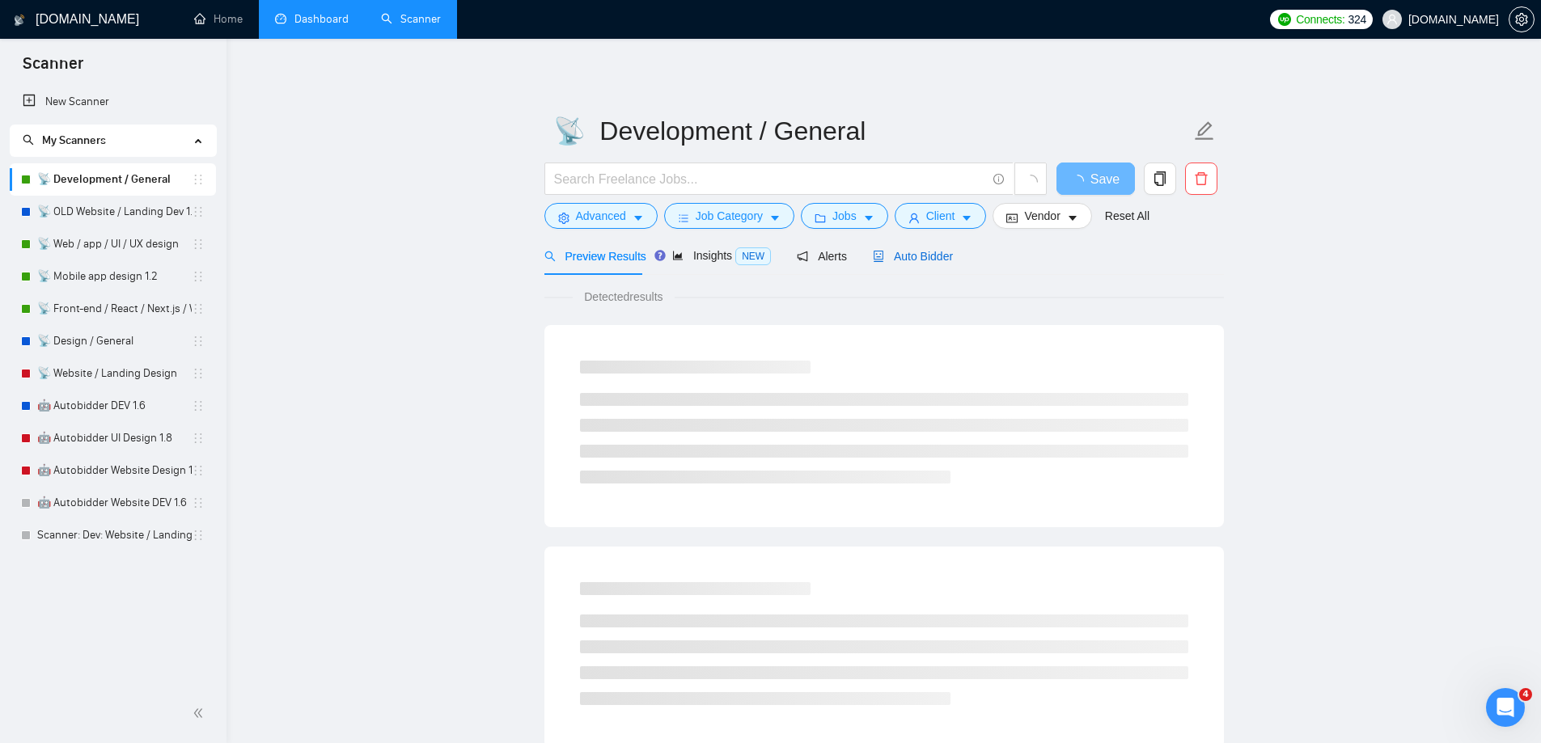
click at [932, 260] on span "Auto Bidder" at bounding box center [913, 256] width 80 height 13
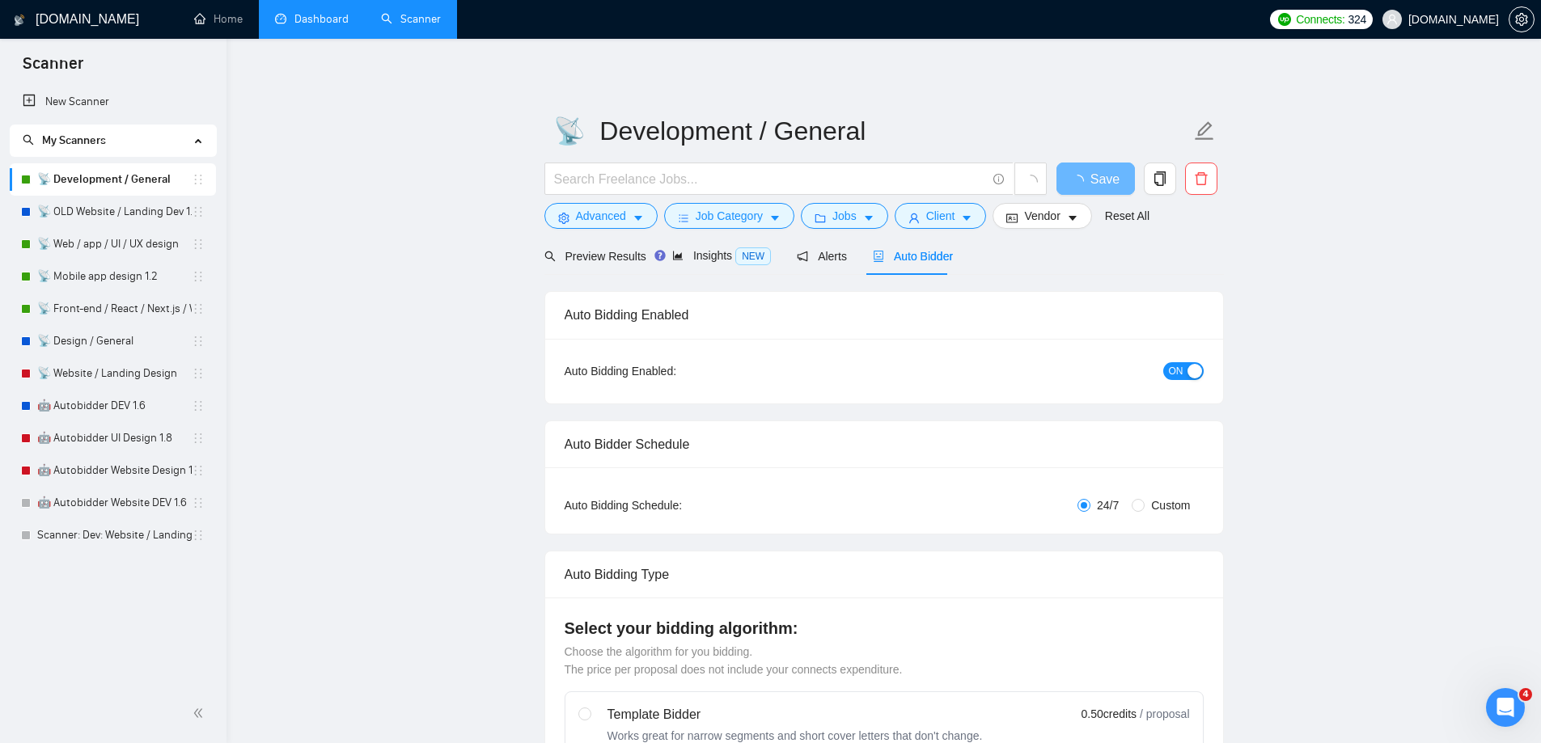
checkbox input "true"
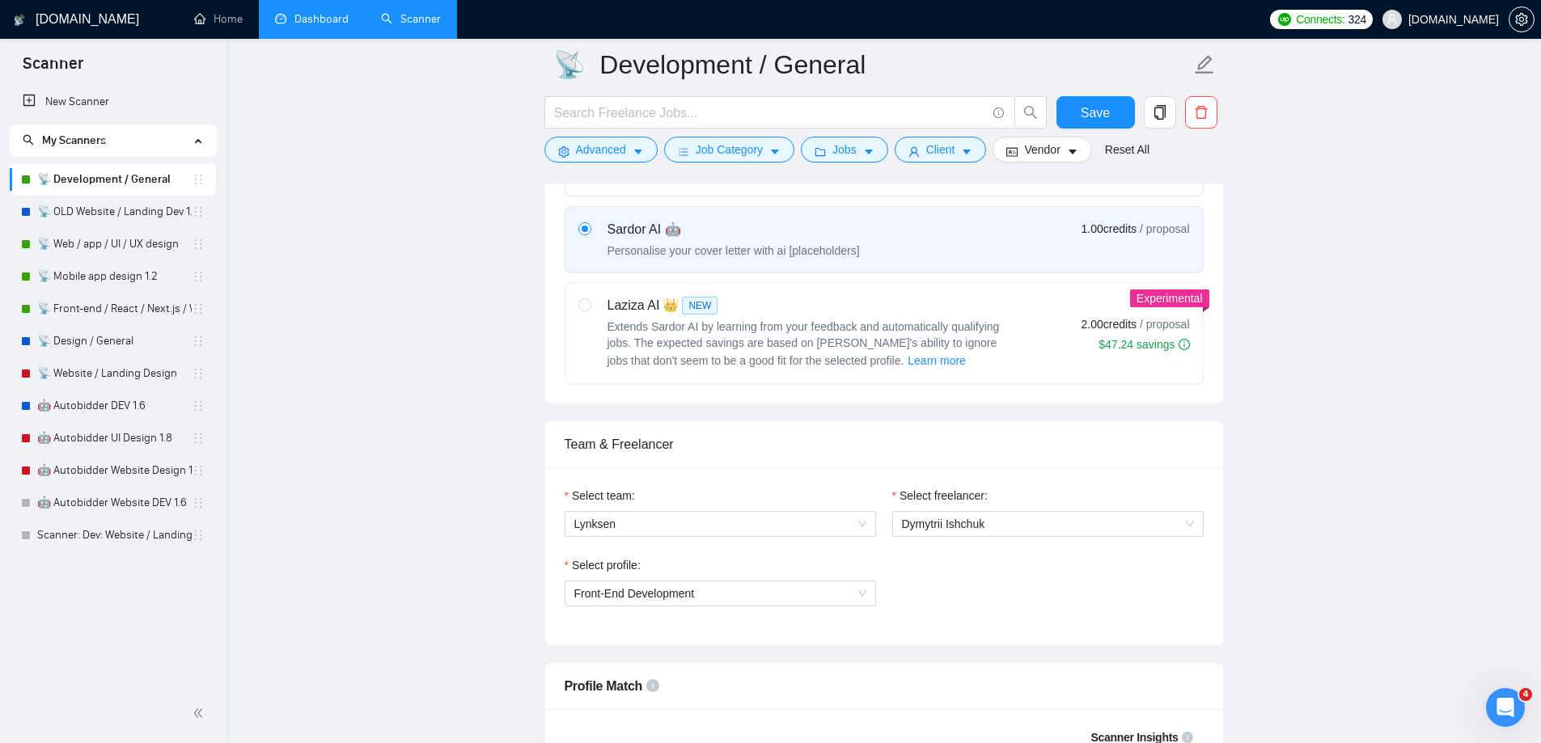
scroll to position [728, 0]
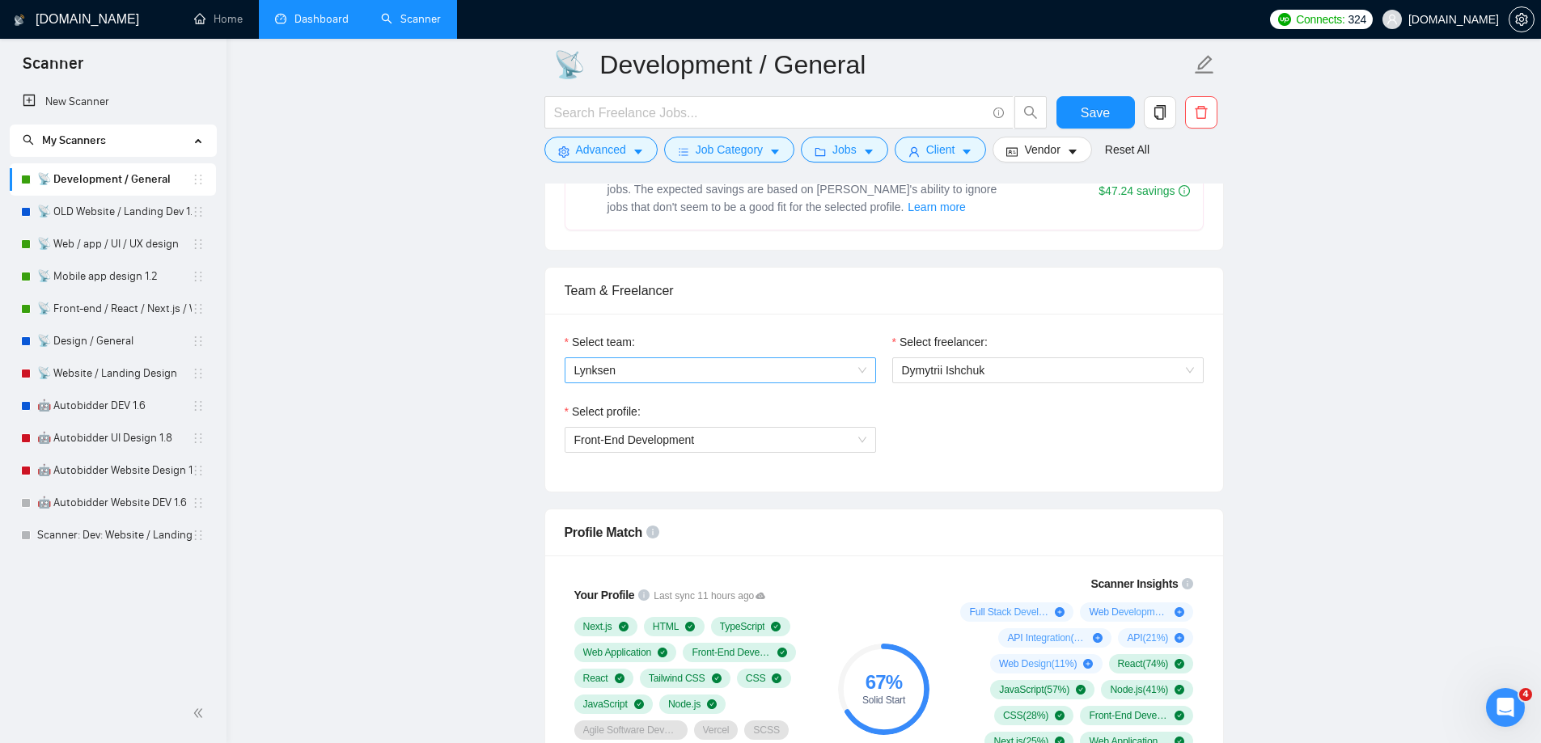
click at [861, 372] on span "Lynksen" at bounding box center [720, 370] width 292 height 24
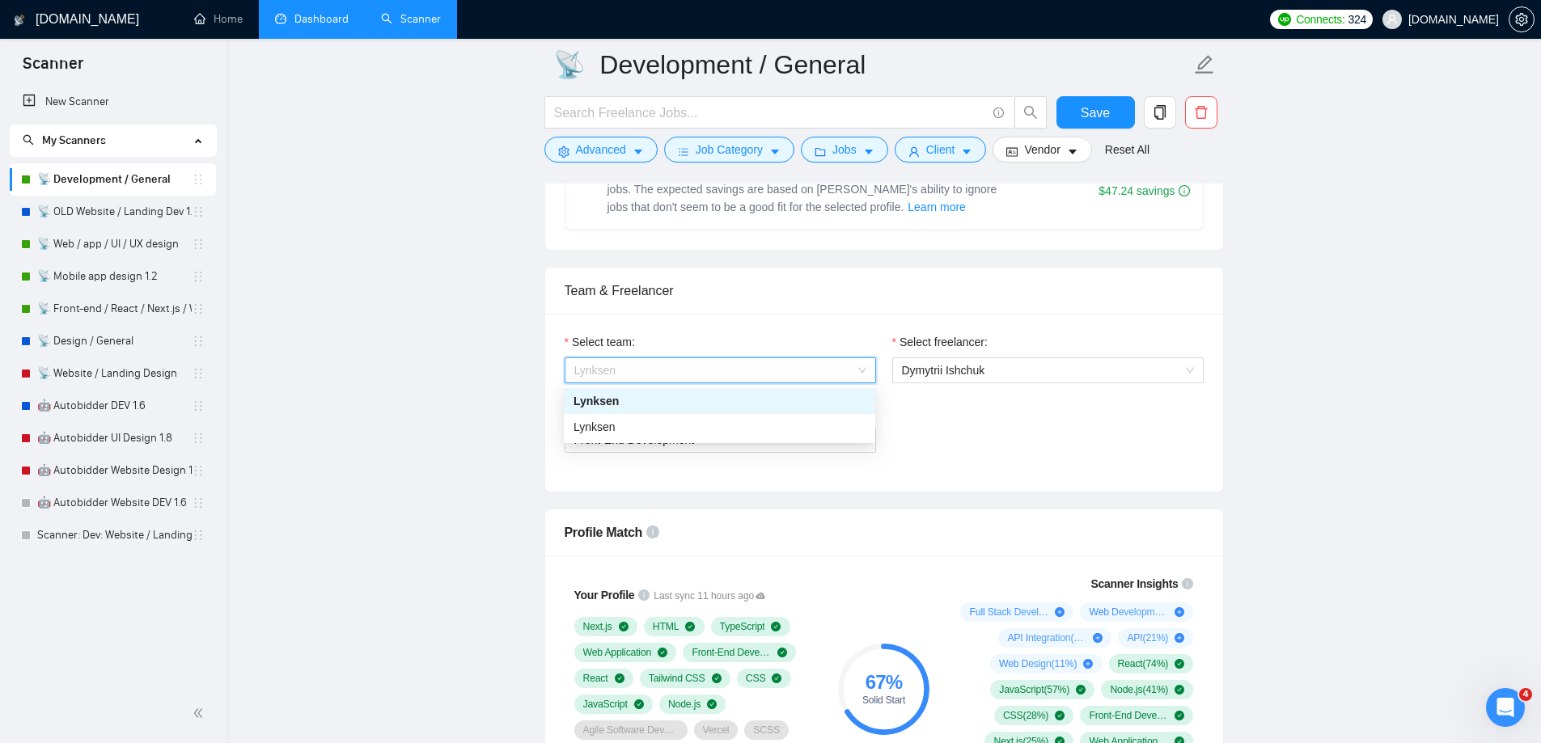
click at [861, 370] on span "Lynksen" at bounding box center [720, 370] width 292 height 24
click at [865, 435] on span "Front-End Development" at bounding box center [720, 440] width 292 height 24
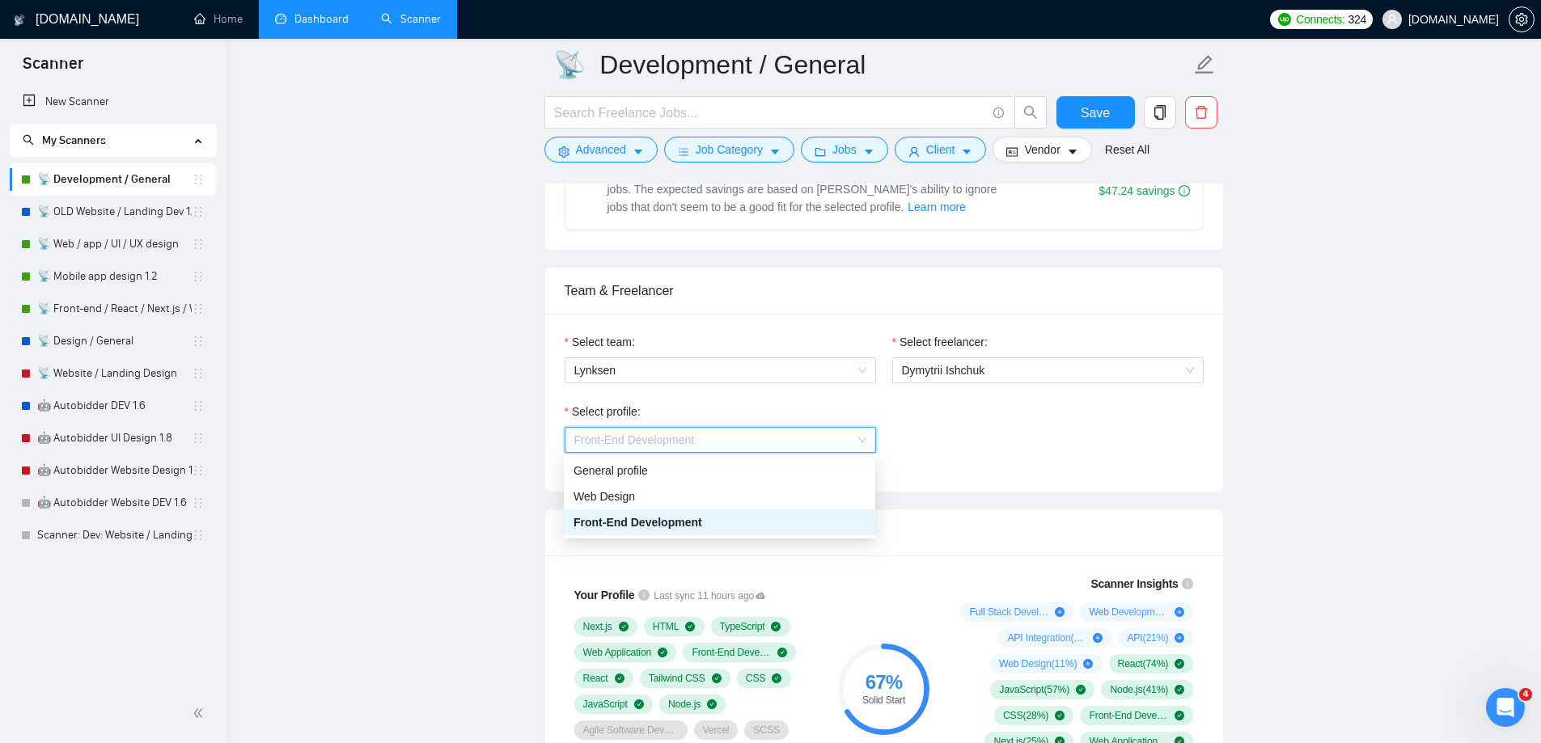
click at [865, 435] on span "Front-End Development" at bounding box center [720, 440] width 292 height 24
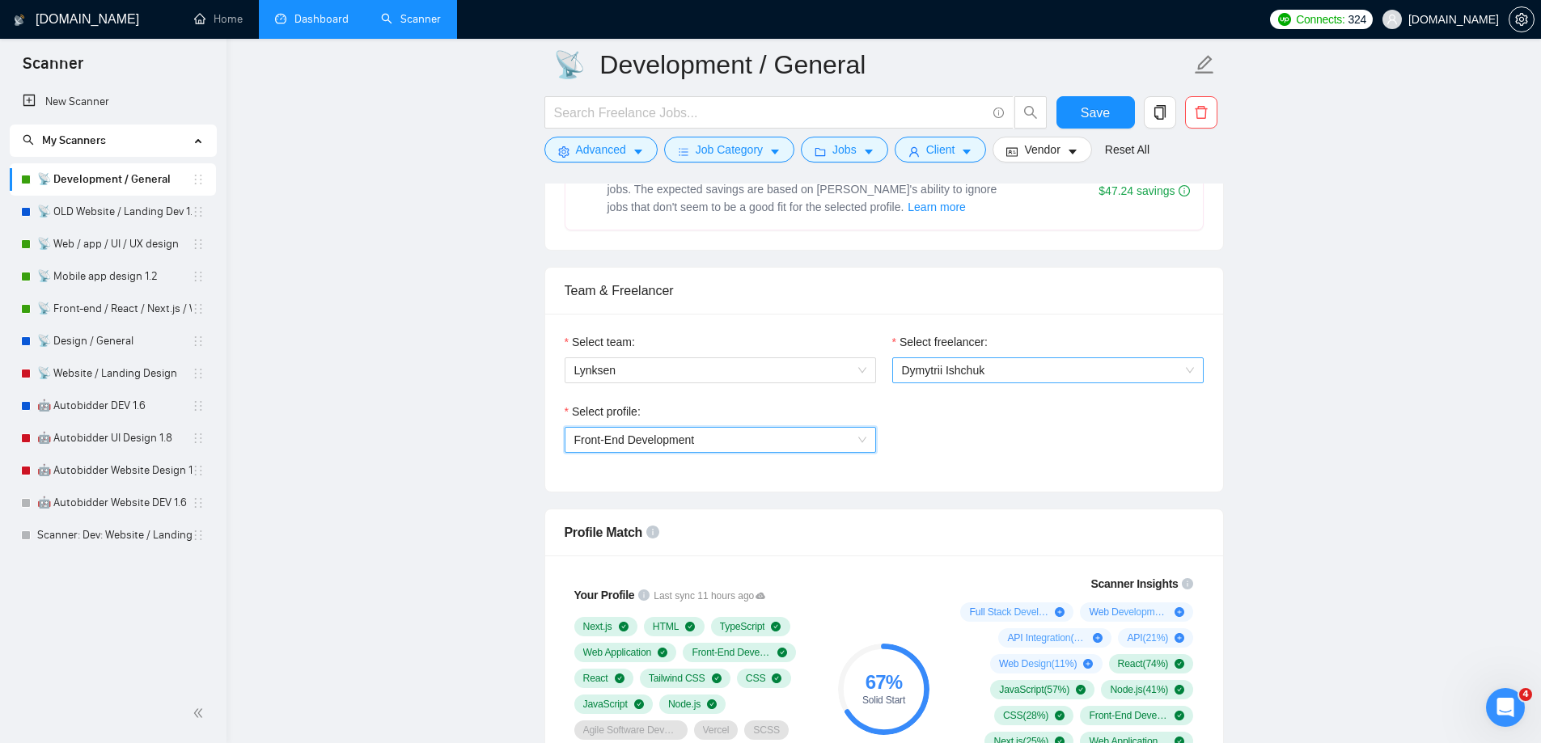
click at [1014, 379] on span "Dymytrii Ishchuk" at bounding box center [1048, 370] width 292 height 24
click at [1013, 374] on span "Dymytrii Ishchuk" at bounding box center [1048, 370] width 292 height 24
click at [125, 247] on link "📡 Web / app / UI / UX design" at bounding box center [114, 244] width 154 height 32
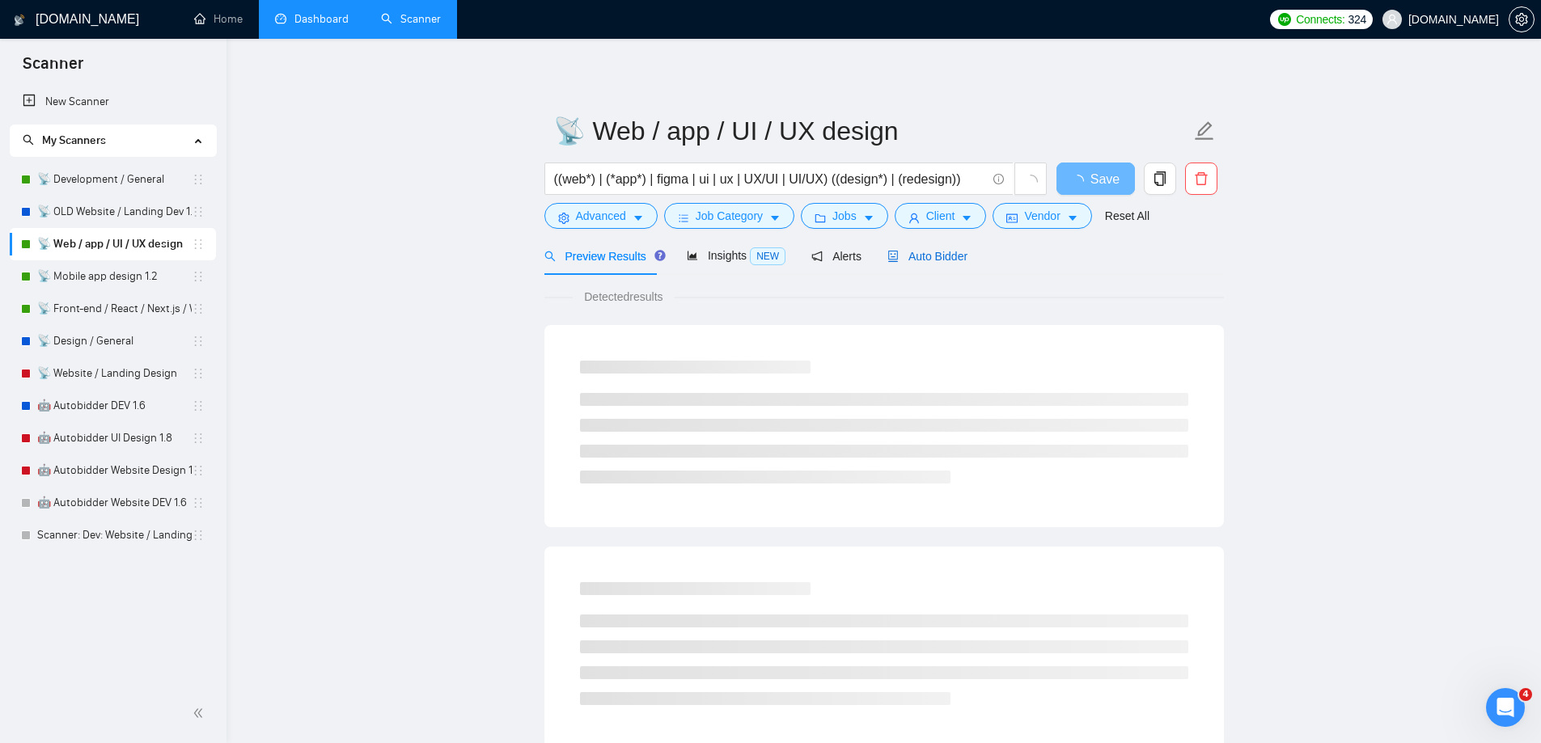
click at [933, 252] on span "Auto Bidder" at bounding box center [927, 256] width 80 height 13
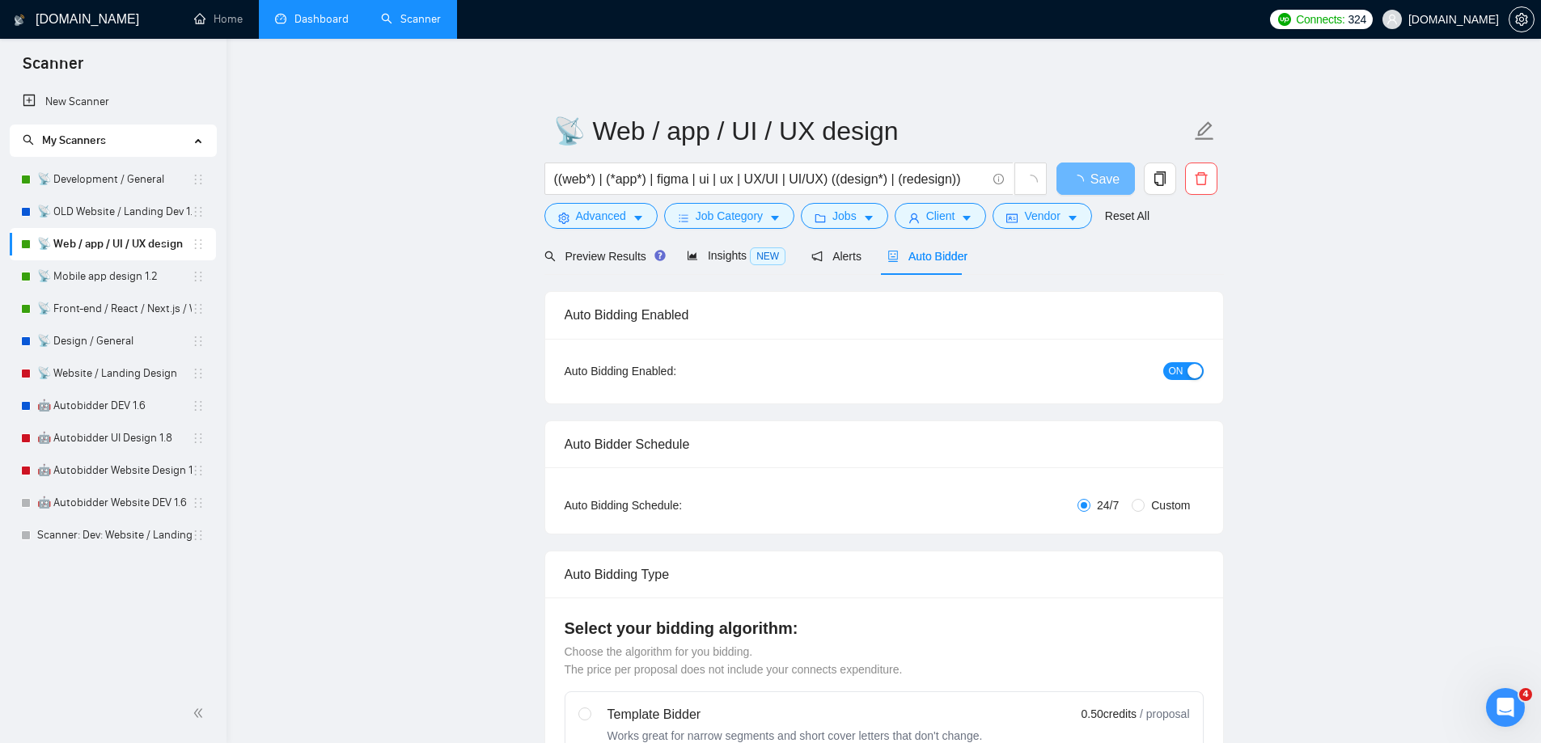
radio input "false"
radio input "true"
checkbox input "true"
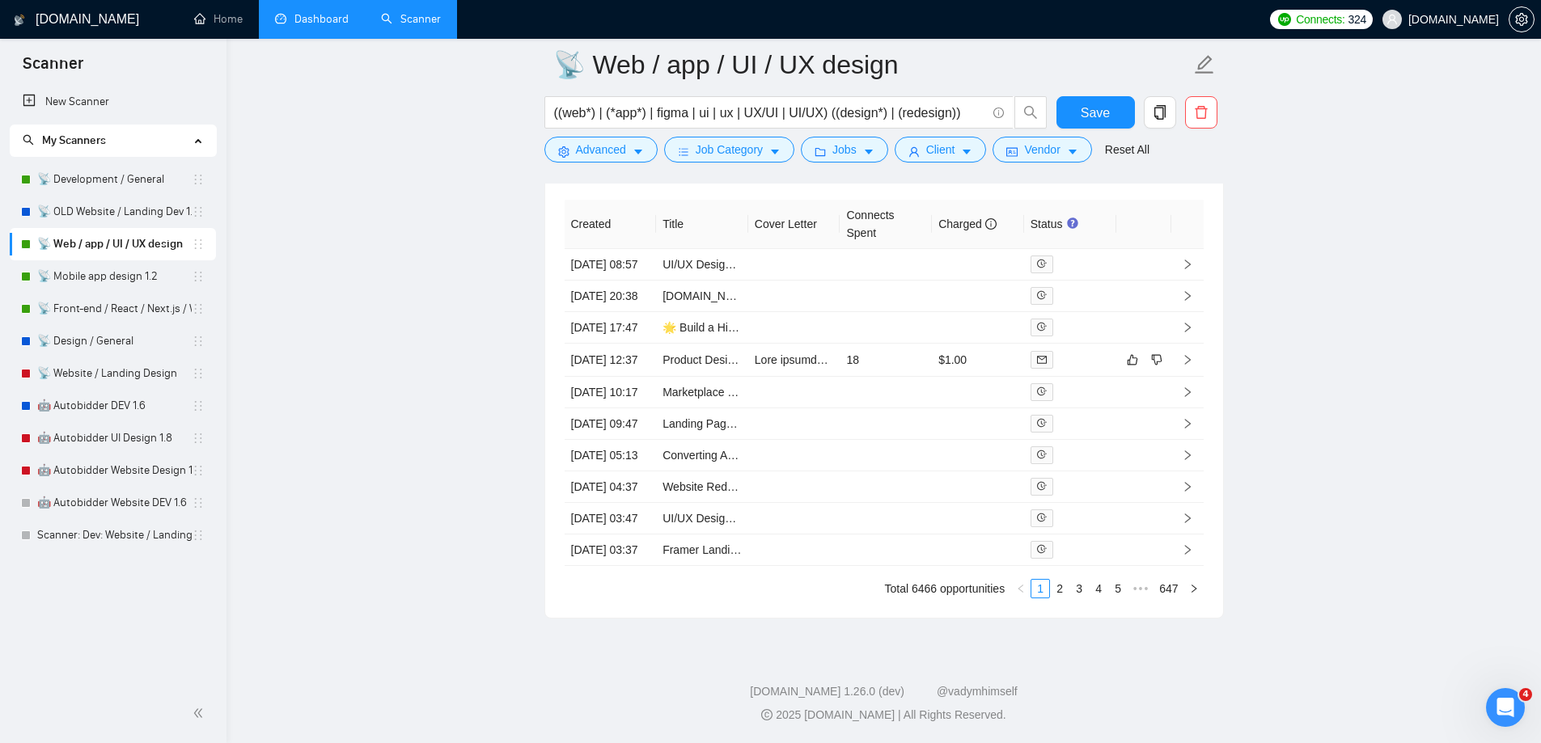
scroll to position [4567, 0]
click at [108, 285] on link "📡 Mobile app design 1.2" at bounding box center [114, 276] width 154 height 32
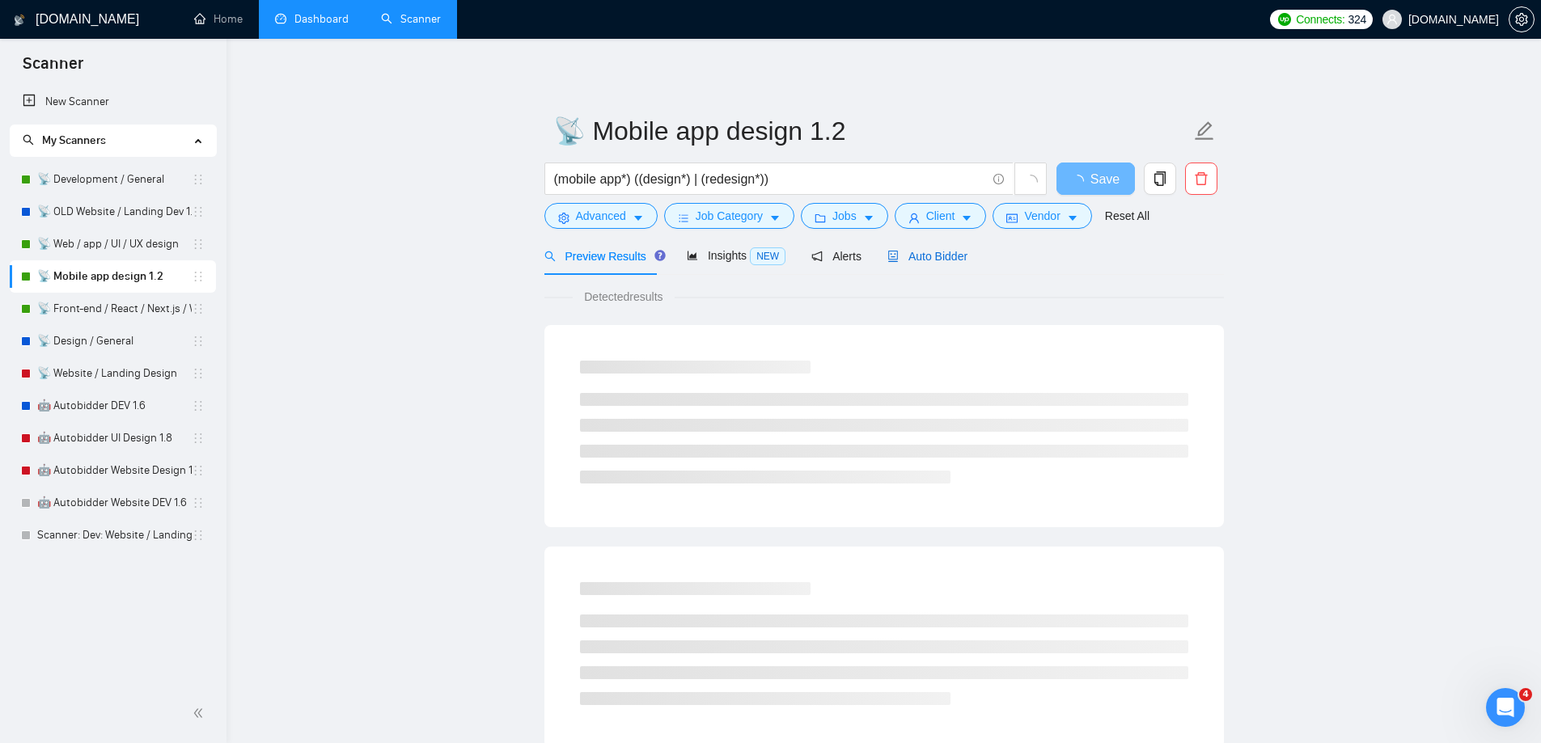
click at [950, 256] on span "Auto Bidder" at bounding box center [927, 256] width 80 height 13
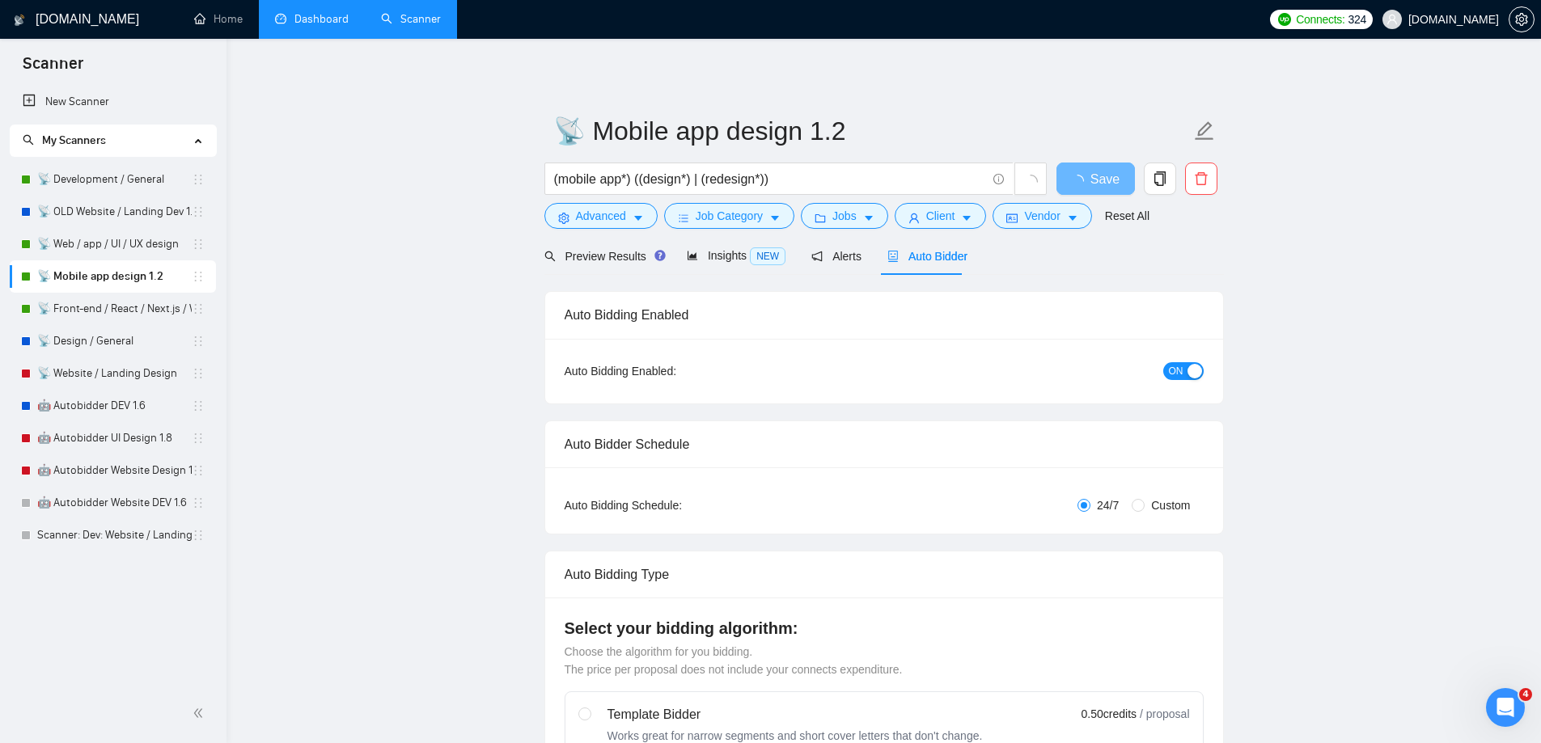
checkbox input "true"
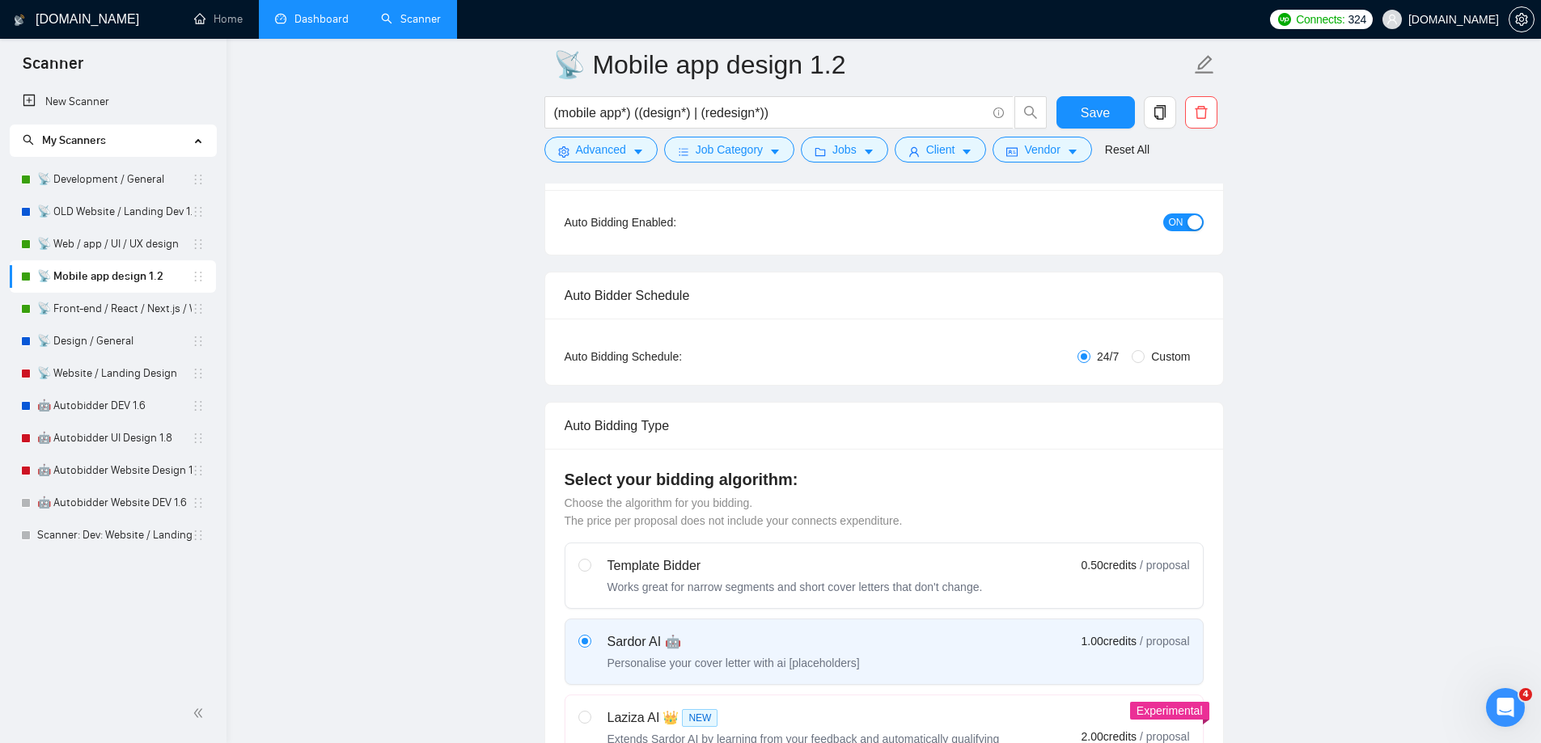
scroll to position [566, 0]
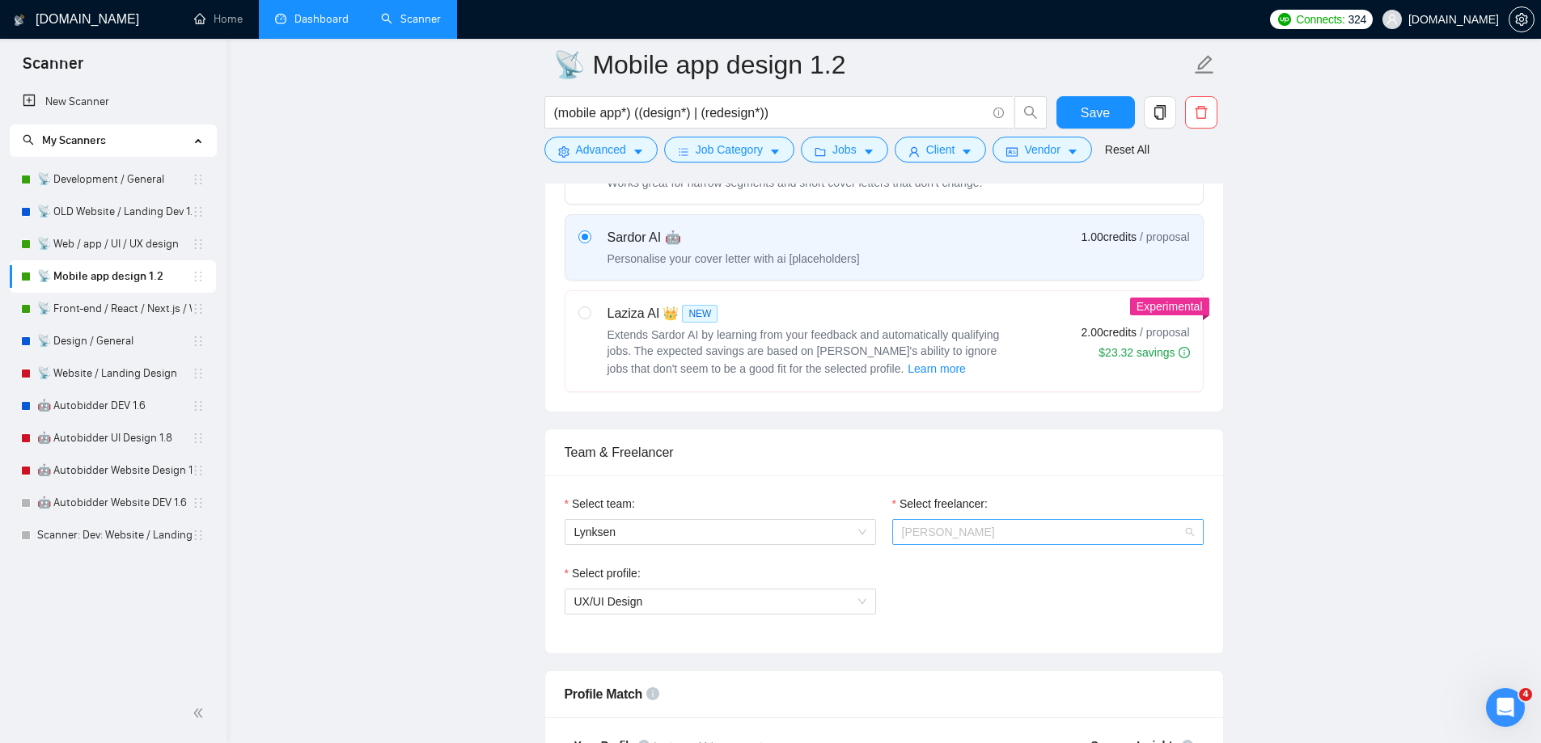
click at [1060, 535] on span "Rostyslav Burylo" at bounding box center [1048, 532] width 292 height 24
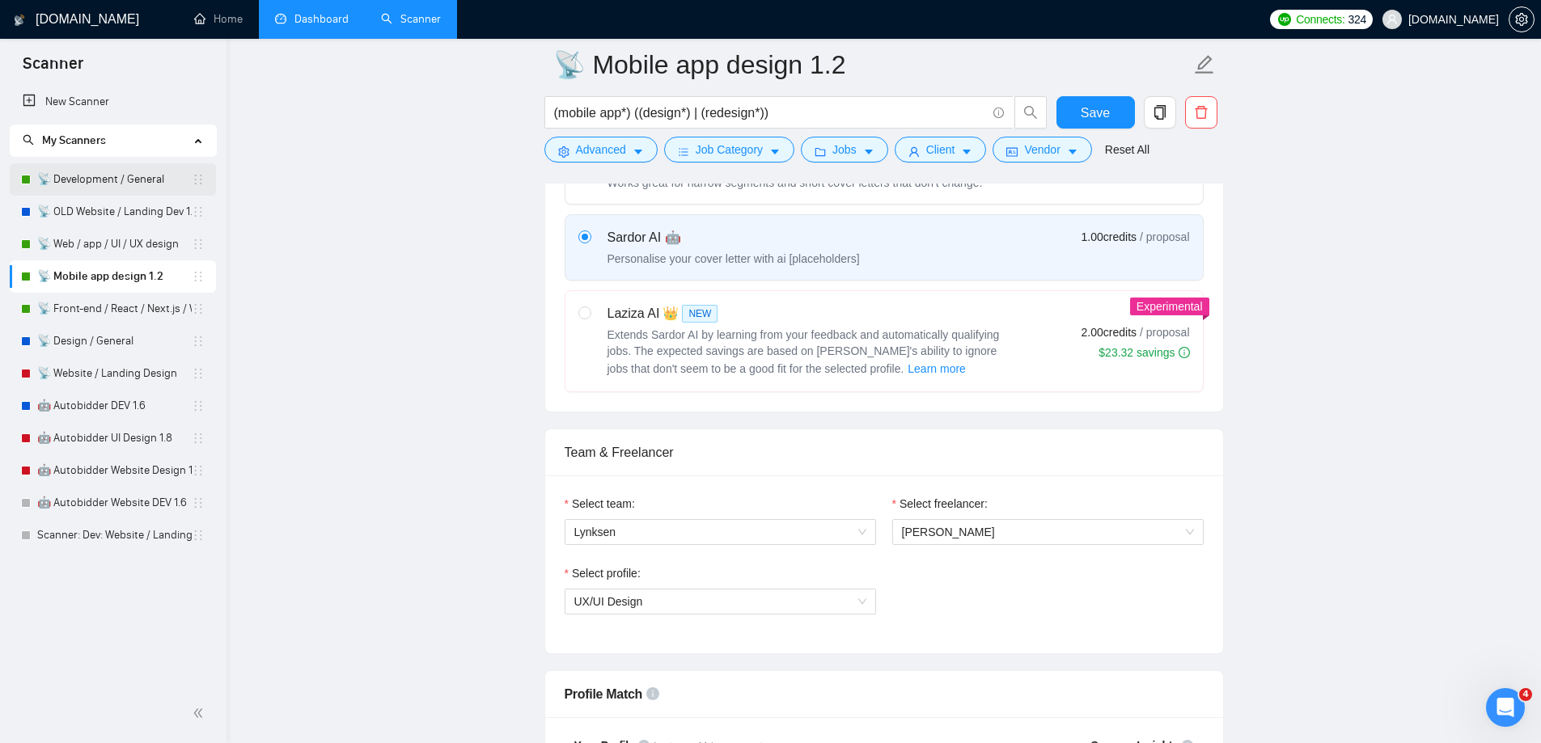
click at [118, 187] on link "📡 Development / General" at bounding box center [114, 179] width 154 height 32
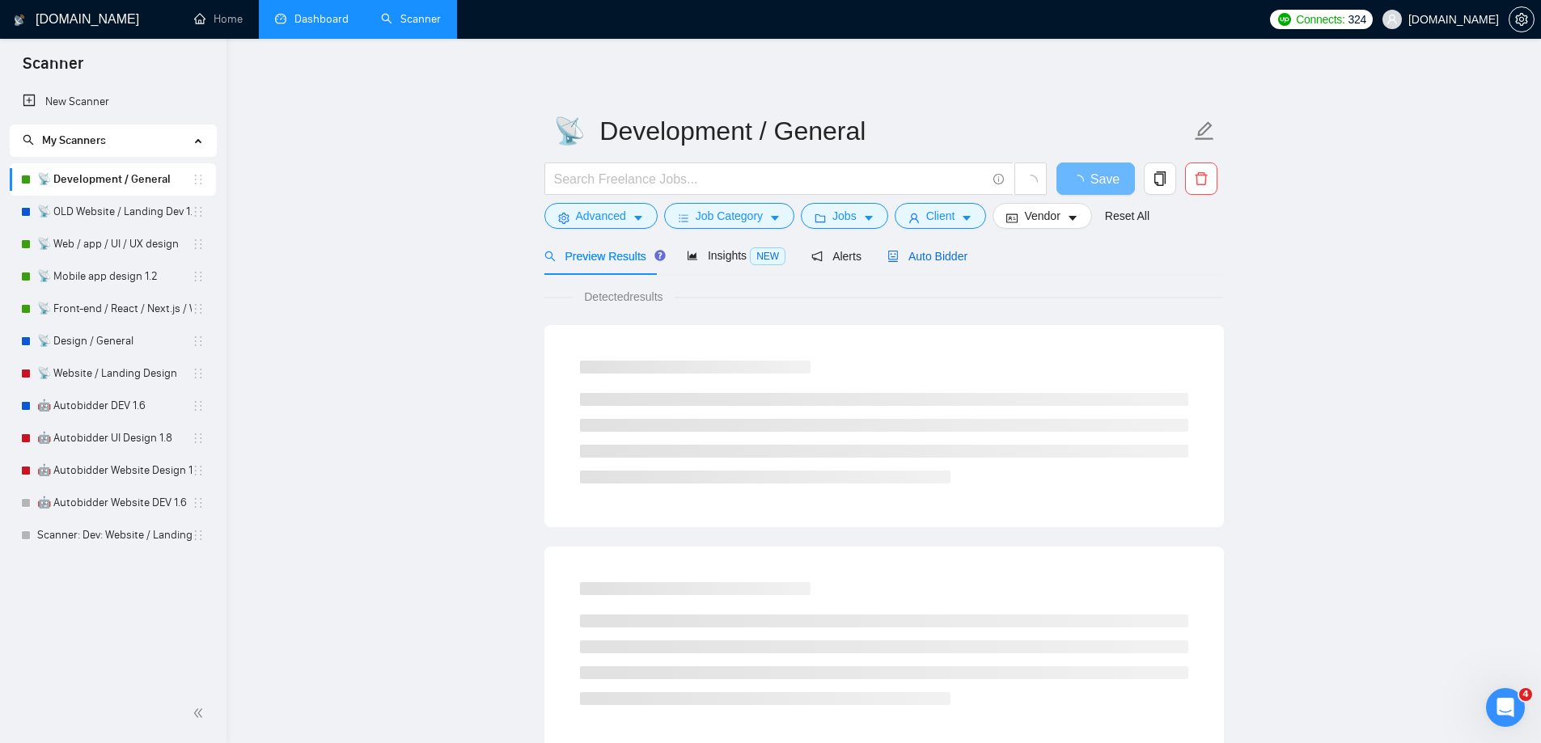
click at [927, 259] on span "Auto Bidder" at bounding box center [927, 256] width 80 height 13
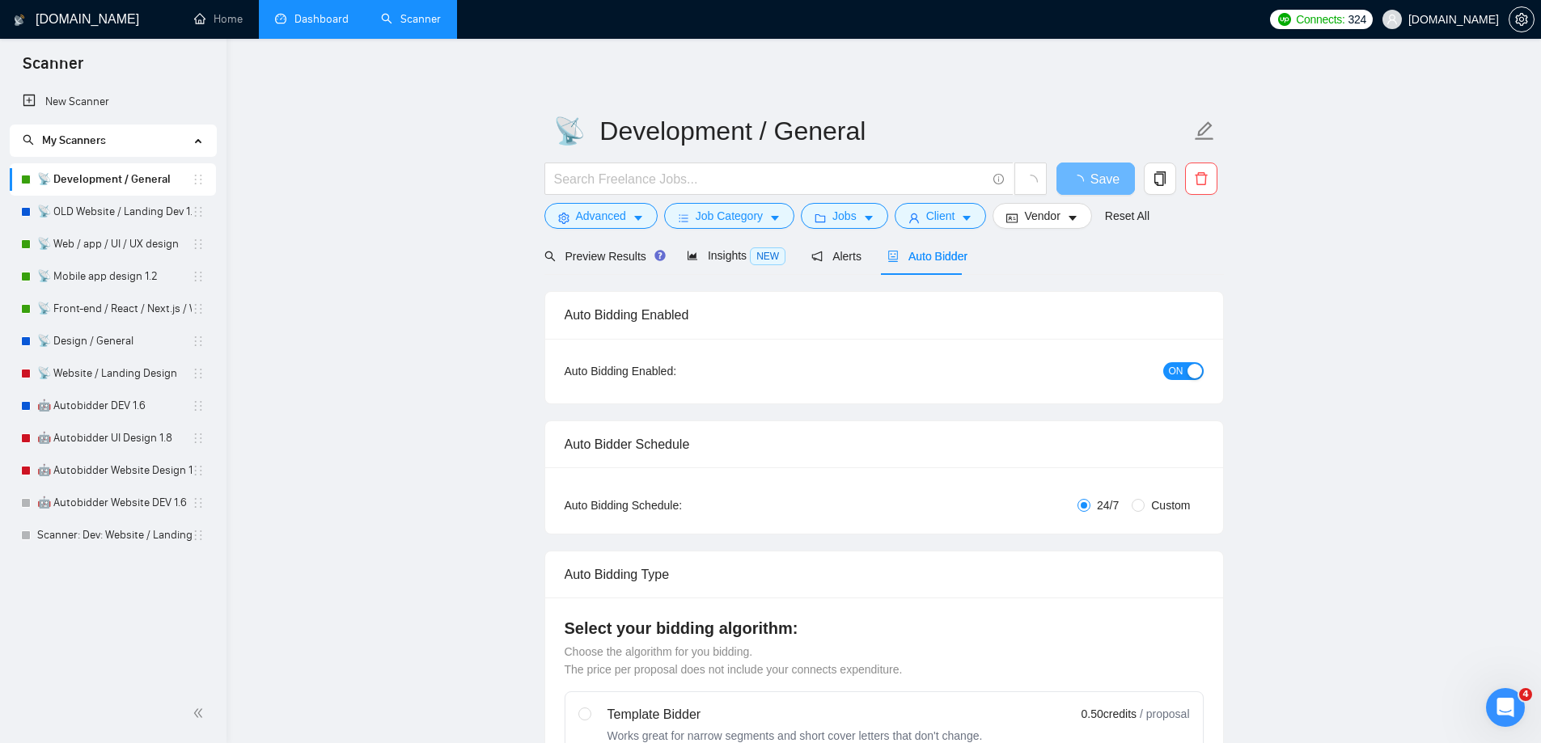
checkbox input "true"
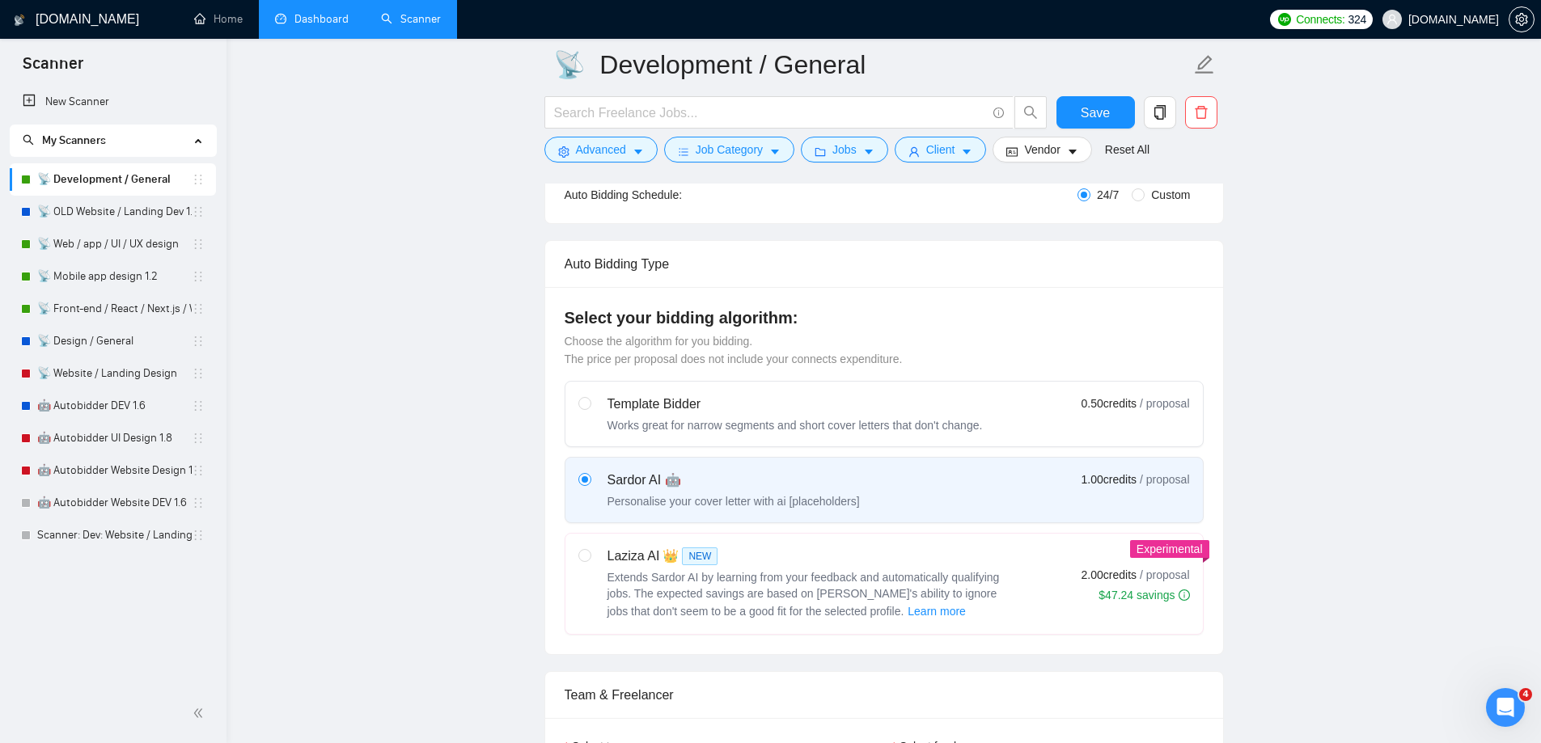
scroll to position [647, 0]
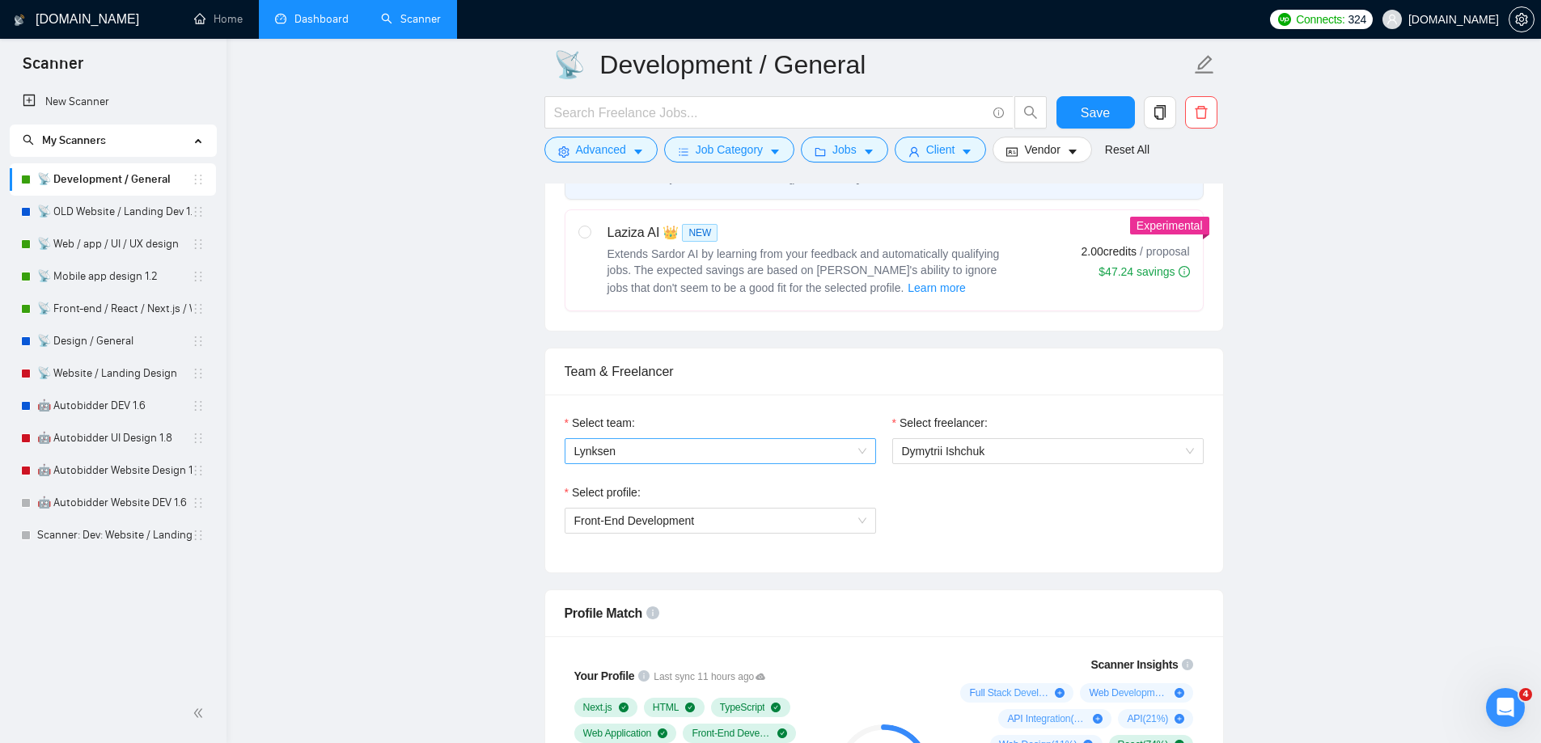
click at [810, 442] on span "Lynksen" at bounding box center [720, 451] width 292 height 24
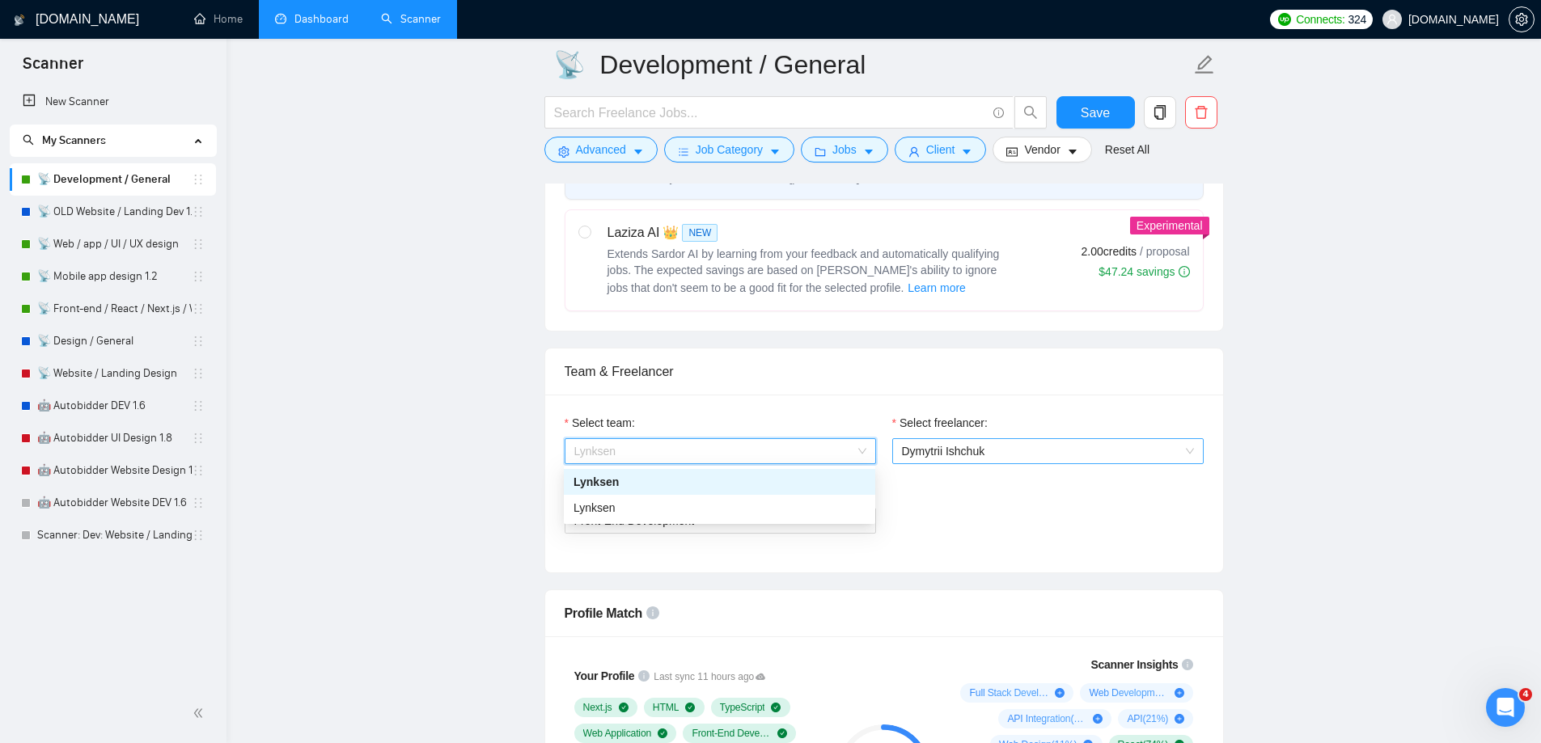
click at [1021, 463] on div "Dymytrii Ishchuk" at bounding box center [1047, 451] width 311 height 26
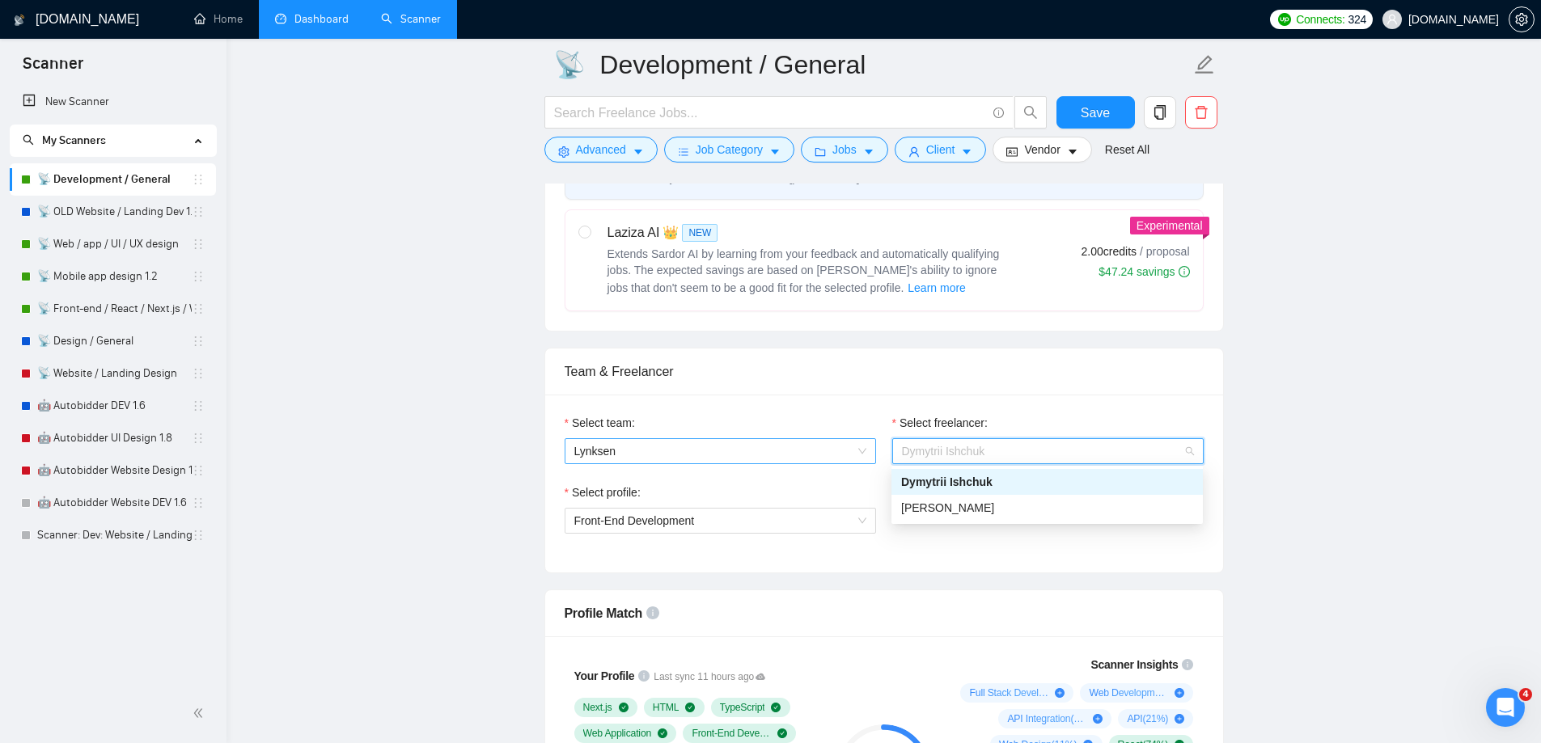
click at [844, 456] on span "Lynksen" at bounding box center [720, 451] width 292 height 24
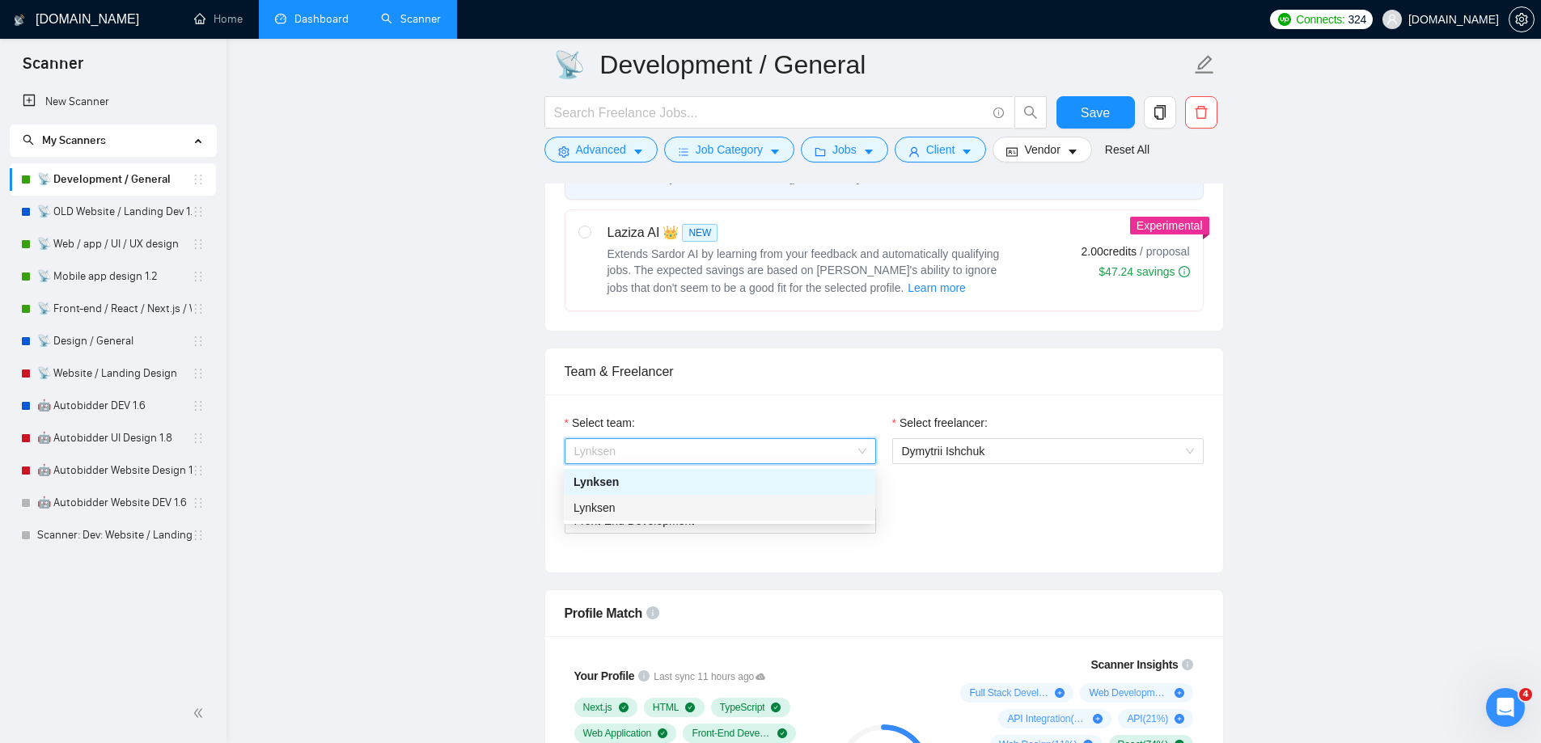
click at [679, 510] on div "Lynksen" at bounding box center [719, 508] width 292 height 18
click at [1001, 454] on span "Dymytrii Ishchuk" at bounding box center [1048, 451] width 292 height 24
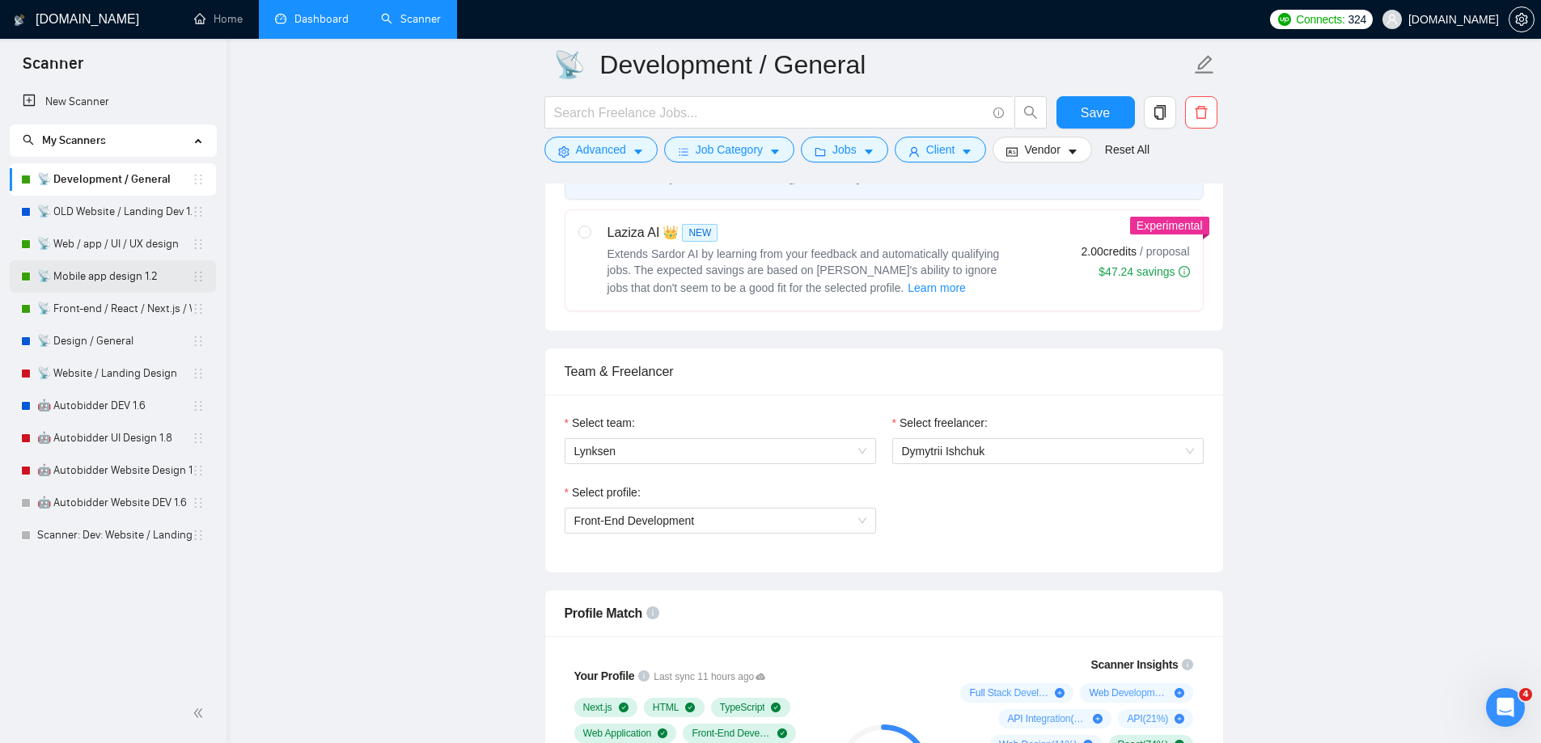
click at [116, 271] on link "📡 Mobile app design 1.2" at bounding box center [114, 276] width 154 height 32
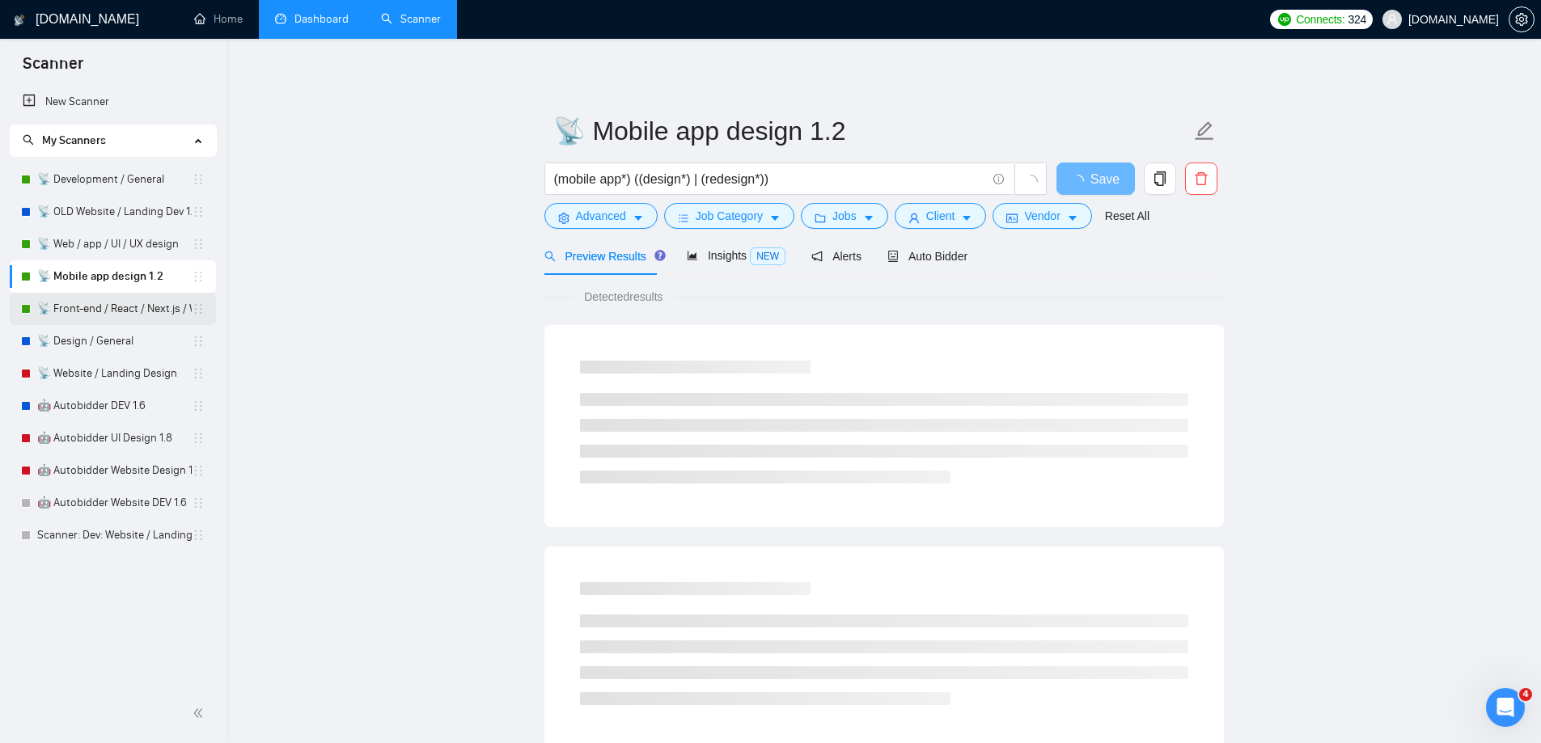
click at [84, 300] on link "📡 Front-end / React / Next.js / WebGL / GSAP" at bounding box center [114, 309] width 154 height 32
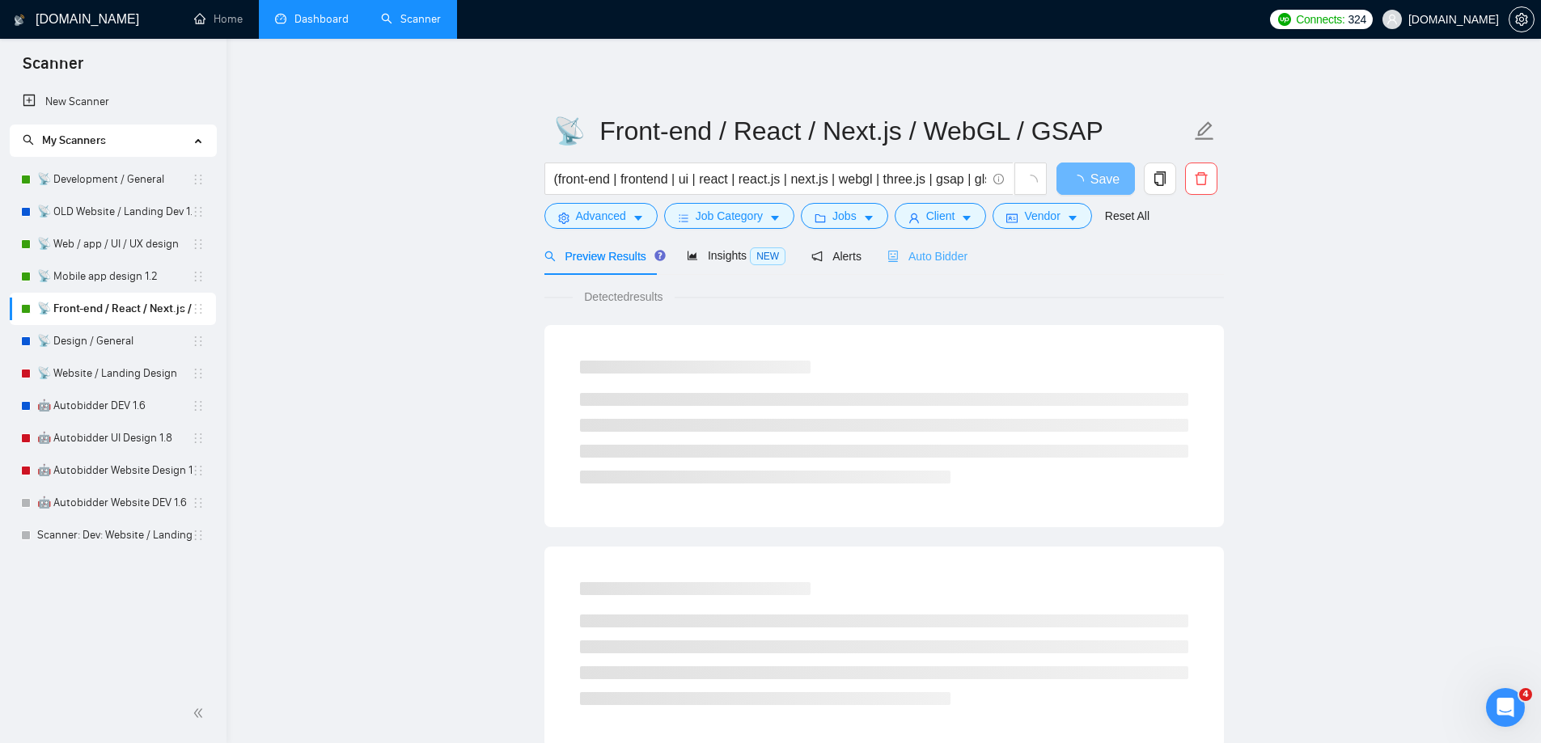
click at [927, 267] on div "Auto Bidder" at bounding box center [927, 256] width 80 height 38
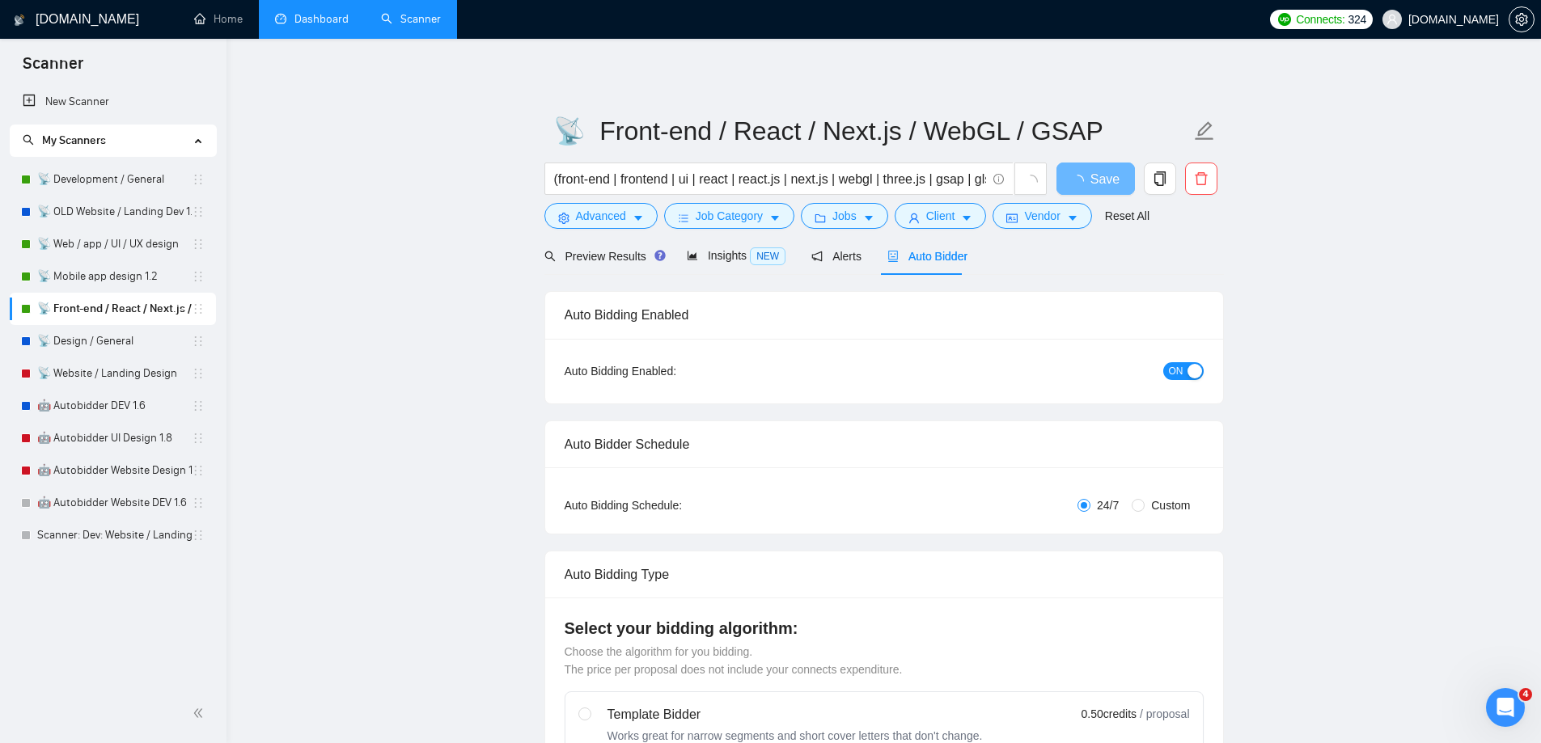
checkbox input "true"
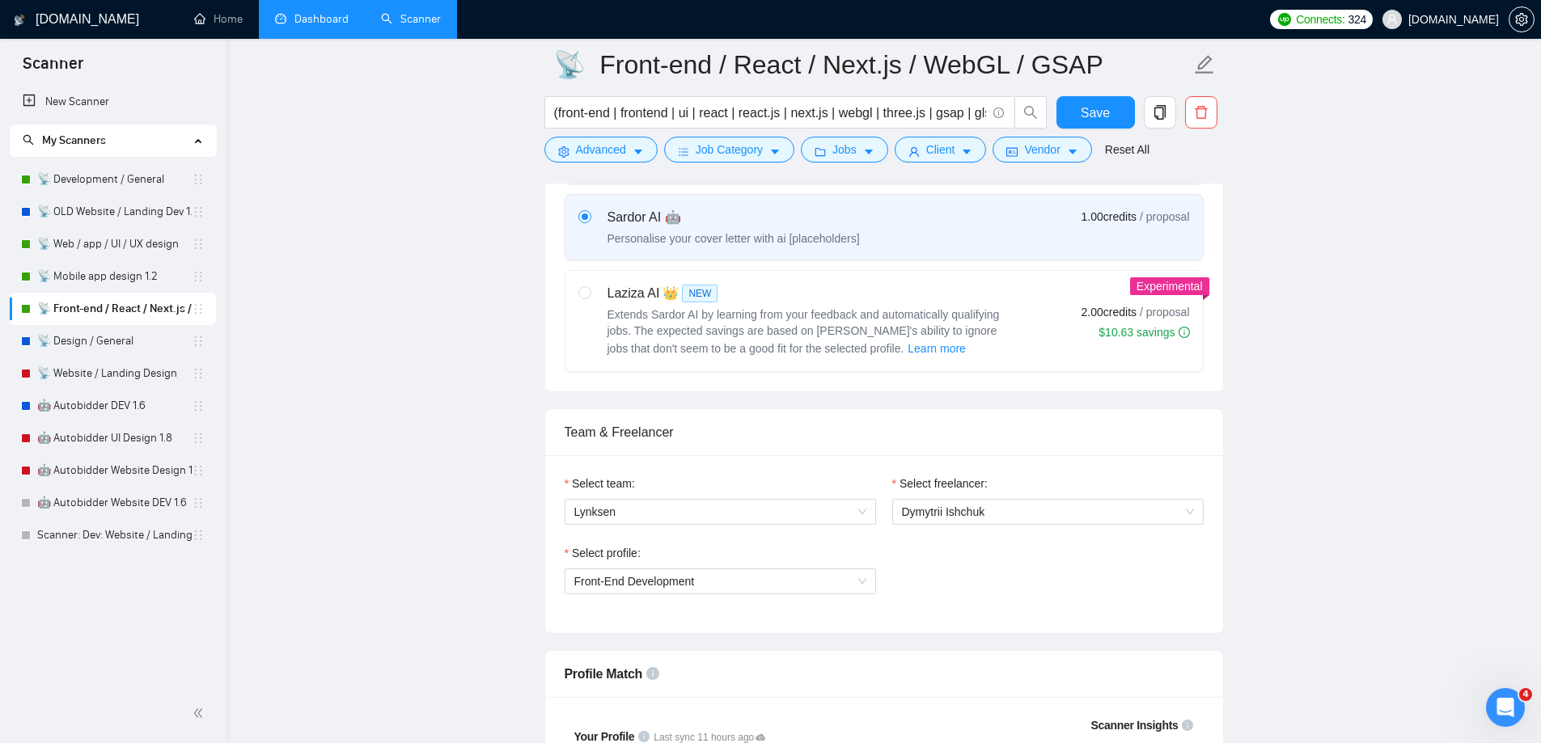
scroll to position [728, 0]
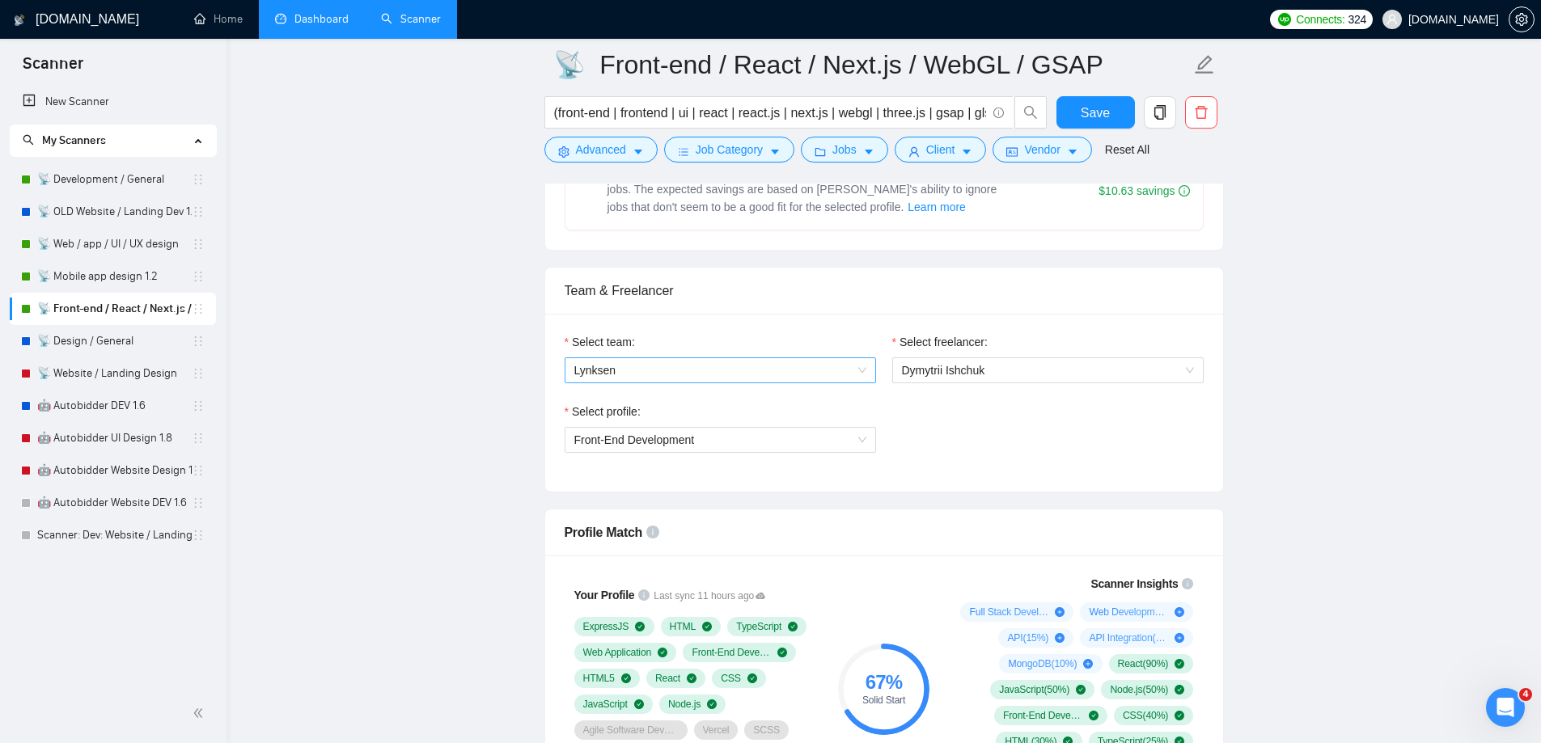
click at [866, 378] on div "Lynksen" at bounding box center [720, 370] width 311 height 26
click at [120, 174] on link "📡 Development / General" at bounding box center [114, 179] width 154 height 32
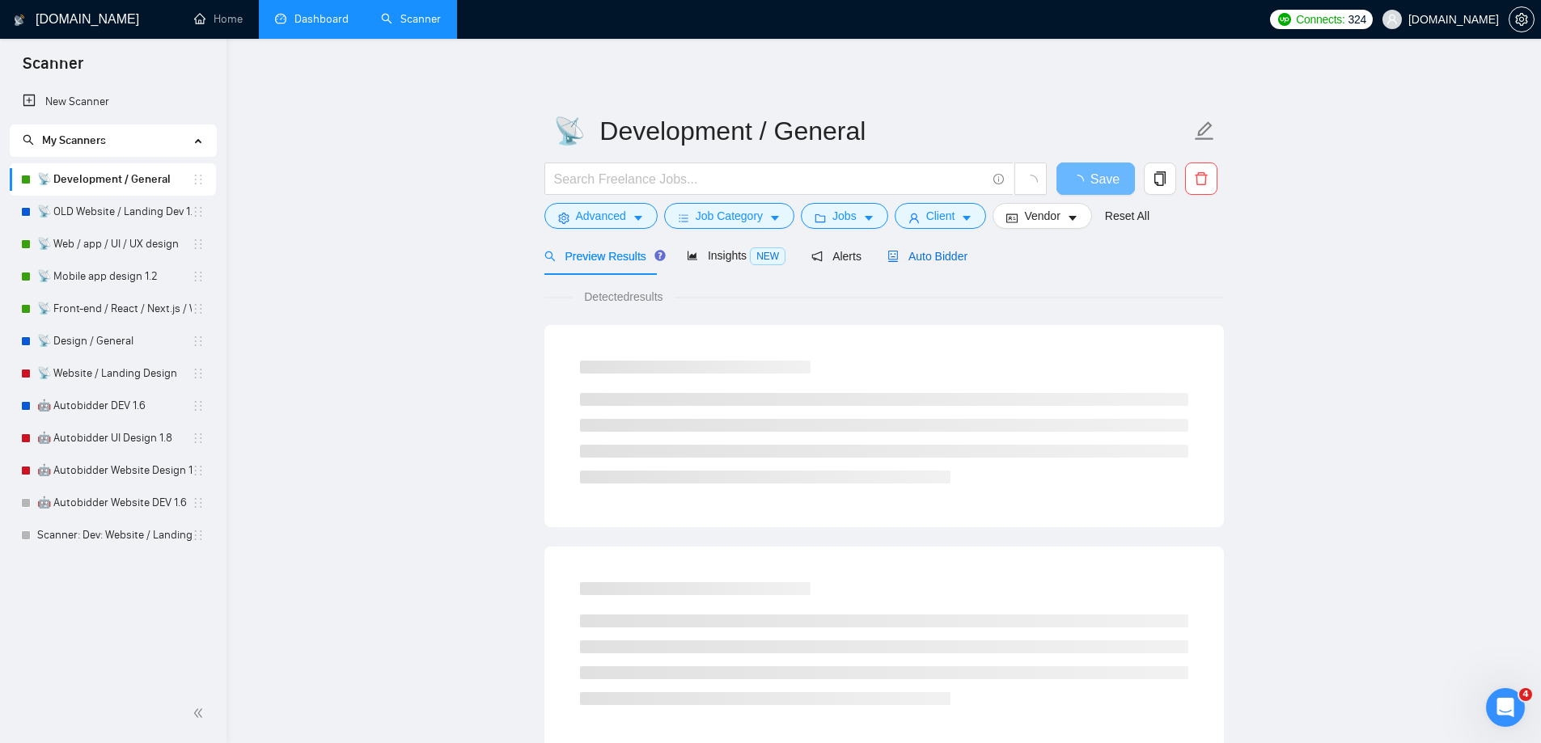
click at [943, 260] on span "Auto Bidder" at bounding box center [927, 256] width 80 height 13
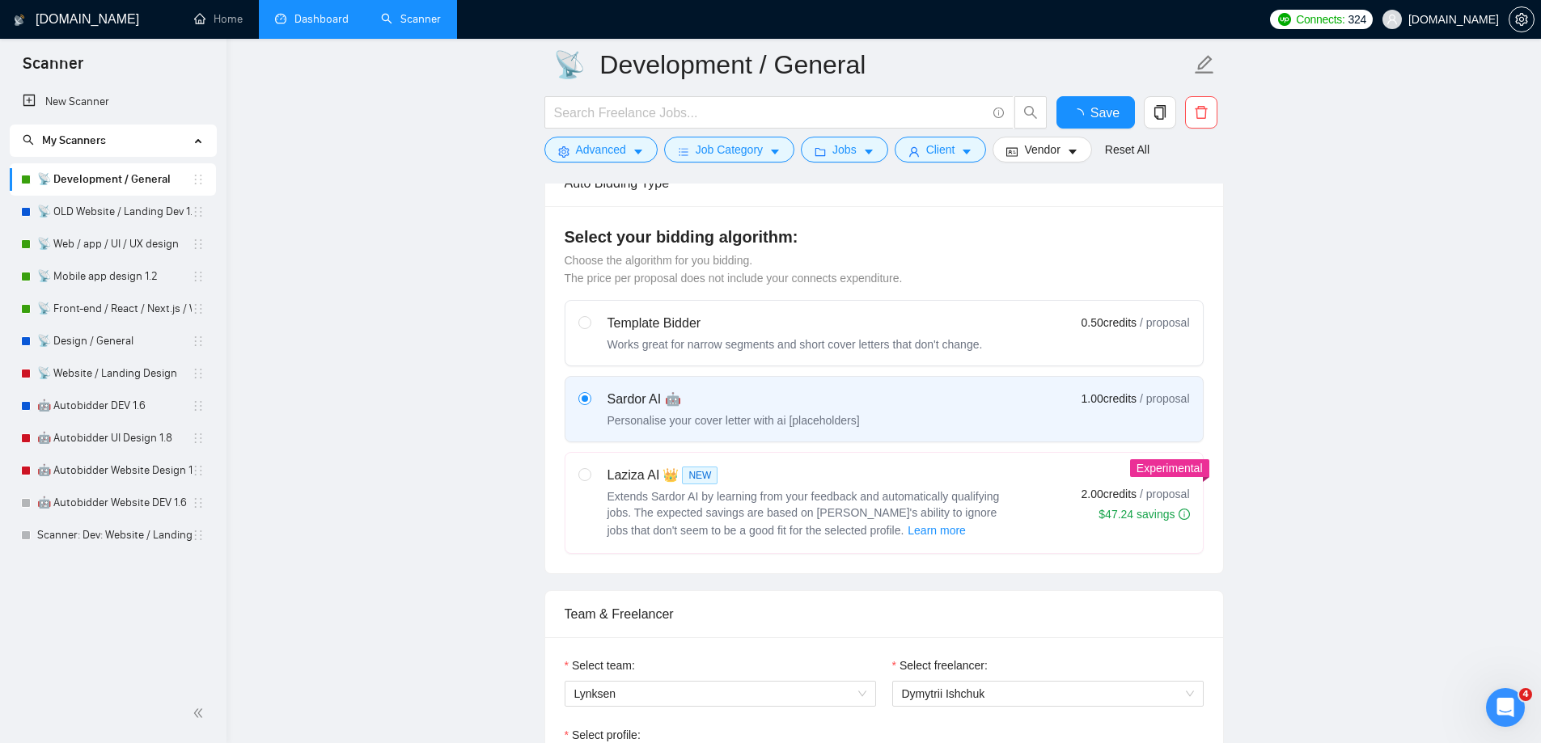
scroll to position [647, 0]
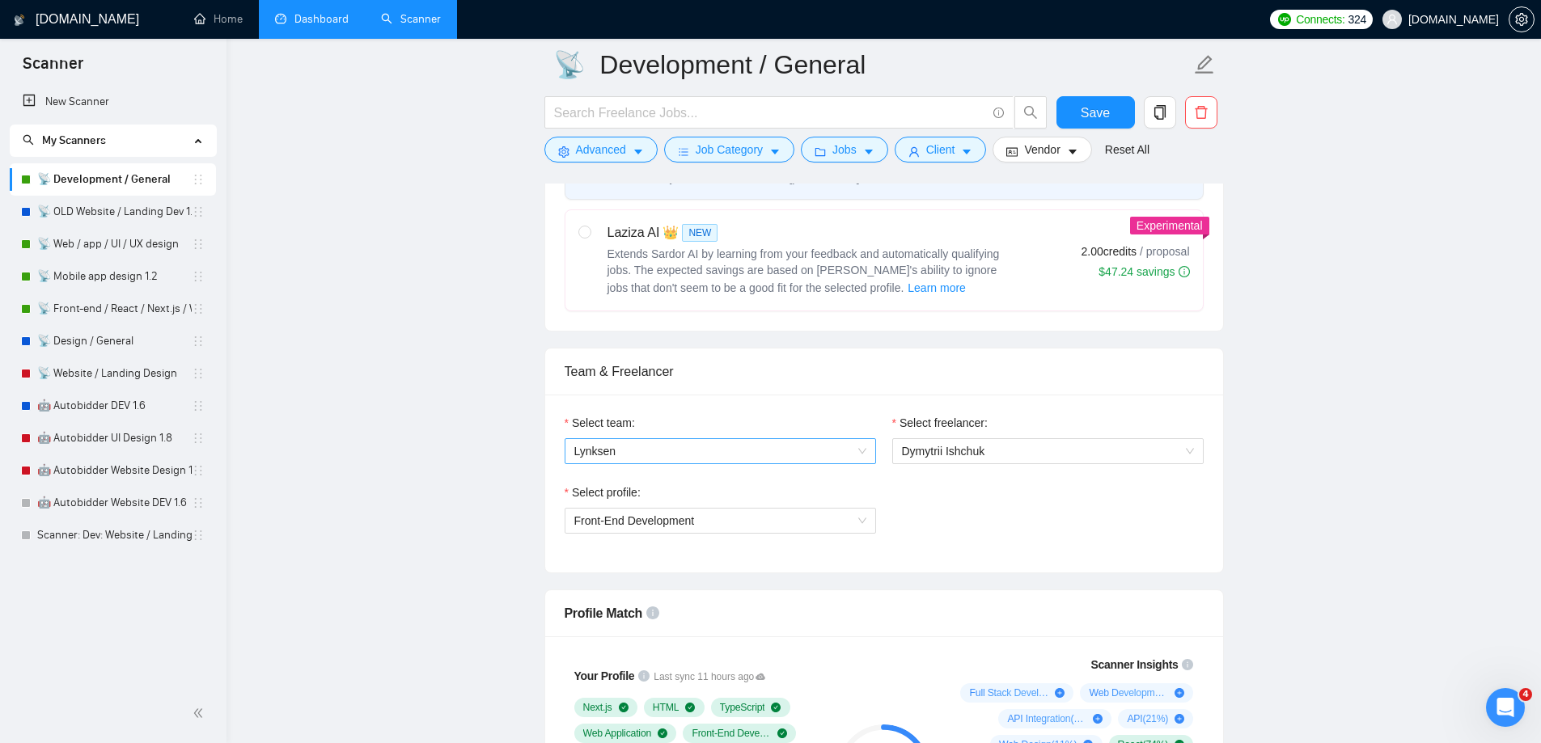
click at [868, 455] on div "Lynksen" at bounding box center [720, 451] width 311 height 26
click at [332, 23] on link "Dashboard" at bounding box center [312, 19] width 74 height 14
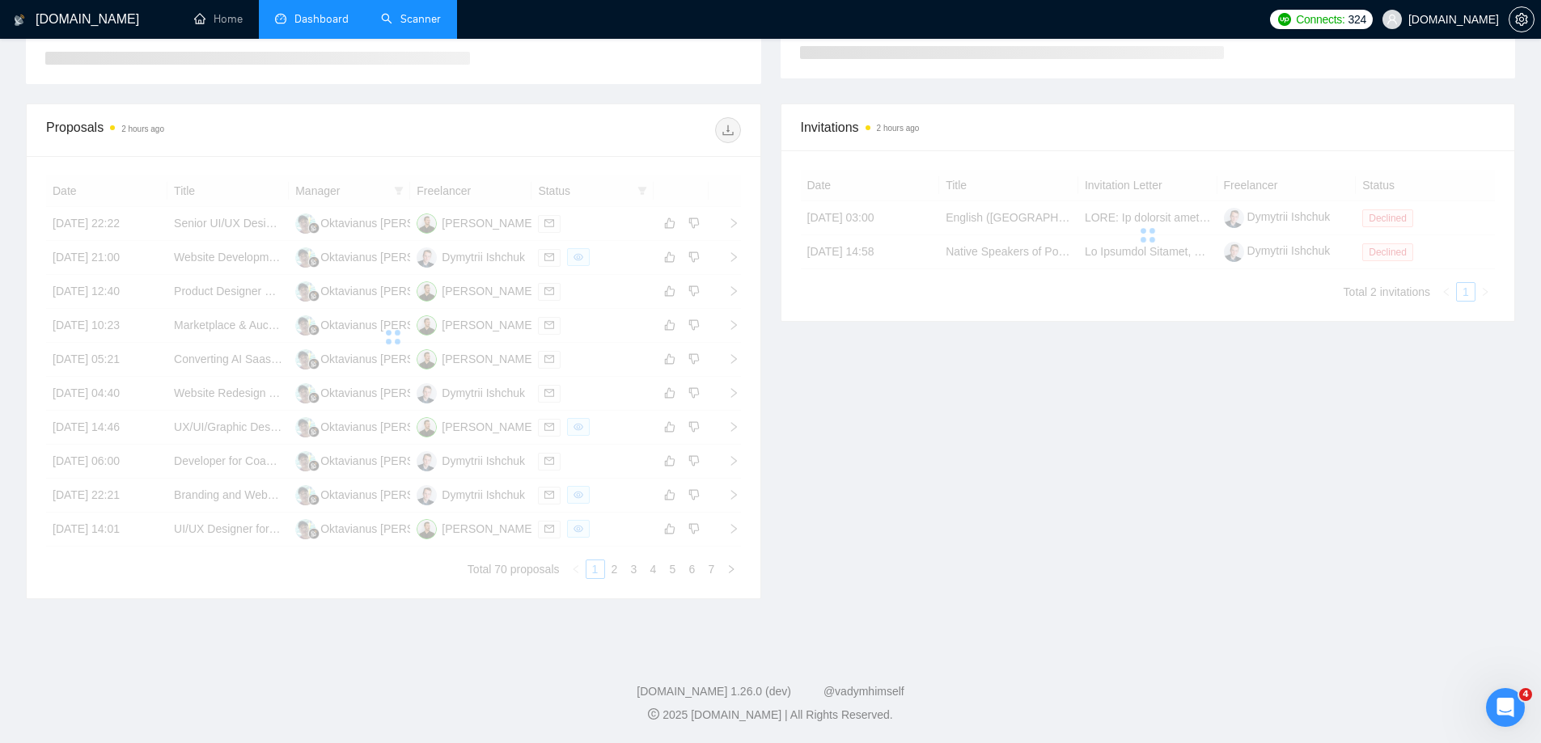
scroll to position [226, 0]
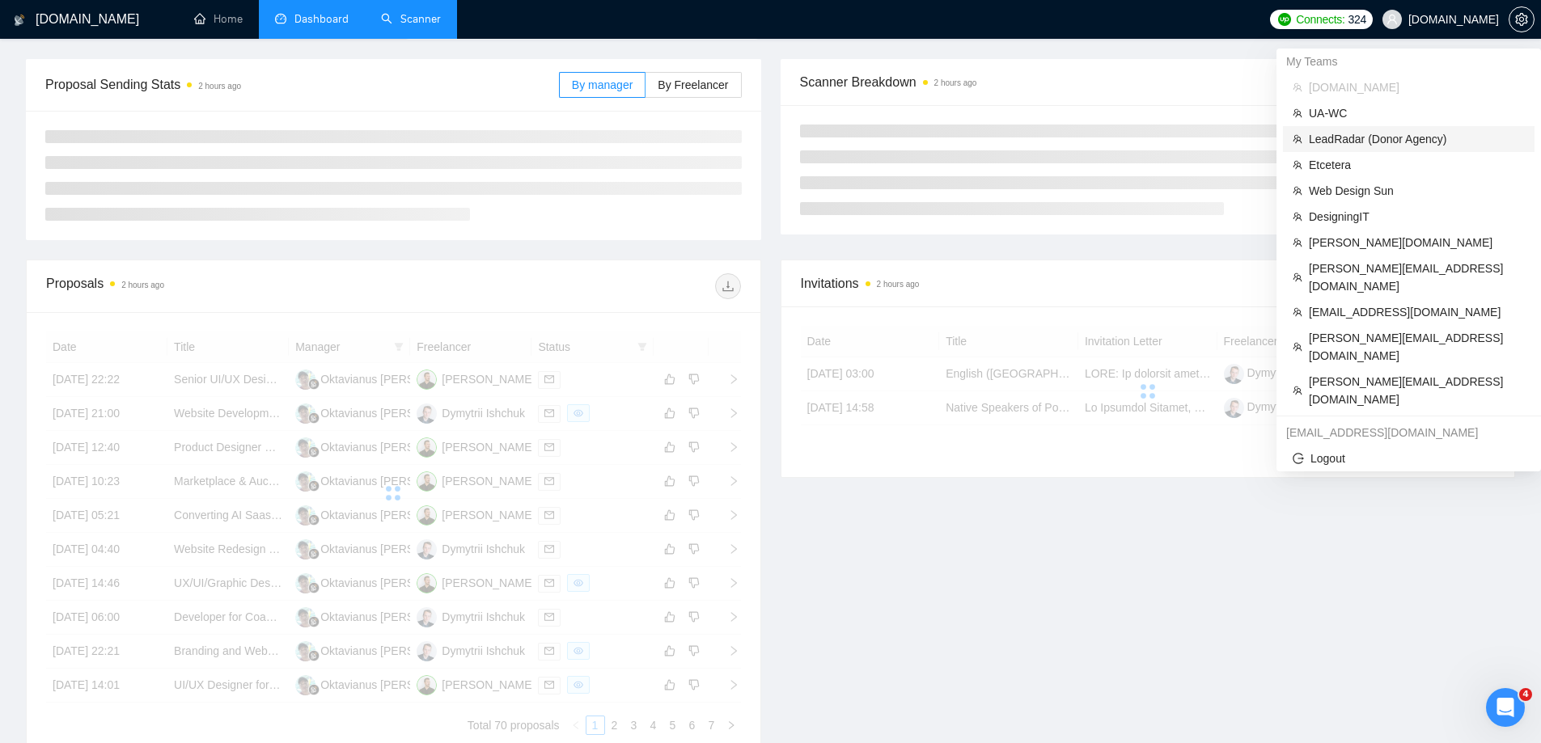
click at [1360, 137] on span "LeadRadar (Donor Agency)" at bounding box center [1417, 139] width 216 height 18
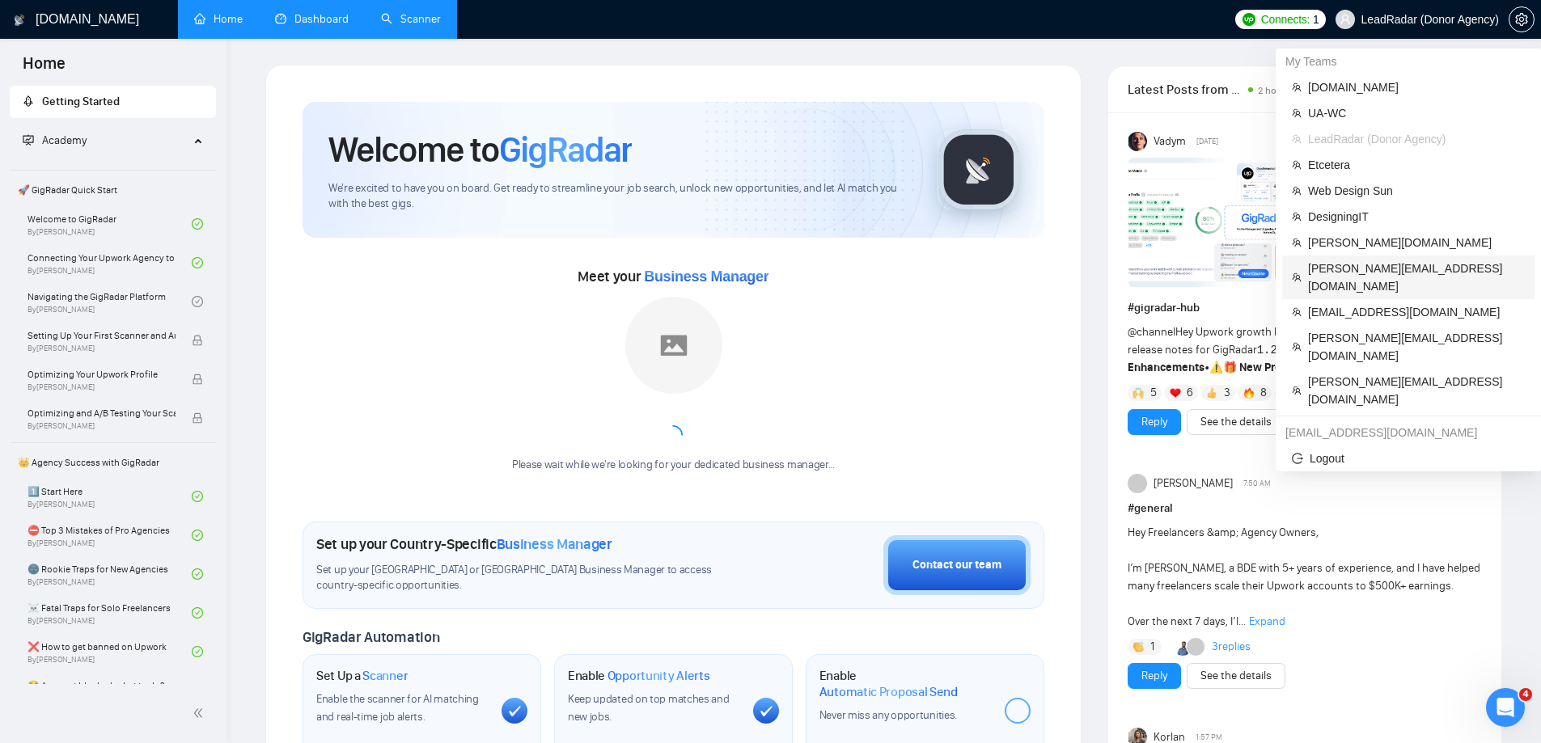
click at [1358, 269] on span "alex@growmyads.com" at bounding box center [1416, 278] width 217 height 36
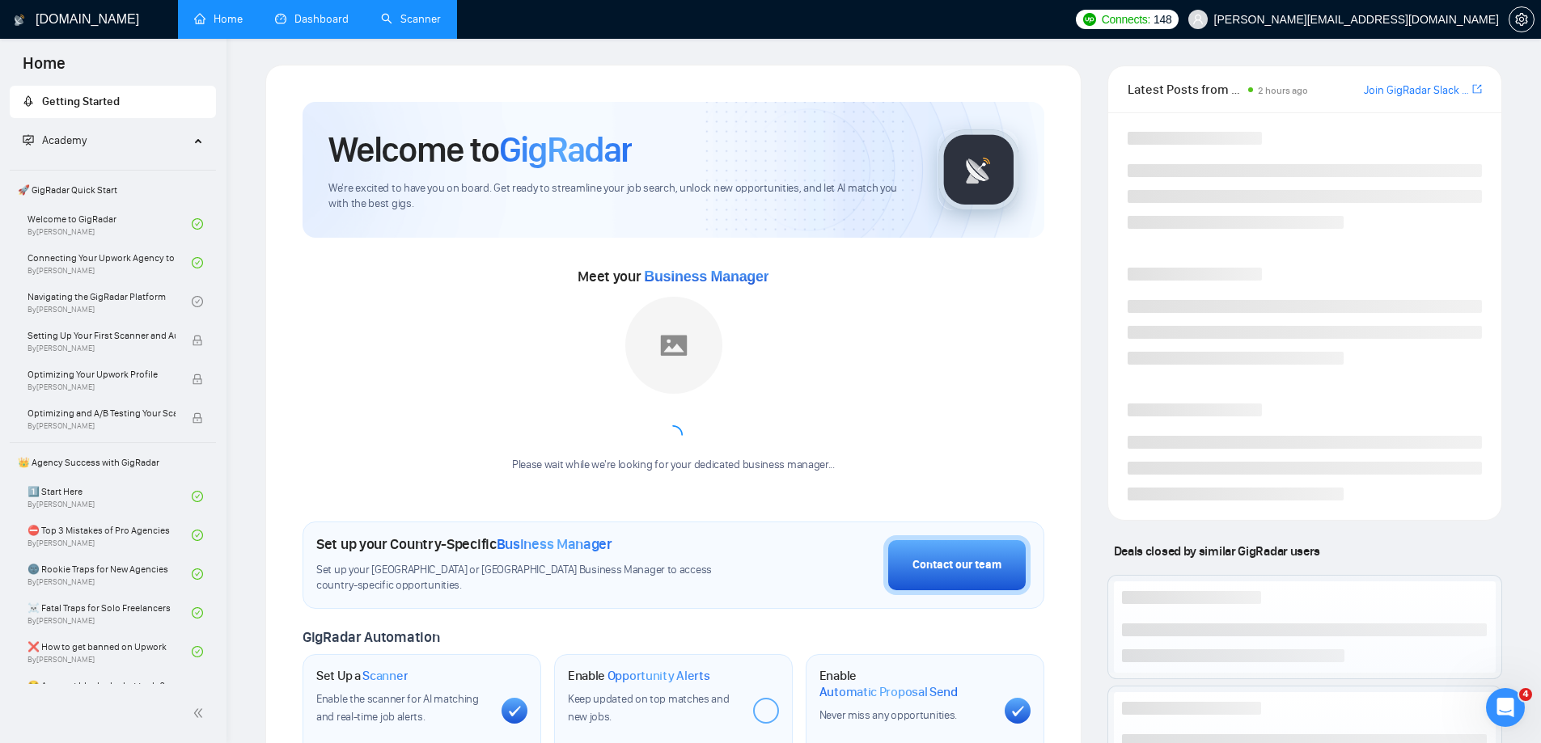
click at [326, 19] on link "Dashboard" at bounding box center [312, 19] width 74 height 14
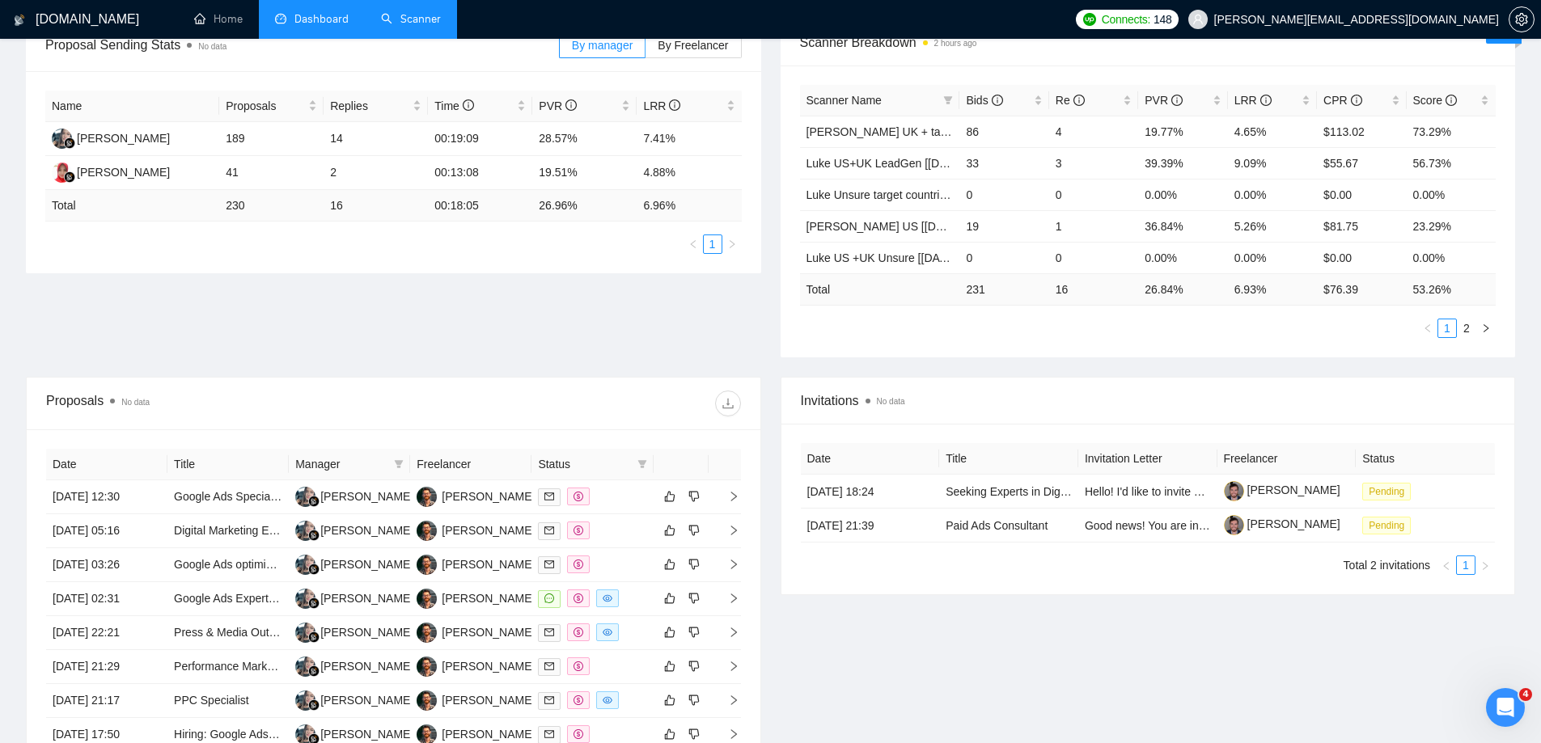
scroll to position [539, 0]
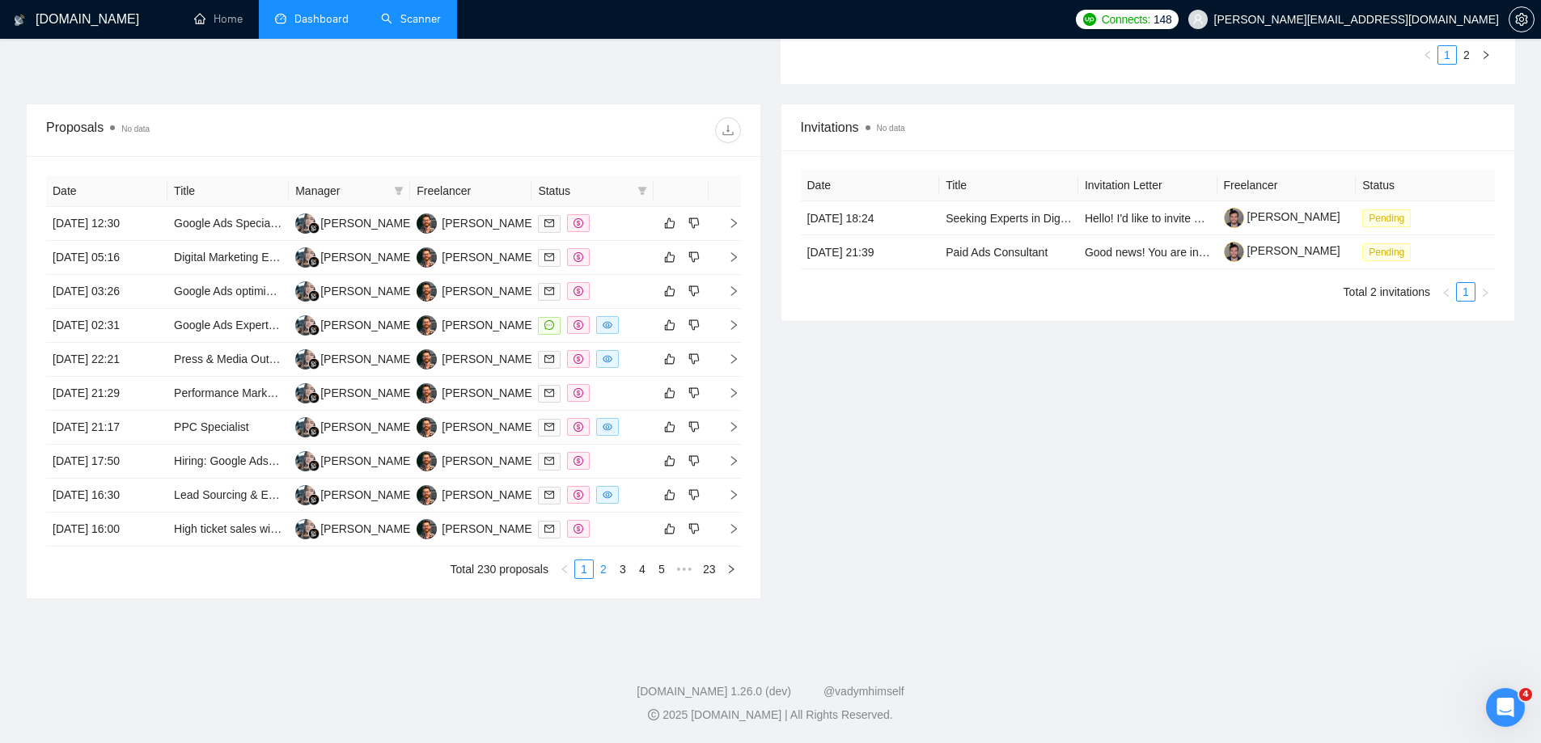
click at [603, 576] on link "2" at bounding box center [603, 569] width 18 height 18
click at [89, 318] on td "18 Aug, 2025 12:40" at bounding box center [106, 326] width 121 height 34
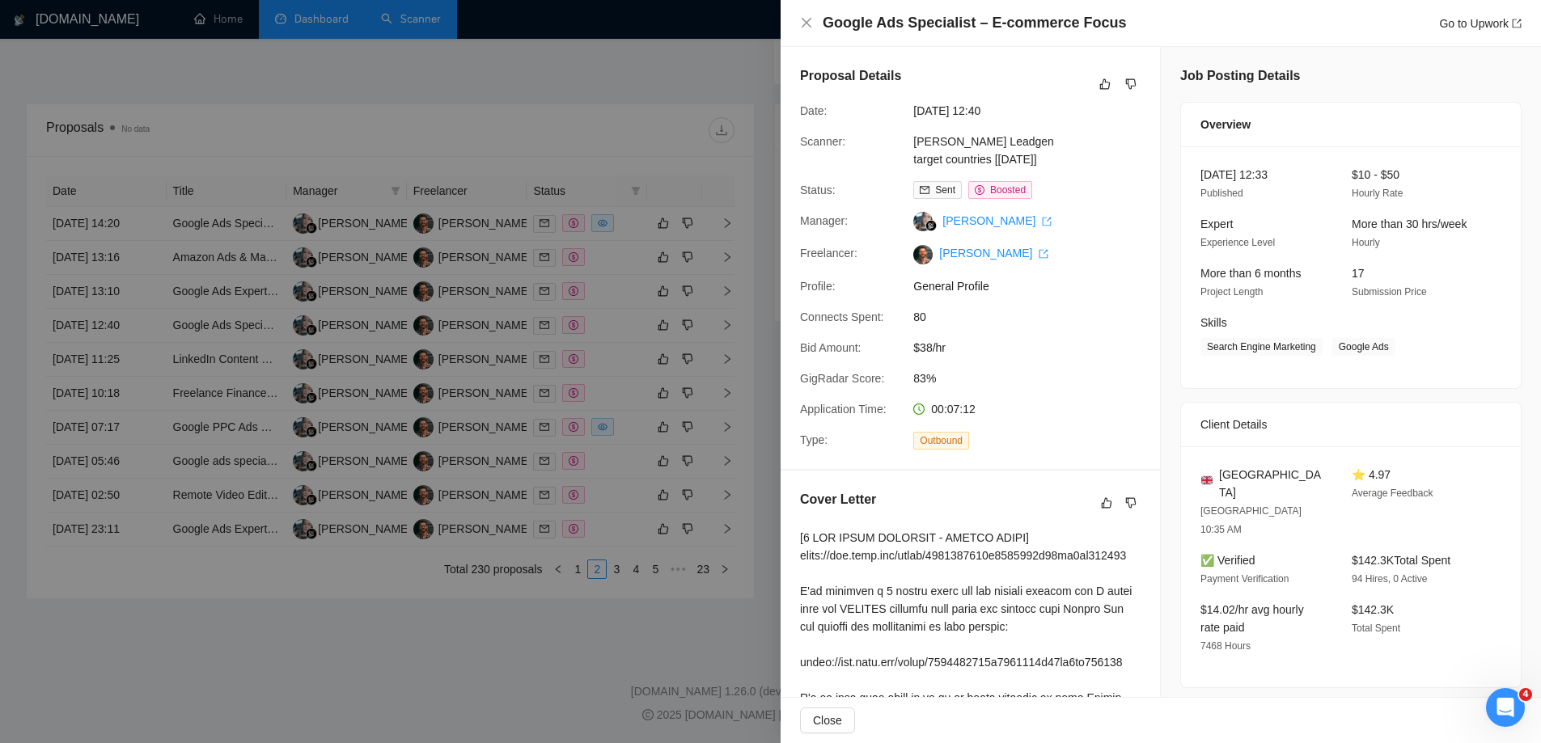
click at [730, 44] on div at bounding box center [770, 371] width 1541 height 743
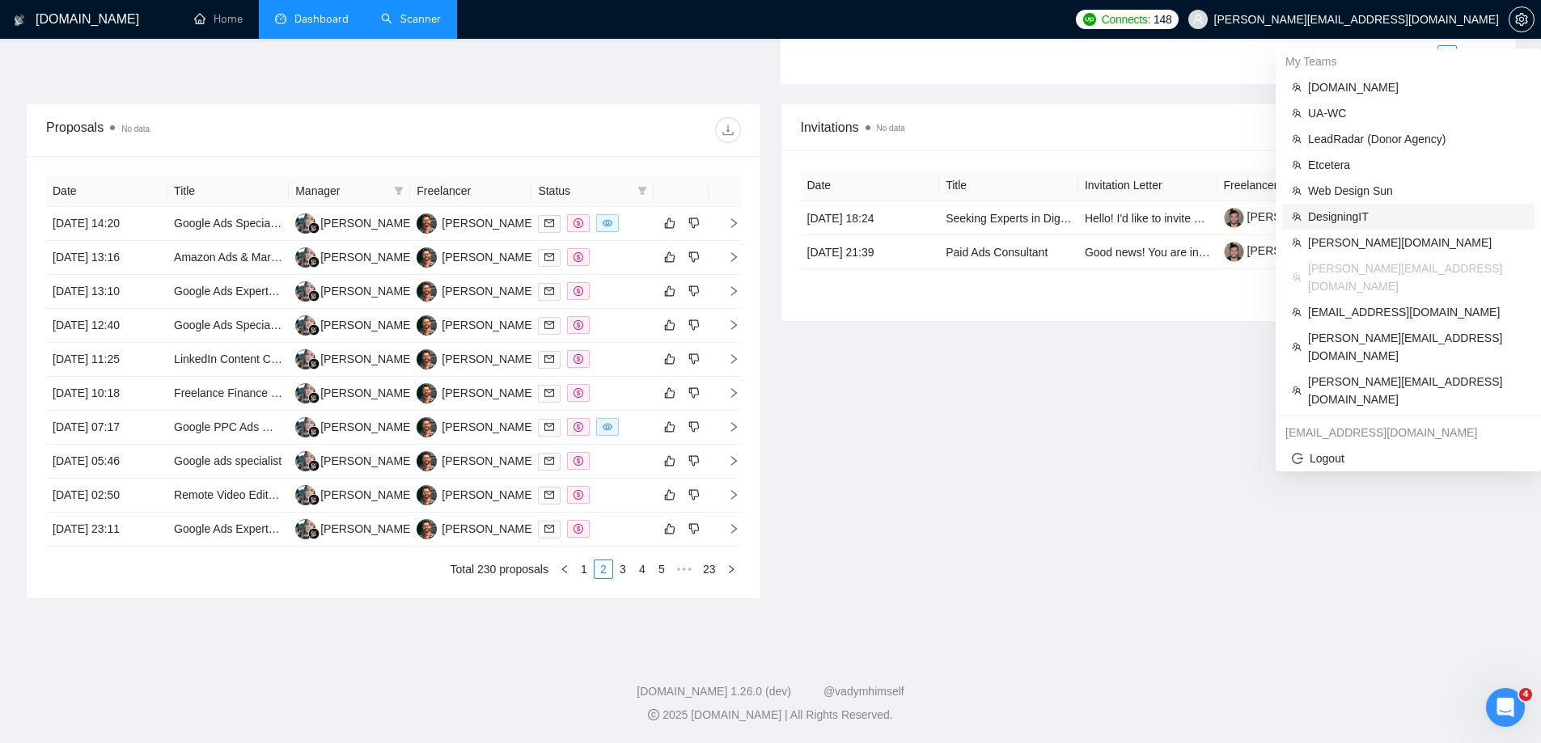
click at [1364, 212] on span "DesigningIT" at bounding box center [1416, 217] width 217 height 18
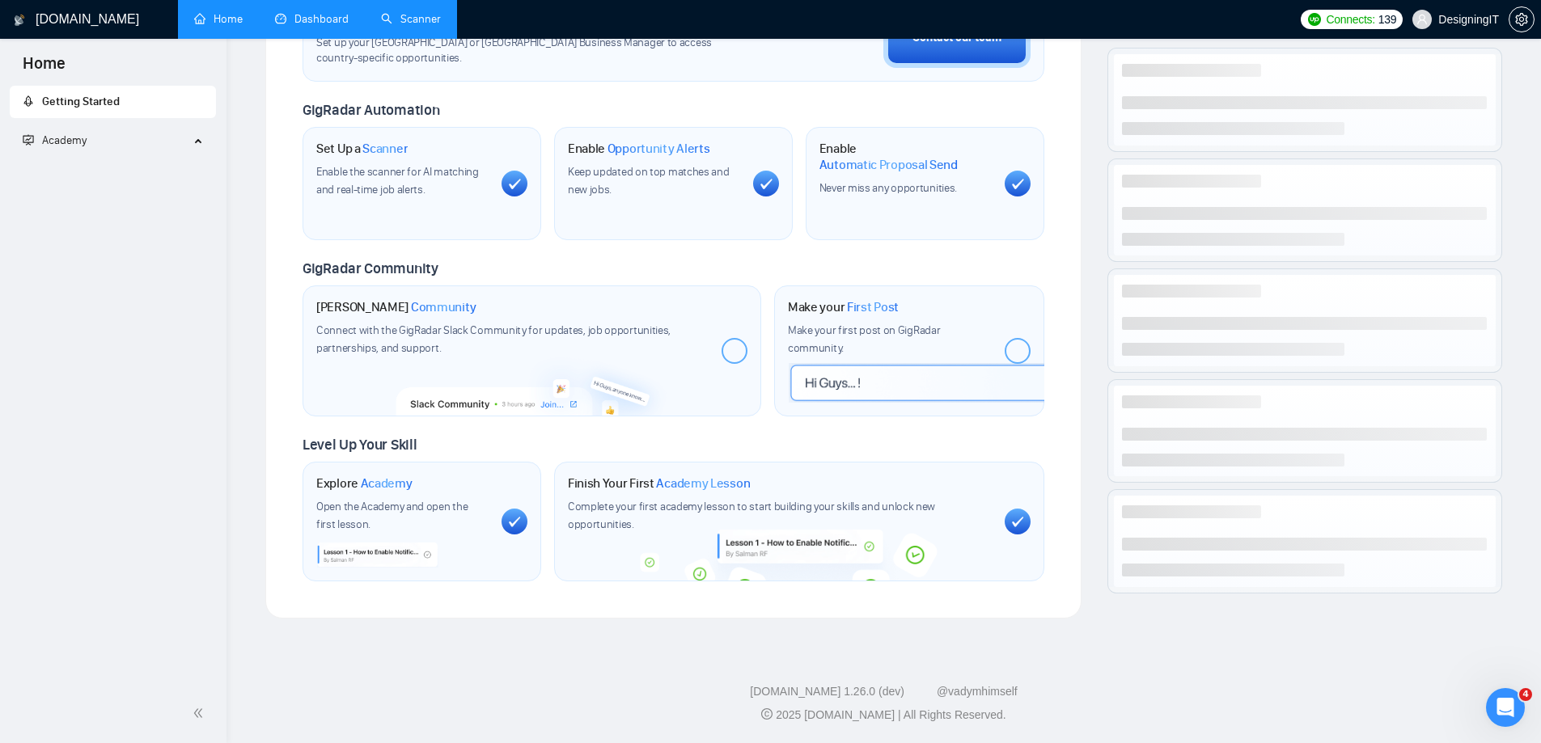
scroll to position [527, 0]
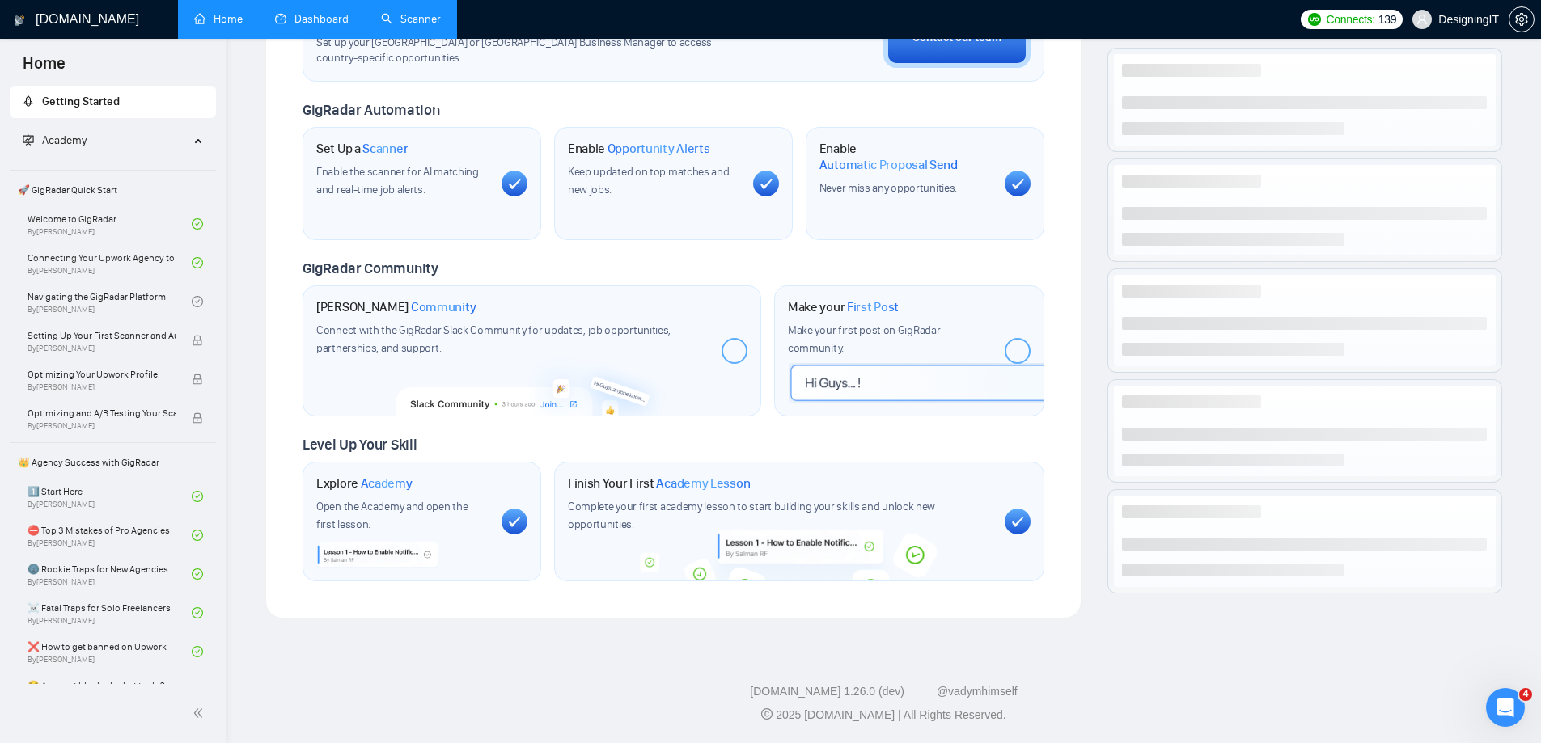
click at [425, 12] on link "Scanner" at bounding box center [411, 19] width 60 height 14
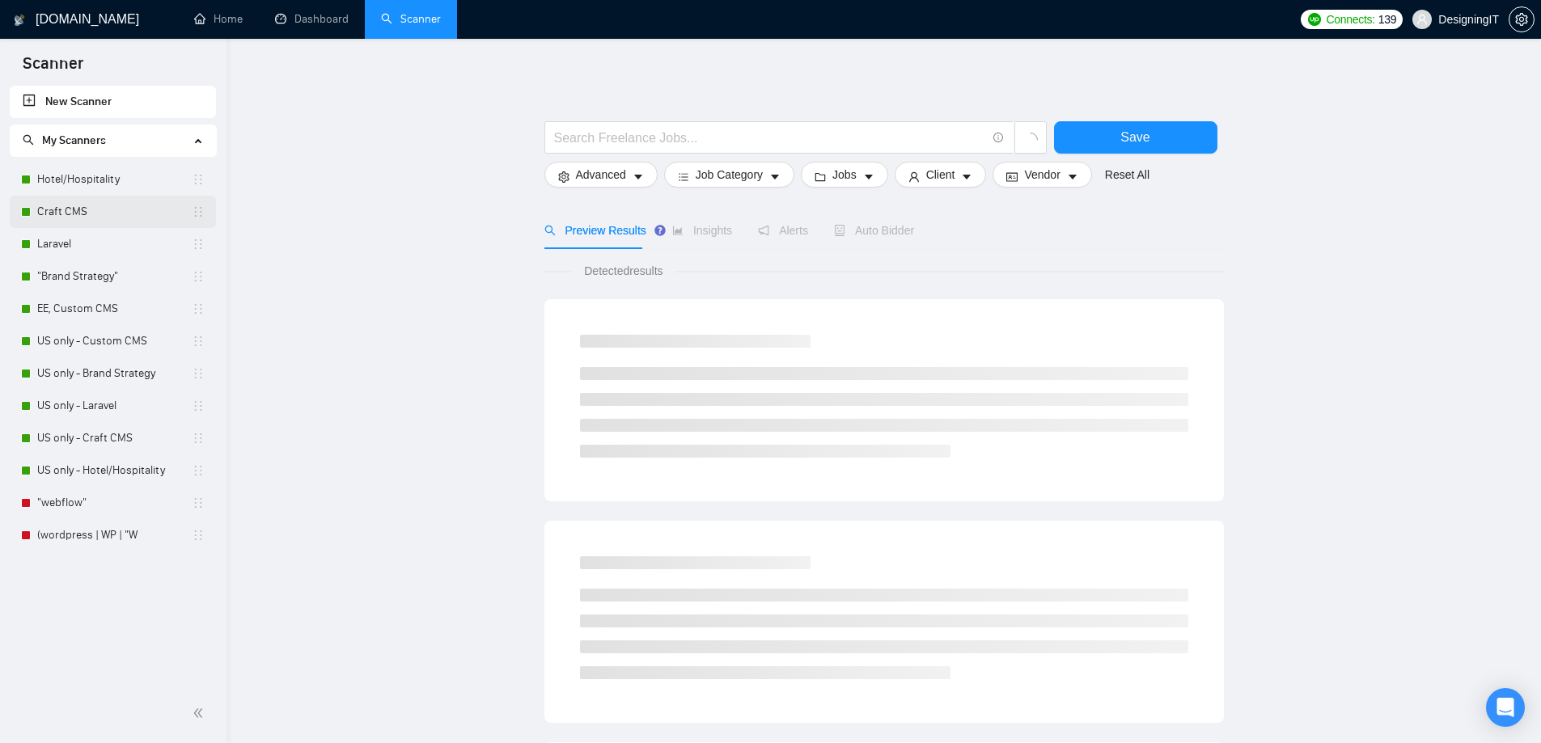
click at [89, 210] on link "Craft CMS" at bounding box center [114, 212] width 154 height 32
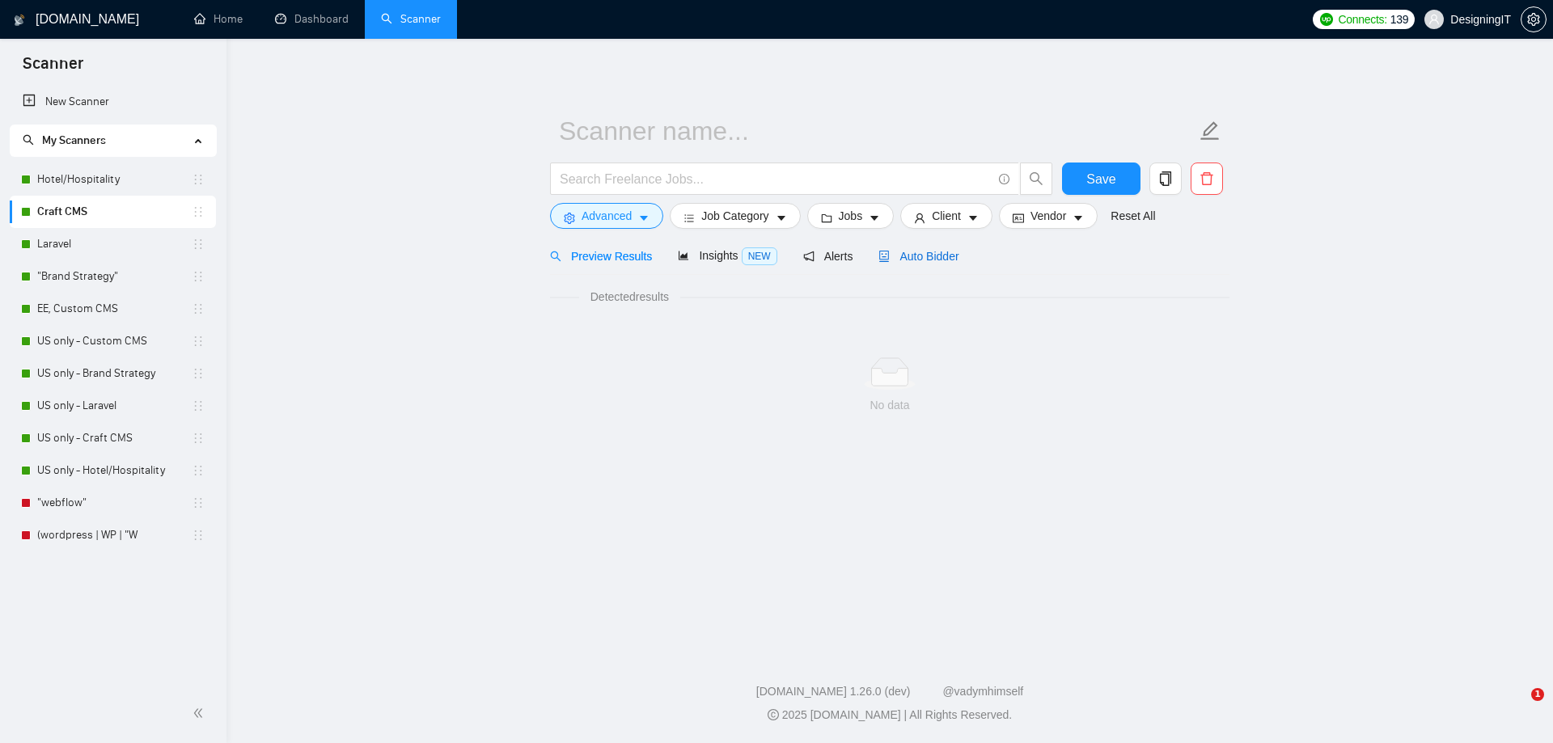
click at [905, 254] on span "Auto Bidder" at bounding box center [918, 256] width 80 height 13
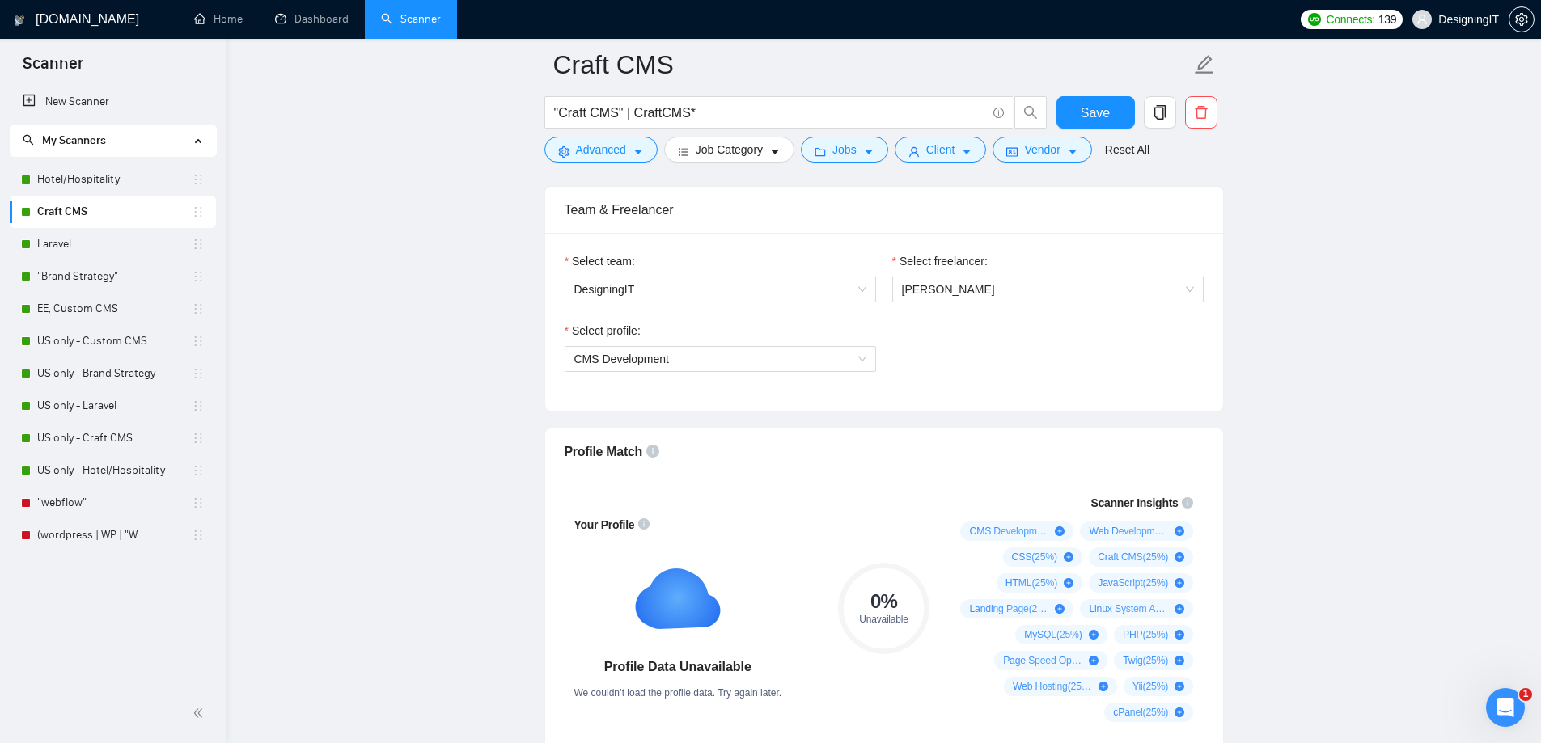
scroll to position [647, 0]
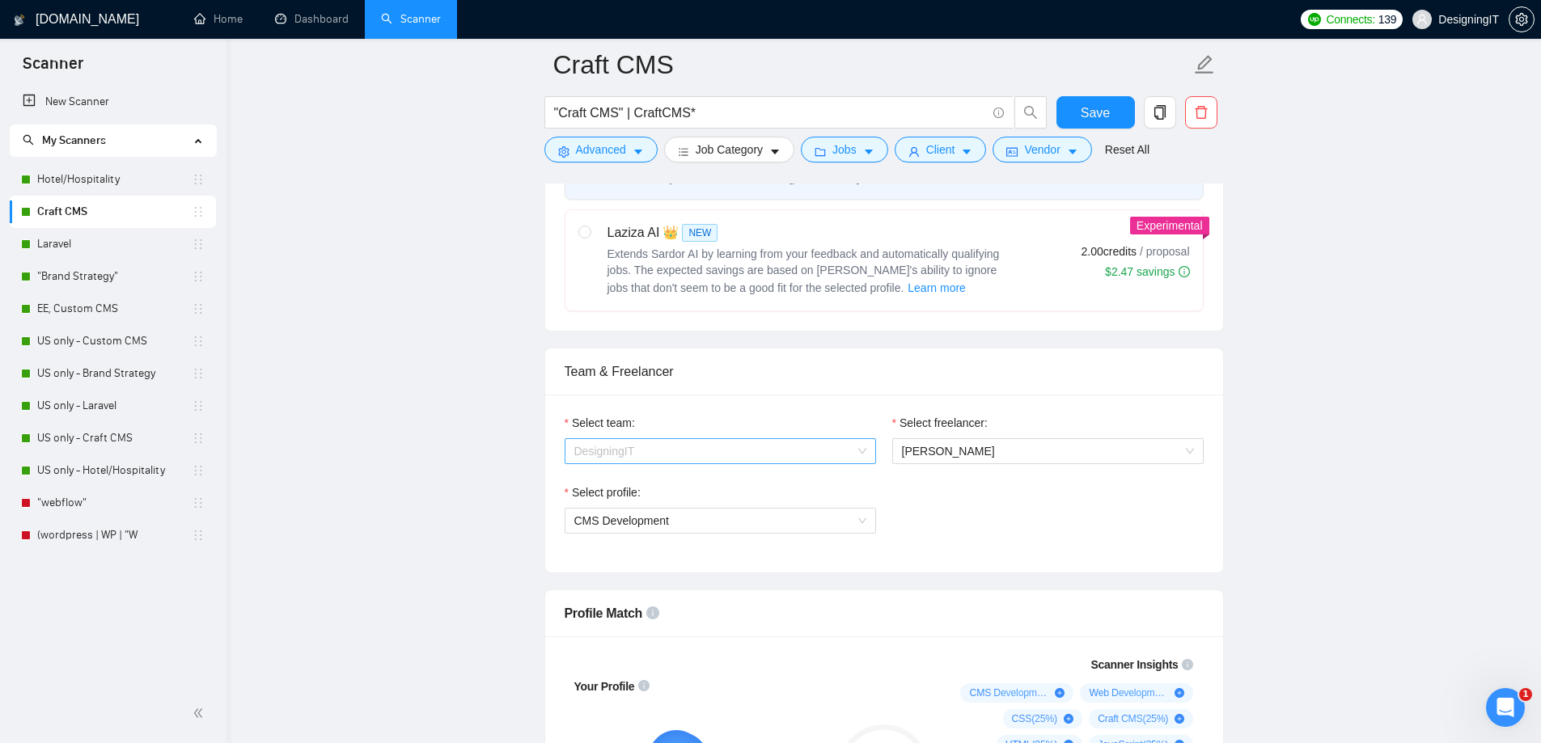
click at [827, 453] on span "DesigningIT" at bounding box center [720, 451] width 292 height 24
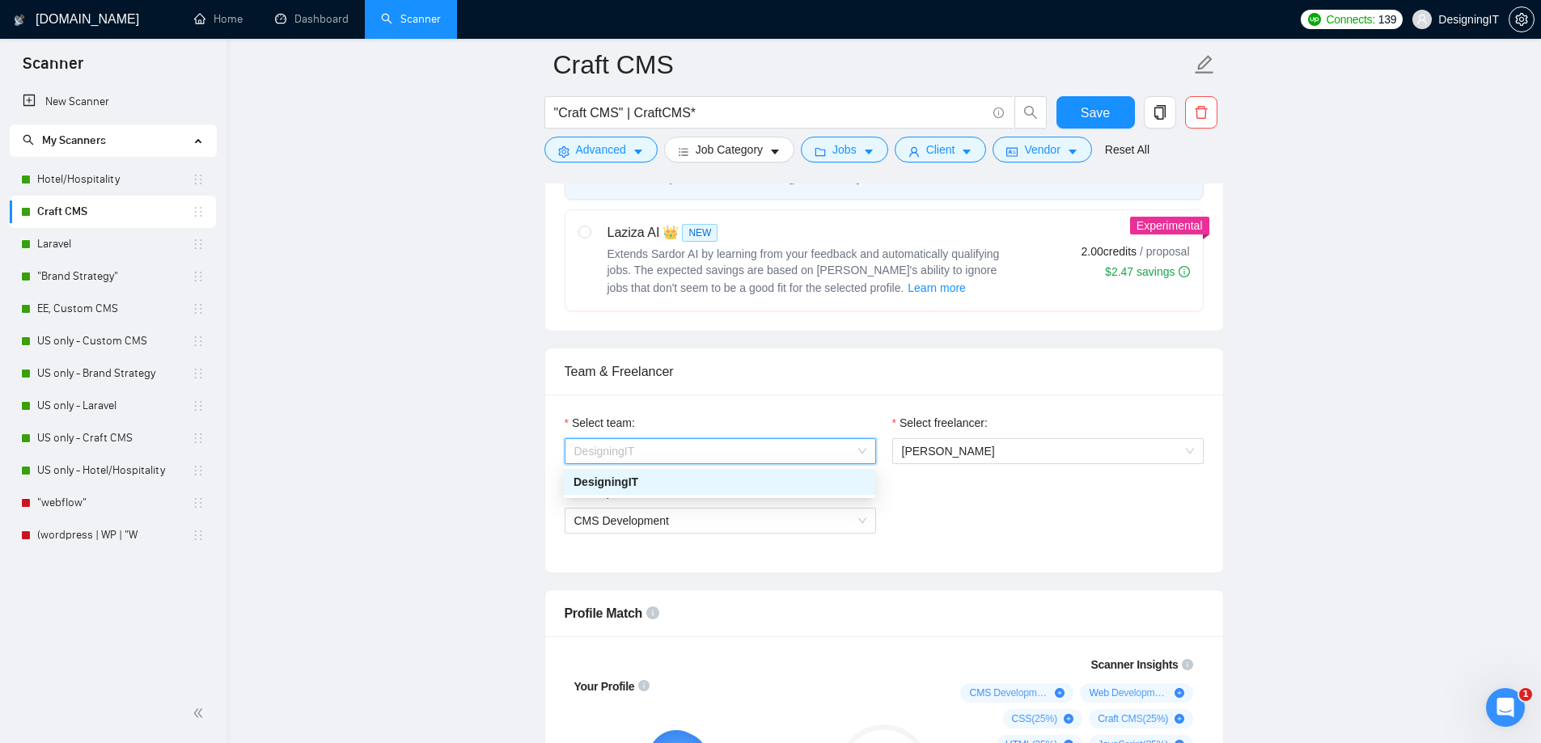
click at [827, 452] on span "DesigningIT" at bounding box center [720, 451] width 292 height 24
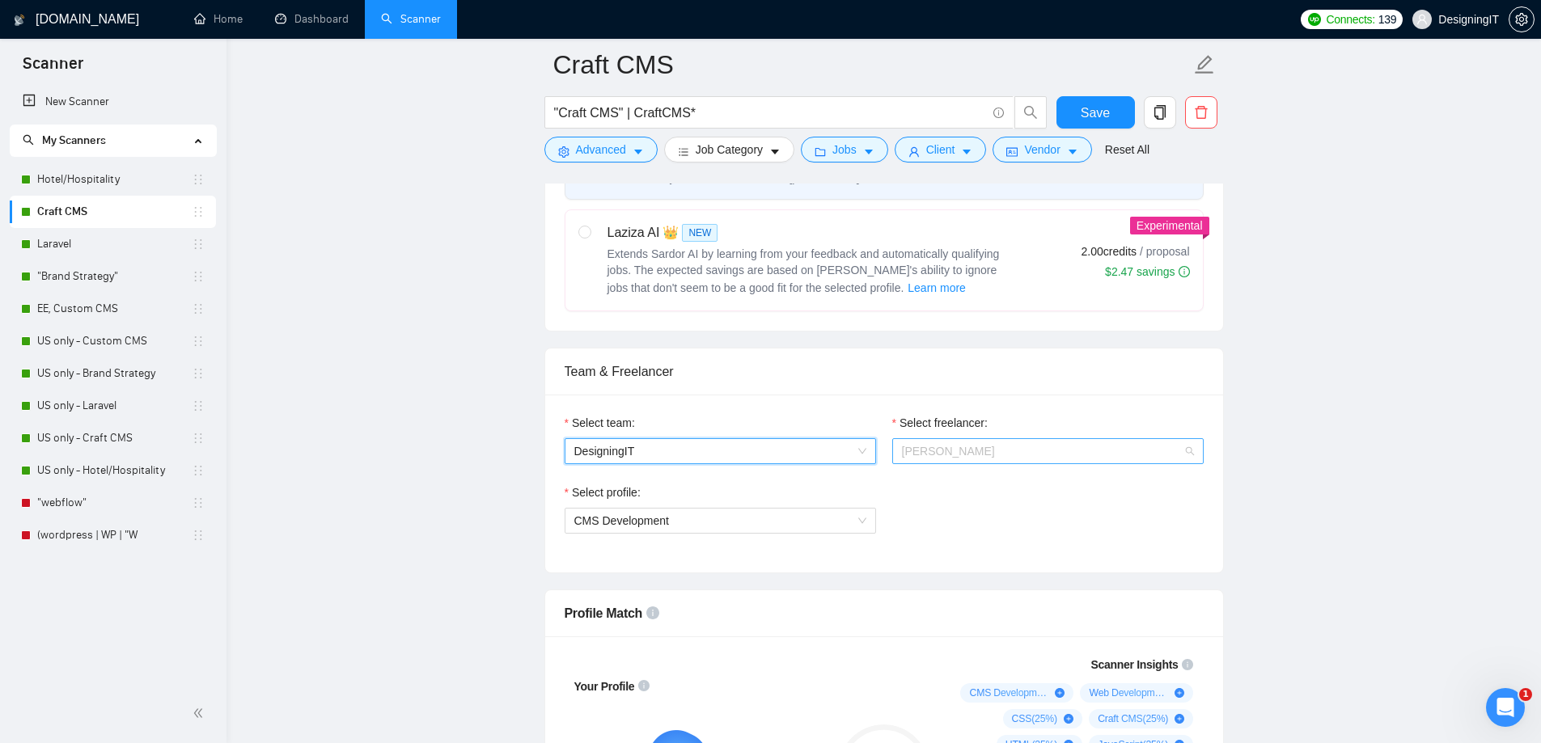
click at [988, 450] on span "Florian Auckenthaler" at bounding box center [948, 451] width 93 height 13
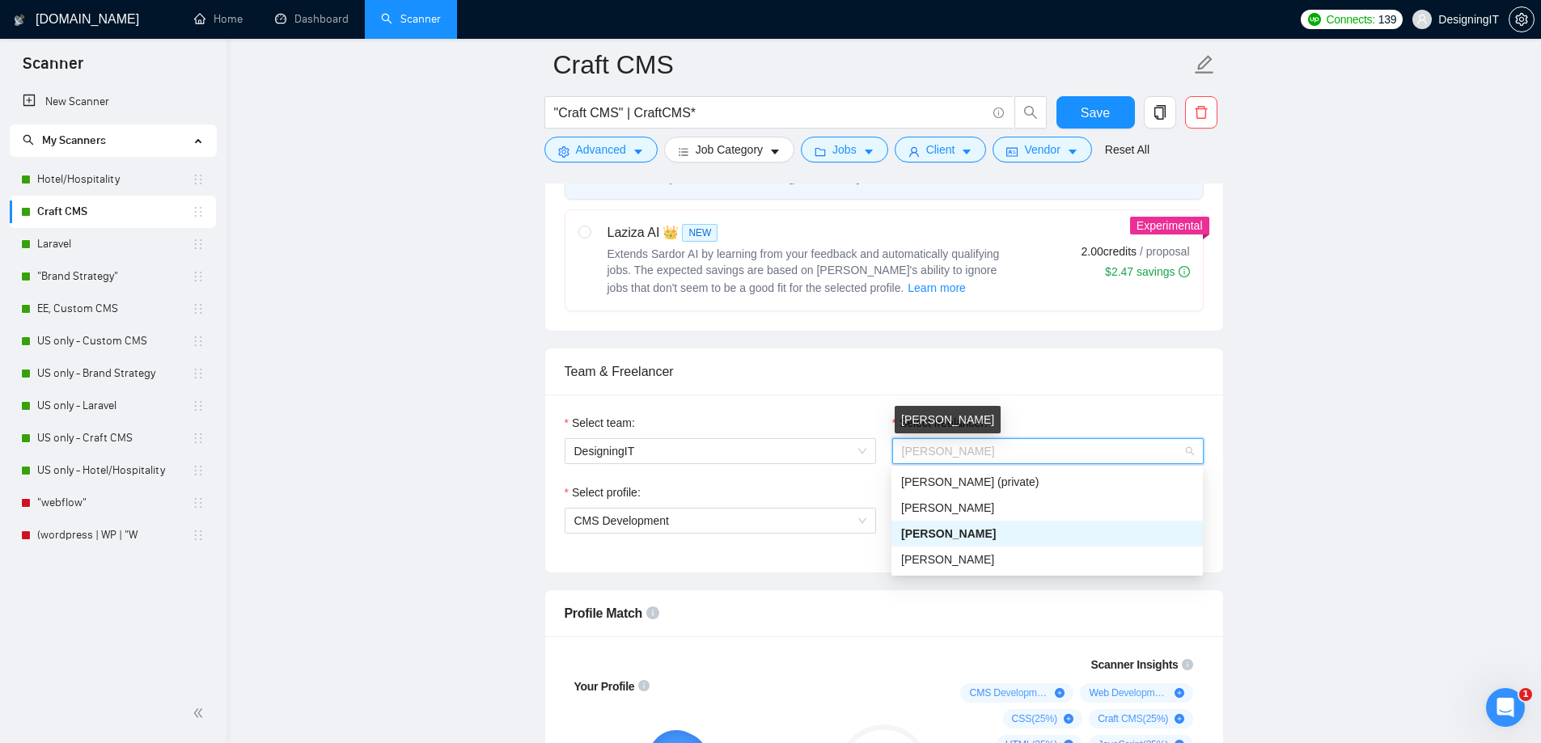
click at [988, 450] on span "Florian Auckenthaler" at bounding box center [948, 451] width 93 height 13
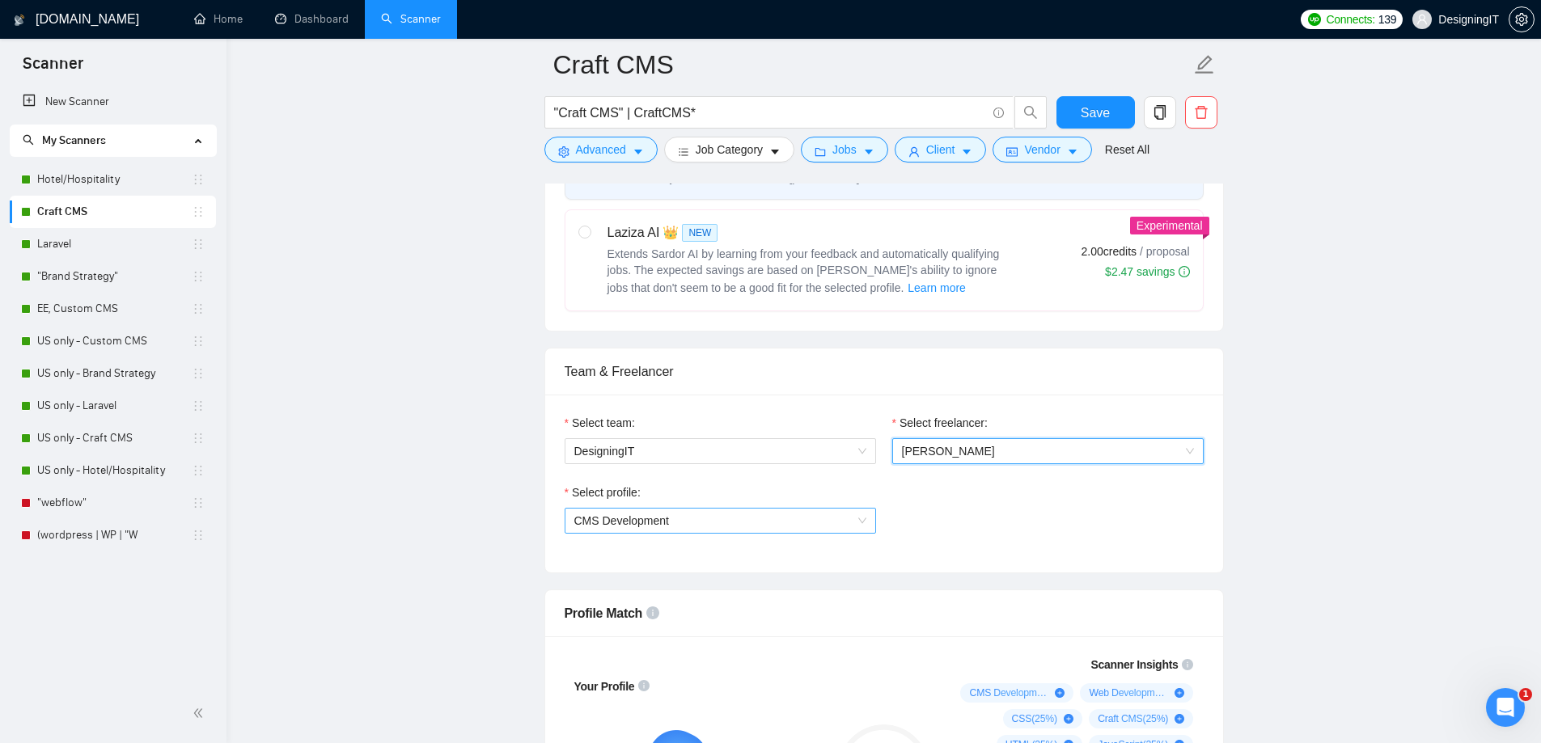
click at [841, 510] on span "CMS Development" at bounding box center [720, 521] width 292 height 24
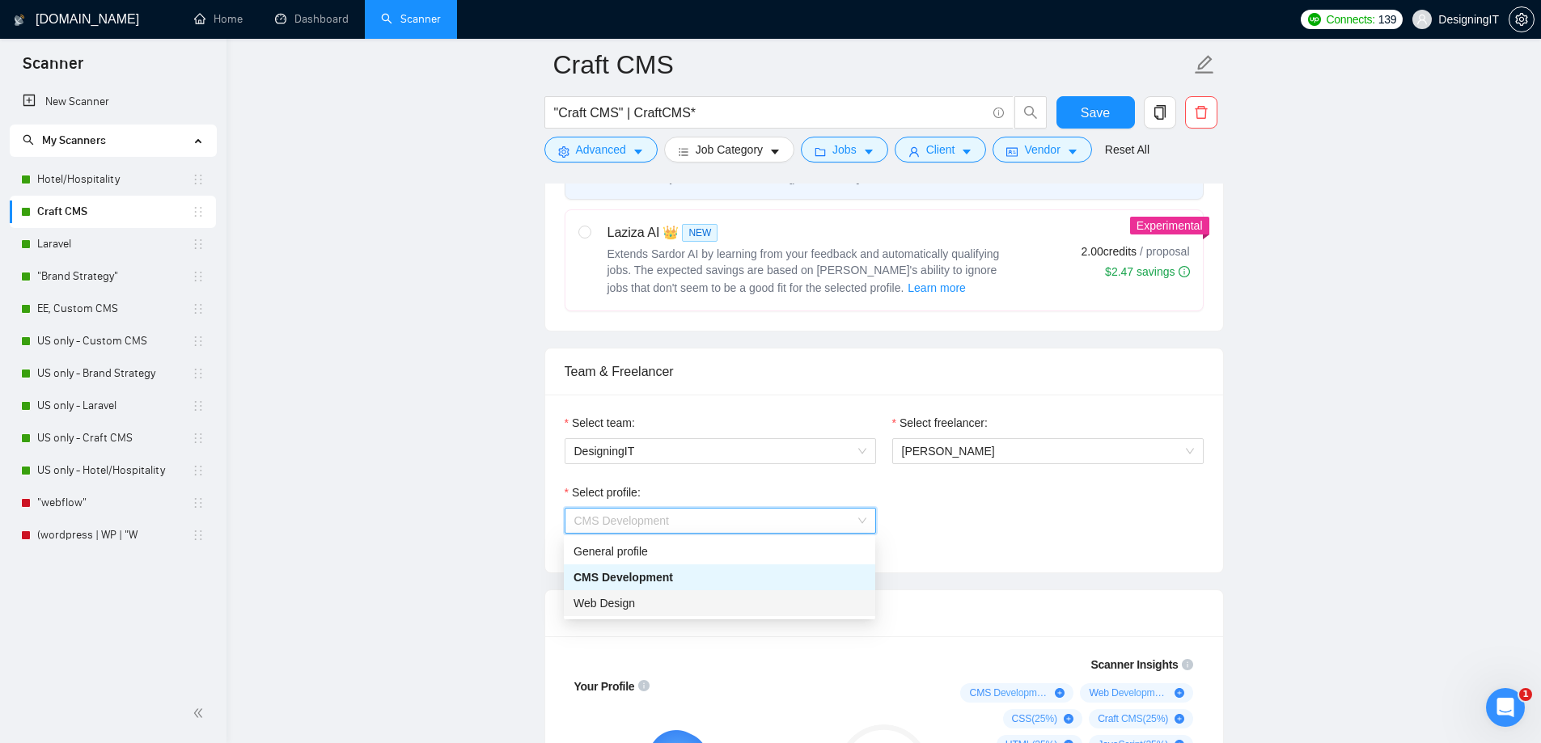
click at [658, 609] on div "Web Design" at bounding box center [719, 603] width 292 height 18
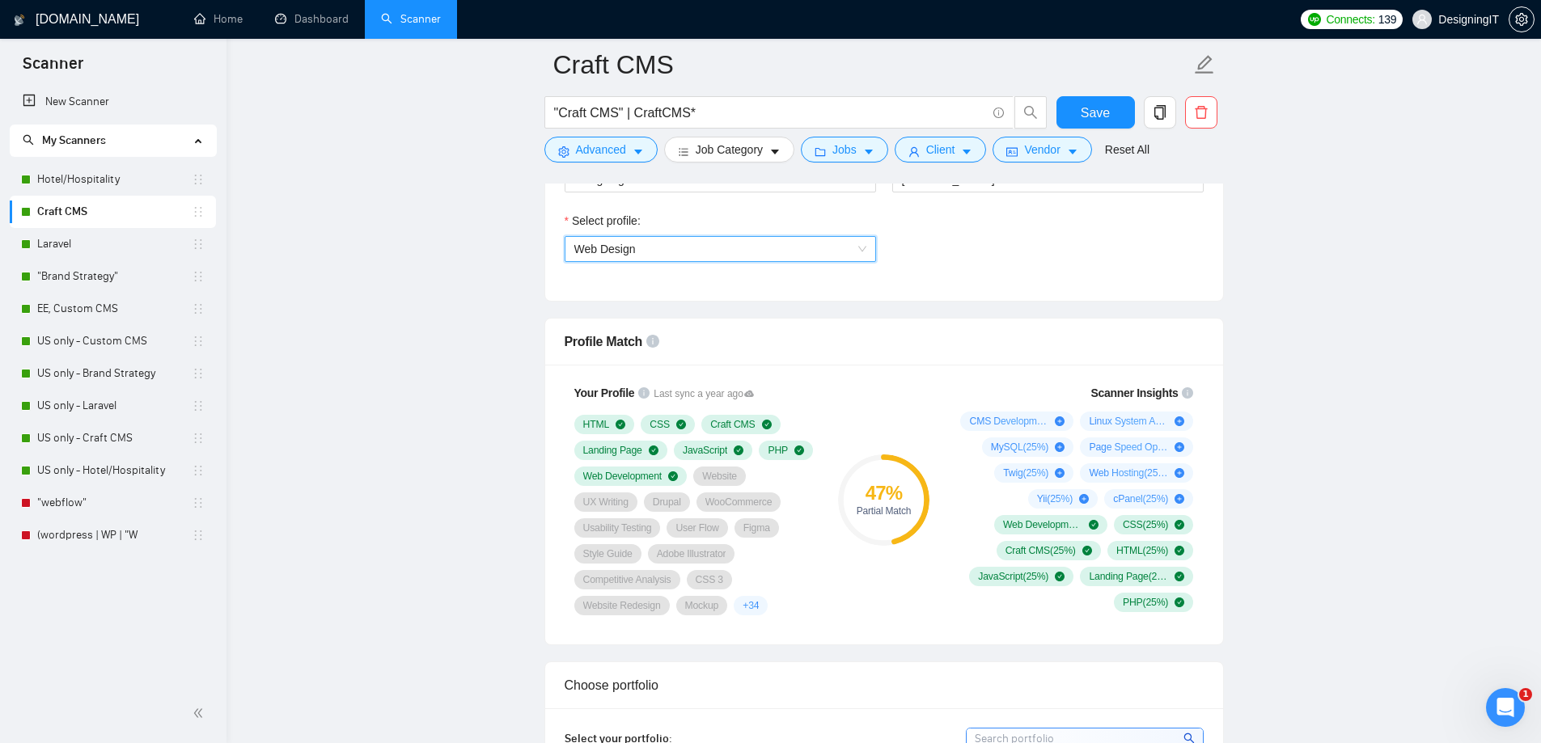
scroll to position [890, 0]
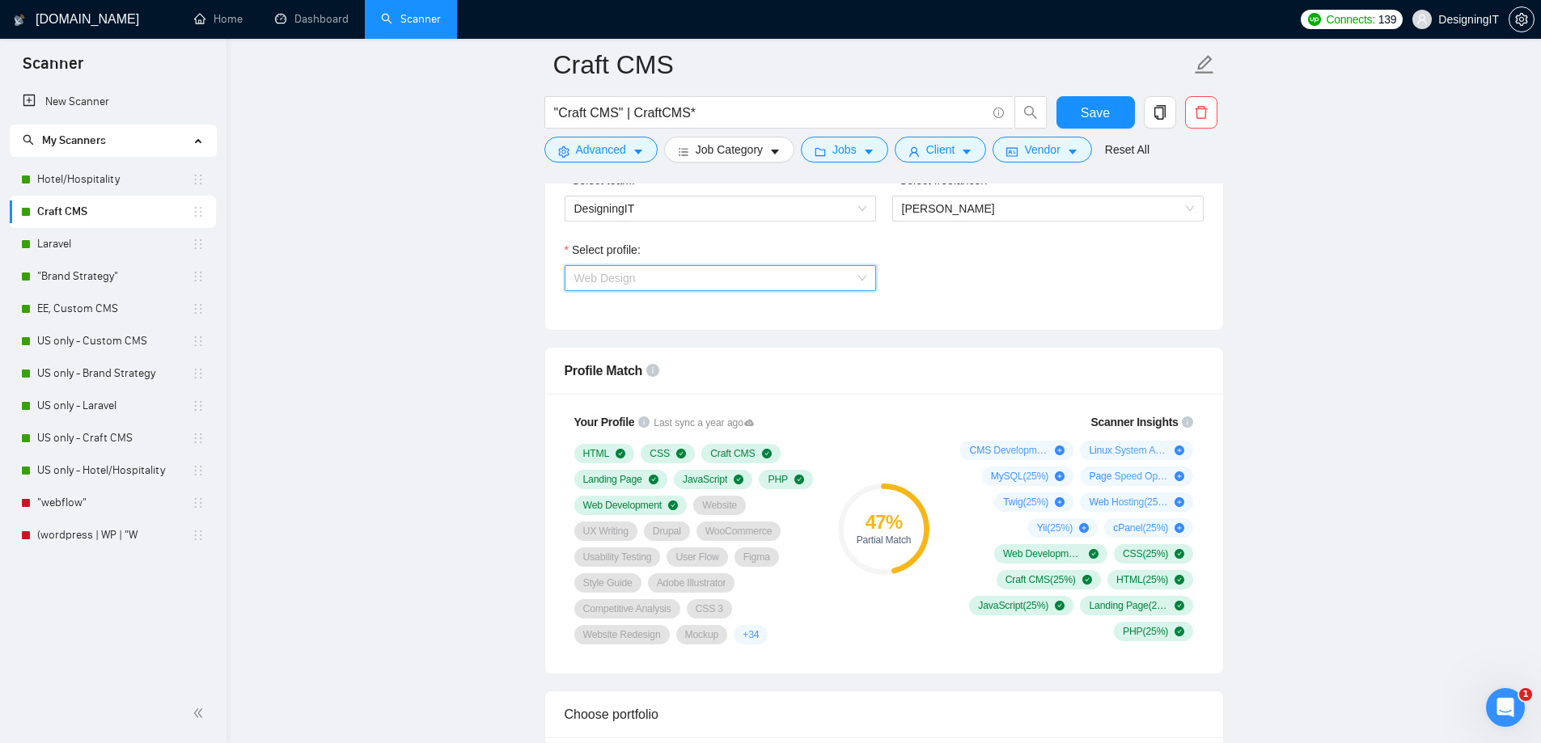
click at [718, 276] on span "Web Design" at bounding box center [720, 278] width 292 height 24
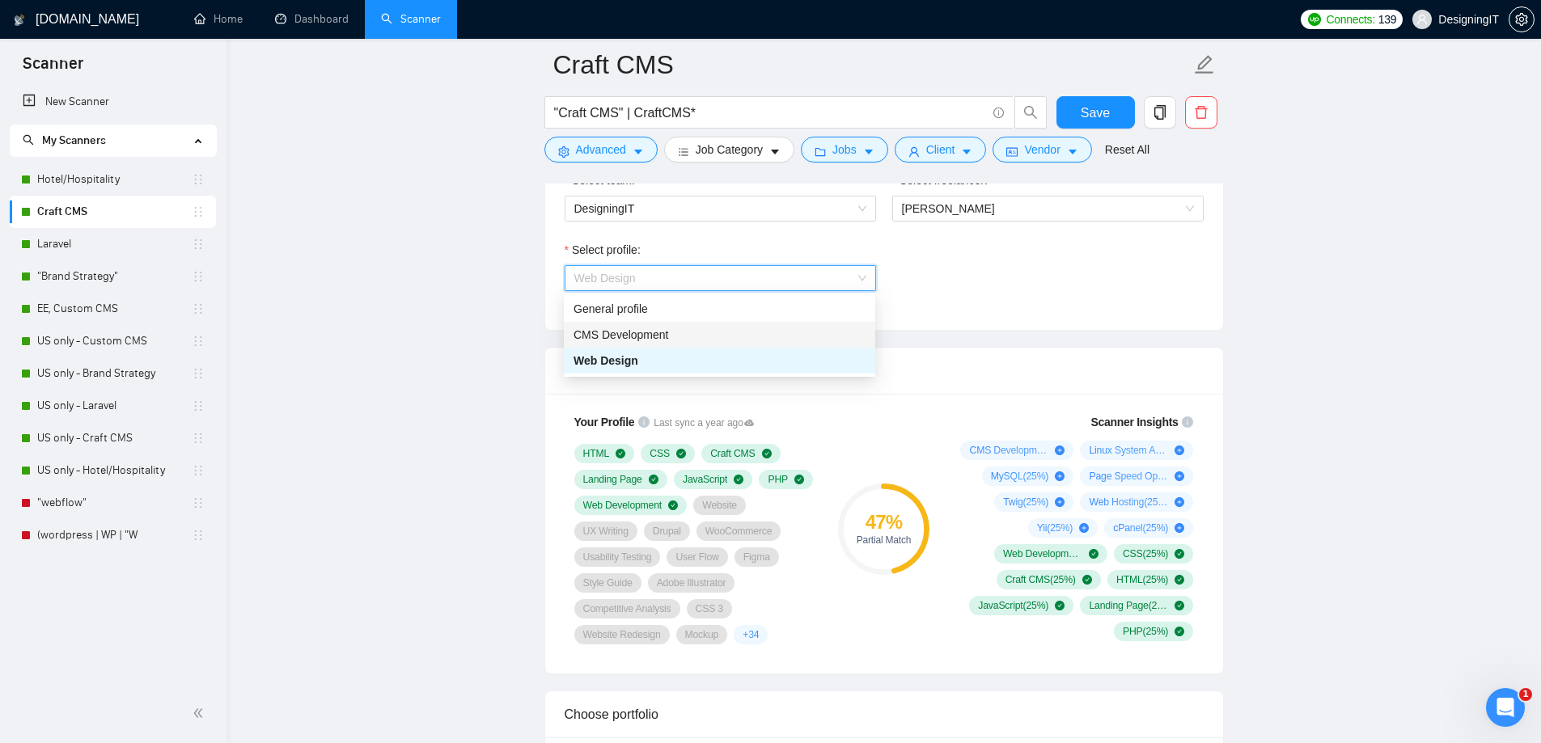
click at [658, 330] on span "CMS Development" at bounding box center [620, 334] width 95 height 13
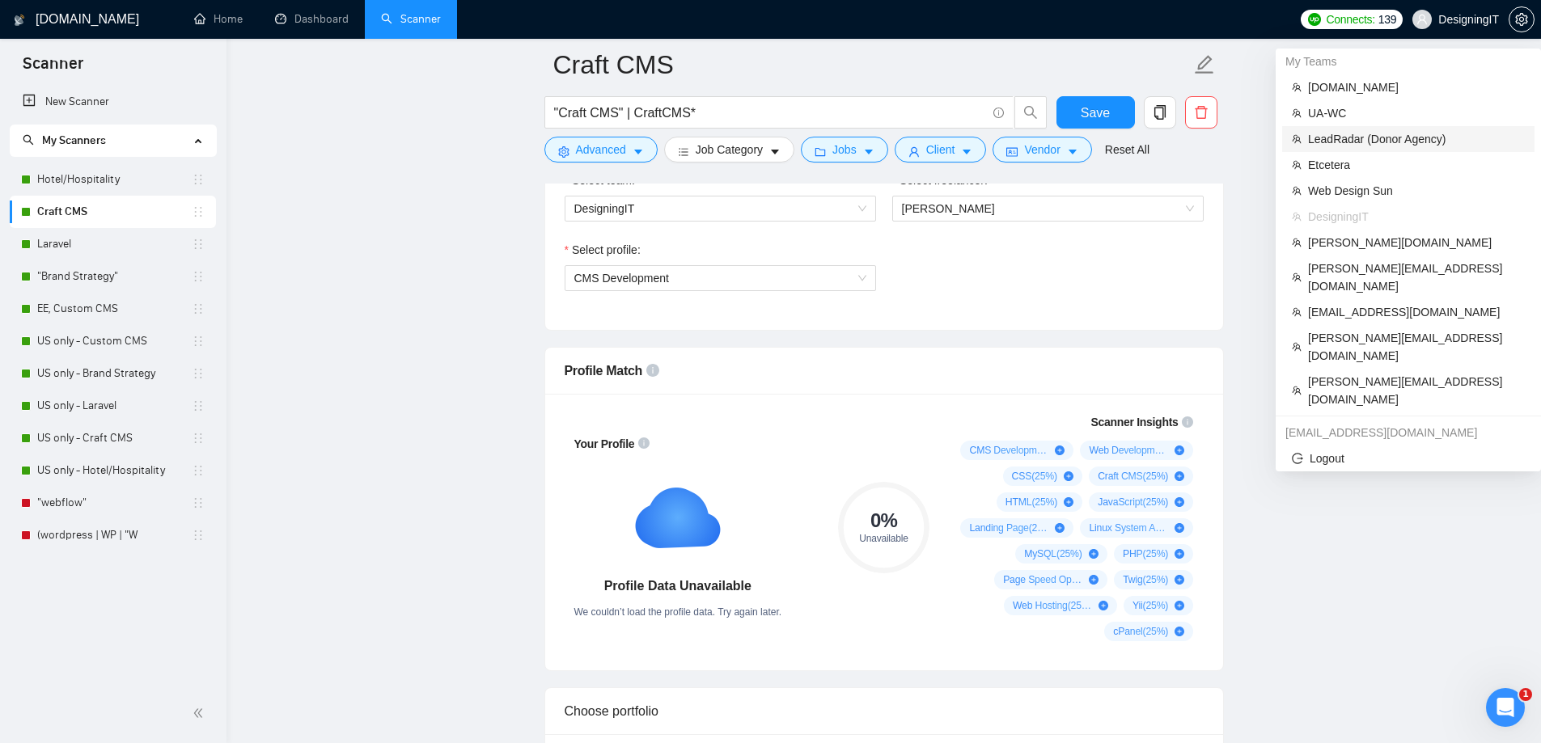
click at [1343, 135] on span "LeadRadar (Donor Agency)" at bounding box center [1416, 139] width 217 height 18
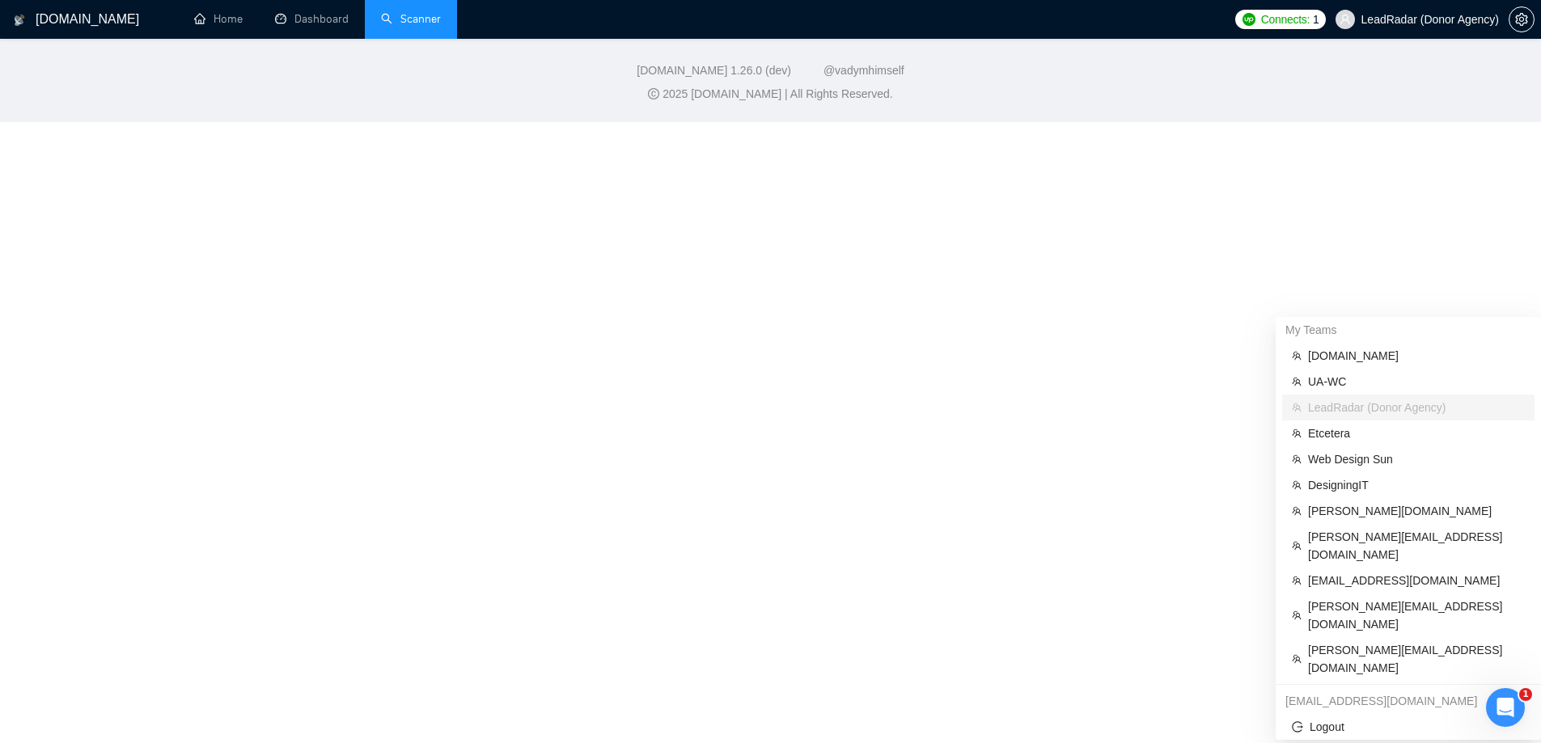
scroll to position [568, 0]
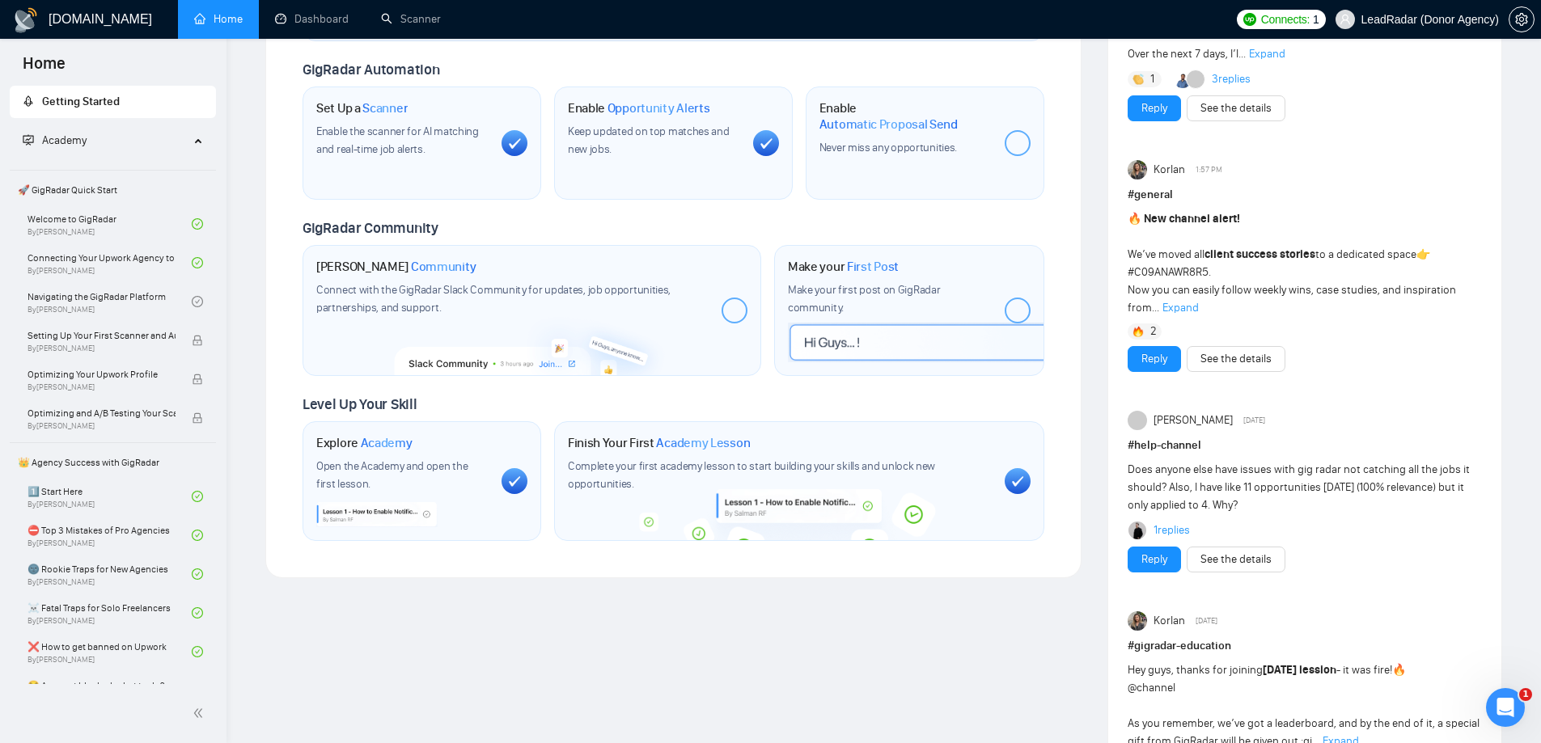
click at [583, 637] on div "Welcome to GigRadar We're excited to have you on board. Get ready to streamline…" at bounding box center [673, 536] width 842 height 2079
